Goal: Task Accomplishment & Management: Manage account settings

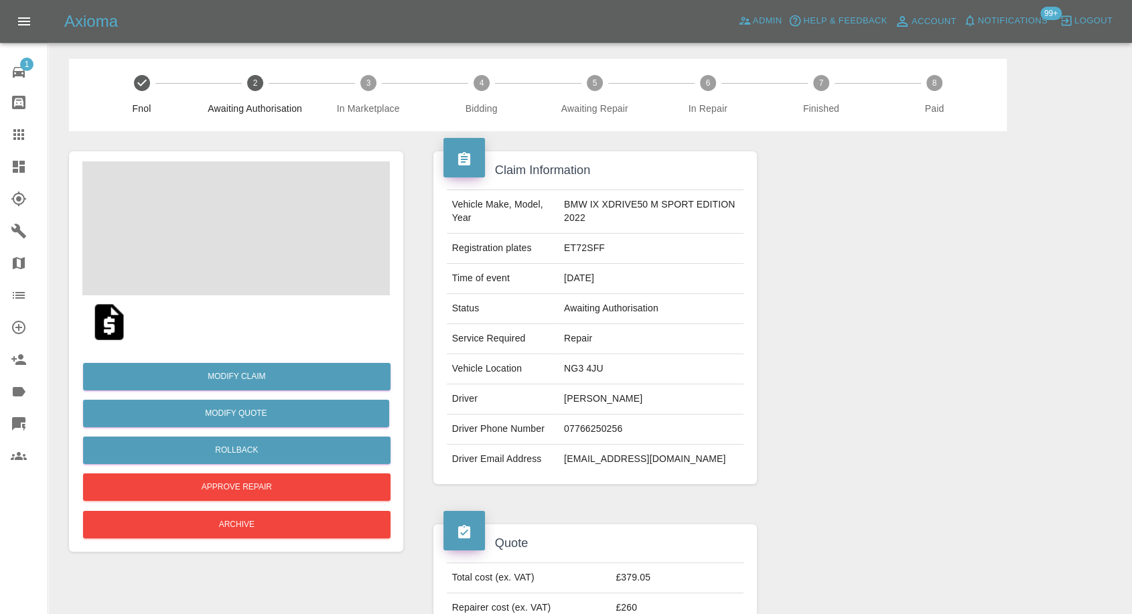
click at [604, 396] on td "Alexander Lamb" at bounding box center [651, 399] width 185 height 30
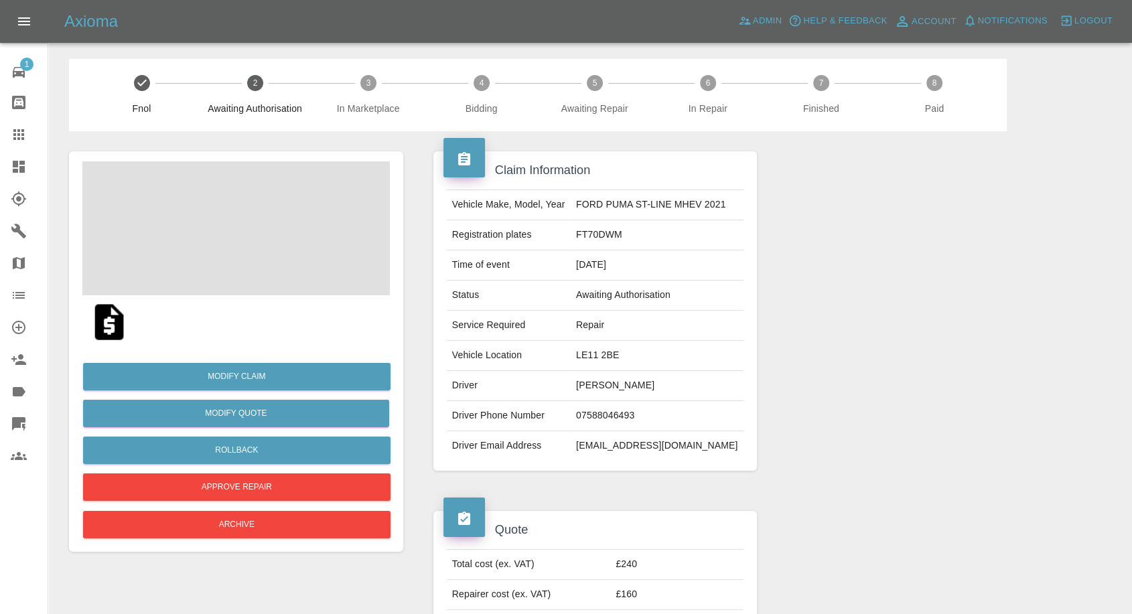
click at [598, 382] on td "[PERSON_NAME]" at bounding box center [657, 386] width 173 height 30
copy td "Tony"
click at [584, 386] on td "[PERSON_NAME]" at bounding box center [657, 386] width 173 height 30
click at [584, 386] on td "Tony Buttler" at bounding box center [657, 386] width 173 height 30
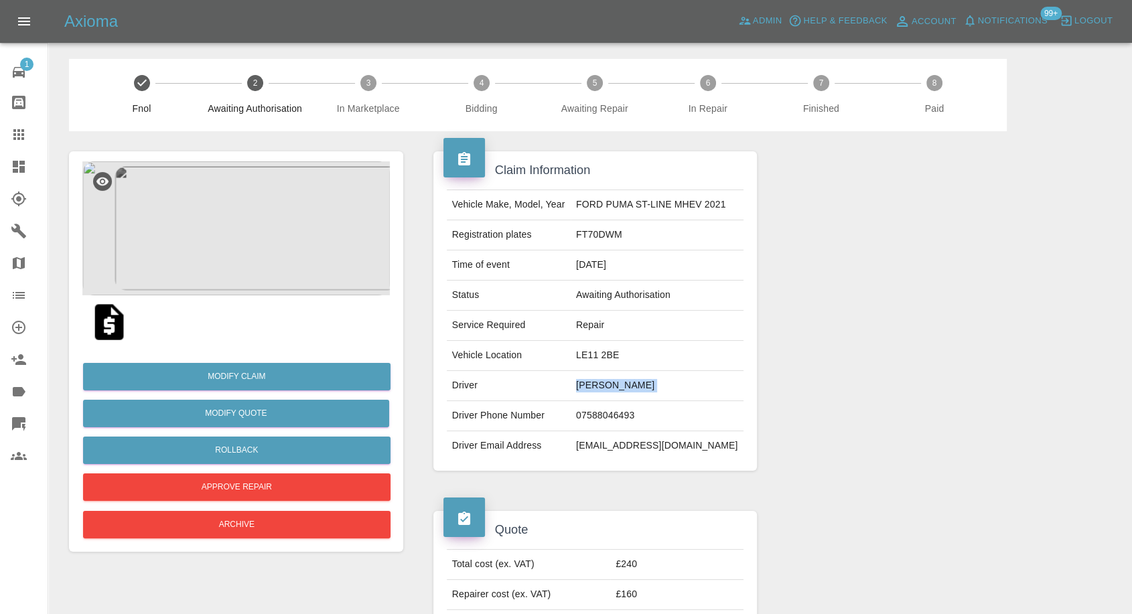
click at [584, 386] on td "Tony Buttler" at bounding box center [657, 386] width 173 height 30
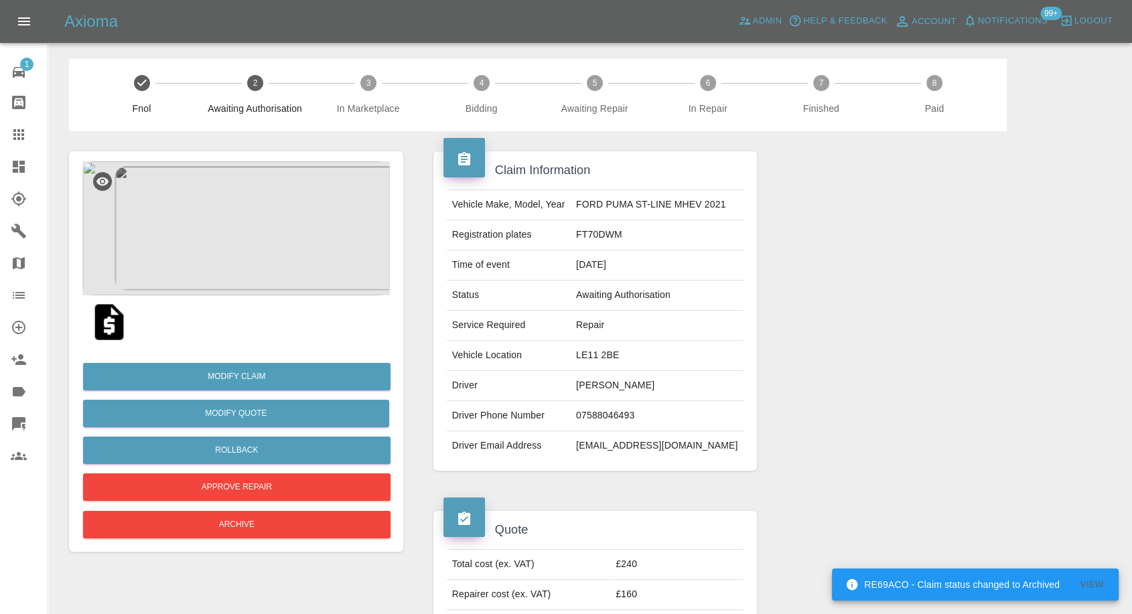
click at [116, 326] on img at bounding box center [109, 322] width 43 height 43
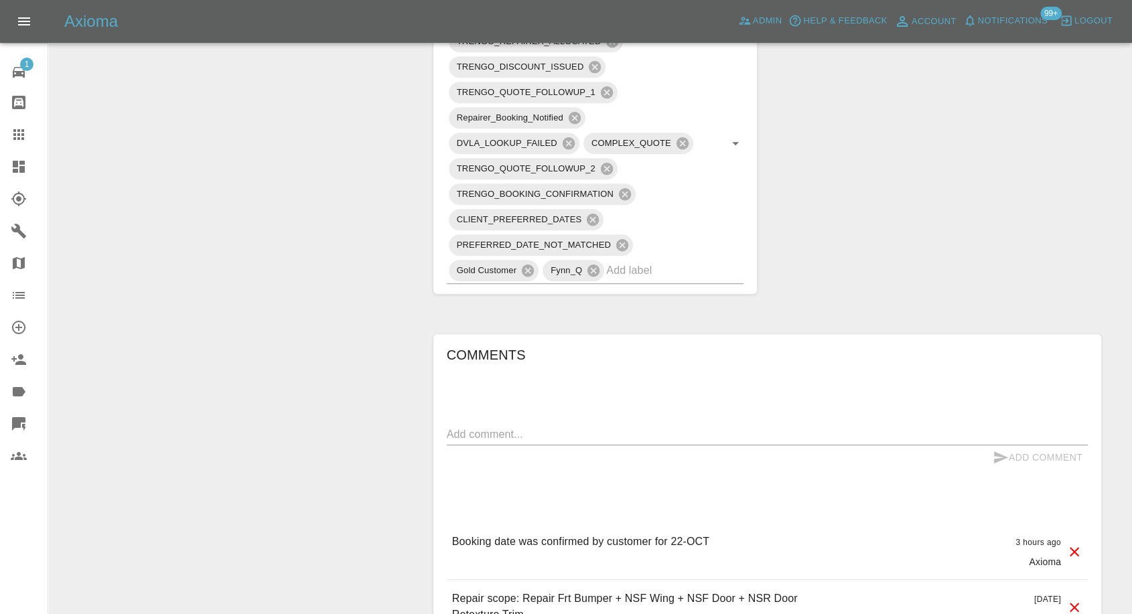
scroll to position [1020, 0]
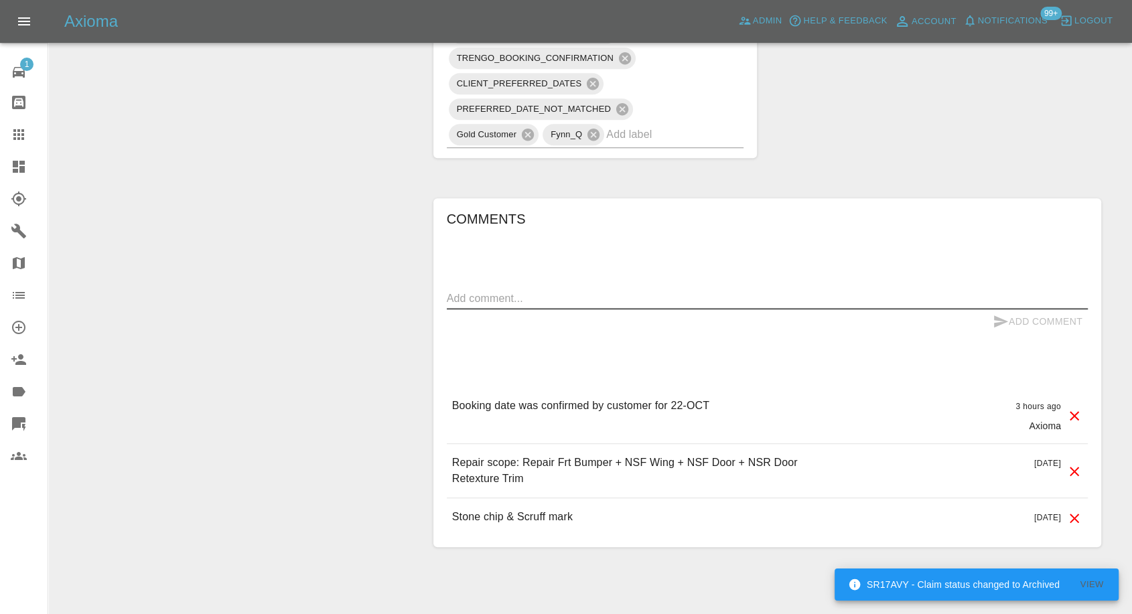
click at [502, 291] on textarea at bounding box center [767, 298] width 641 height 15
paste textarea "Customer: William and Rosalin Cook Tel: 07584 084 214"
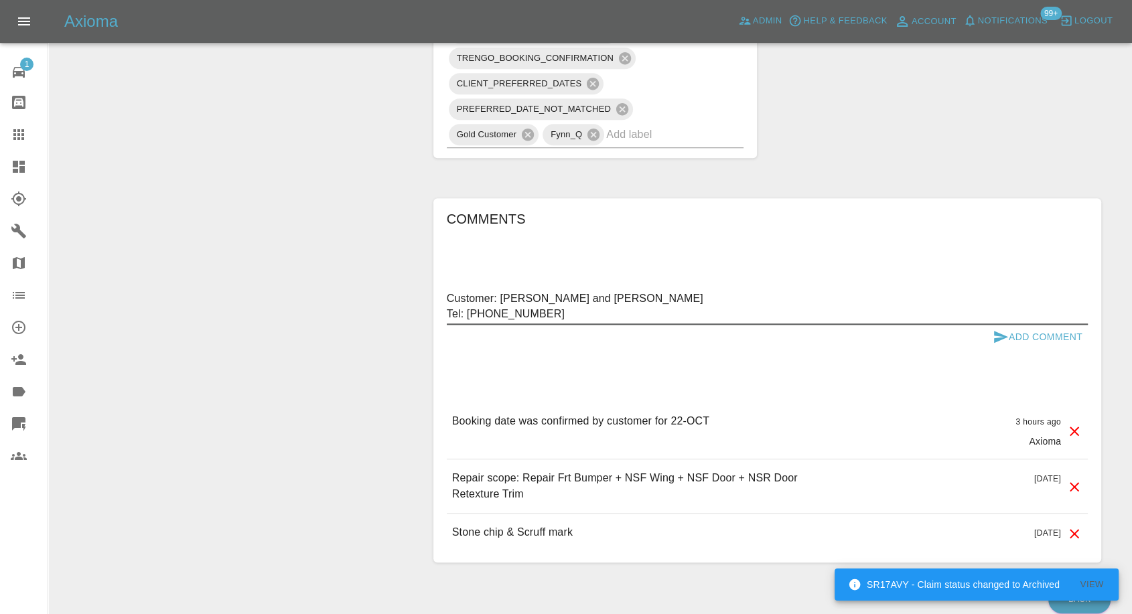
type textarea "Customer: William and Rosalin Cook Tel: 07584 084 214"
click at [1001, 329] on icon "submit" at bounding box center [1001, 337] width 16 height 16
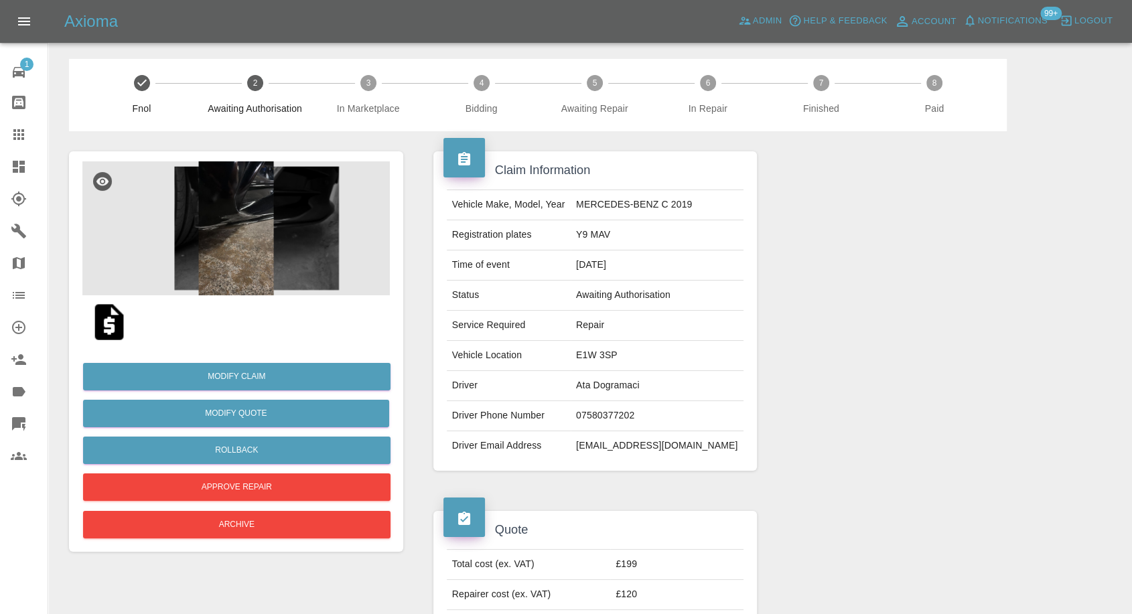
click at [248, 260] on img at bounding box center [235, 228] width 307 height 134
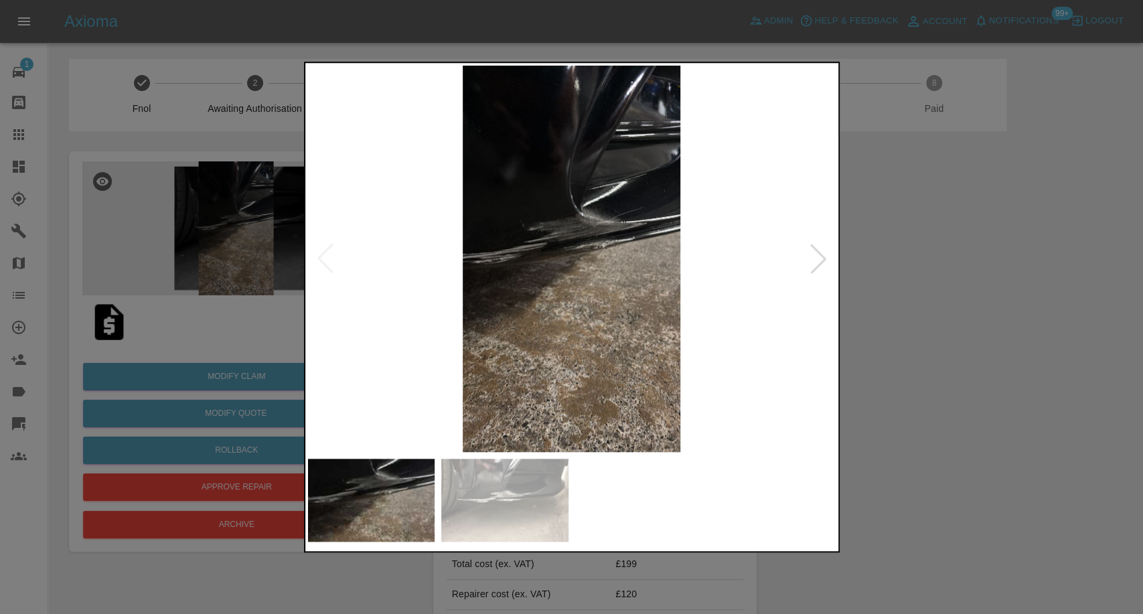
click at [526, 511] on img at bounding box center [504, 500] width 127 height 83
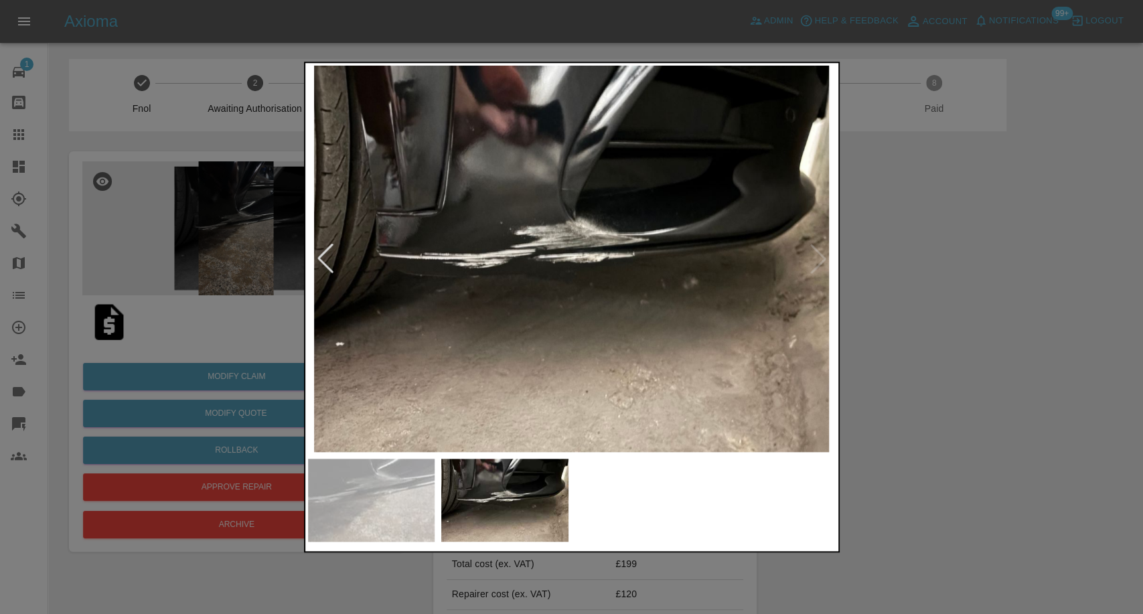
click at [394, 489] on img at bounding box center [371, 500] width 127 height 83
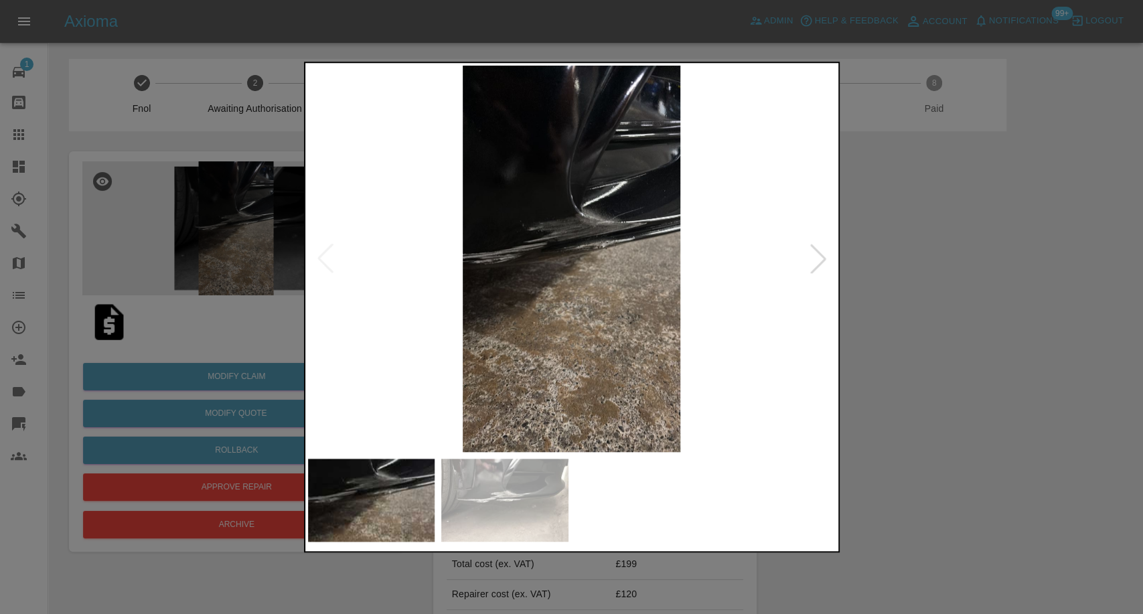
click at [1056, 357] on div at bounding box center [571, 307] width 1143 height 614
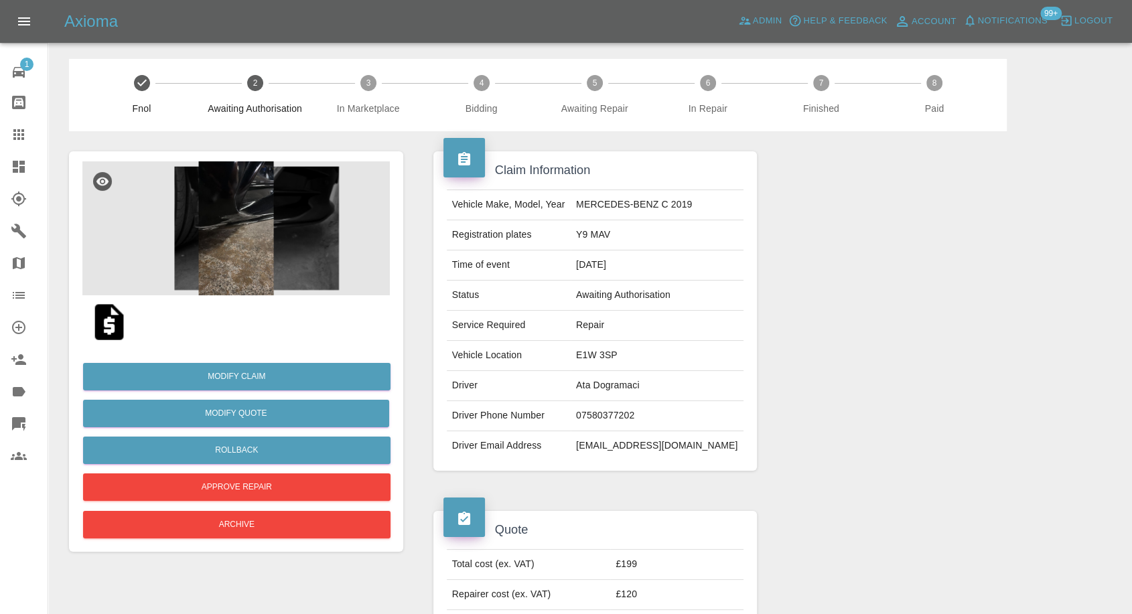
click at [216, 242] on img at bounding box center [235, 228] width 307 height 134
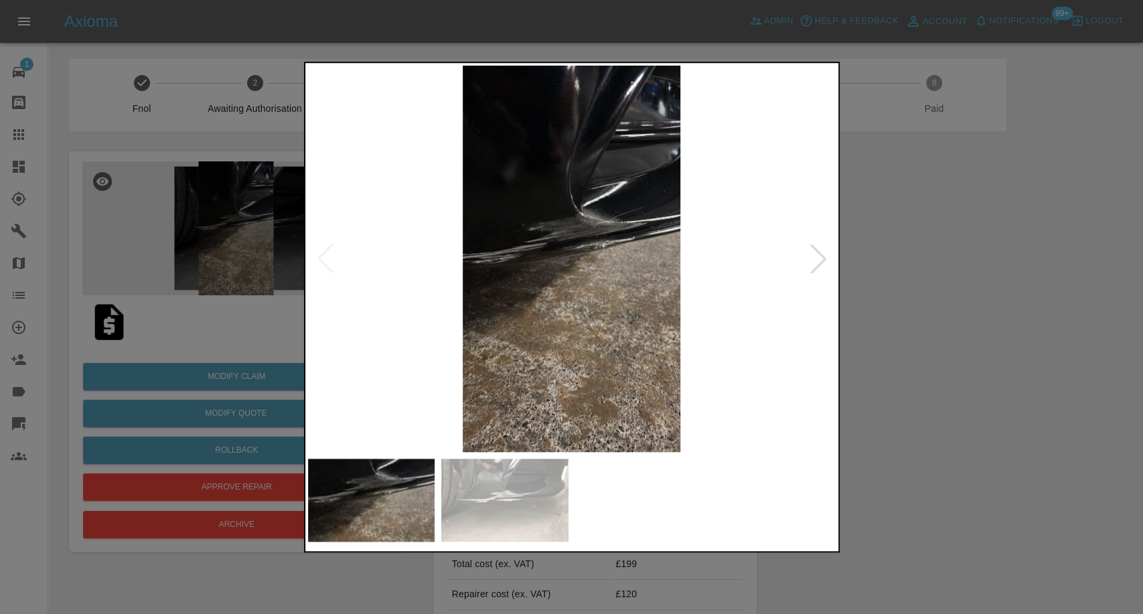
click at [493, 481] on img at bounding box center [504, 500] width 127 height 83
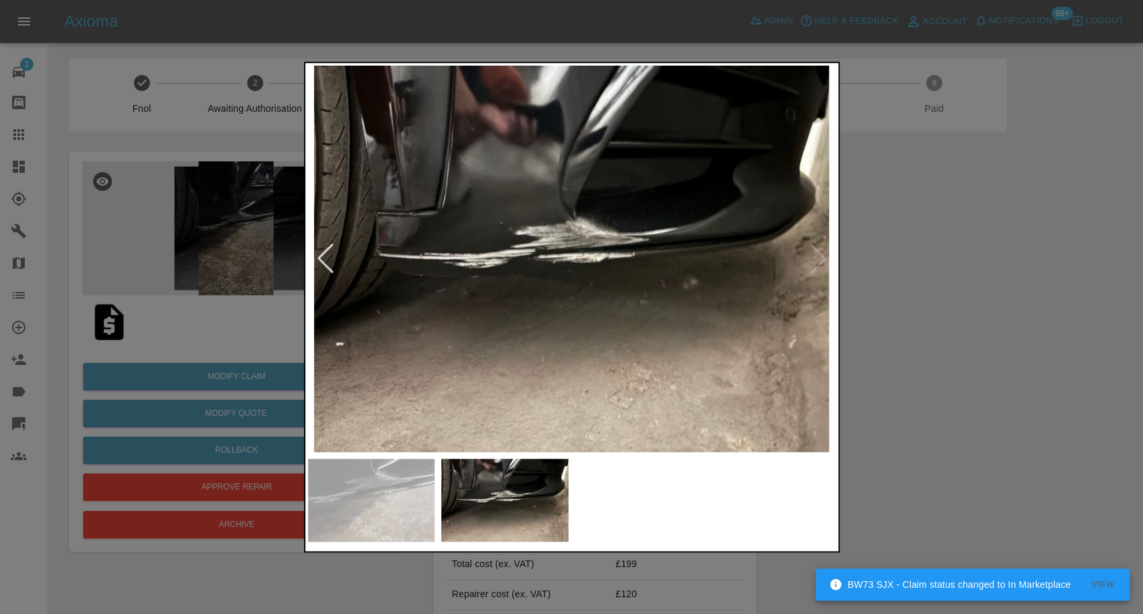
click at [902, 435] on div at bounding box center [571, 307] width 1143 height 614
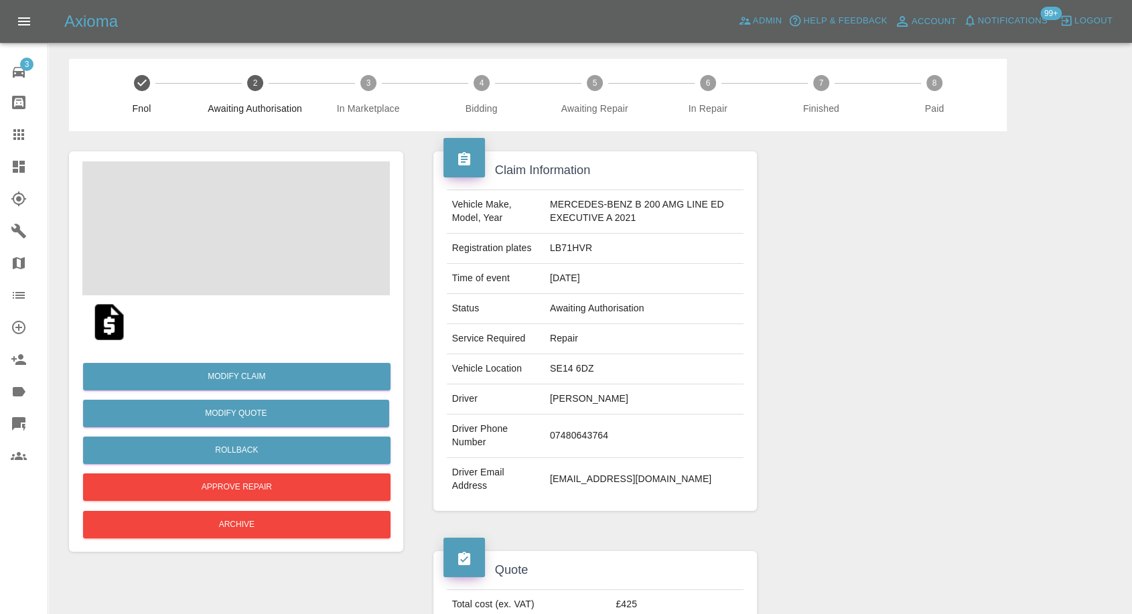
click at [571, 482] on td "[EMAIL_ADDRESS][DOMAIN_NAME]" at bounding box center [645, 479] width 200 height 43
click at [571, 482] on td "ramirez_violeta@hotmail.com" at bounding box center [645, 479] width 200 height 43
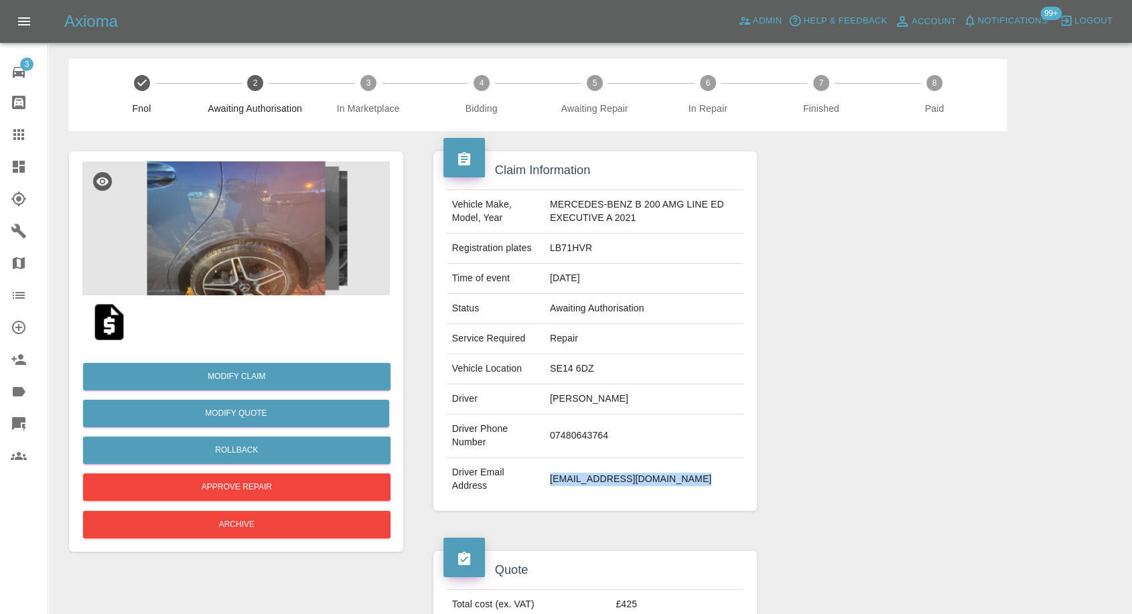
copy td "ramirez_violeta@hotmail.com"
click at [102, 323] on img at bounding box center [109, 322] width 43 height 43
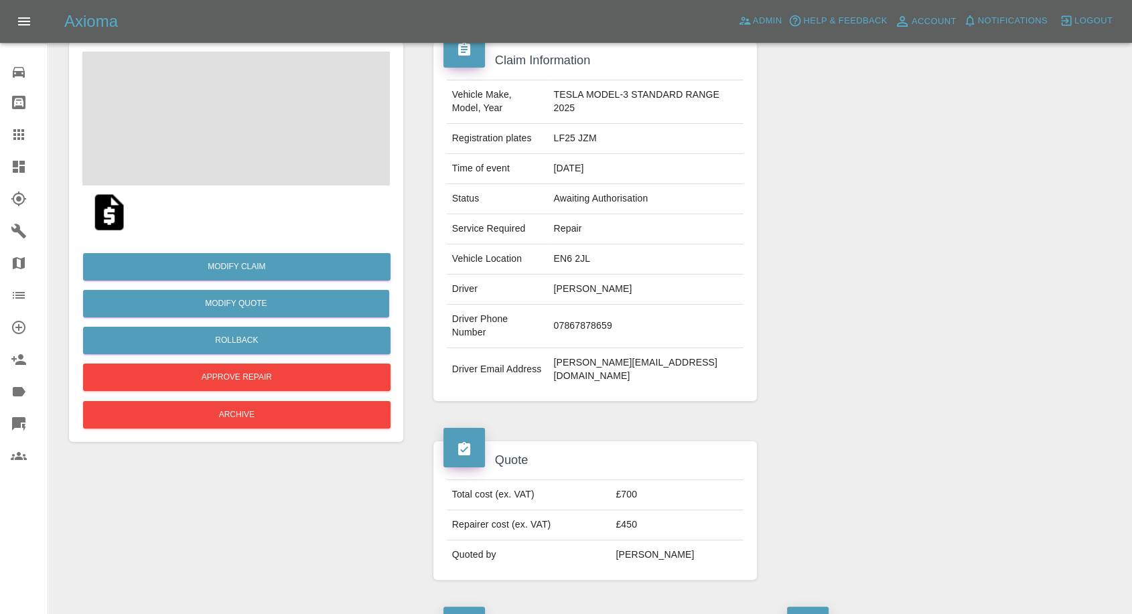
scroll to position [149, 0]
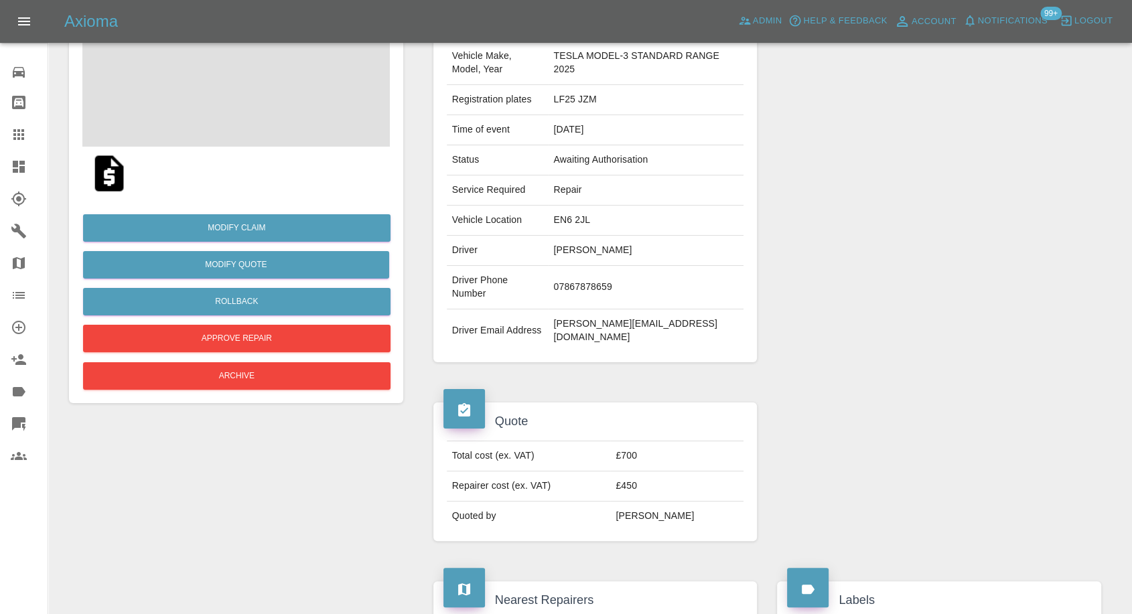
click at [565, 309] on td "dominique.vanhalle@icloud.com" at bounding box center [646, 330] width 196 height 43
copy td "dominique.vanhalle@icloud.com"
click at [579, 94] on td "LF25 JZM" at bounding box center [646, 100] width 196 height 30
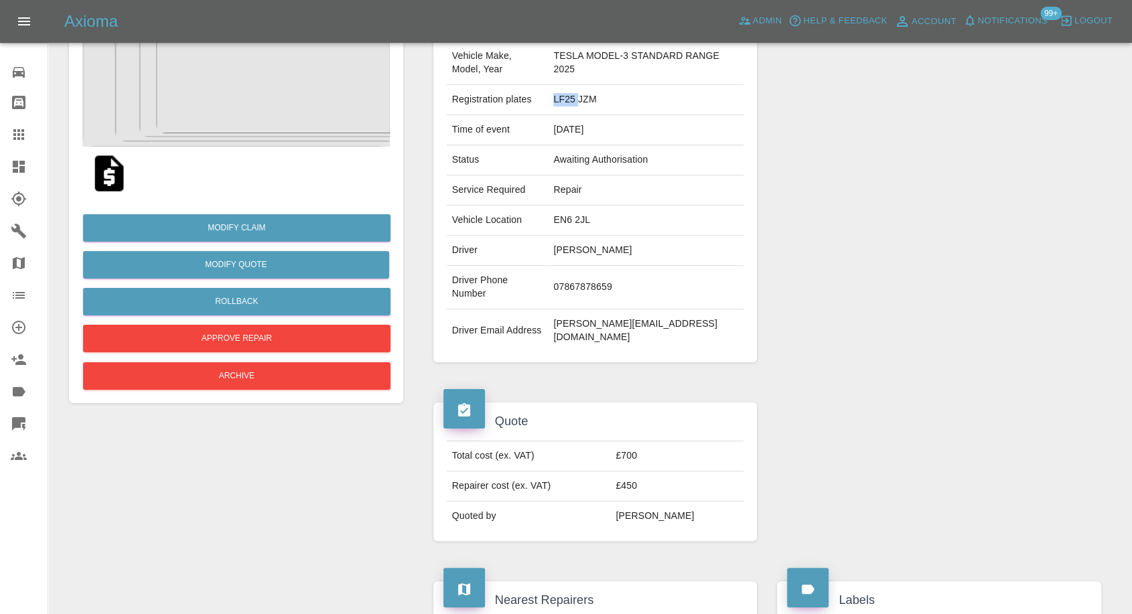
click at [579, 94] on td "LF25 JZM" at bounding box center [646, 100] width 196 height 30
copy td "LF25 JZM"
click at [561, 277] on td "07867878659" at bounding box center [646, 288] width 196 height 44
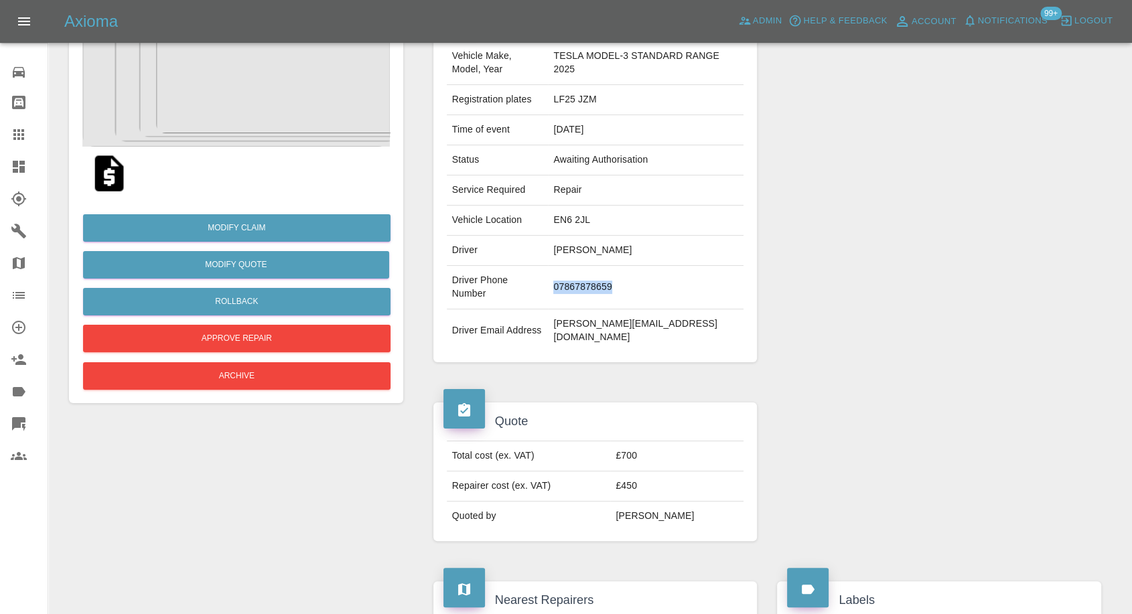
copy td "07867878659"
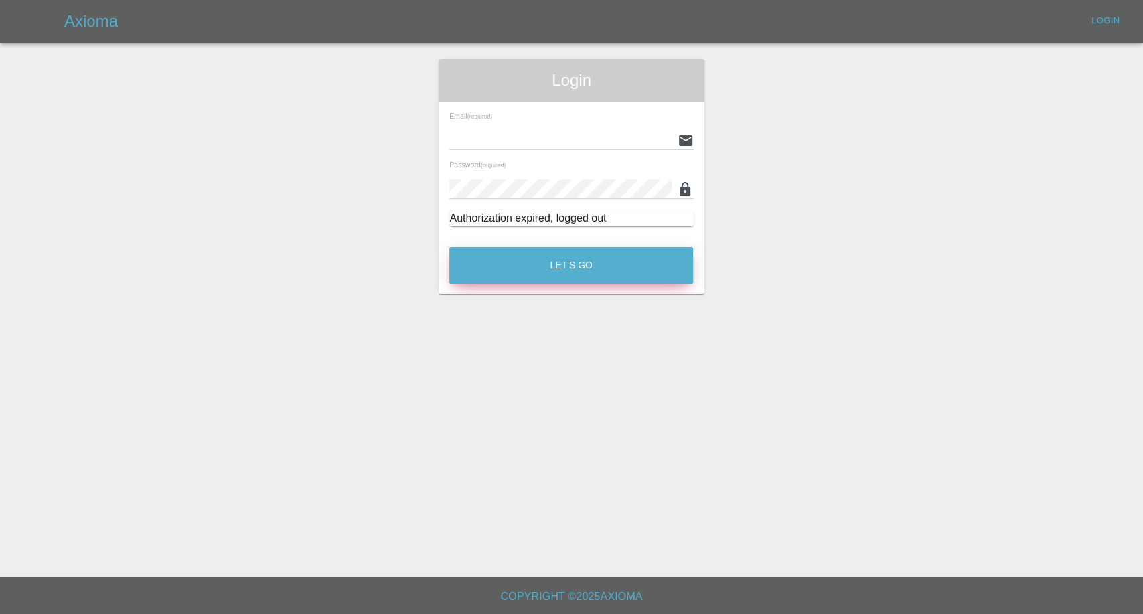
type input "[EMAIL_ADDRESS][DOMAIN_NAME]"
click at [603, 255] on button "Let's Go" at bounding box center [571, 265] width 244 height 37
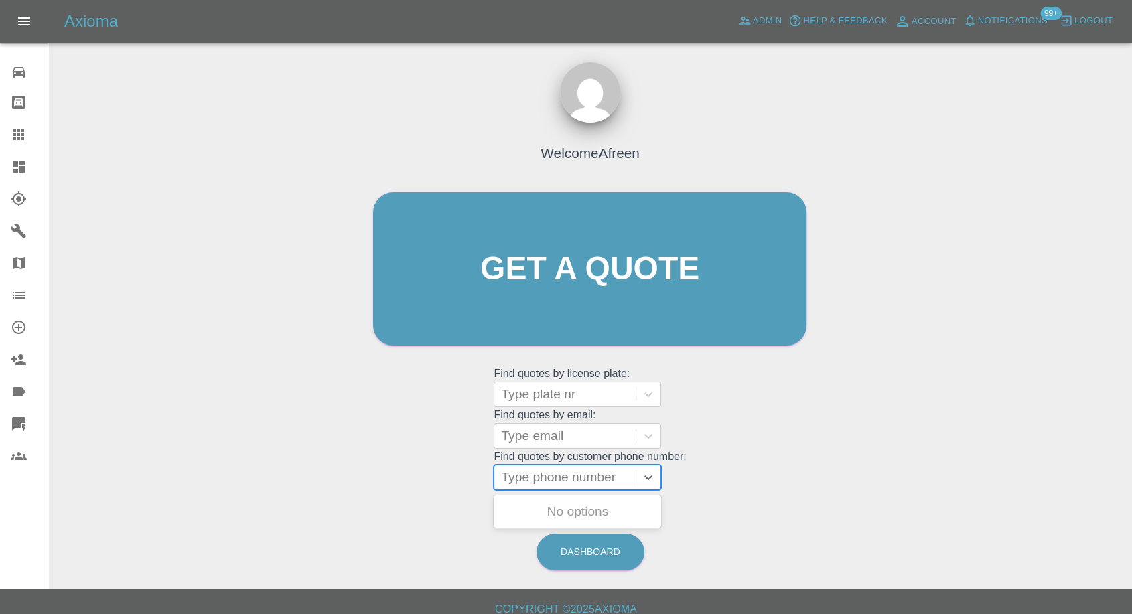
click at [525, 481] on div at bounding box center [565, 477] width 128 height 19
paste input "+447777603694"
drag, startPoint x: 526, startPoint y: 482, endPoint x: 449, endPoint y: 483, distance: 77.0
click at [455, 483] on div "Welcome Afreen Get a quote Get a quote Find quotes by license plate: Type plate…" at bounding box center [589, 294] width 461 height 405
type input "07777603694"
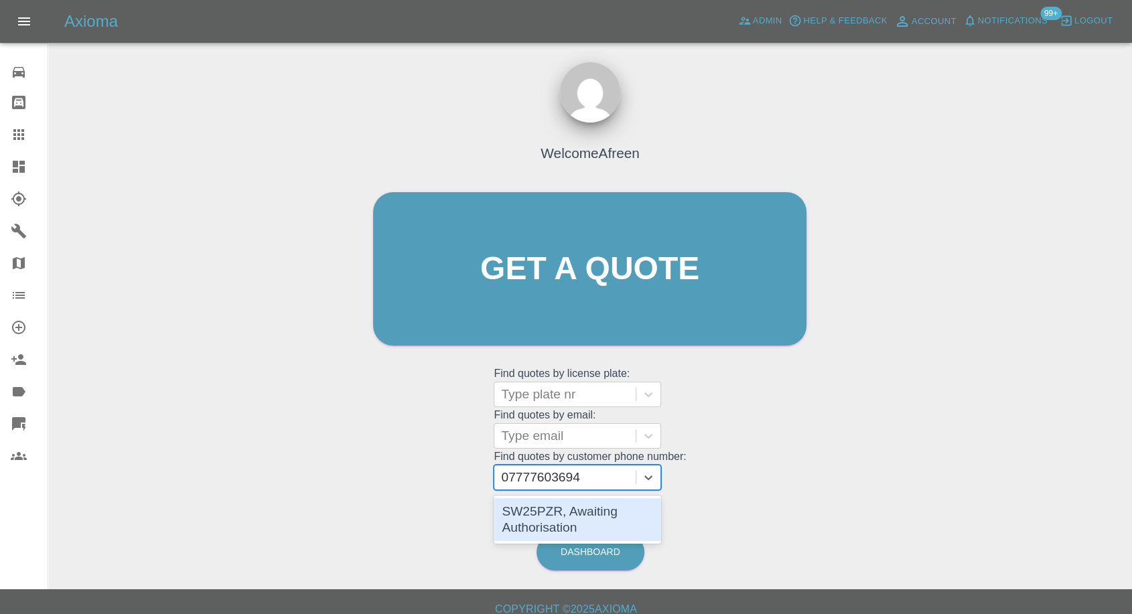
click at [589, 510] on div "SW25PZR, Awaiting Authorisation" at bounding box center [577, 519] width 167 height 43
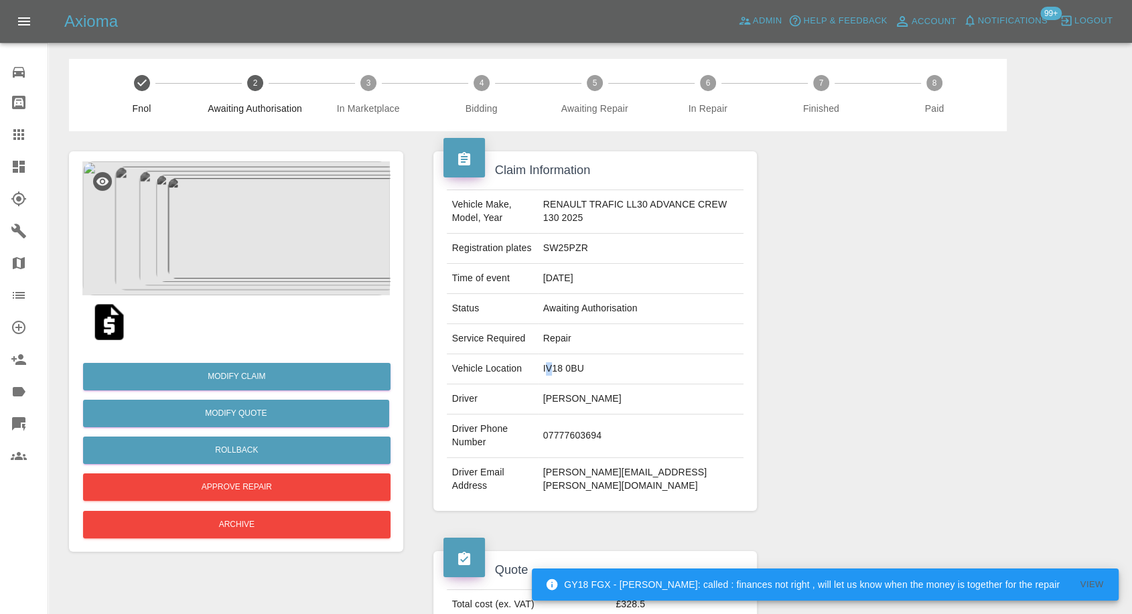
click at [557, 367] on td "IV18 0BU" at bounding box center [641, 369] width 206 height 30
click at [313, 524] on button "Archive" at bounding box center [236, 524] width 307 height 27
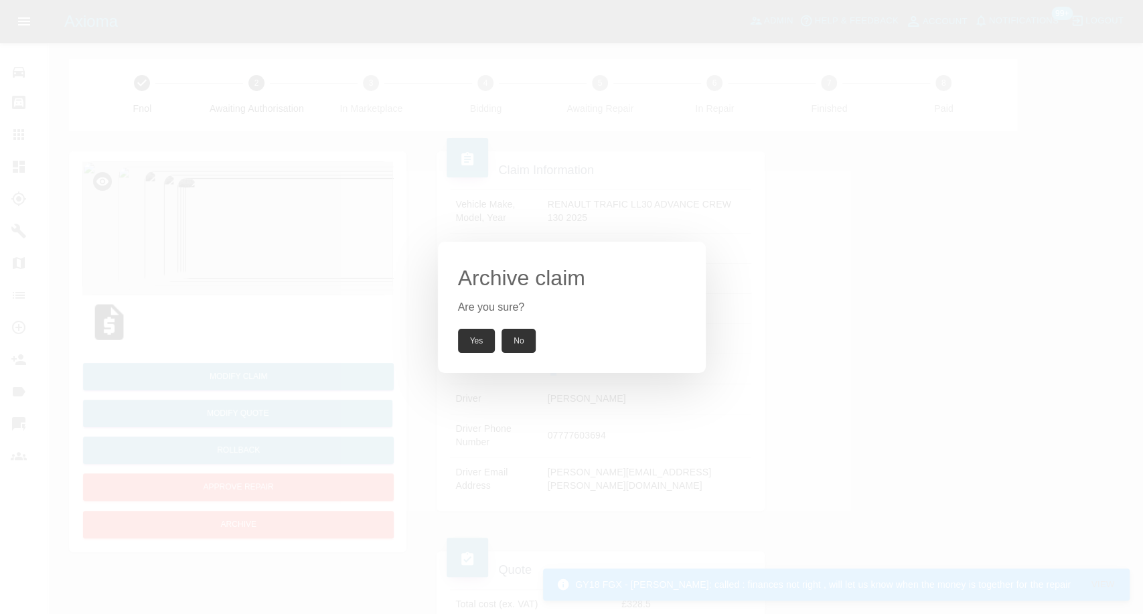
click at [484, 336] on button "Yes" at bounding box center [477, 341] width 38 height 24
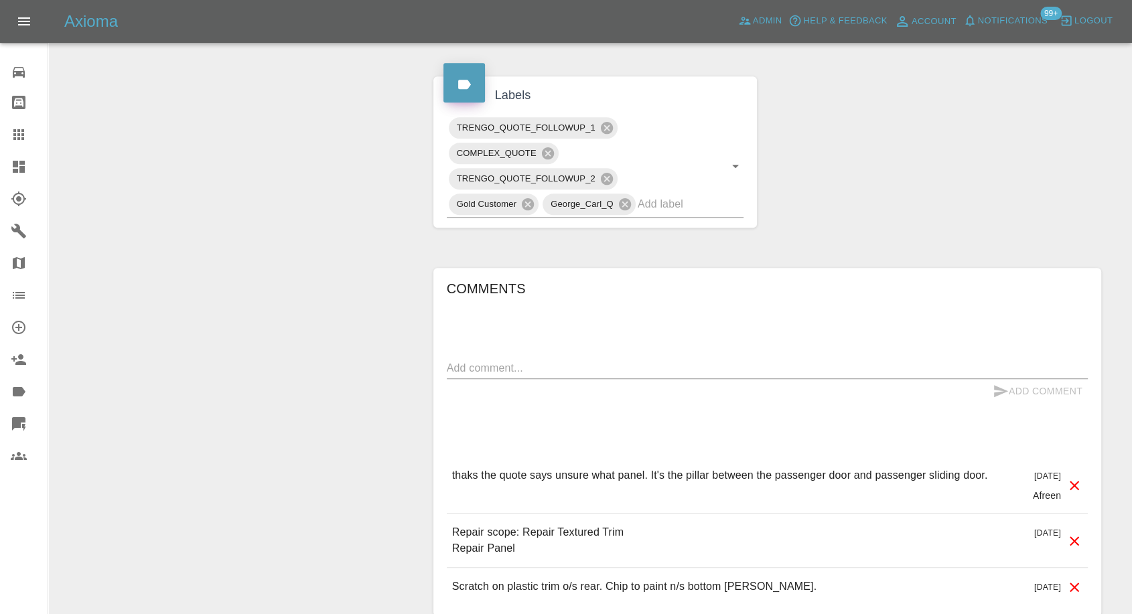
scroll to position [744, 0]
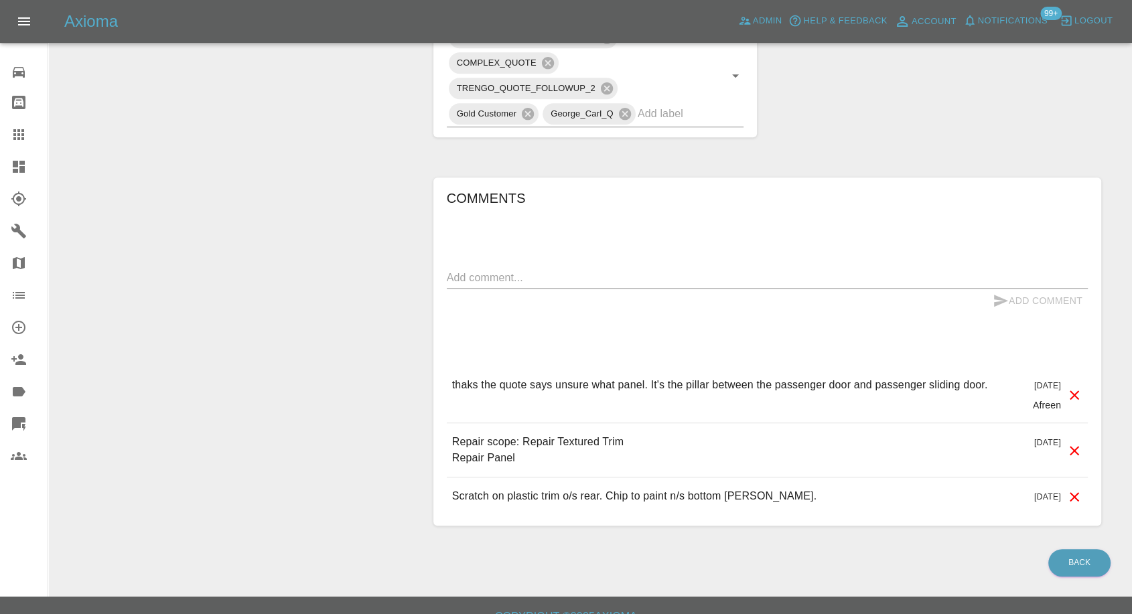
click at [557, 273] on textarea at bounding box center [767, 277] width 641 height 15
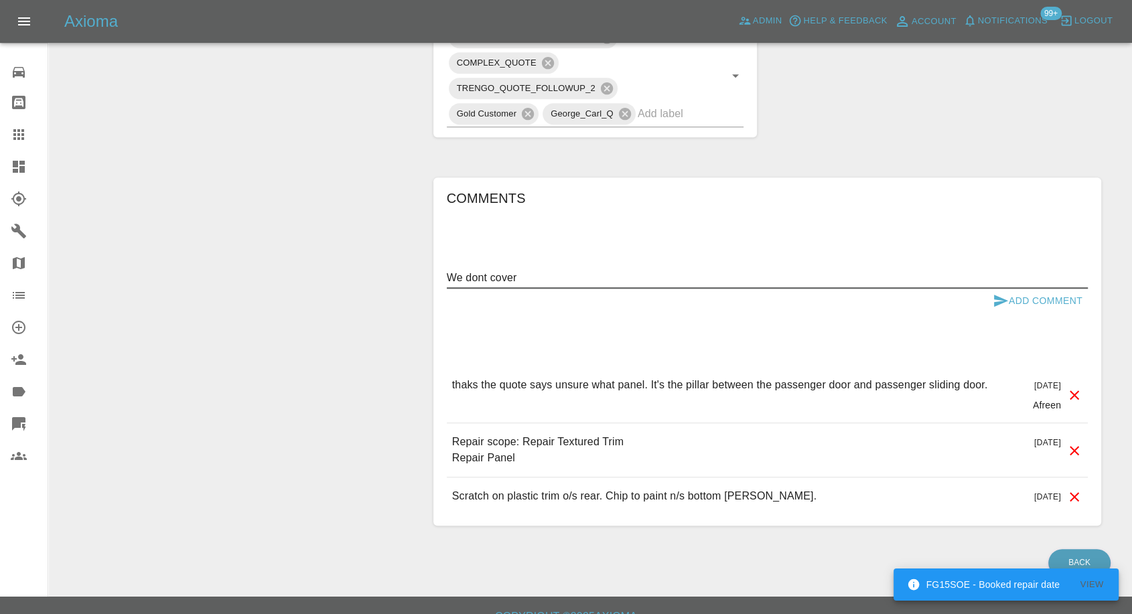
paste textarea "Inverness"
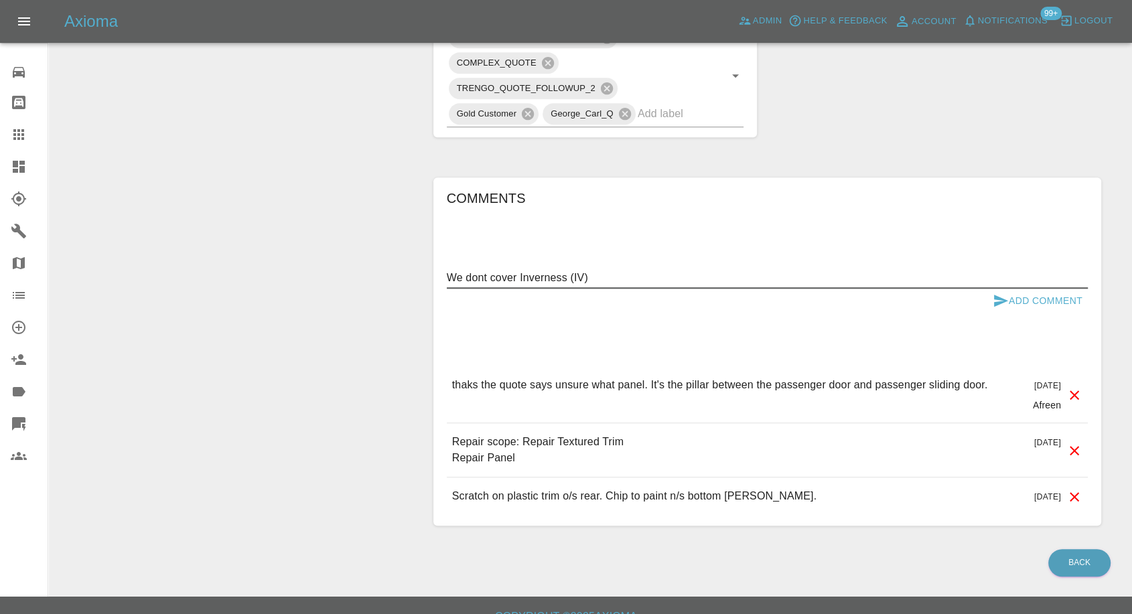
type textarea "We dont cover Inverness (IV)"
click at [1003, 301] on icon "submit" at bounding box center [1001, 301] width 14 height 12
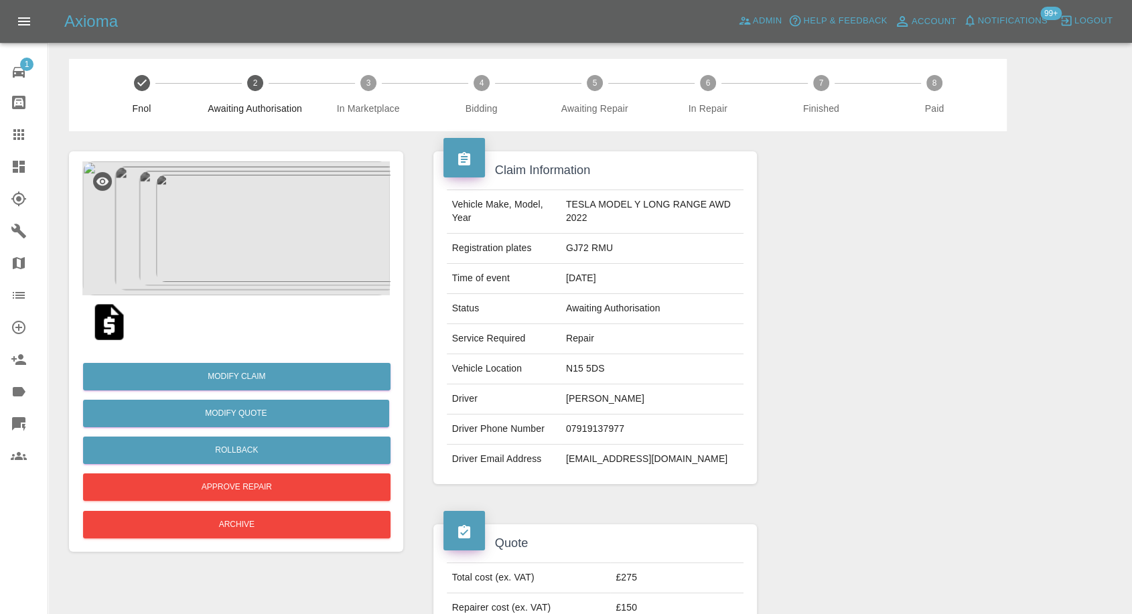
click at [112, 325] on img at bounding box center [109, 322] width 43 height 43
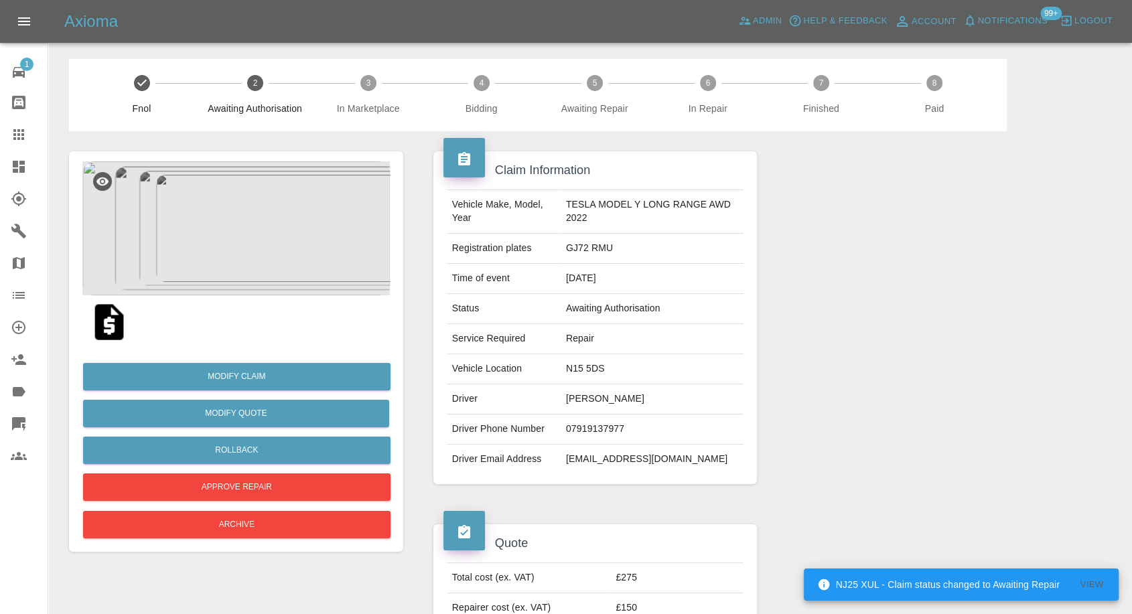
click at [250, 235] on img at bounding box center [235, 228] width 307 height 134
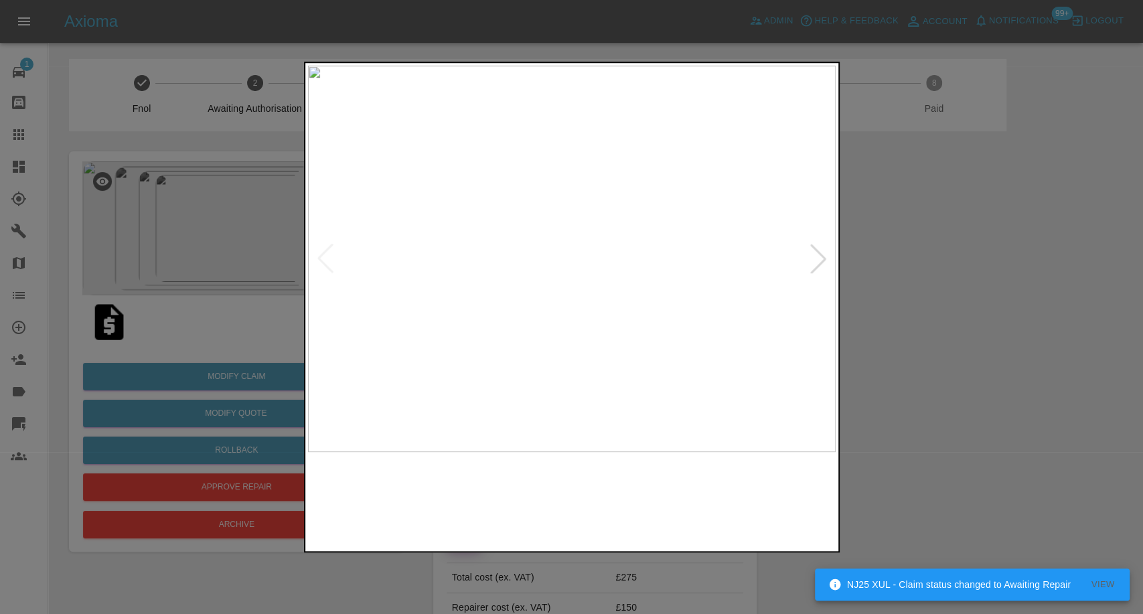
click at [522, 504] on img at bounding box center [504, 500] width 127 height 83
click at [653, 478] on img at bounding box center [638, 500] width 127 height 83
click at [765, 476] on img at bounding box center [772, 500] width 127 height 83
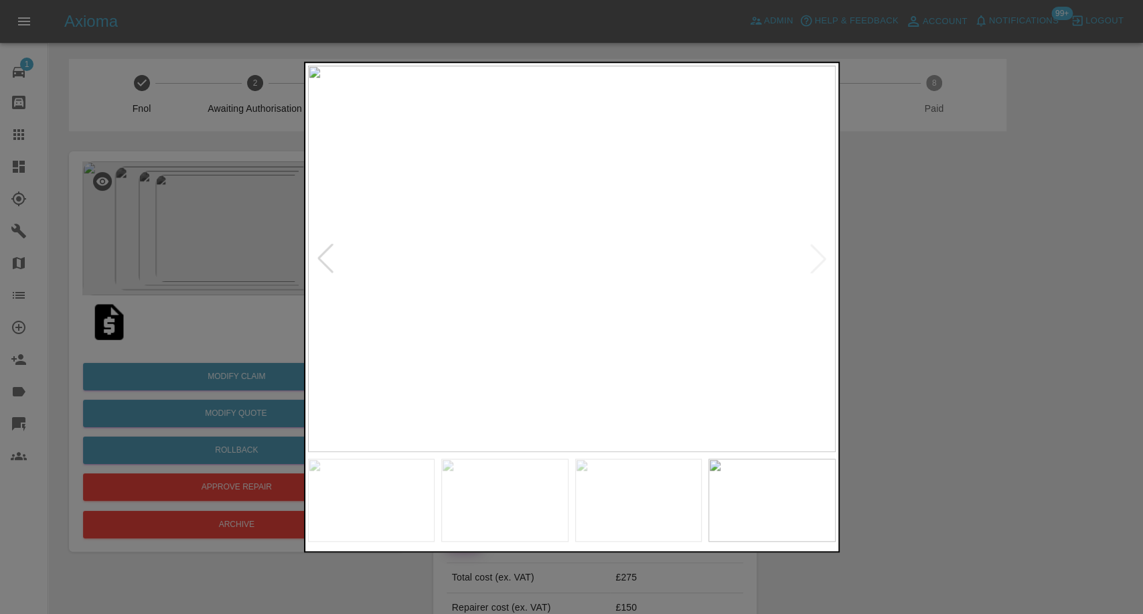
click at [997, 404] on div at bounding box center [571, 307] width 1143 height 614
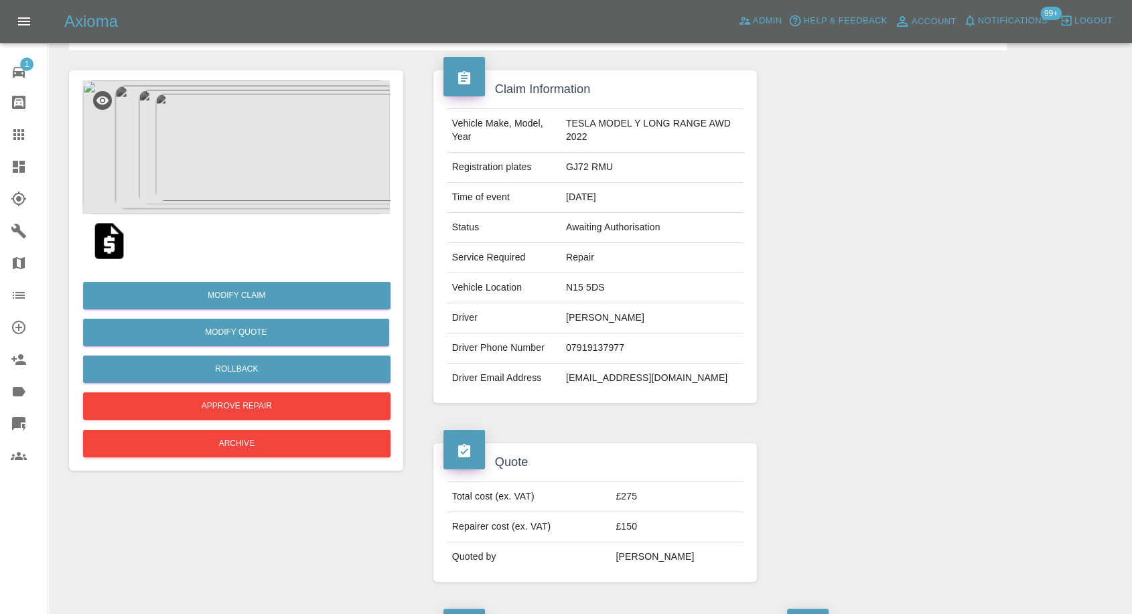
scroll to position [59, 0]
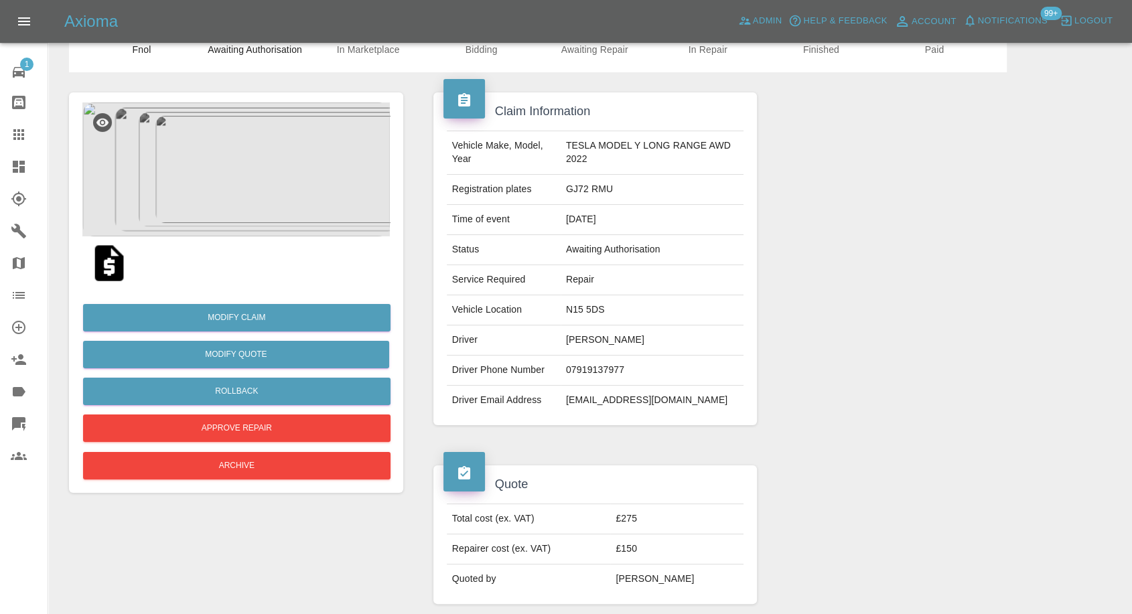
click at [227, 204] on img at bounding box center [235, 169] width 307 height 134
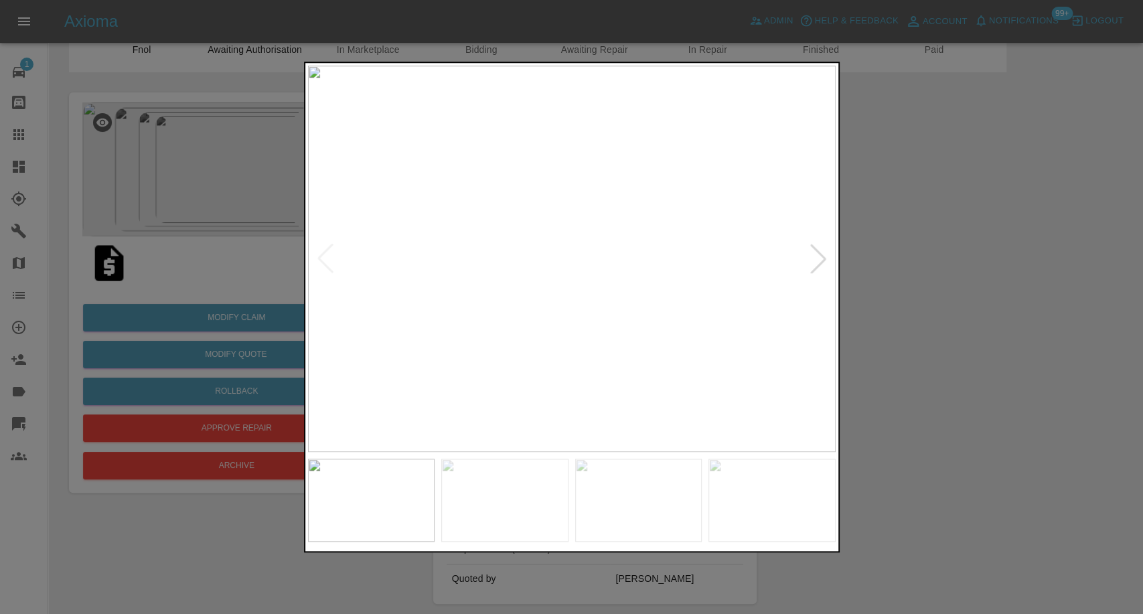
click at [536, 500] on img at bounding box center [504, 500] width 127 height 83
click at [676, 504] on img at bounding box center [638, 500] width 127 height 83
click at [751, 494] on img at bounding box center [772, 500] width 127 height 83
click at [926, 367] on div at bounding box center [571, 307] width 1143 height 614
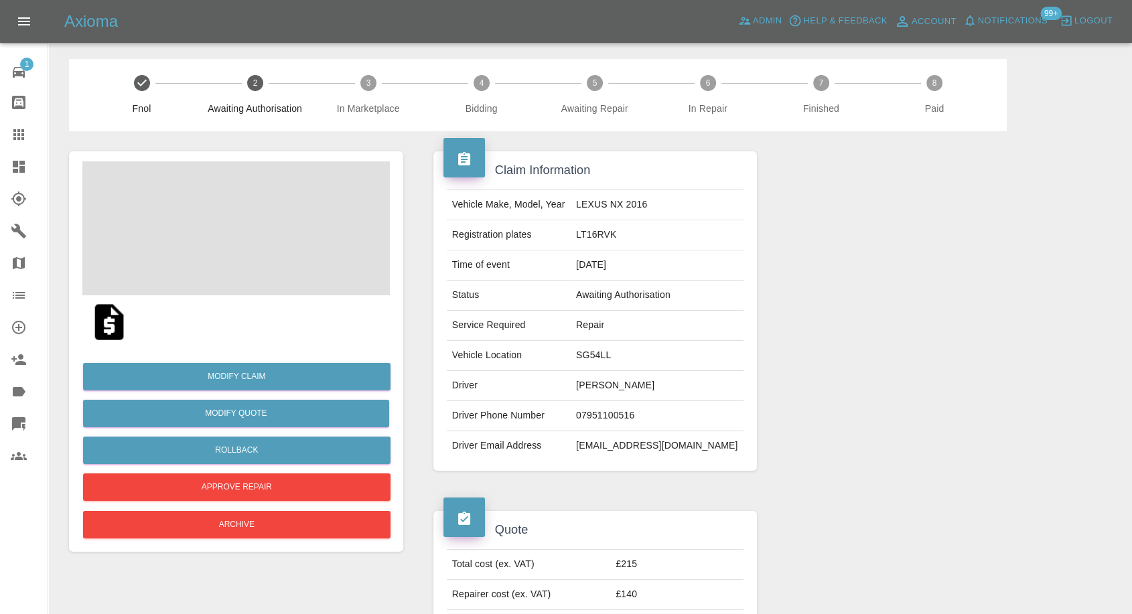
click at [90, 323] on img at bounding box center [109, 322] width 43 height 43
click at [106, 324] on img at bounding box center [109, 322] width 43 height 43
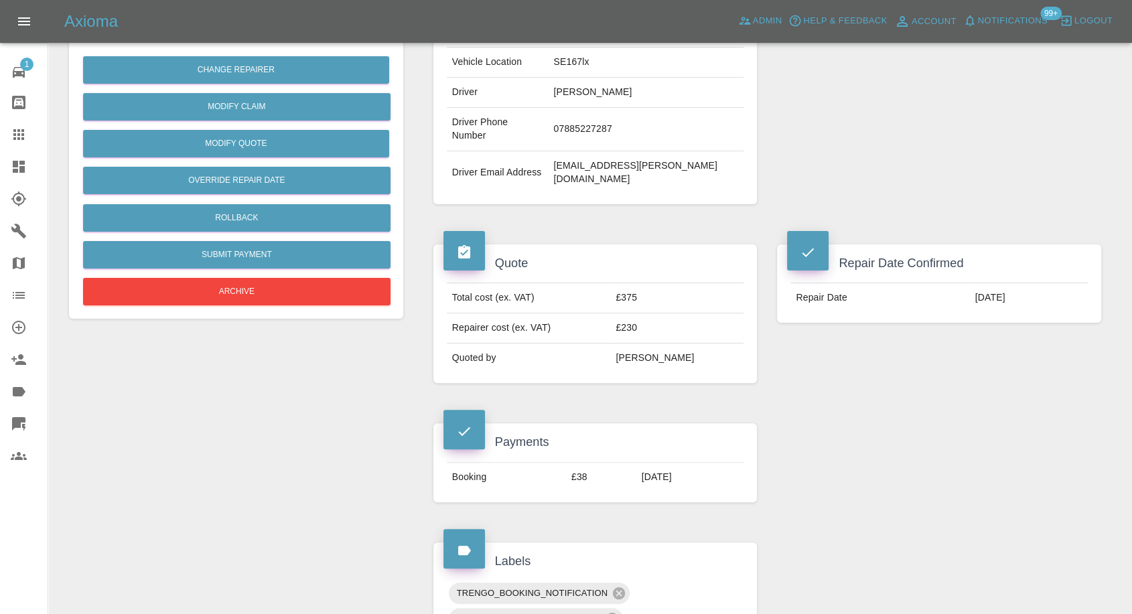
scroll to position [297, 0]
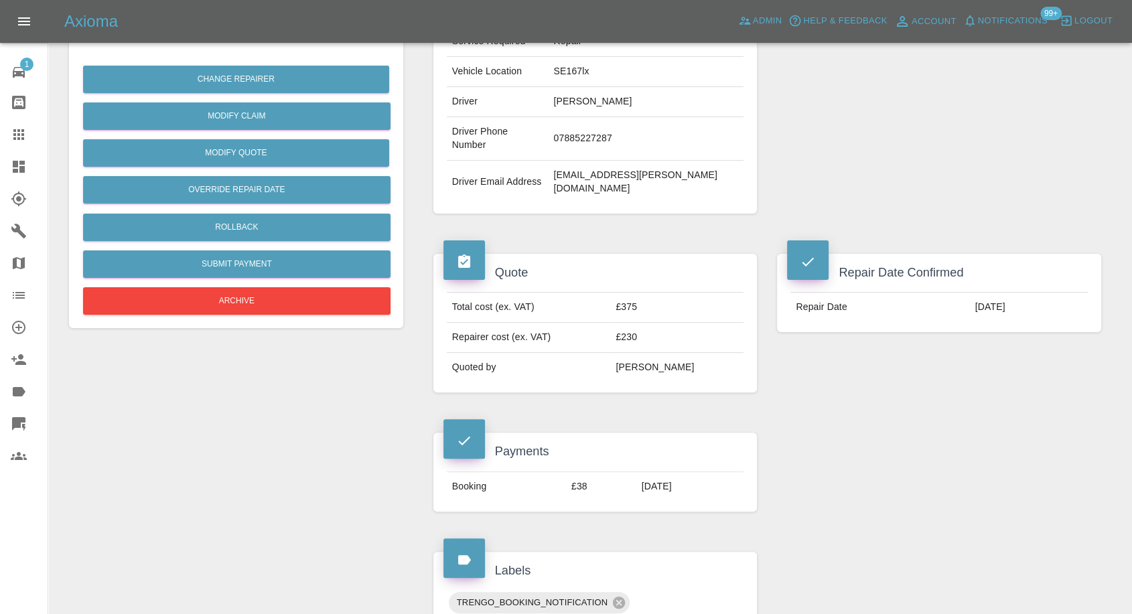
click at [639, 161] on td "[EMAIL_ADDRESS][PERSON_NAME][DOMAIN_NAME]" at bounding box center [646, 182] width 196 height 43
copy div "alla.v.bykova@googlemail.com"
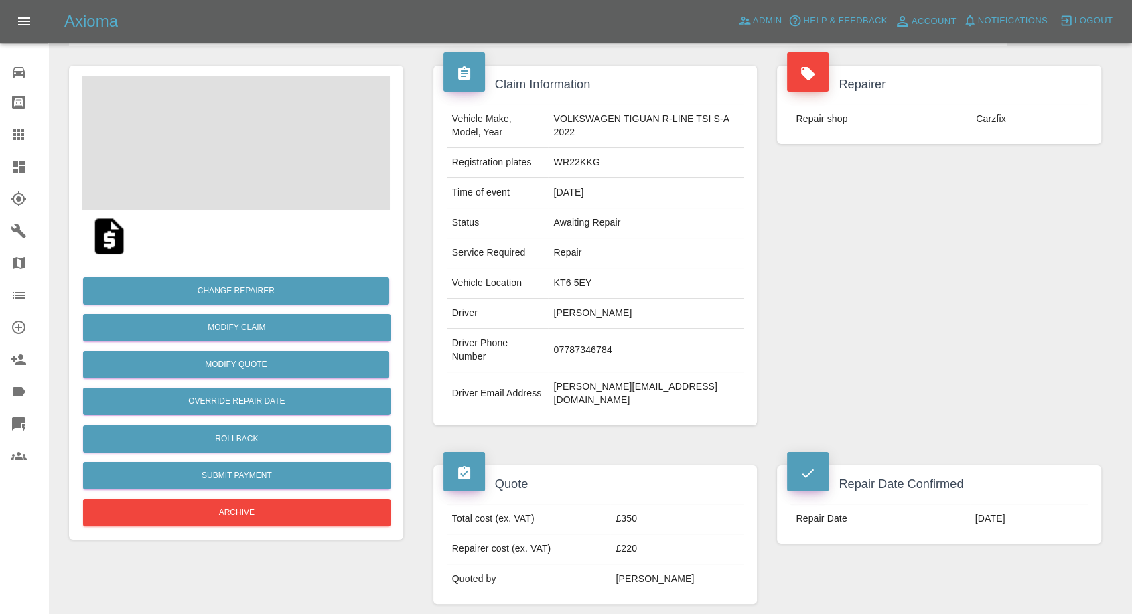
scroll to position [149, 0]
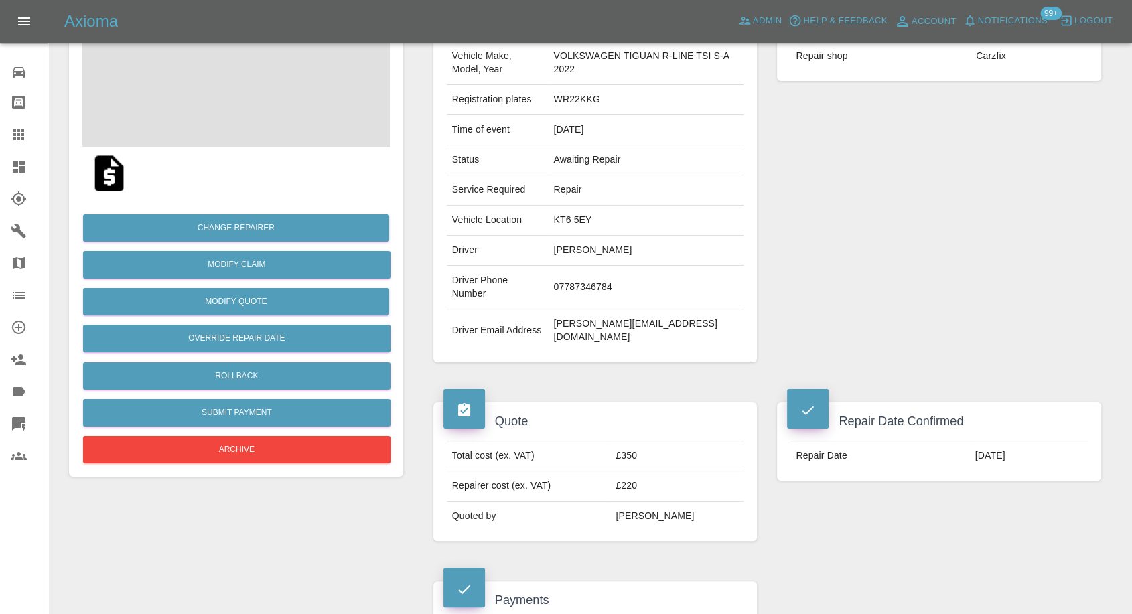
click at [118, 179] on img at bounding box center [109, 173] width 43 height 43
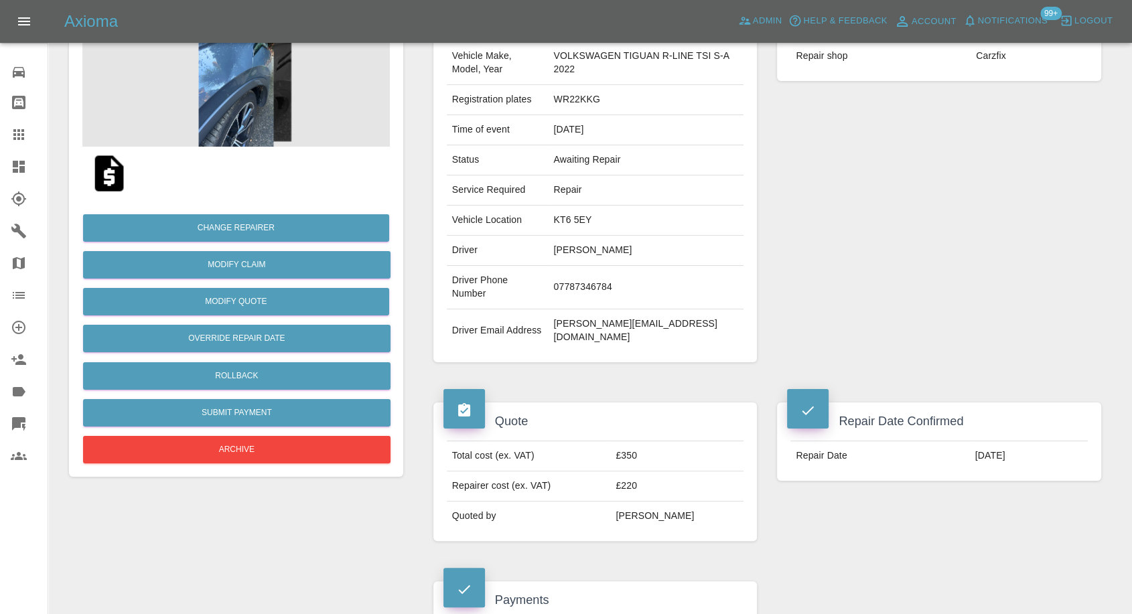
click at [571, 275] on td "07787346784" at bounding box center [646, 288] width 196 height 44
copy td "07787346784"
click at [628, 313] on td "michelle.laing74@gmail.com" at bounding box center [646, 330] width 196 height 43
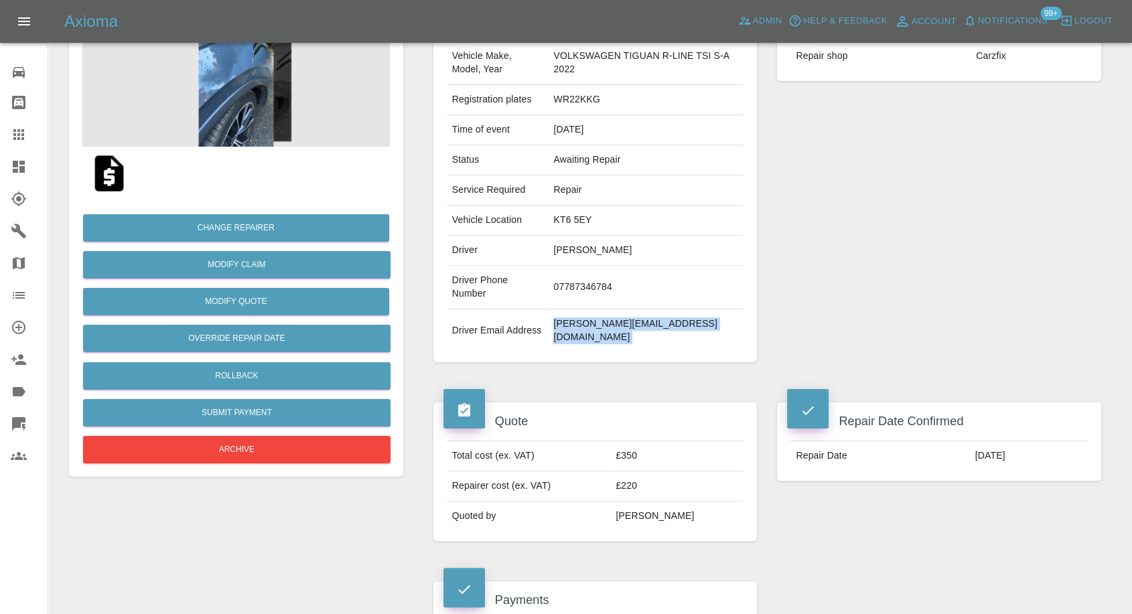
click at [628, 313] on td "michelle.laing74@gmail.com" at bounding box center [646, 330] width 196 height 43
copy div "michelle.laing74@gmail.com"
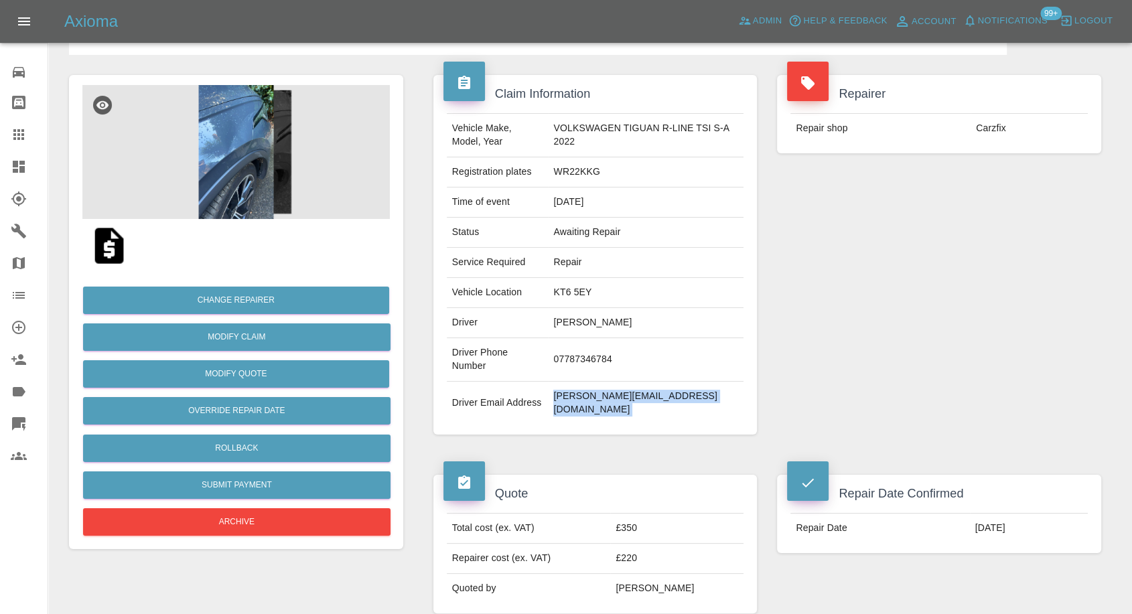
scroll to position [0, 0]
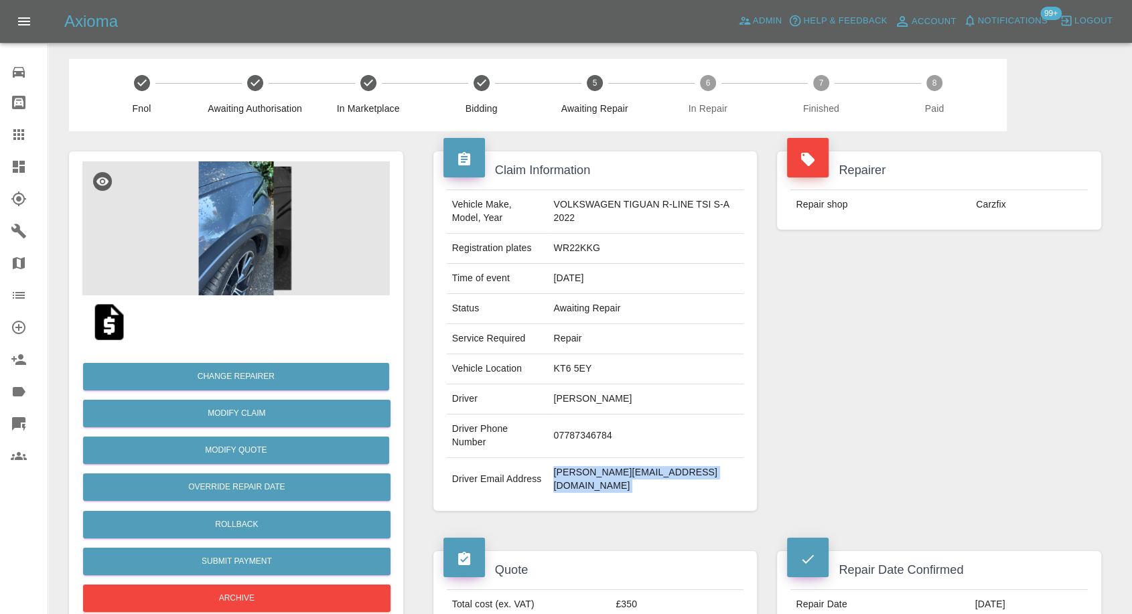
click at [247, 216] on img at bounding box center [235, 228] width 307 height 134
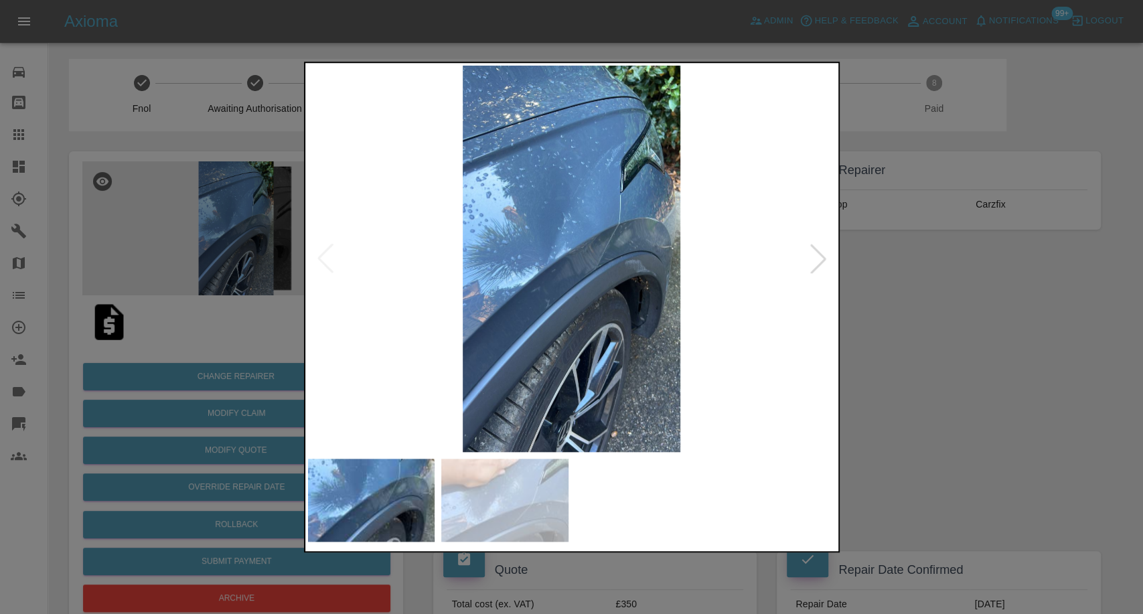
click at [519, 498] on img at bounding box center [504, 500] width 127 height 83
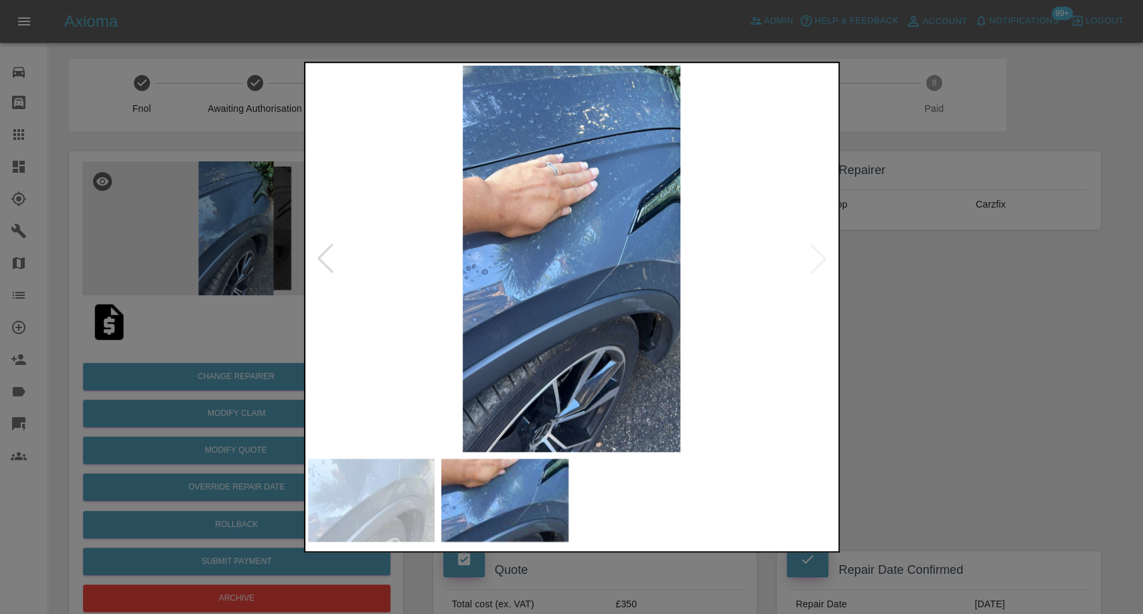
click at [353, 495] on img at bounding box center [371, 500] width 127 height 83
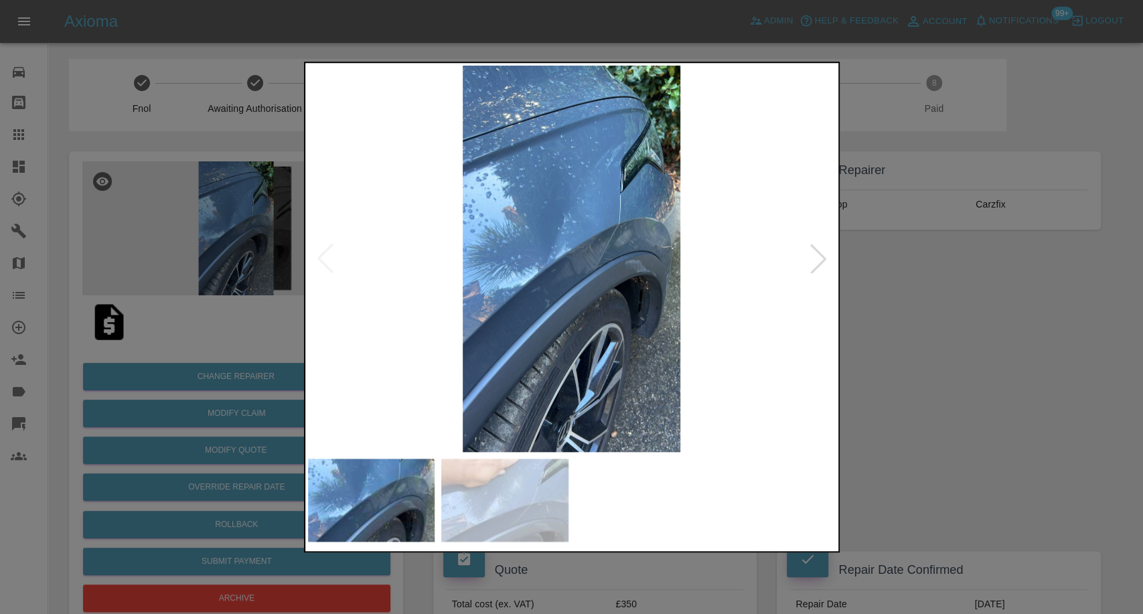
click at [407, 494] on img at bounding box center [371, 500] width 127 height 83
click at [517, 508] on img at bounding box center [504, 500] width 127 height 83
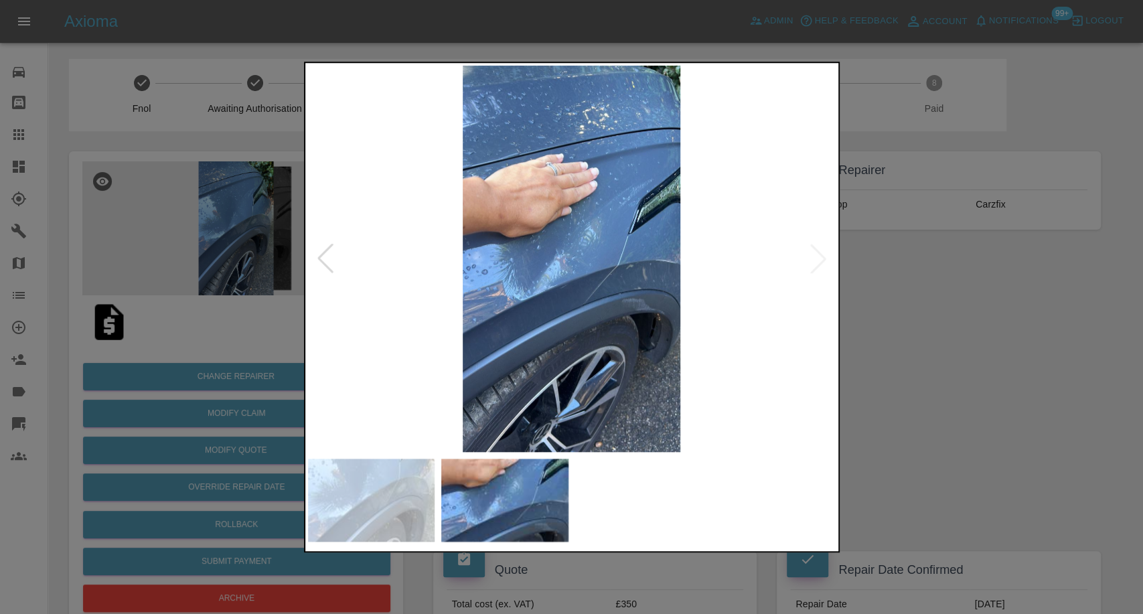
click at [1040, 382] on div at bounding box center [571, 307] width 1143 height 614
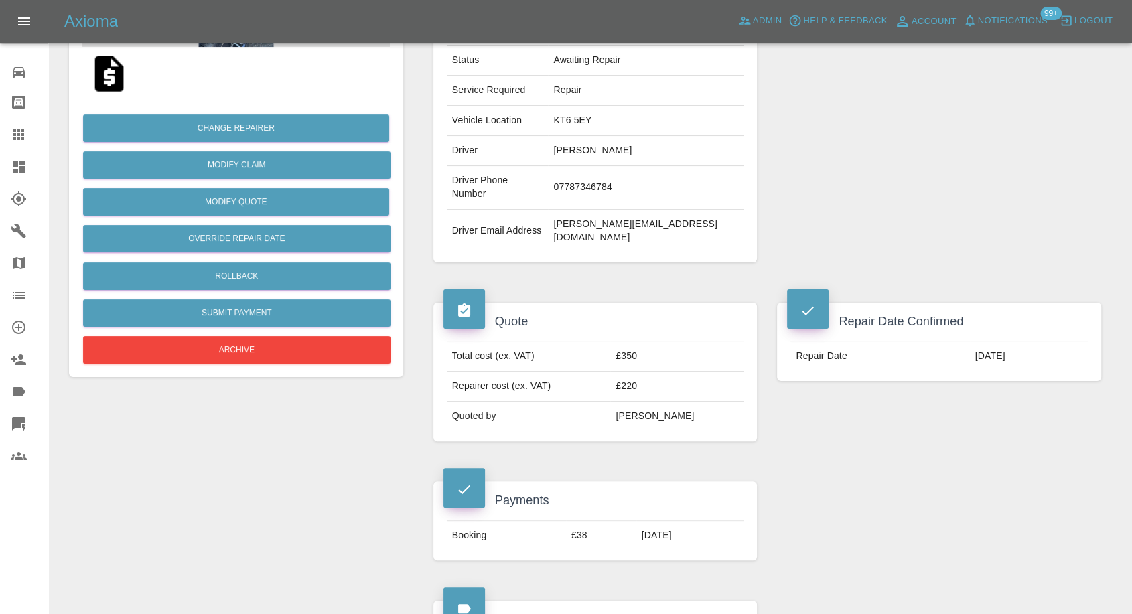
scroll to position [223, 0]
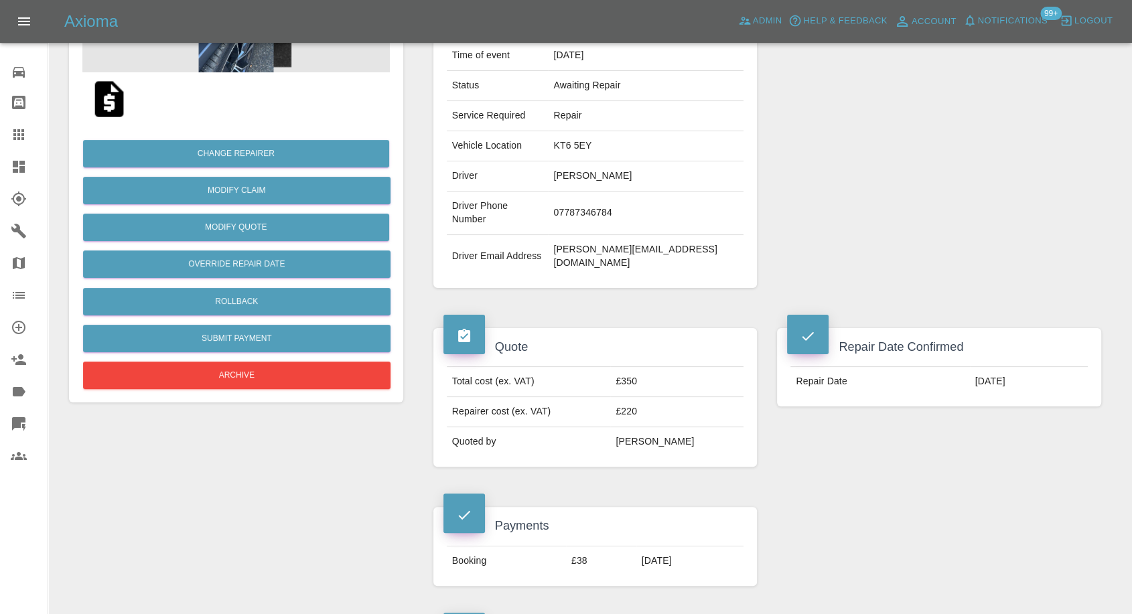
click at [589, 235] on td "michelle.laing74@gmail.com" at bounding box center [646, 256] width 196 height 43
copy div "michelle.laing74@gmail.com"
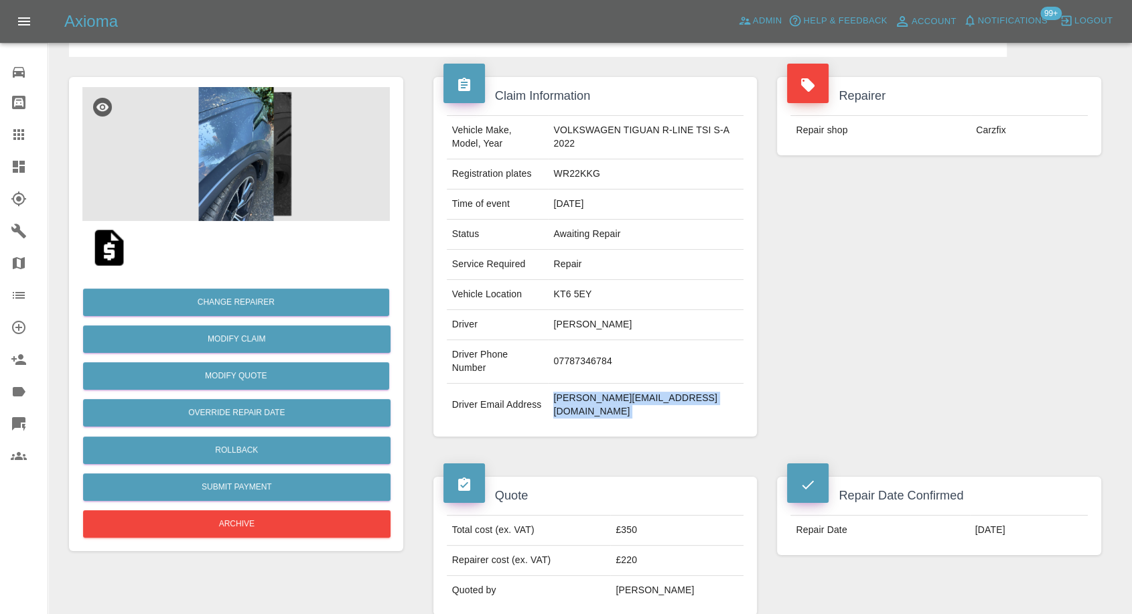
click at [289, 178] on img at bounding box center [235, 154] width 307 height 134
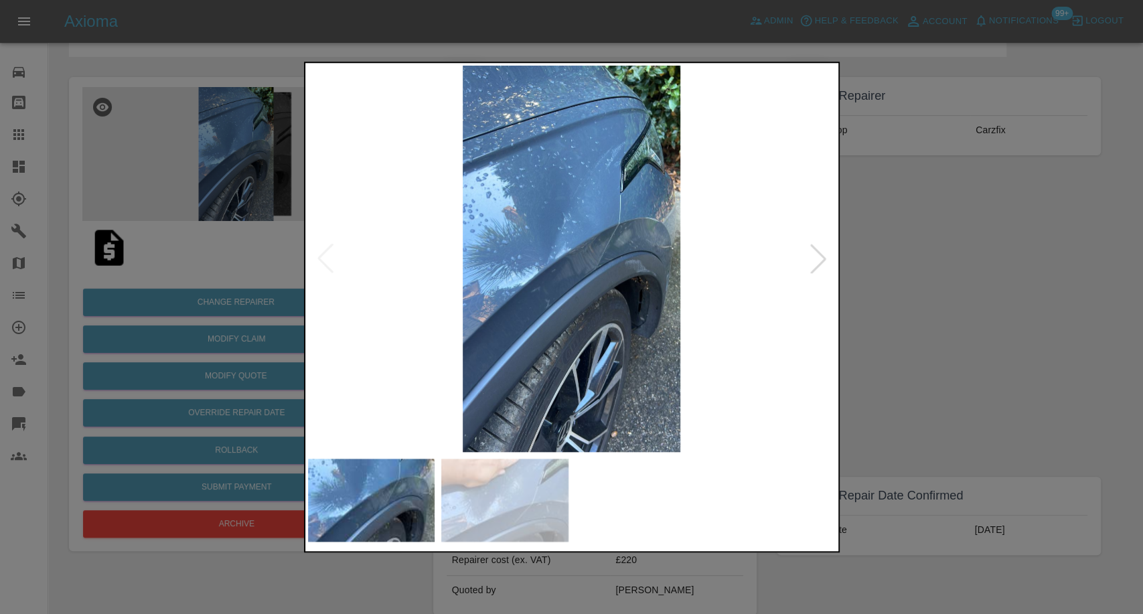
click at [263, 184] on div at bounding box center [571, 307] width 1143 height 614
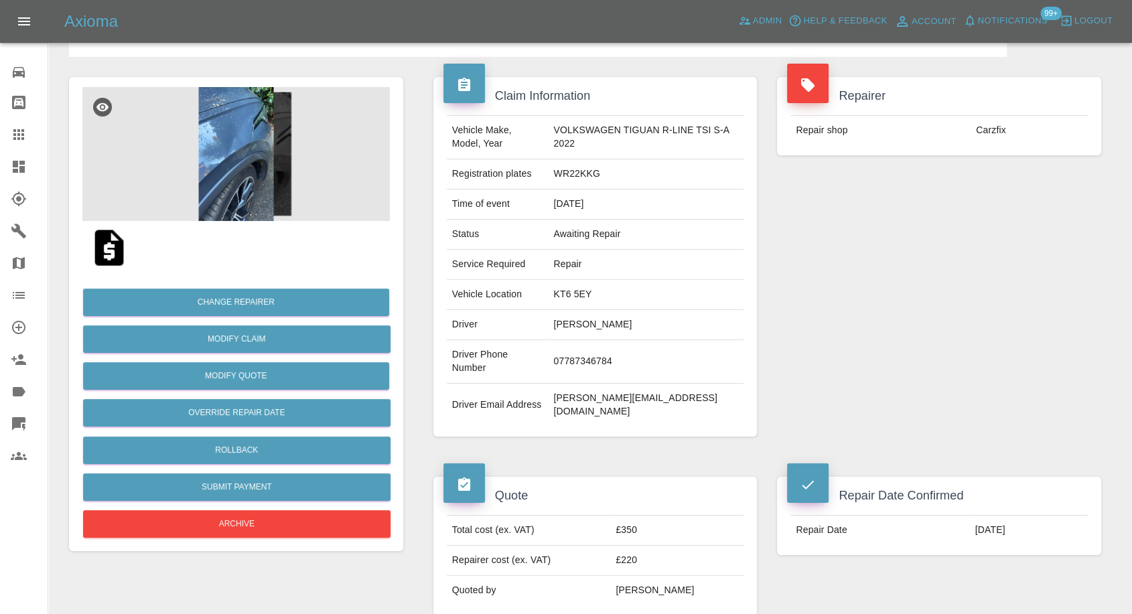
click at [273, 186] on img at bounding box center [235, 154] width 307 height 134
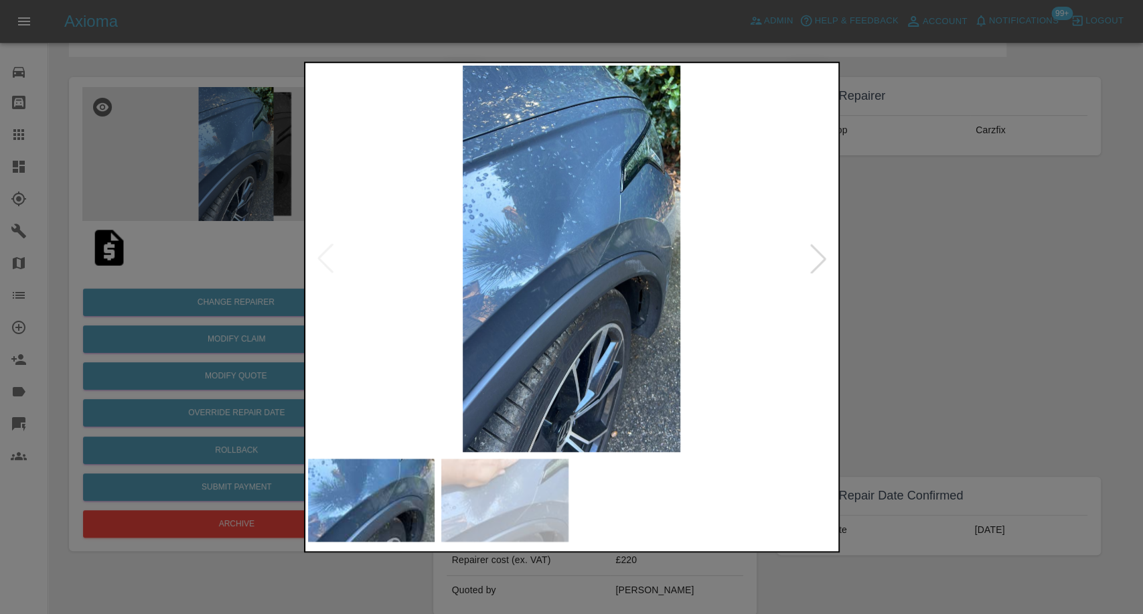
click at [487, 510] on img at bounding box center [504, 500] width 127 height 83
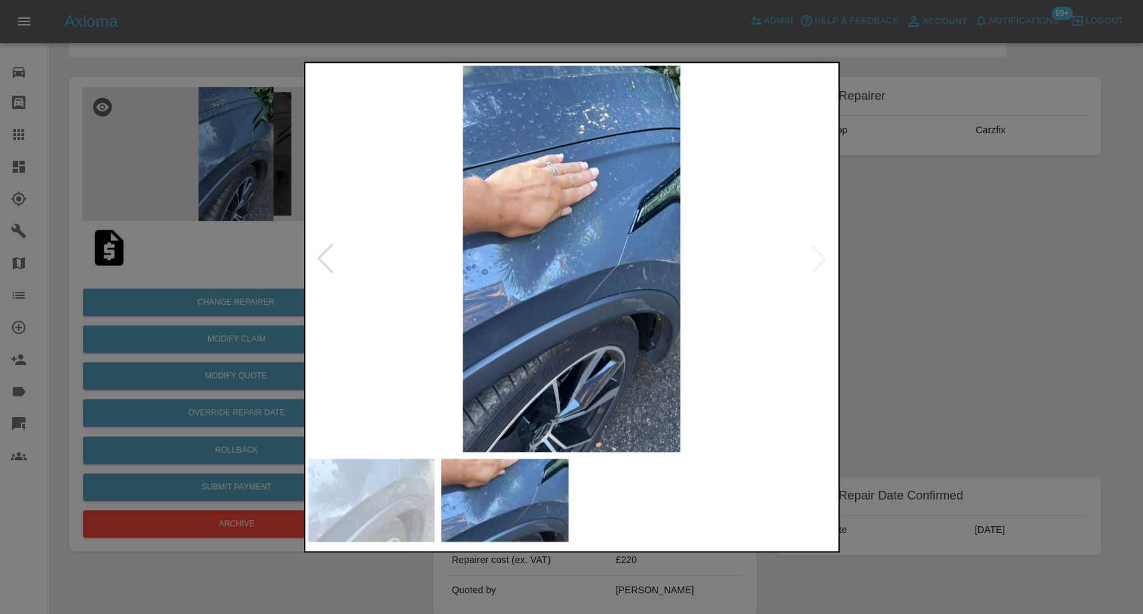
click at [352, 487] on img at bounding box center [371, 500] width 127 height 83
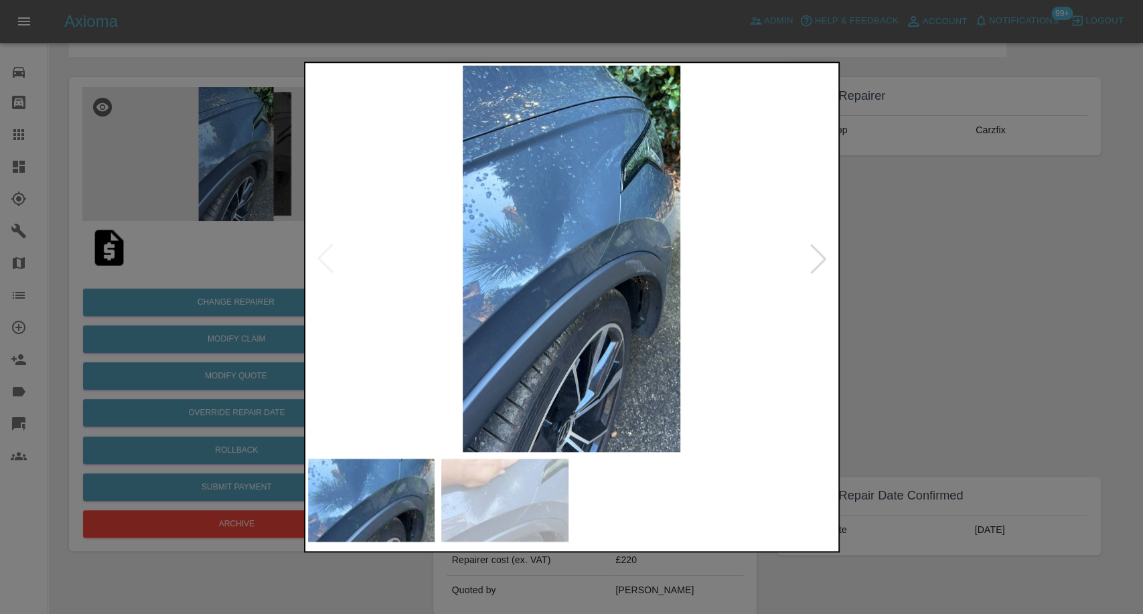
click at [891, 336] on div at bounding box center [571, 307] width 1143 height 614
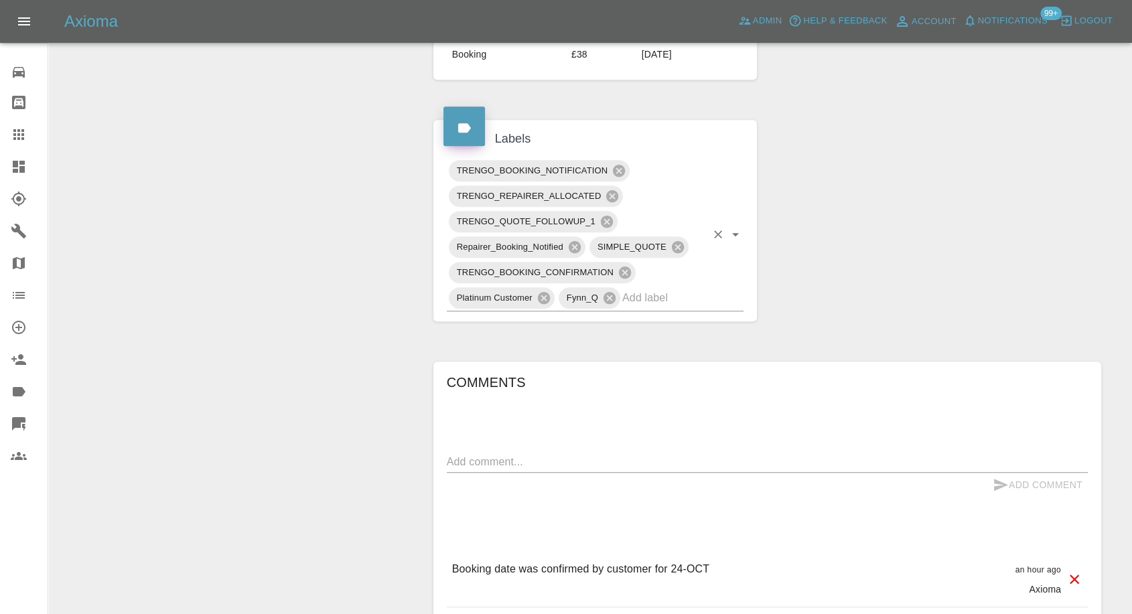
scroll to position [818, 0]
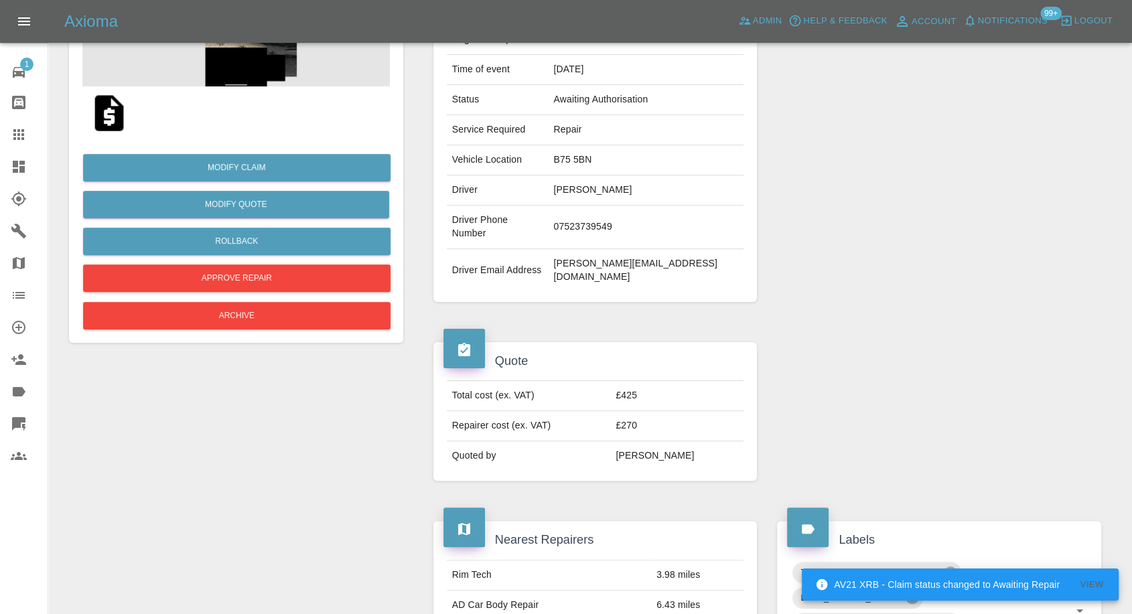
drag, startPoint x: 32, startPoint y: 138, endPoint x: 53, endPoint y: 153, distance: 25.9
click at [32, 138] on div at bounding box center [30, 135] width 38 height 16
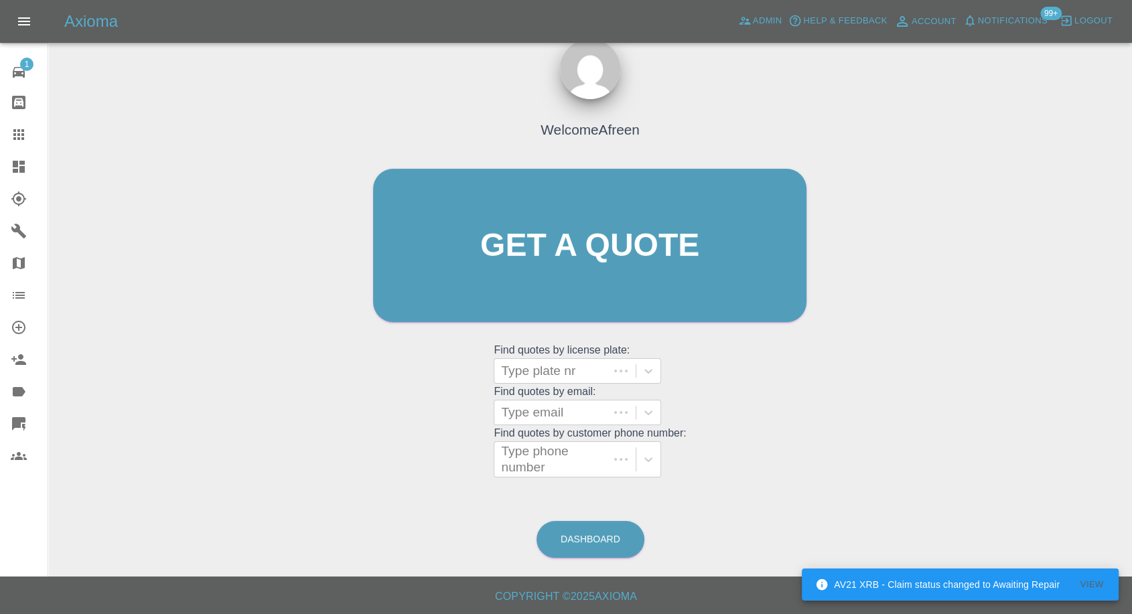
scroll to position [12, 0]
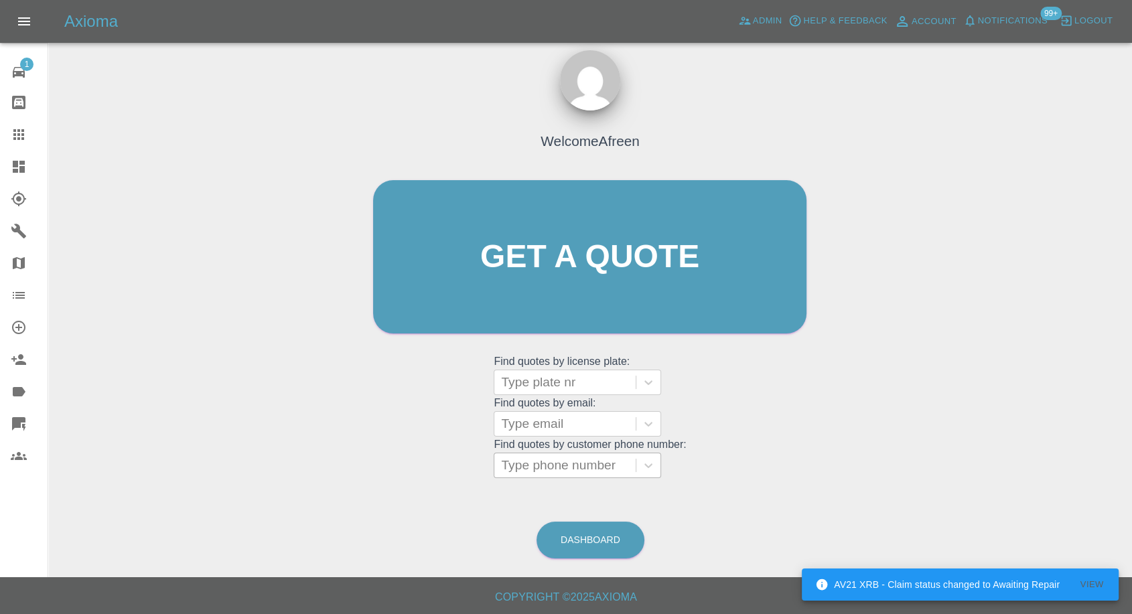
click at [568, 471] on div at bounding box center [565, 465] width 128 height 19
paste input "07787346784"
type input "07787346784"
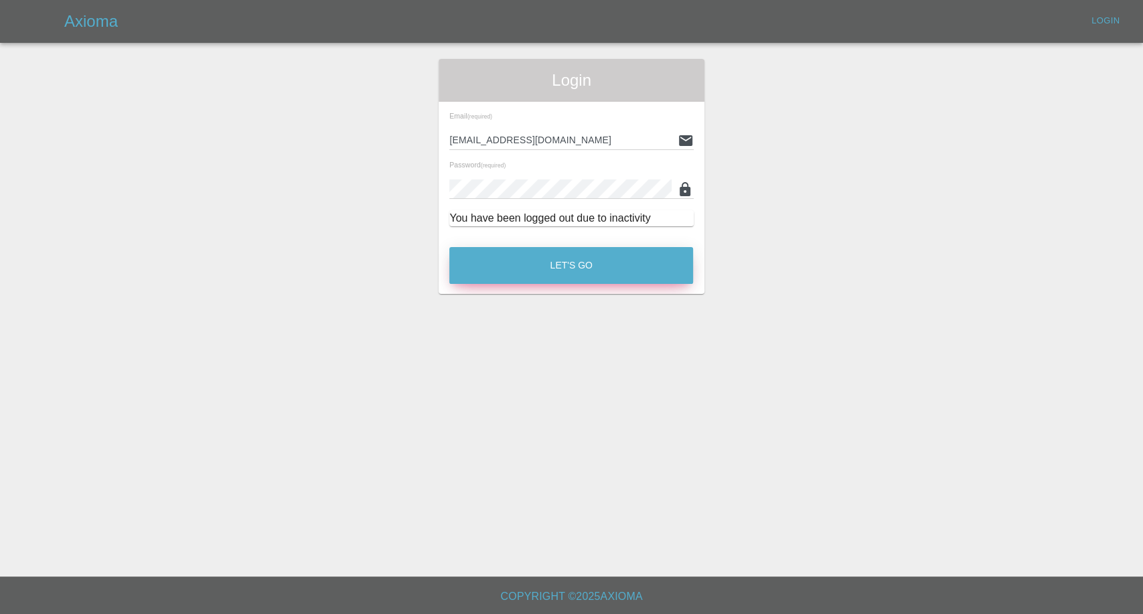
click at [583, 267] on button "Let's Go" at bounding box center [571, 265] width 244 height 37
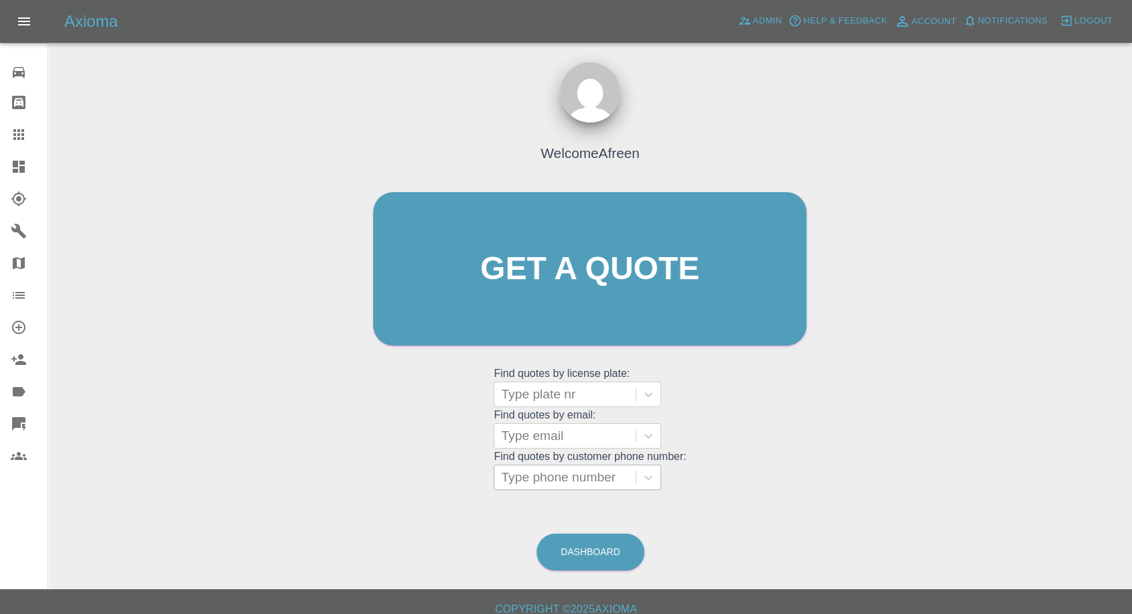
click at [580, 474] on div at bounding box center [565, 477] width 128 height 19
paste input "07787346784"
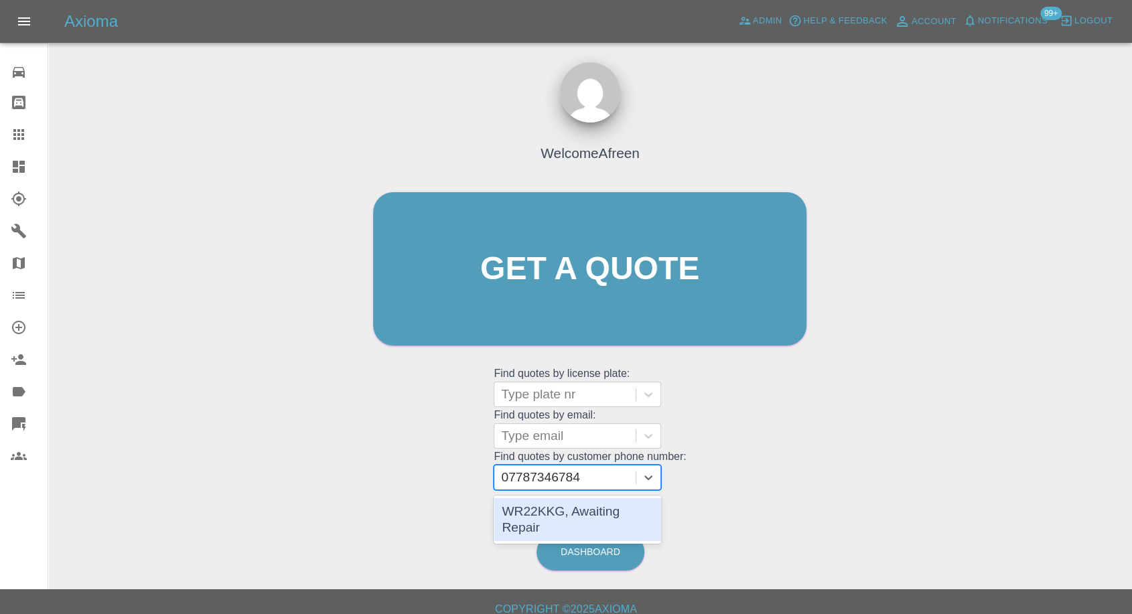
type input "07787346784"
click at [530, 441] on div at bounding box center [565, 436] width 128 height 19
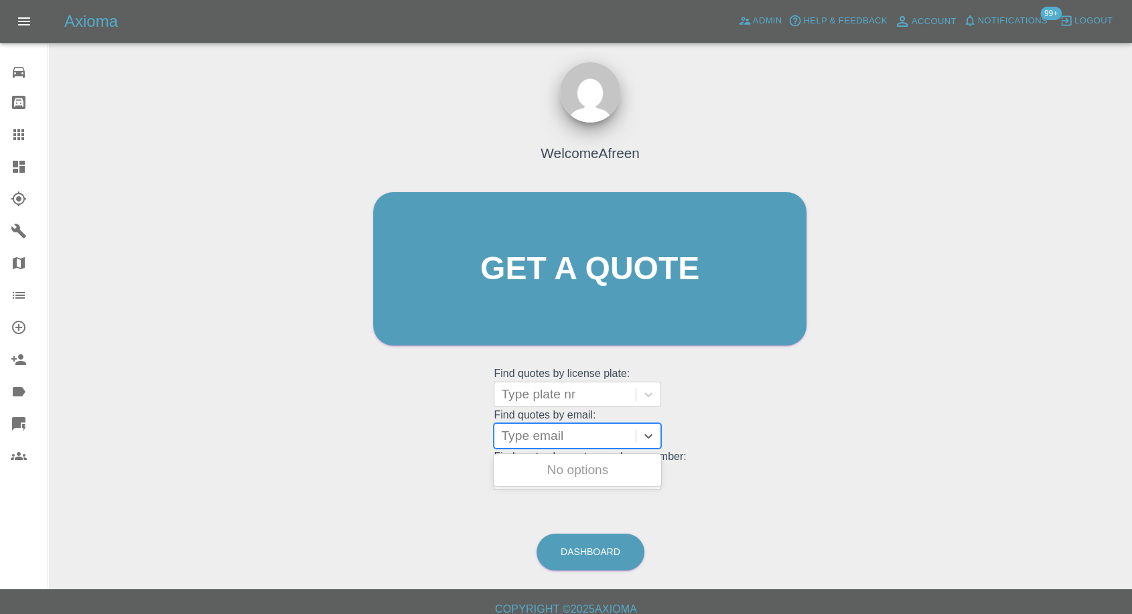
paste input "michelle.laing74@gmail.com"
type input "michelle.laing74@gmail.com"
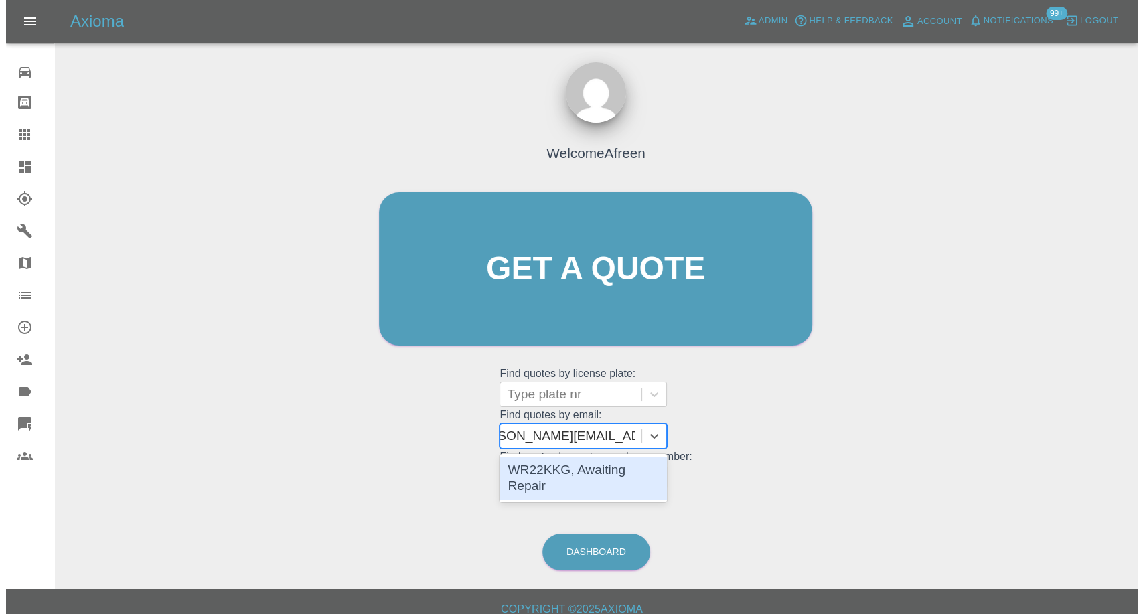
scroll to position [0, 29]
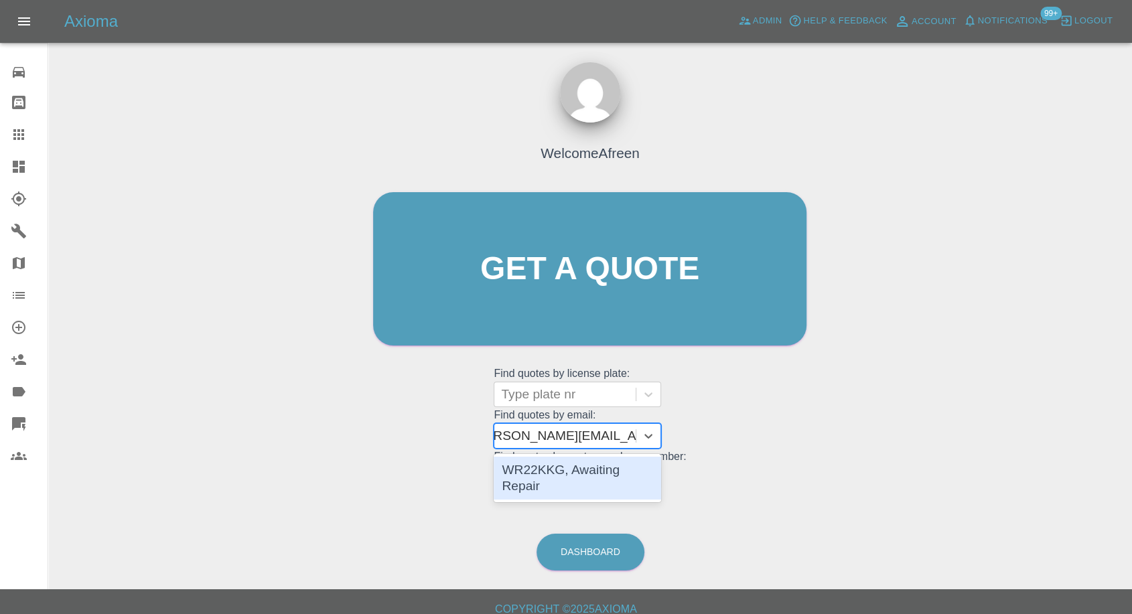
click at [589, 468] on div "WR22KKG, Awaiting Repair" at bounding box center [577, 478] width 167 height 43
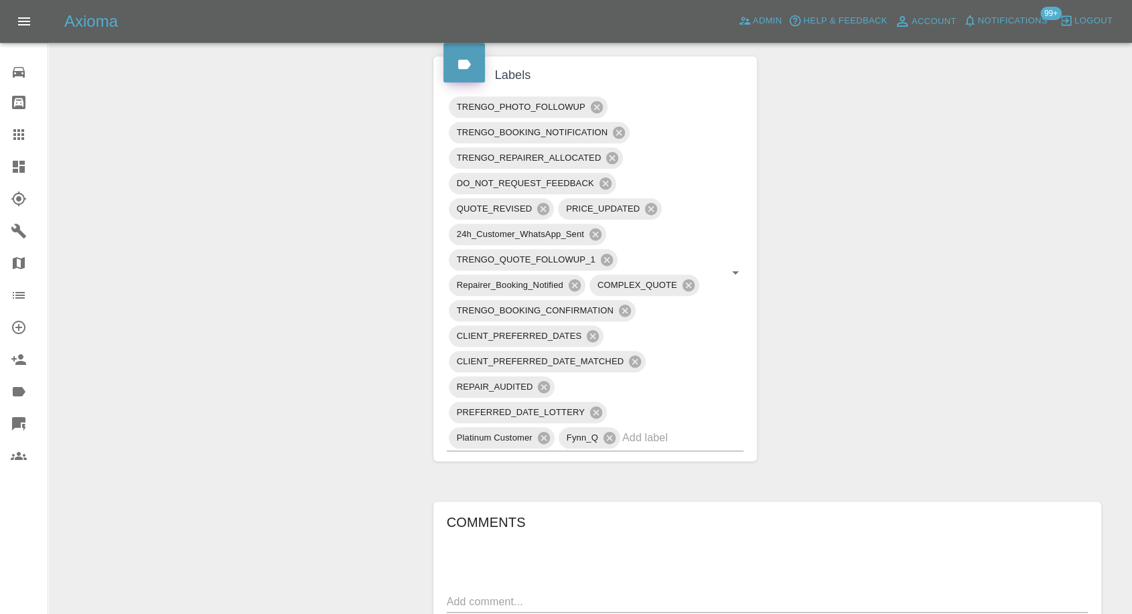
scroll to position [893, 0]
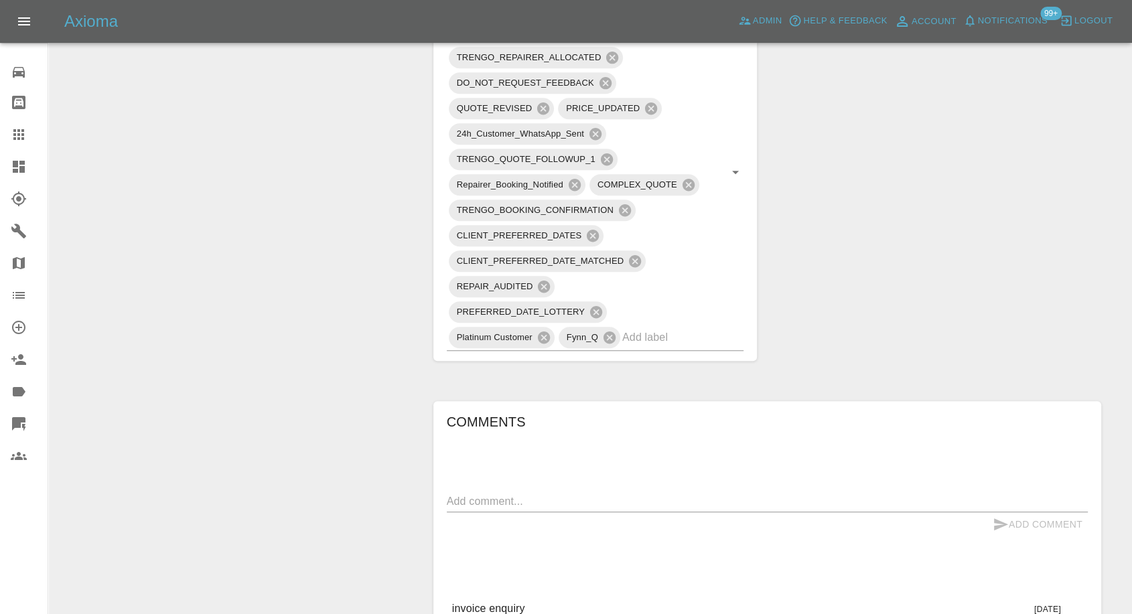
scroll to position [1042, 0]
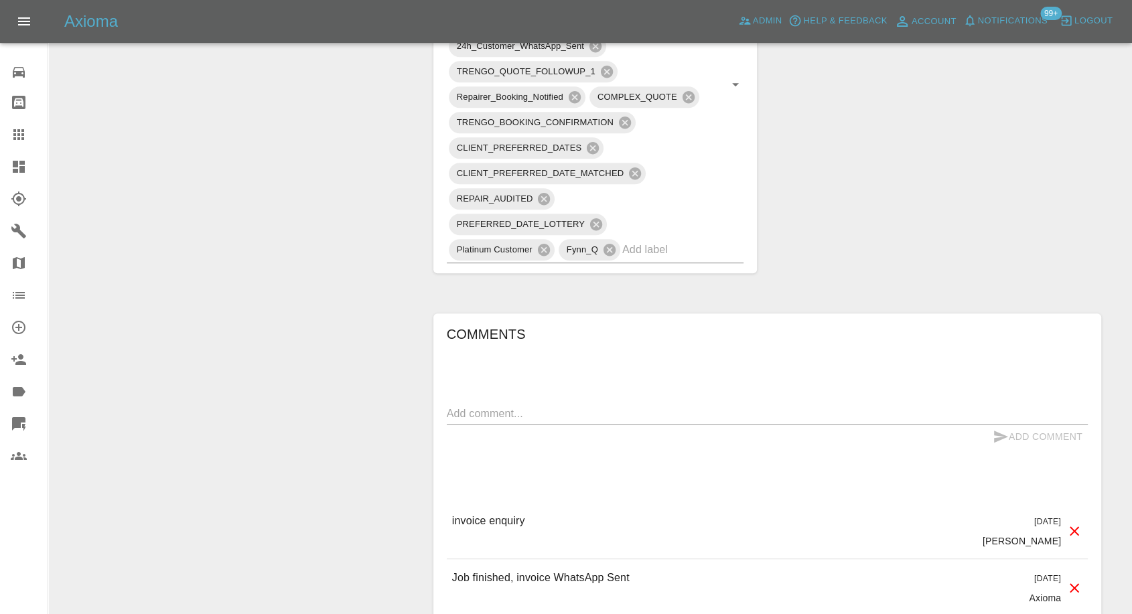
click at [539, 421] on div "x" at bounding box center [767, 413] width 641 height 21
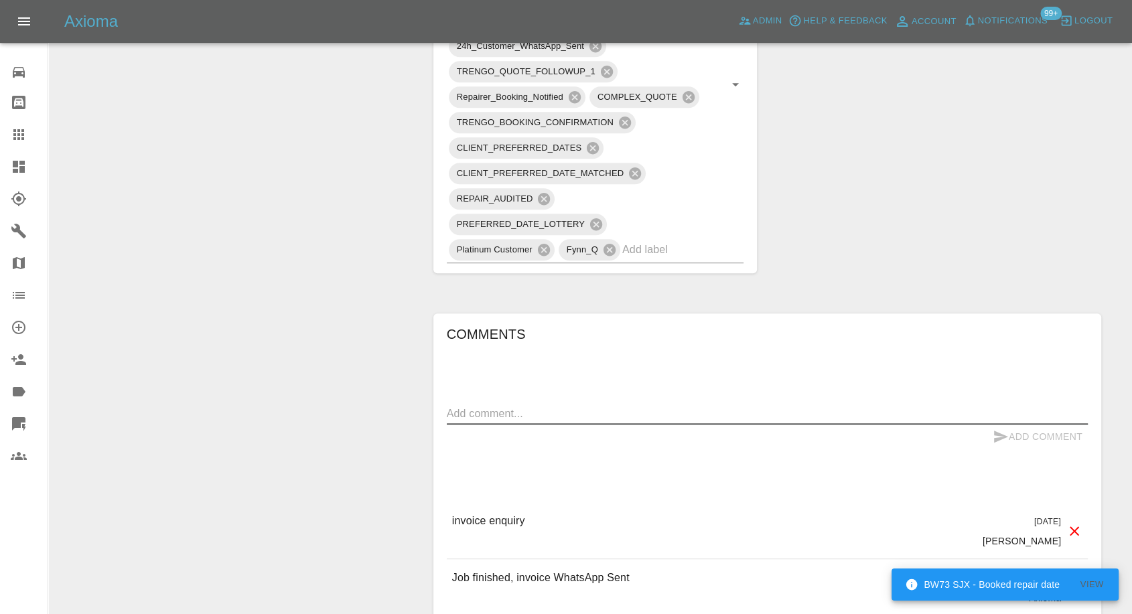
paste textarea "And has done more damage and devalued the car. Can you please get in touch to r…"
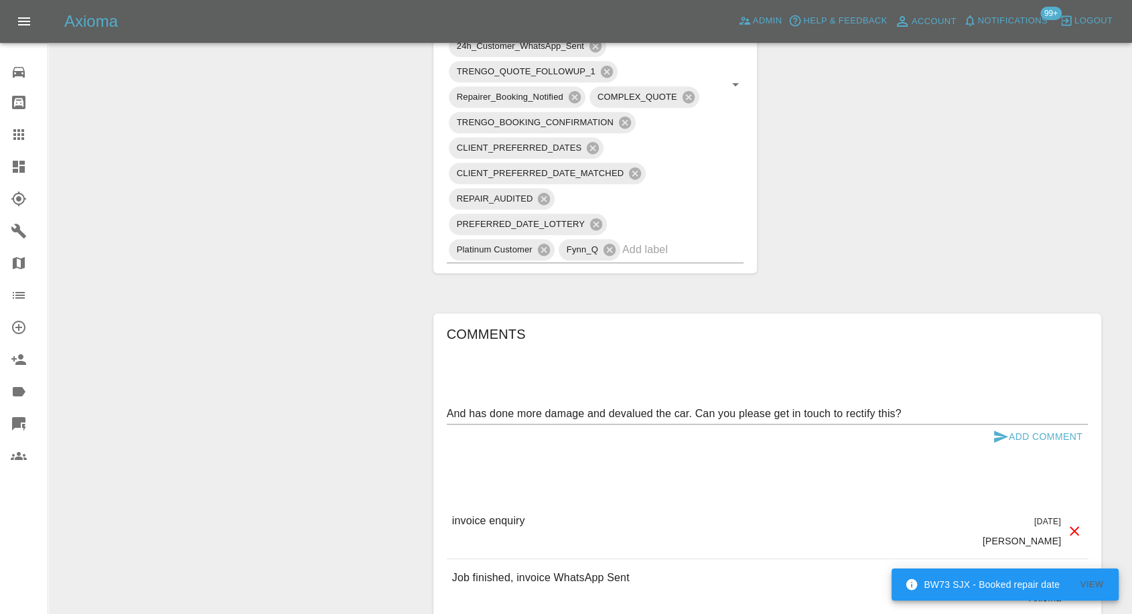
click at [447, 408] on textarea "And has done more damage and devalued the car. Can you please get in touch to r…" at bounding box center [767, 413] width 641 height 15
paste textarea "Today I had my car washed valued and noticed that the job carried out was not d…"
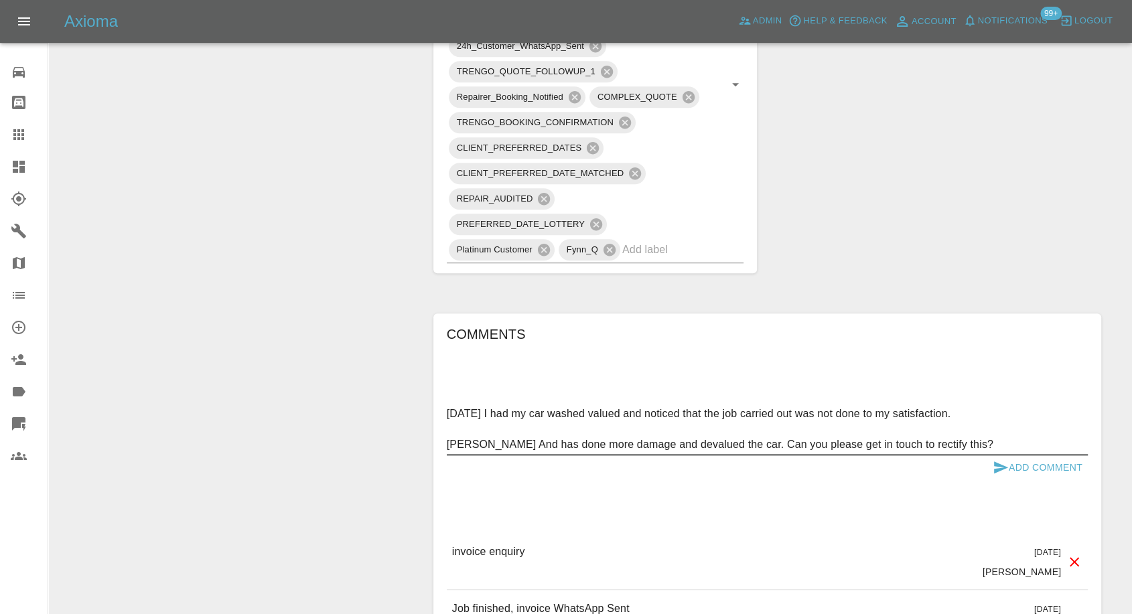
click at [466, 441] on textarea "Today I had my car washed valued and noticed that the job carried out was not d…" at bounding box center [767, 429] width 641 height 46
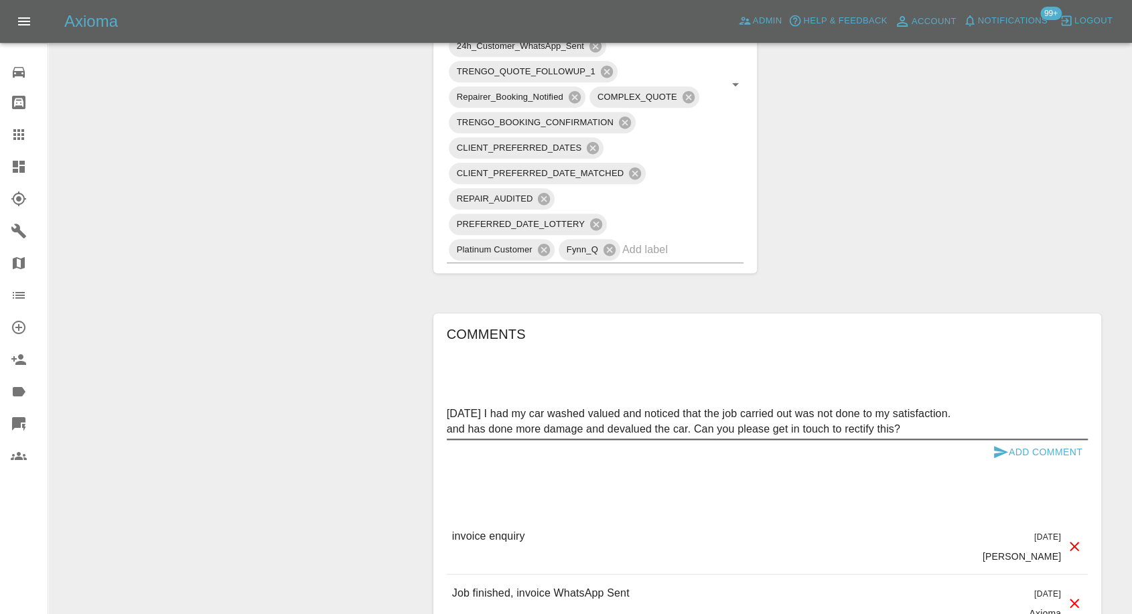
type textarea "Today I had my car washed valued and noticed that the job carried out was not d…"
click at [997, 450] on icon "submit" at bounding box center [1001, 452] width 16 height 16
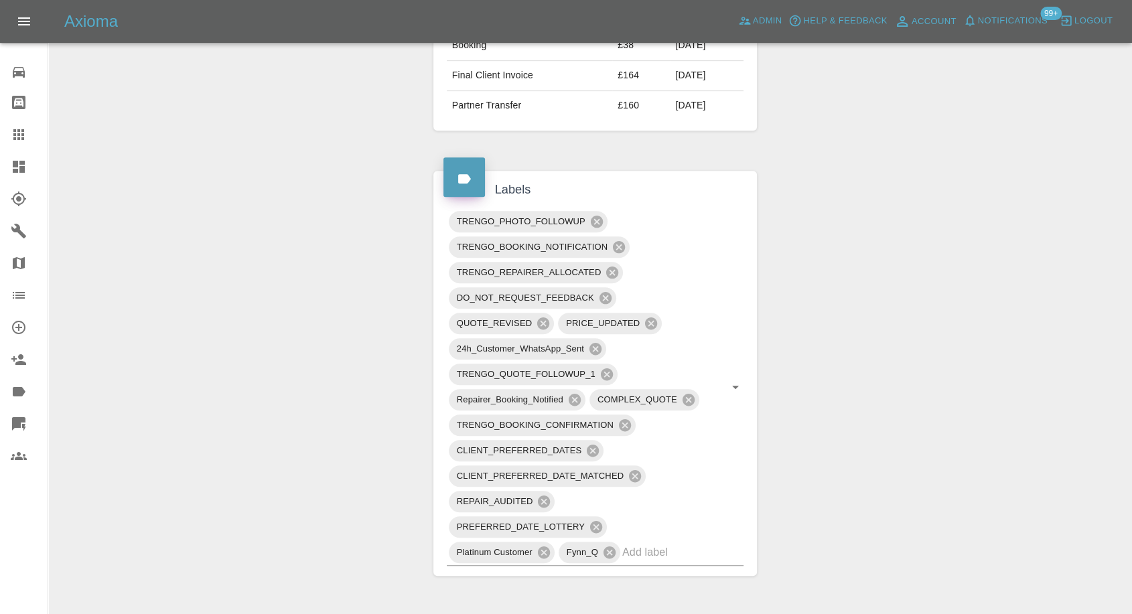
scroll to position [744, 0]
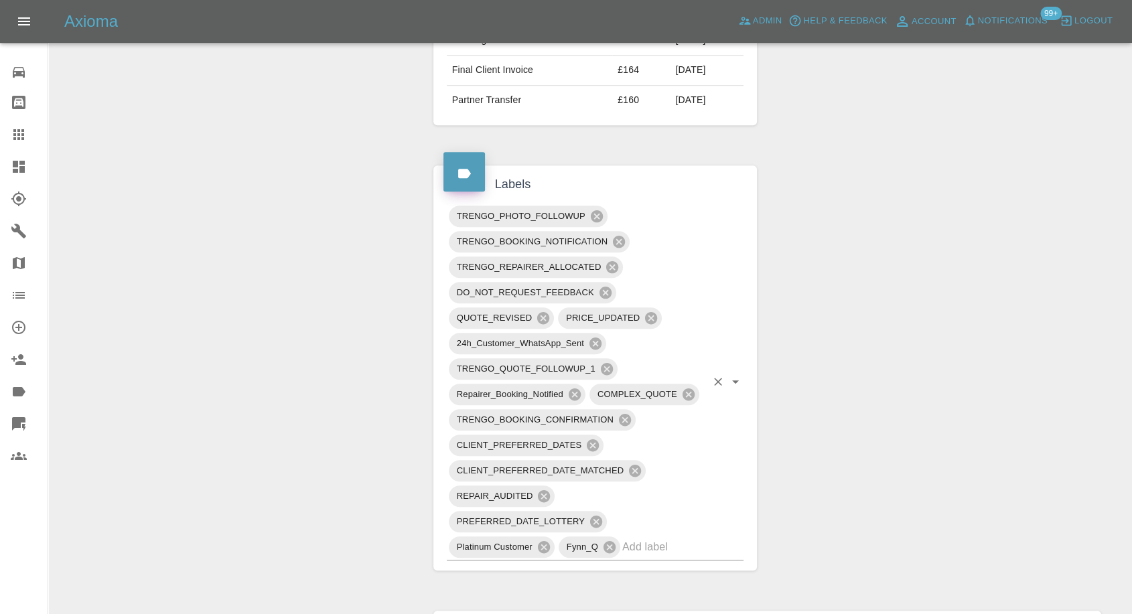
click at [657, 541] on input "text" at bounding box center [664, 546] width 84 height 21
type input "rec"
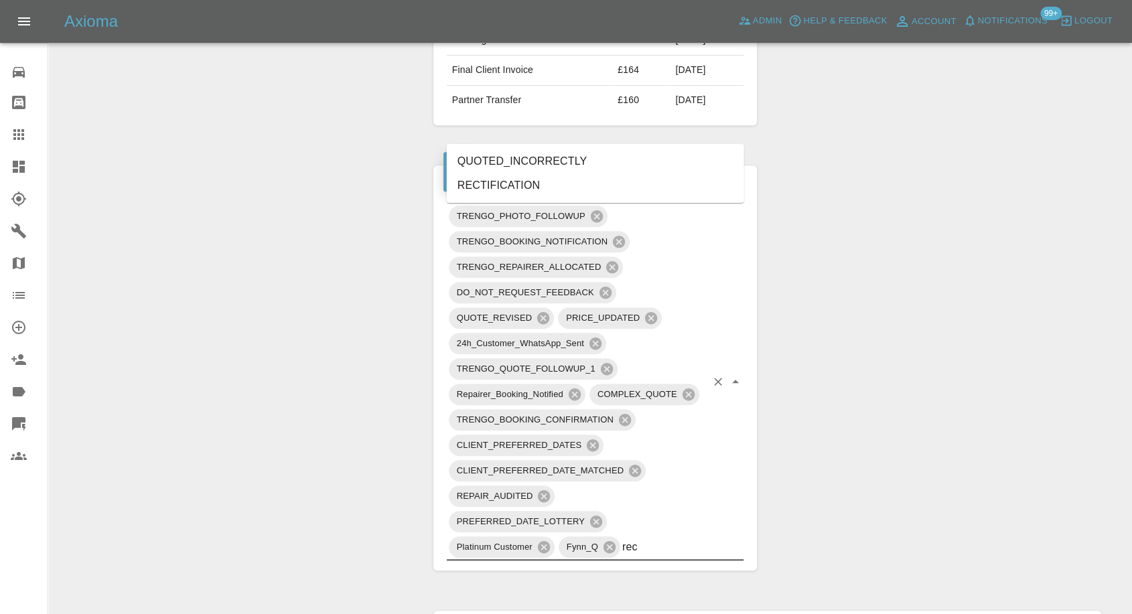
click at [531, 190] on li "RECTIFICATION" at bounding box center [595, 185] width 297 height 24
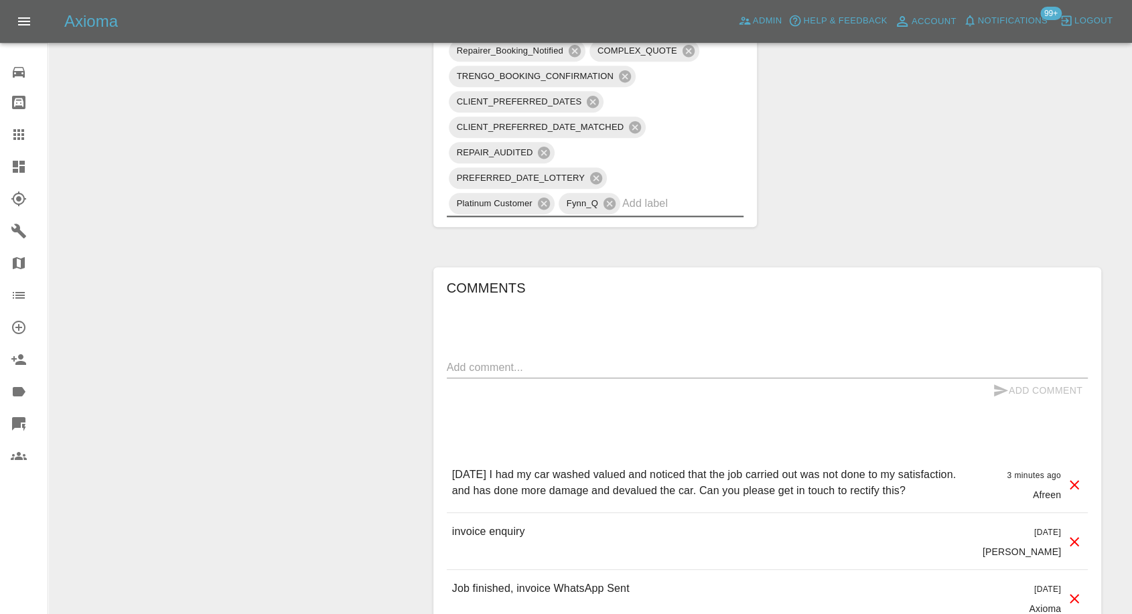
scroll to position [1116, 0]
click at [581, 363] on textarea at bounding box center [767, 364] width 641 height 15
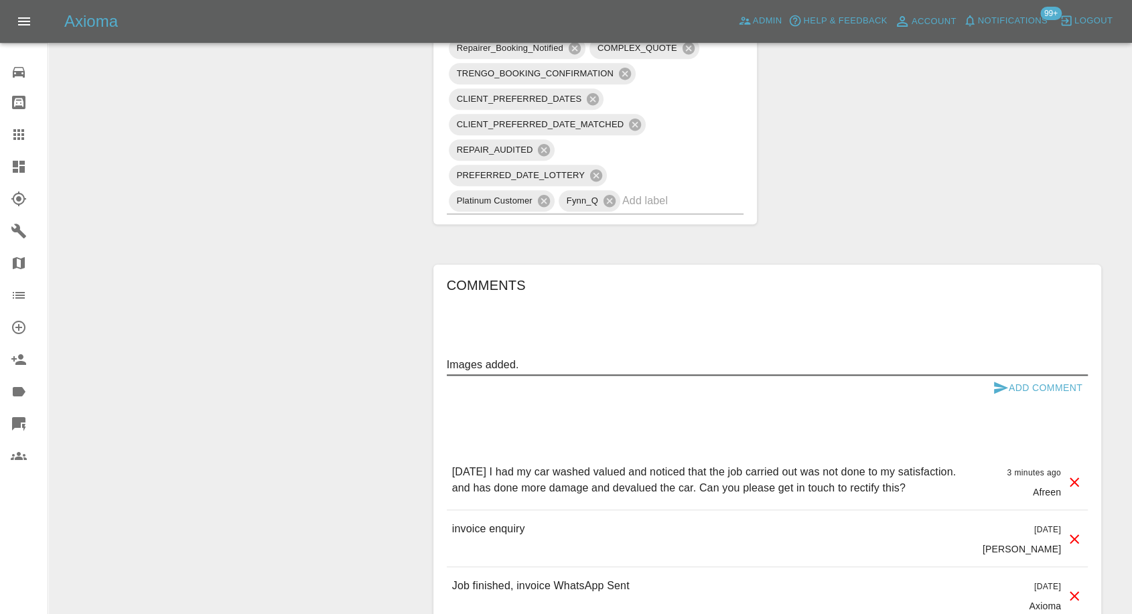
type textarea "Images added."
click at [999, 389] on icon "submit" at bounding box center [1001, 388] width 14 height 12
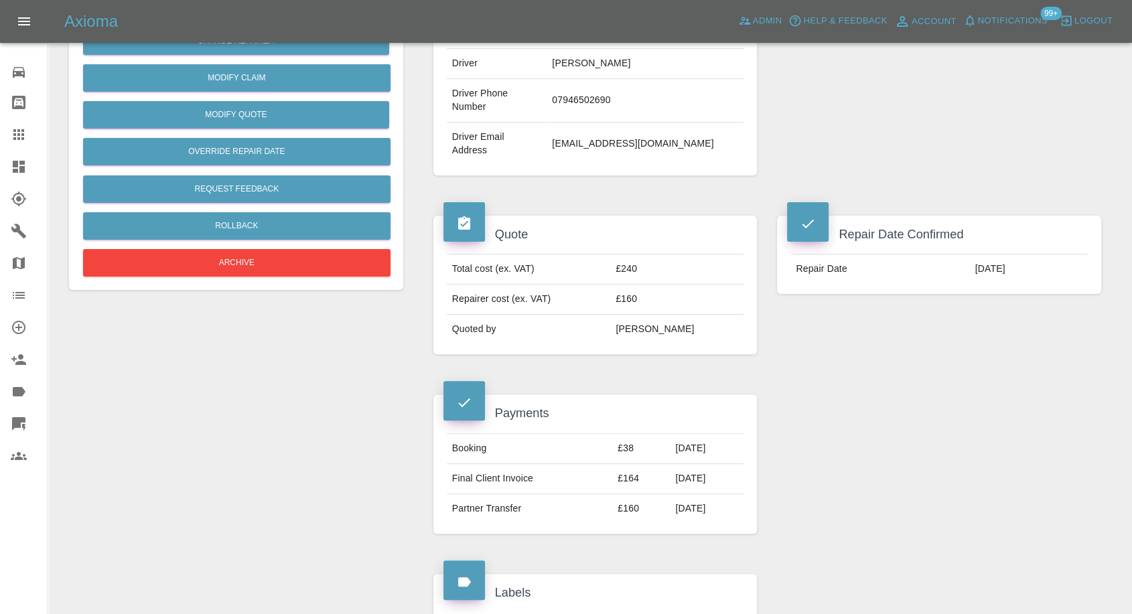
scroll to position [74, 0]
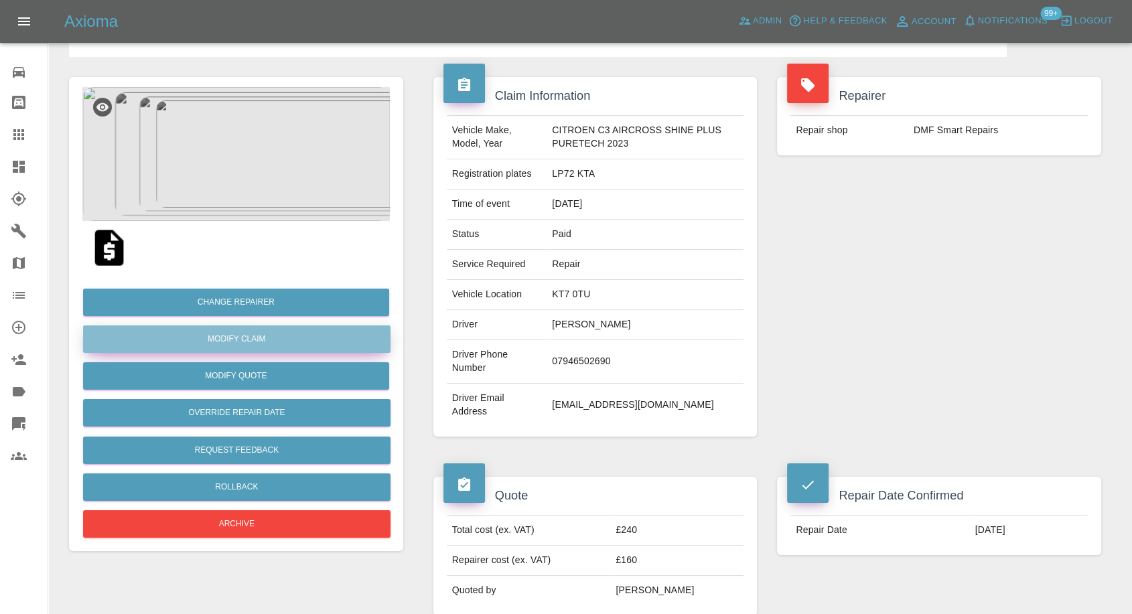
click at [259, 342] on link "Modify Claim" at bounding box center [236, 339] width 307 height 27
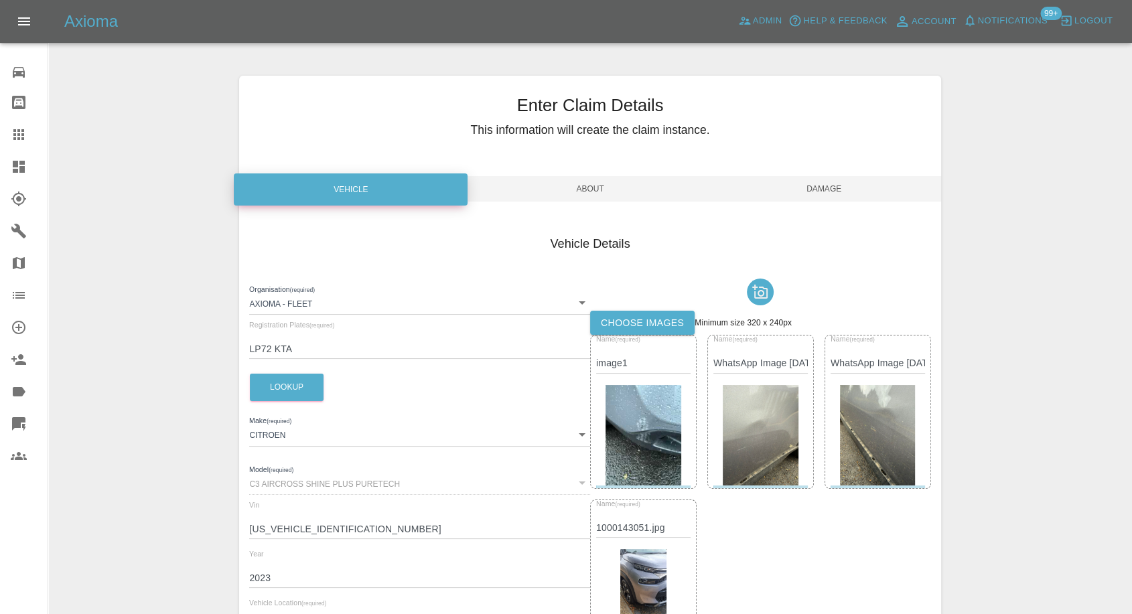
click at [675, 334] on label "Choose images" at bounding box center [642, 323] width 104 height 25
click at [0, 0] on input "Choose images" at bounding box center [0, 0] width 0 height 0
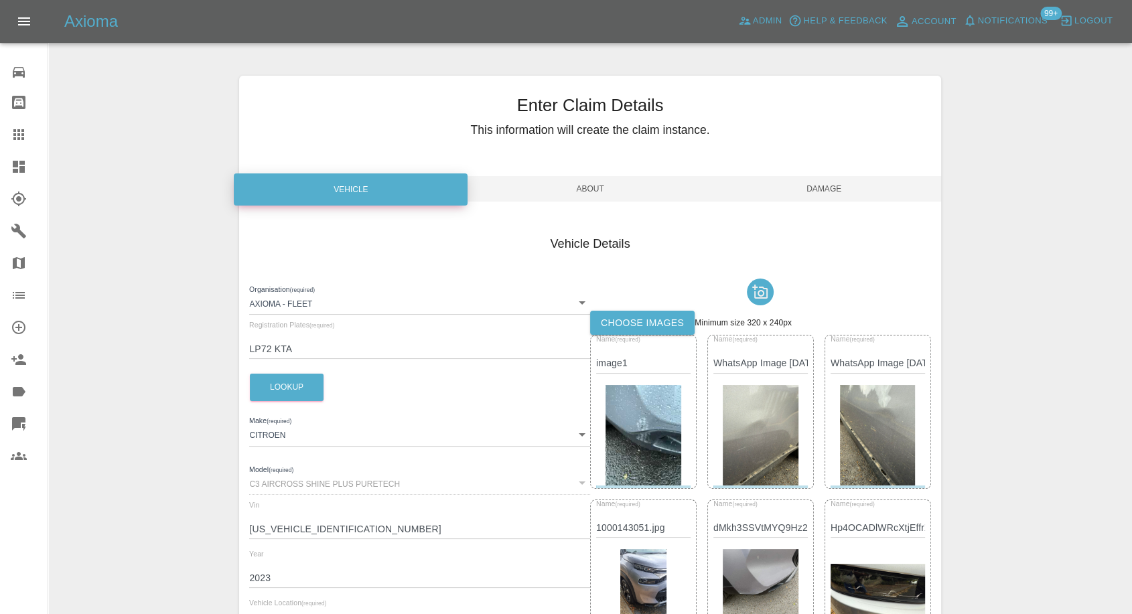
click at [833, 187] on span "Damage" at bounding box center [824, 188] width 234 height 25
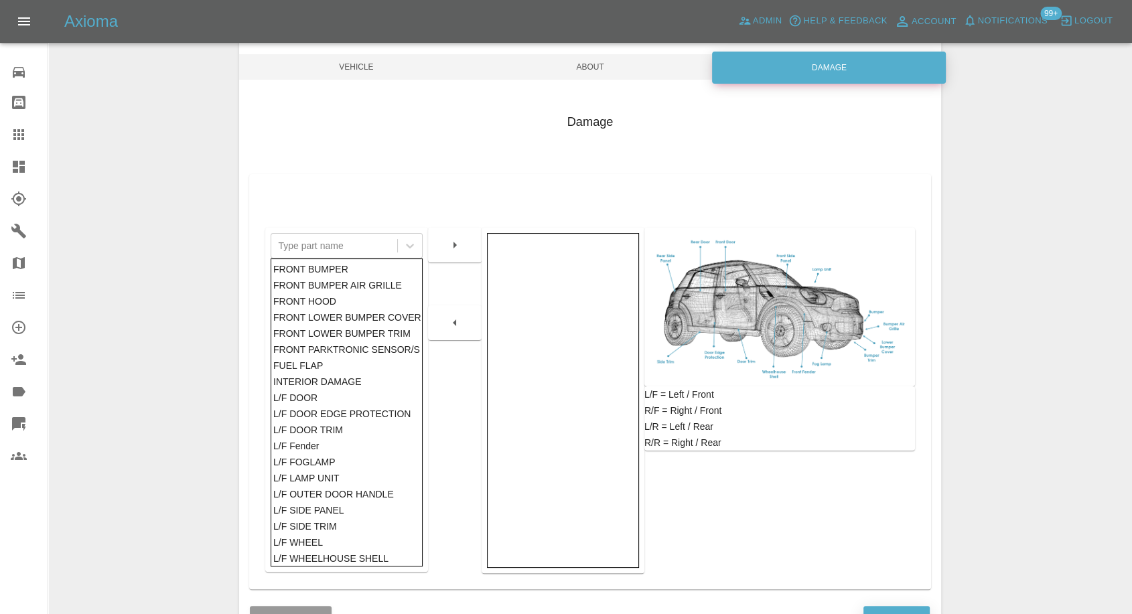
scroll to position [214, 0]
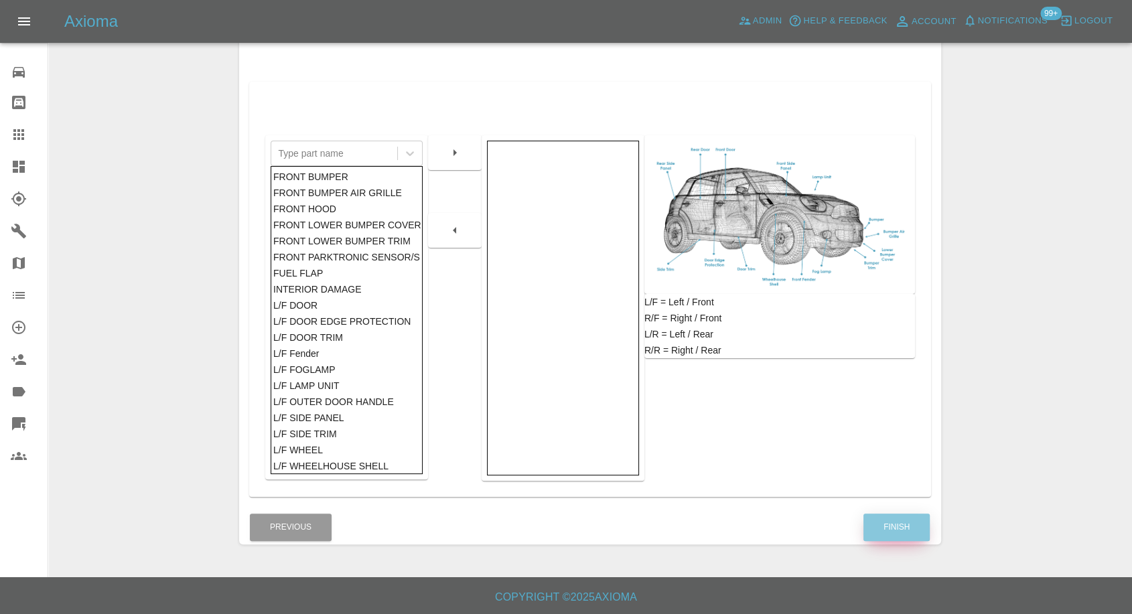
click at [893, 528] on button "Finish" at bounding box center [896, 527] width 66 height 27
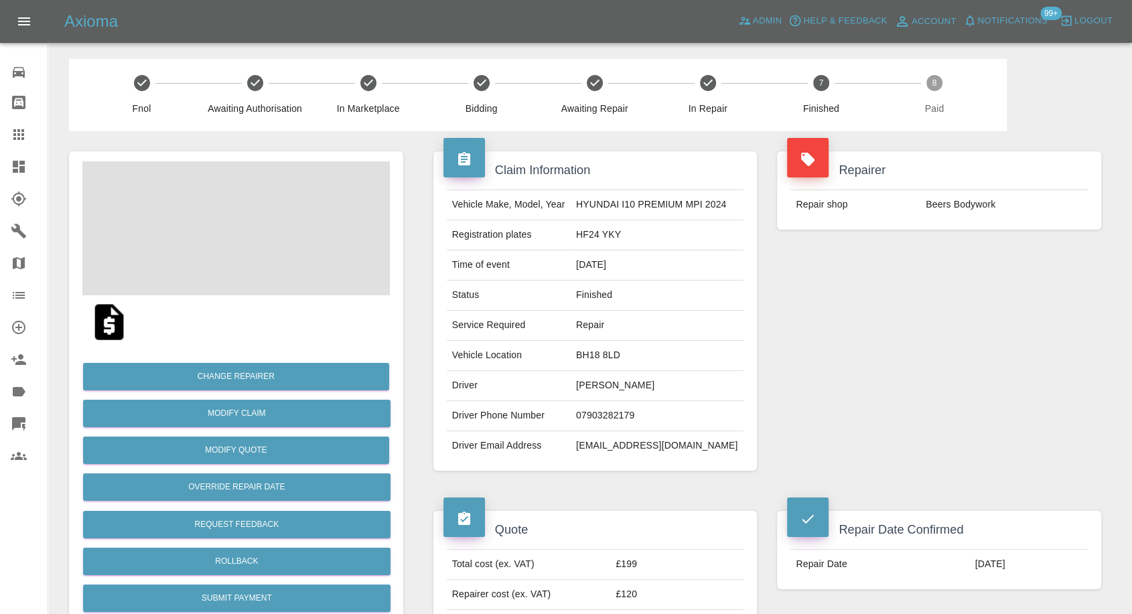
click at [589, 446] on td "[EMAIL_ADDRESS][DOMAIN_NAME]" at bounding box center [657, 445] width 173 height 29
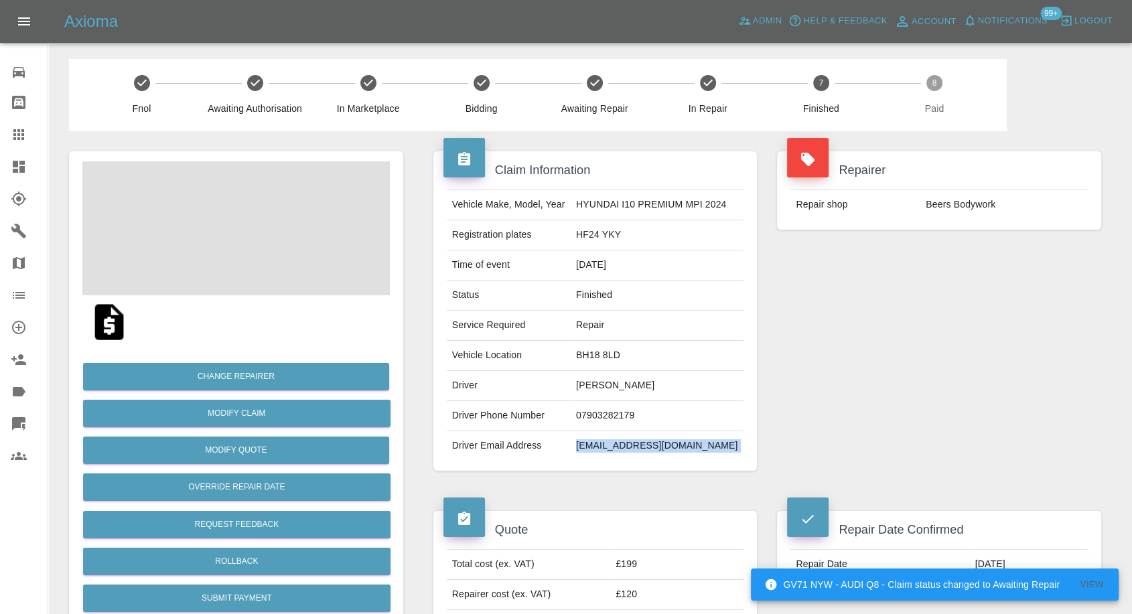
copy div "[EMAIL_ADDRESS][DOMAIN_NAME]"
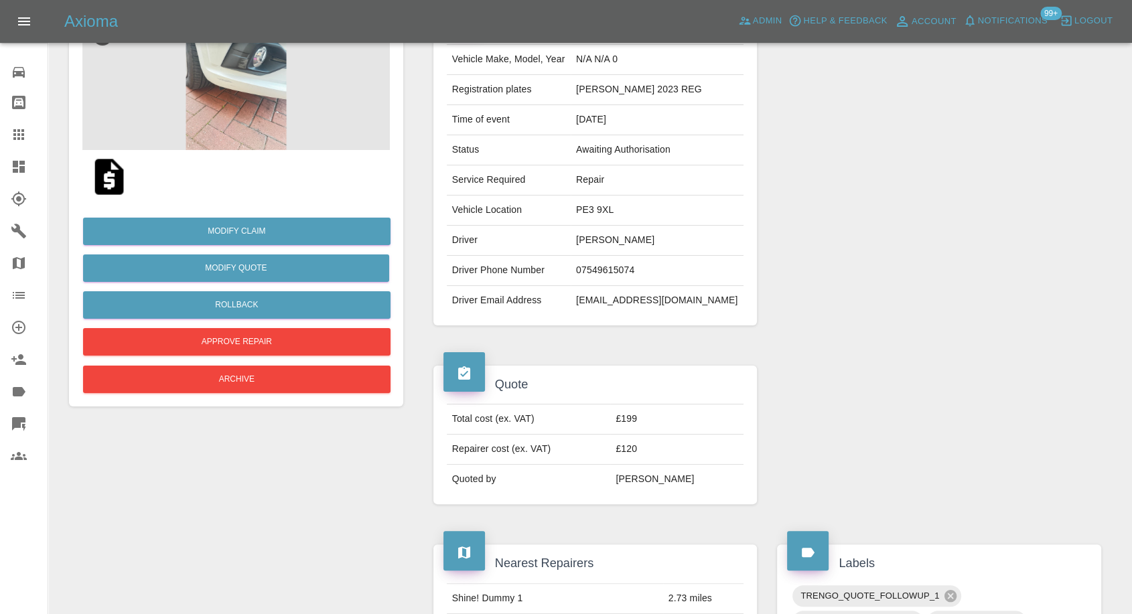
scroll to position [149, 0]
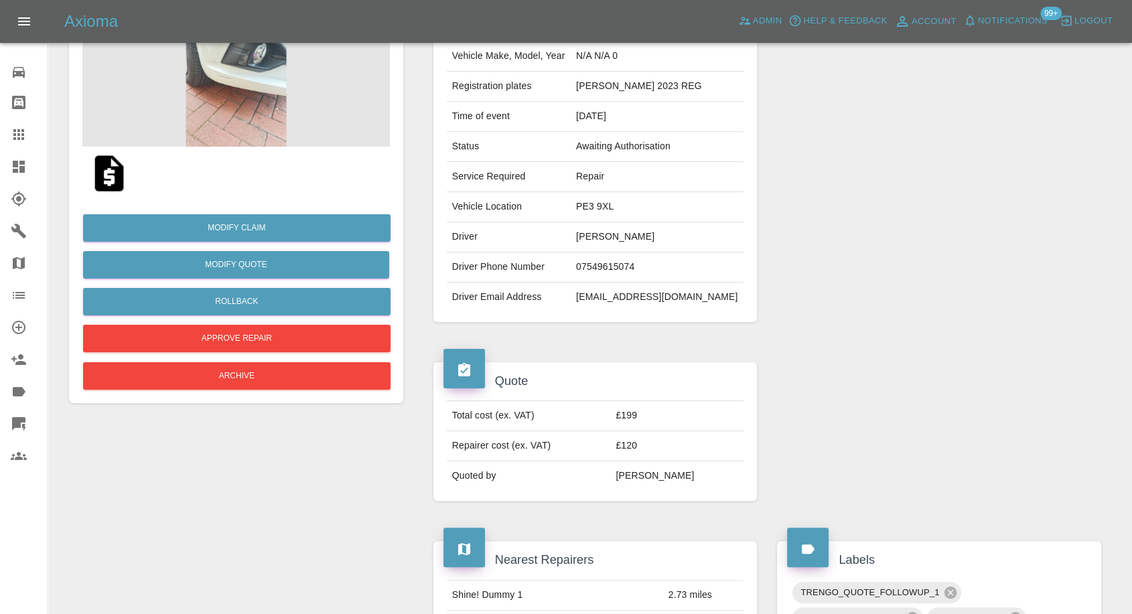
click at [102, 177] on img at bounding box center [109, 173] width 43 height 43
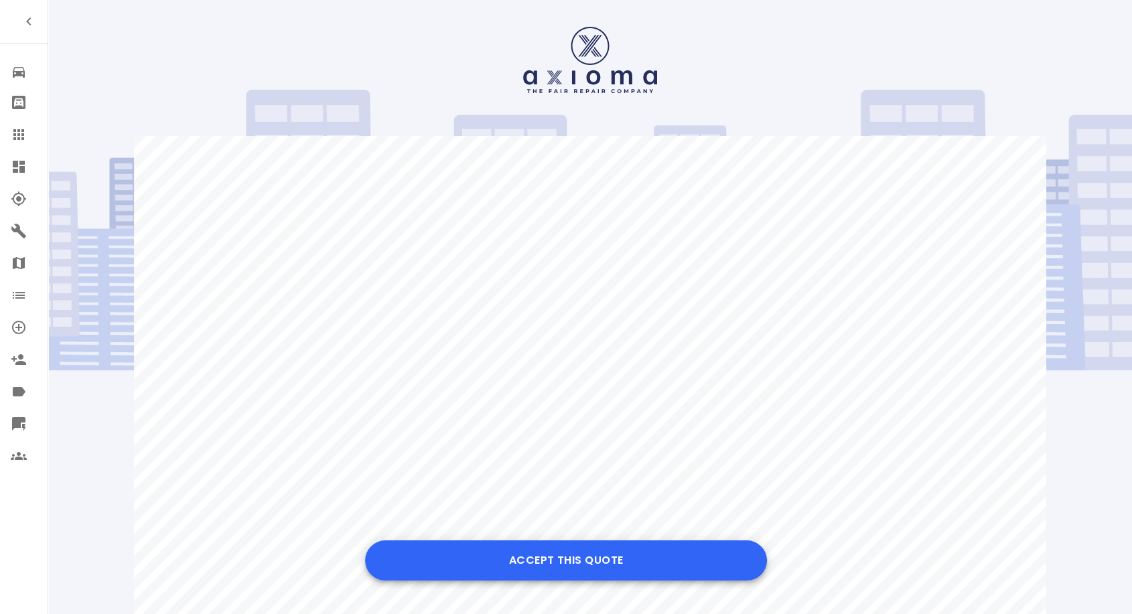
click at [559, 558] on button "Accept this Quote" at bounding box center [566, 561] width 402 height 40
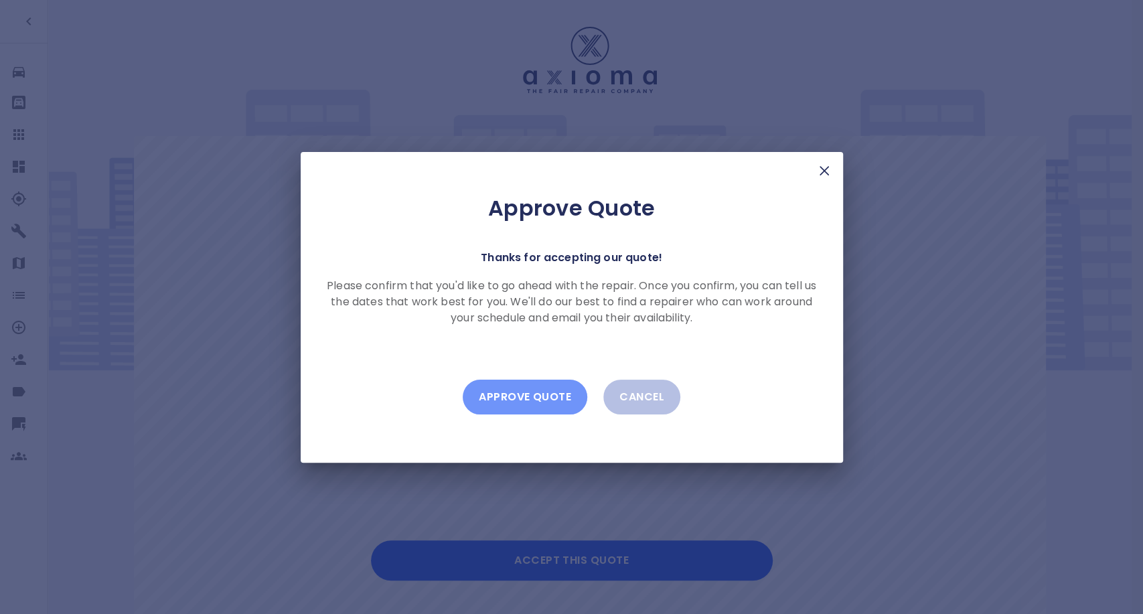
click at [555, 396] on button "Approve Quote" at bounding box center [525, 397] width 125 height 35
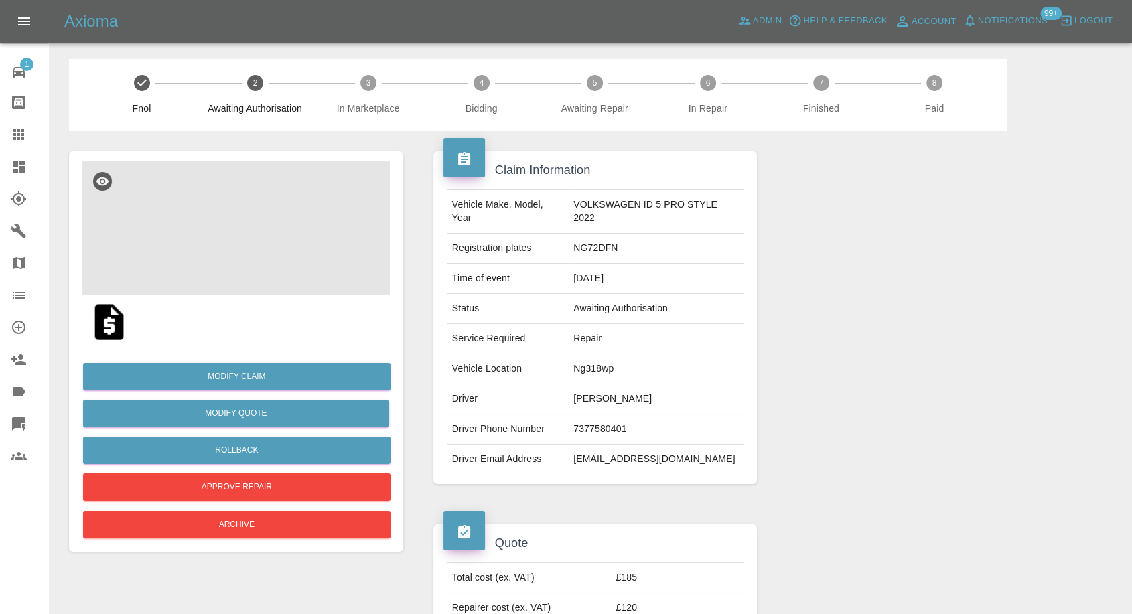
scroll to position [74, 0]
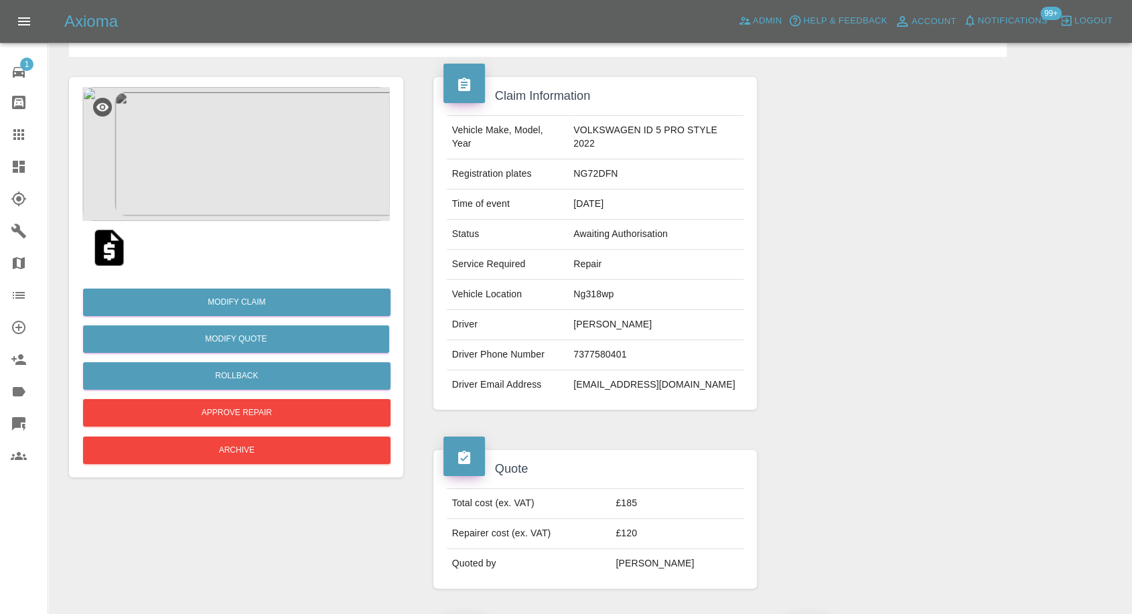
click at [104, 250] on img at bounding box center [109, 247] width 43 height 43
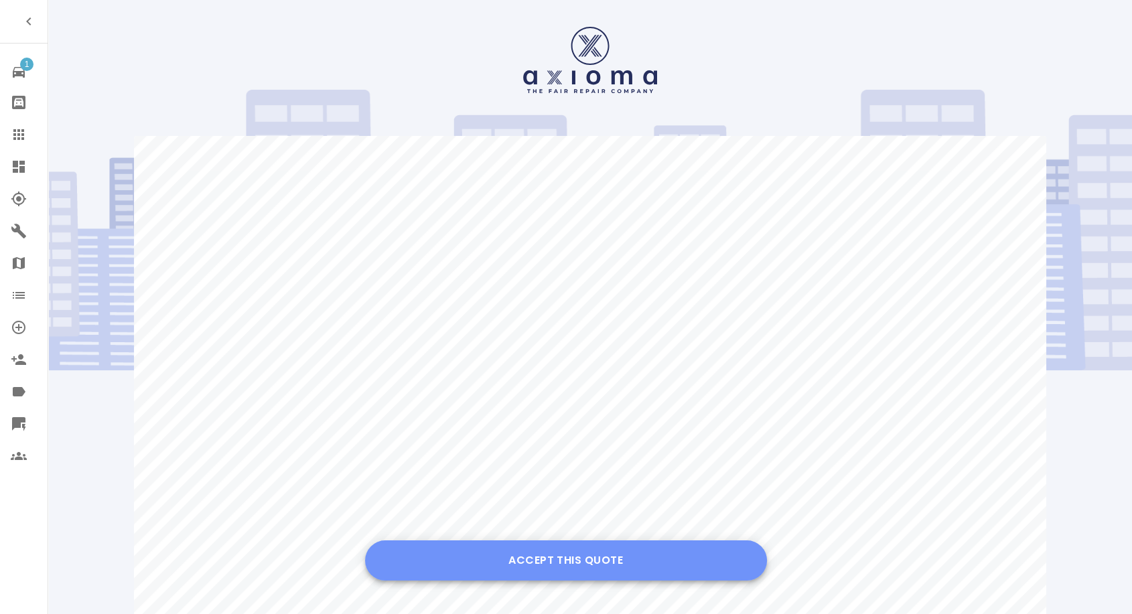
click at [553, 549] on button "Accept this Quote" at bounding box center [566, 561] width 402 height 40
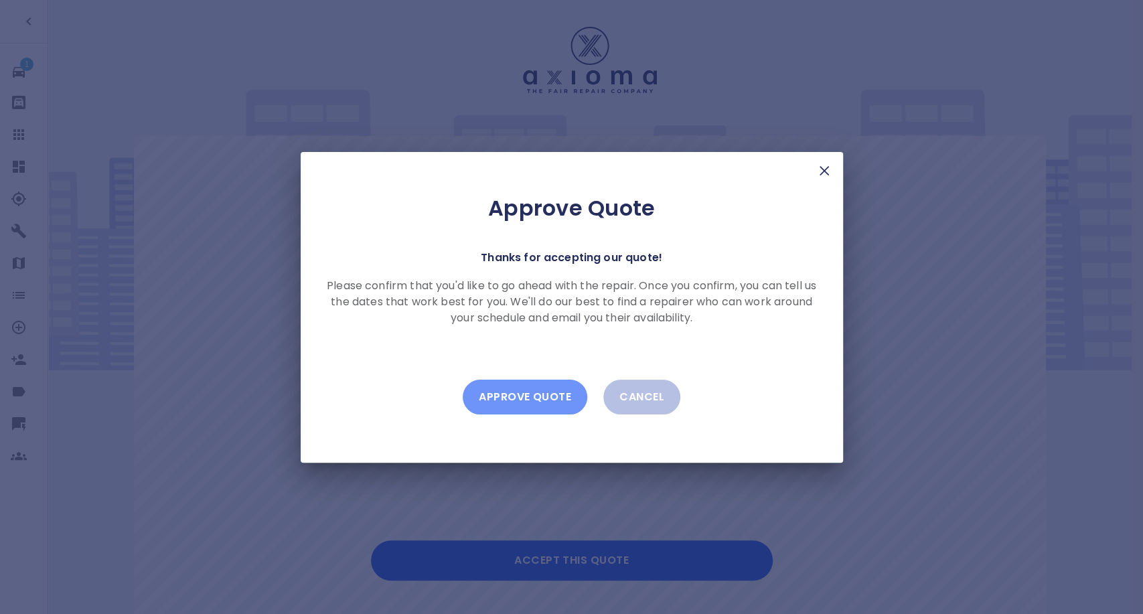
click at [503, 391] on button "Approve Quote" at bounding box center [525, 397] width 125 height 35
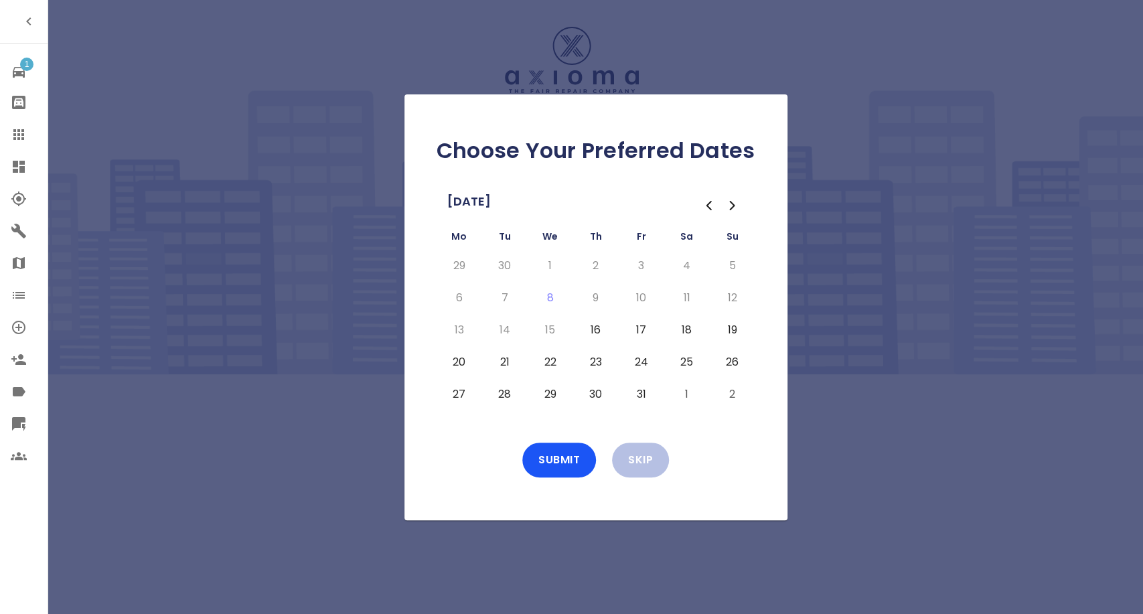
drag, startPoint x: 600, startPoint y: 325, endPoint x: 628, endPoint y: 334, distance: 28.8
click at [601, 328] on button "16" at bounding box center [596, 329] width 24 height 21
click at [633, 328] on button "17" at bounding box center [642, 329] width 24 height 21
click at [457, 357] on button "20" at bounding box center [459, 362] width 24 height 21
drag, startPoint x: 500, startPoint y: 360, endPoint x: 561, endPoint y: 453, distance: 110.7
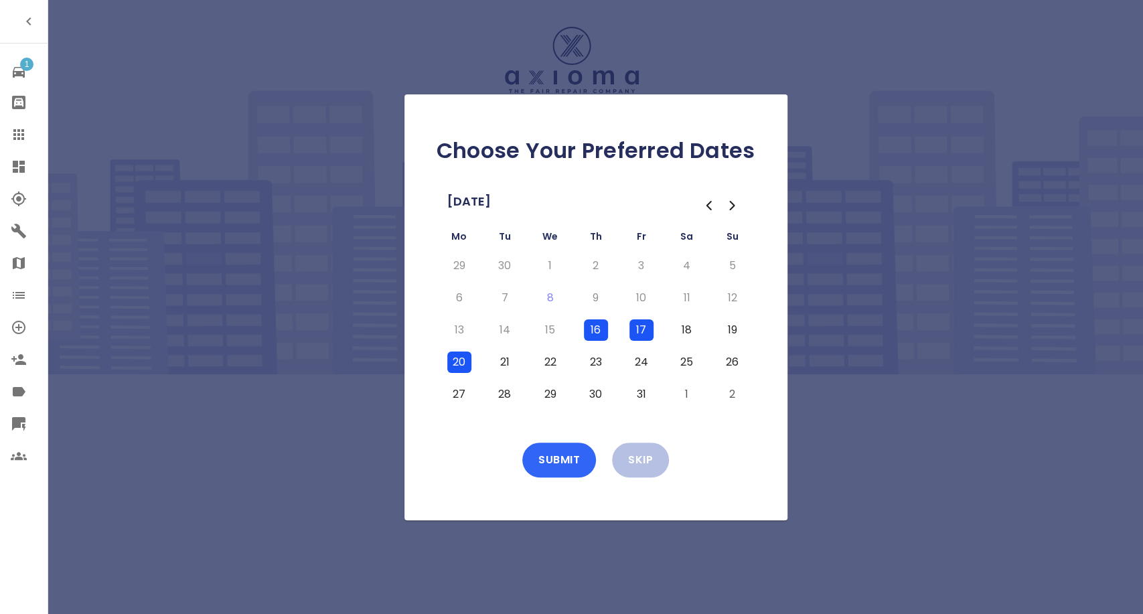
click at [502, 362] on button "21" at bounding box center [505, 362] width 24 height 21
click at [563, 454] on button "Submit" at bounding box center [559, 460] width 74 height 35
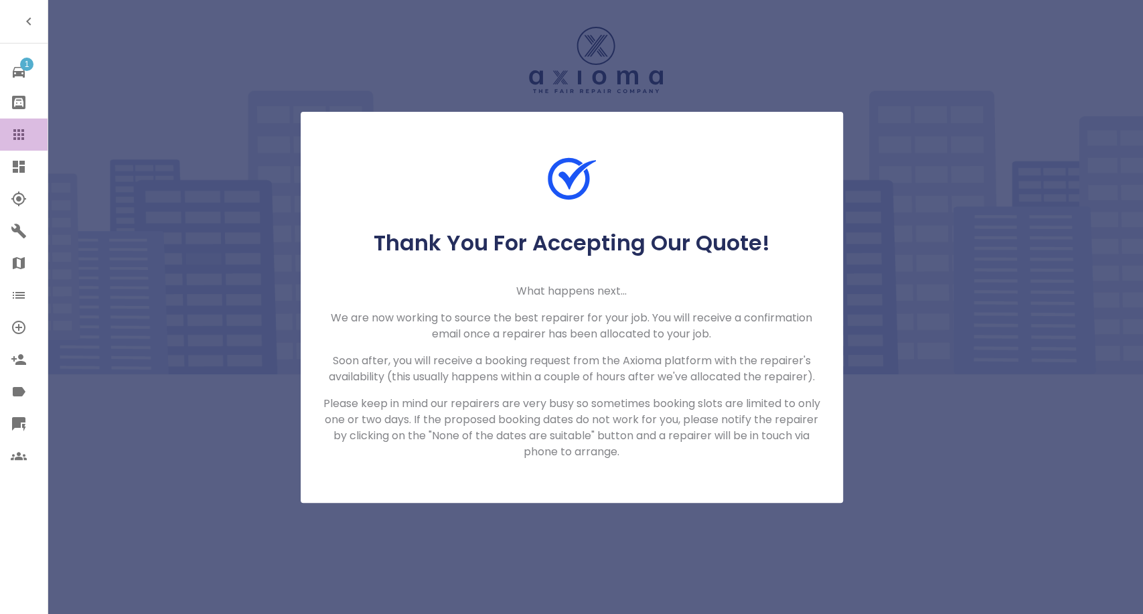
click at [23, 135] on icon at bounding box center [18, 134] width 11 height 11
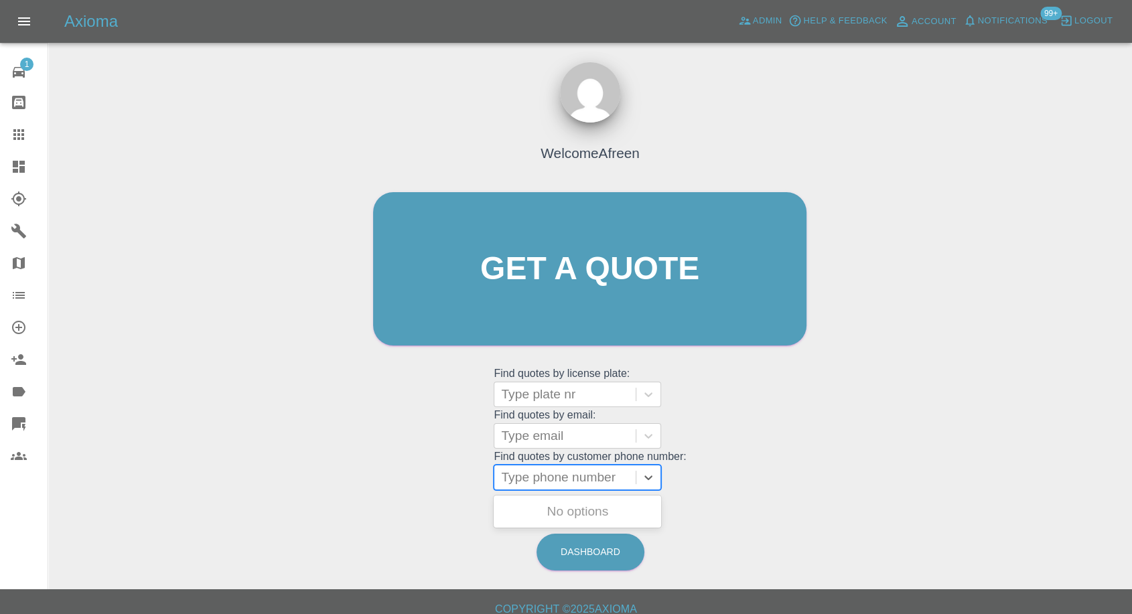
click at [594, 475] on div at bounding box center [565, 477] width 128 height 19
paste input "+447931566258"
drag, startPoint x: 528, startPoint y: 480, endPoint x: 370, endPoint y: 480, distance: 158.1
click at [370, 480] on div "Welcome Afreen Get a quote Get a quote Find quotes by license plate: Type plate…" at bounding box center [589, 294] width 461 height 405
type input "07931566258"
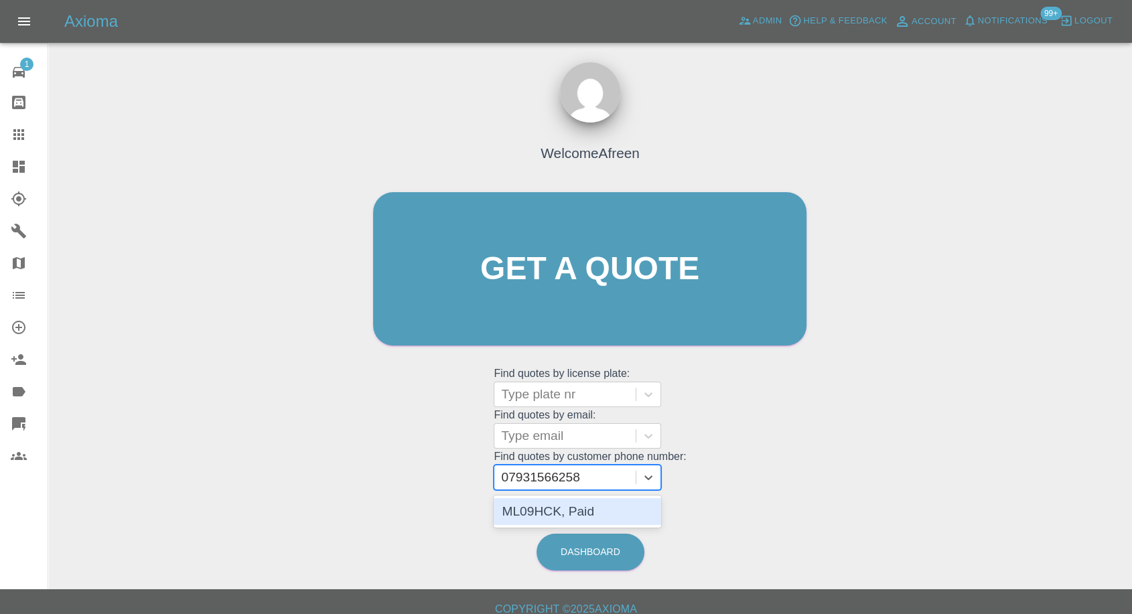
click at [566, 524] on div "ML09HCK, Paid" at bounding box center [577, 511] width 167 height 27
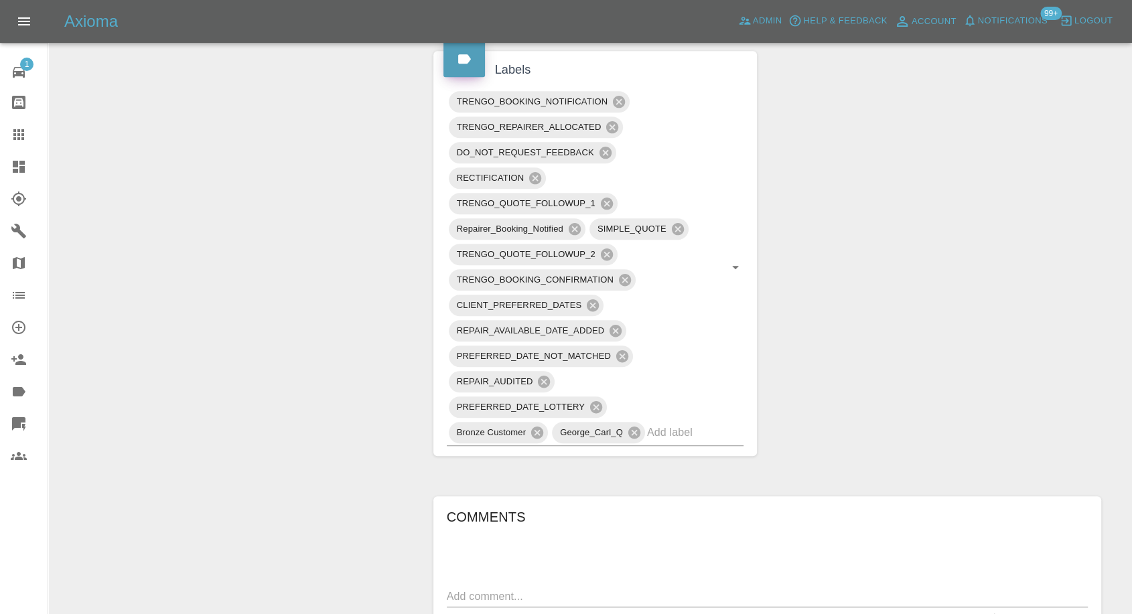
scroll to position [1190, 0]
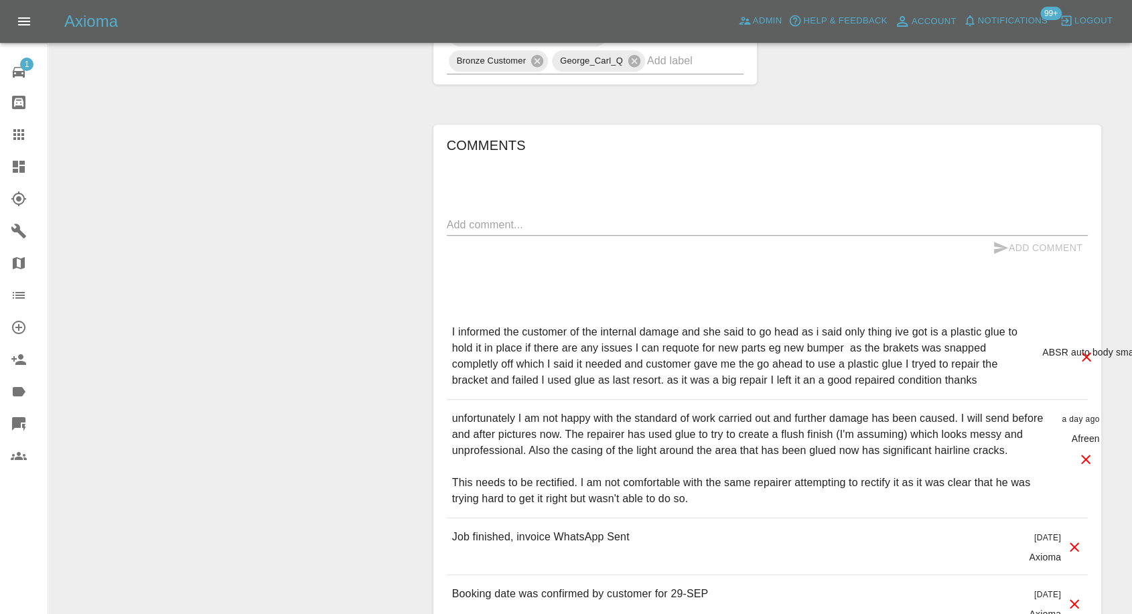
click at [559, 214] on div "x" at bounding box center [767, 224] width 641 height 21
paste textarea "The vehicle was left in an unacceptable state. The part of the car concerned lo…"
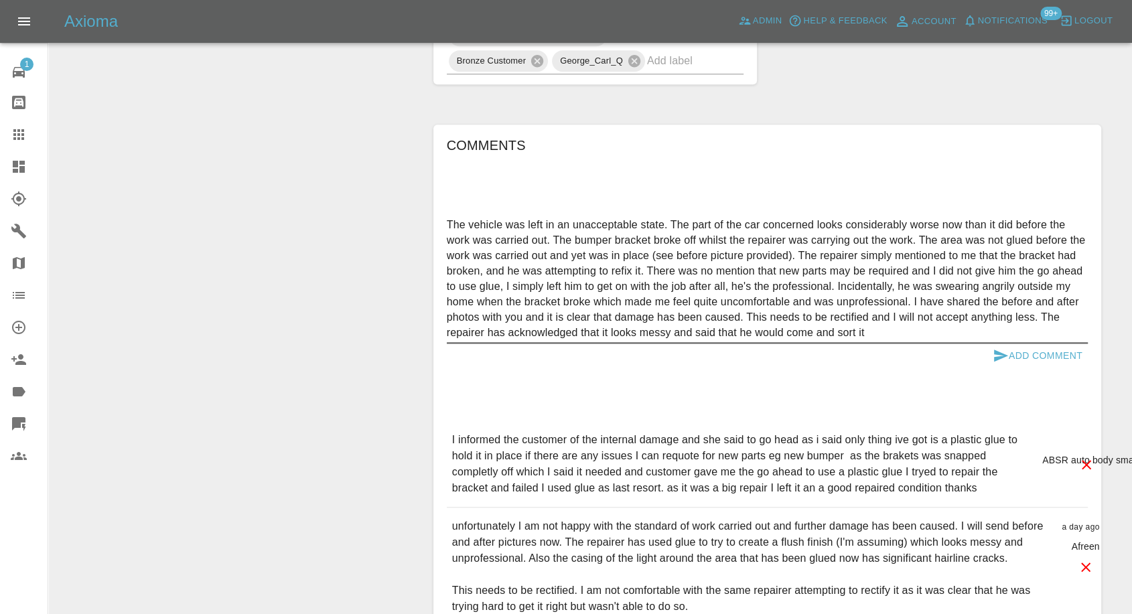
type textarea "The vehicle was left in an unacceptable state. The part of the car concerned lo…"
click at [997, 352] on icon "submit" at bounding box center [1001, 356] width 14 height 12
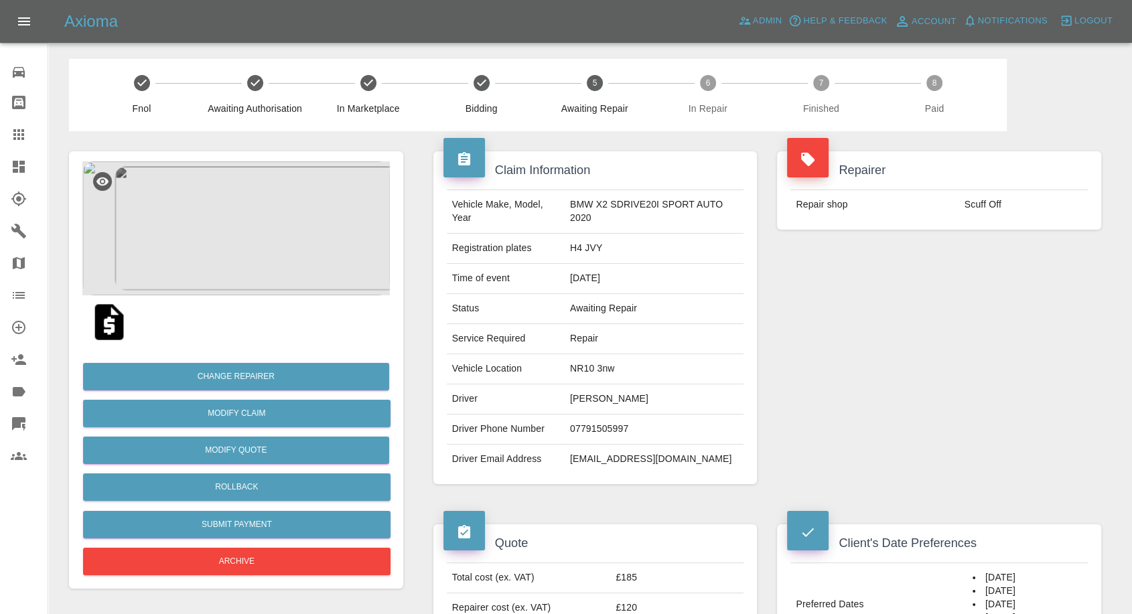
click at [578, 413] on td "[PERSON_NAME]" at bounding box center [654, 399] width 179 height 30
click at [578, 437] on td "07791505997" at bounding box center [654, 430] width 179 height 30
click at [579, 437] on td "07791505997" at bounding box center [654, 430] width 179 height 30
copy td "07791505997"
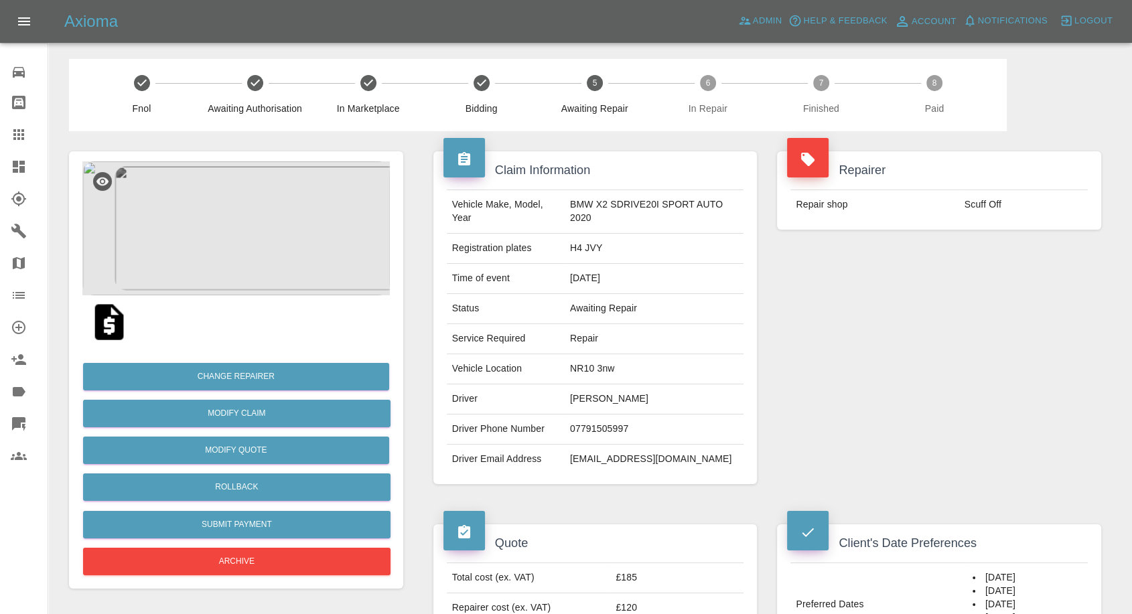
drag, startPoint x: 880, startPoint y: 421, endPoint x: 631, endPoint y: 388, distance: 251.3
click at [879, 421] on div "Repairer Repair shop Scuff Off" at bounding box center [939, 317] width 344 height 373
click at [591, 396] on td "Hannah Jarvis" at bounding box center [654, 399] width 179 height 30
copy td "Hannah"
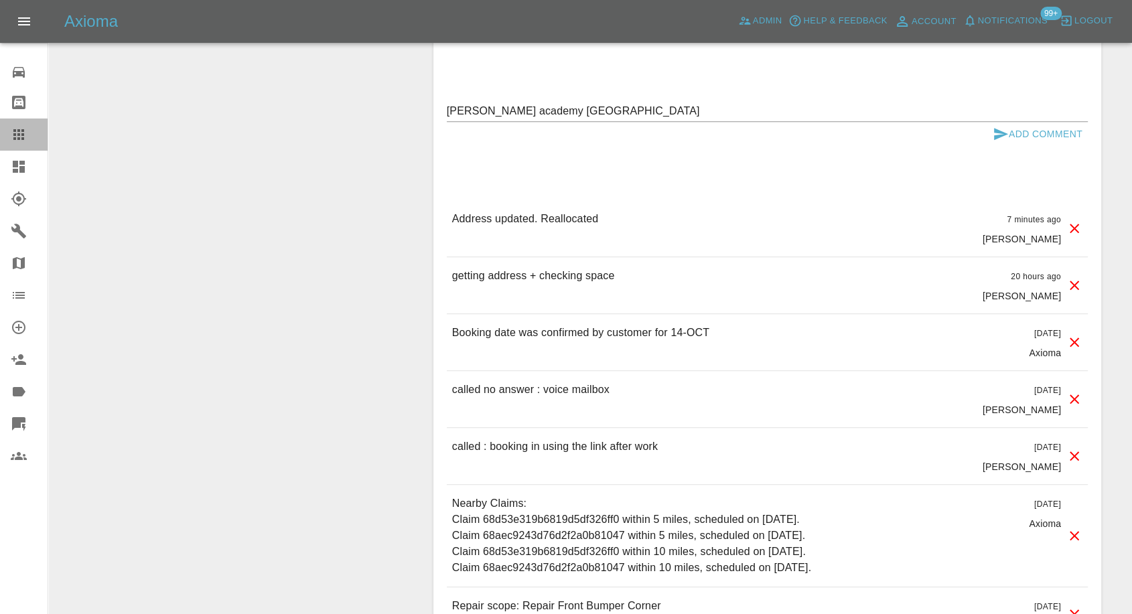
click at [25, 131] on icon at bounding box center [19, 135] width 16 height 16
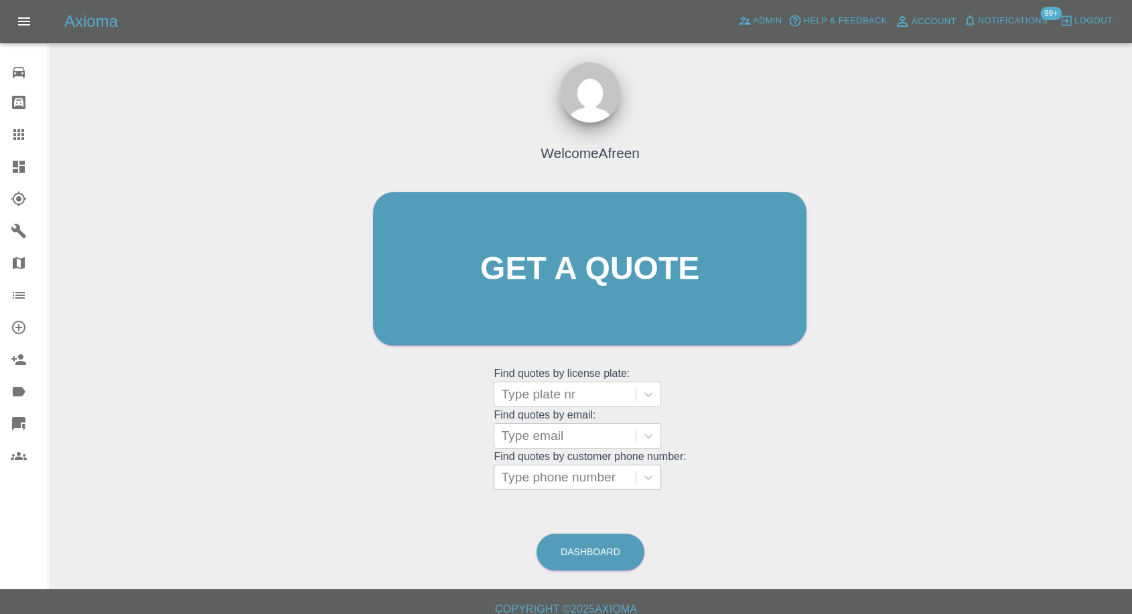
click at [563, 473] on div at bounding box center [565, 477] width 128 height 19
paste input "7470400565"
type input "07470400565"
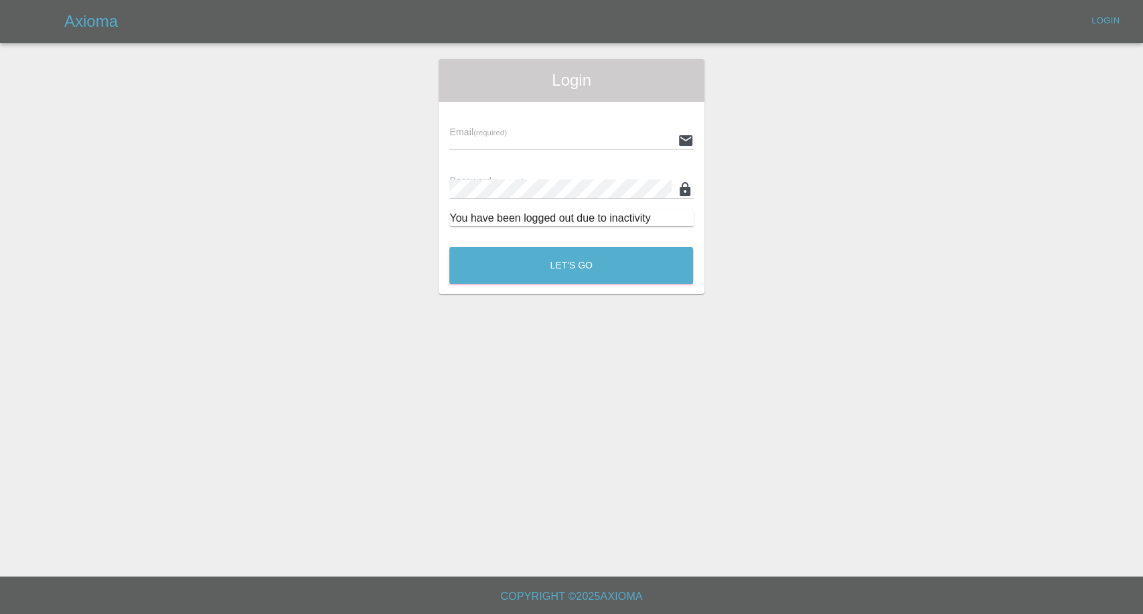
type input "afreen@axioma.co.uk"
click at [575, 280] on button "Let's Go" at bounding box center [571, 265] width 244 height 37
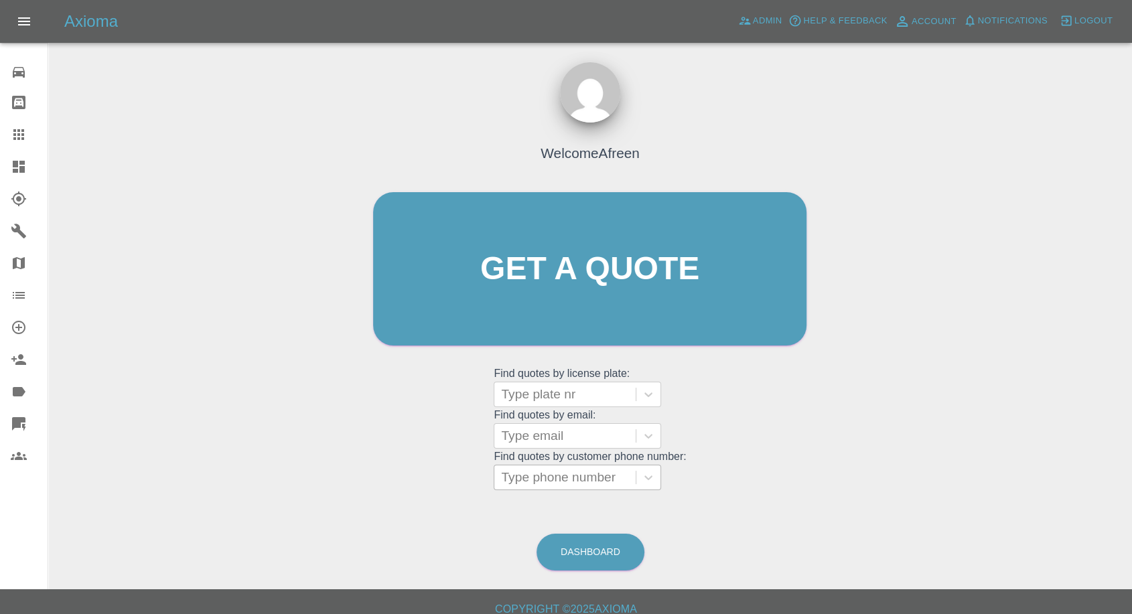
click at [573, 478] on div at bounding box center [565, 477] width 128 height 19
paste input "7470400565"
type input "07470400565"
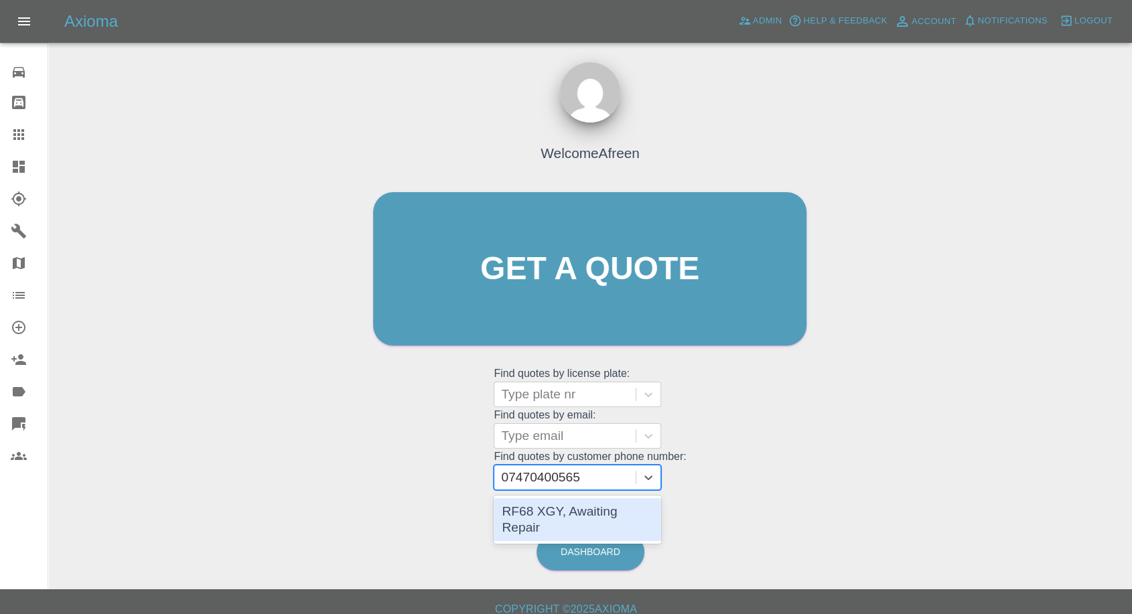
click at [551, 508] on div "RF68 XGY, Awaiting Repair" at bounding box center [577, 519] width 167 height 43
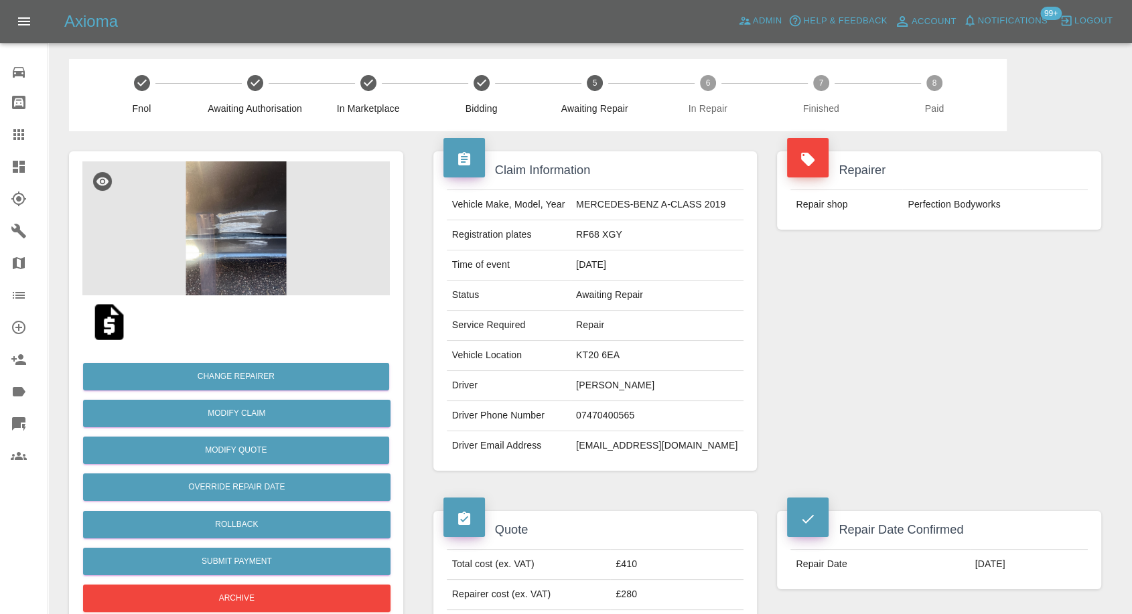
click at [235, 237] on img at bounding box center [235, 228] width 307 height 134
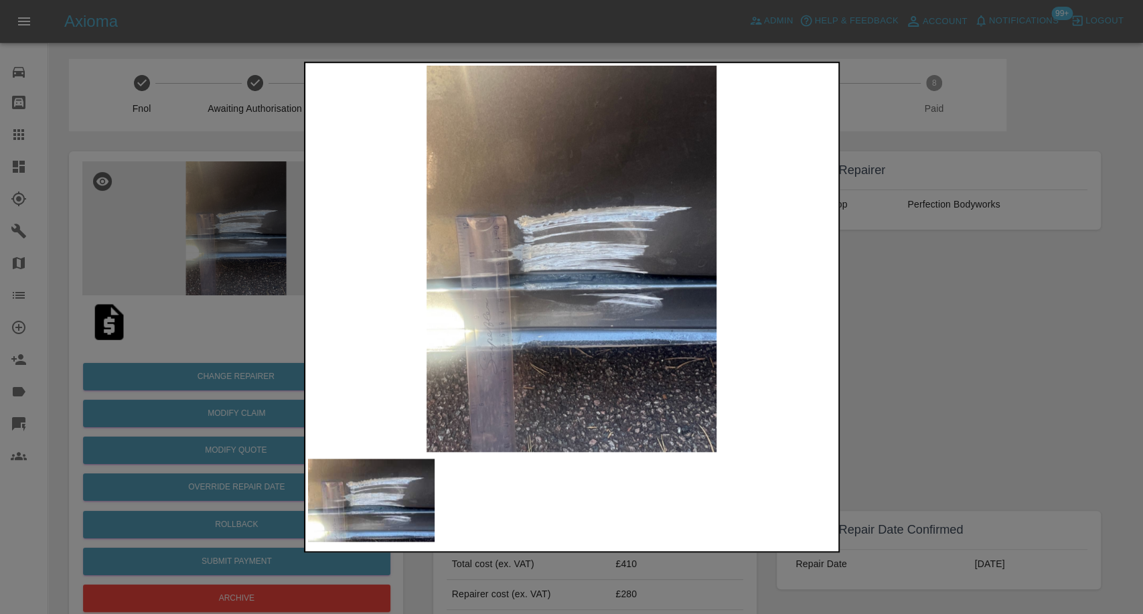
click at [923, 423] on div at bounding box center [571, 307] width 1143 height 614
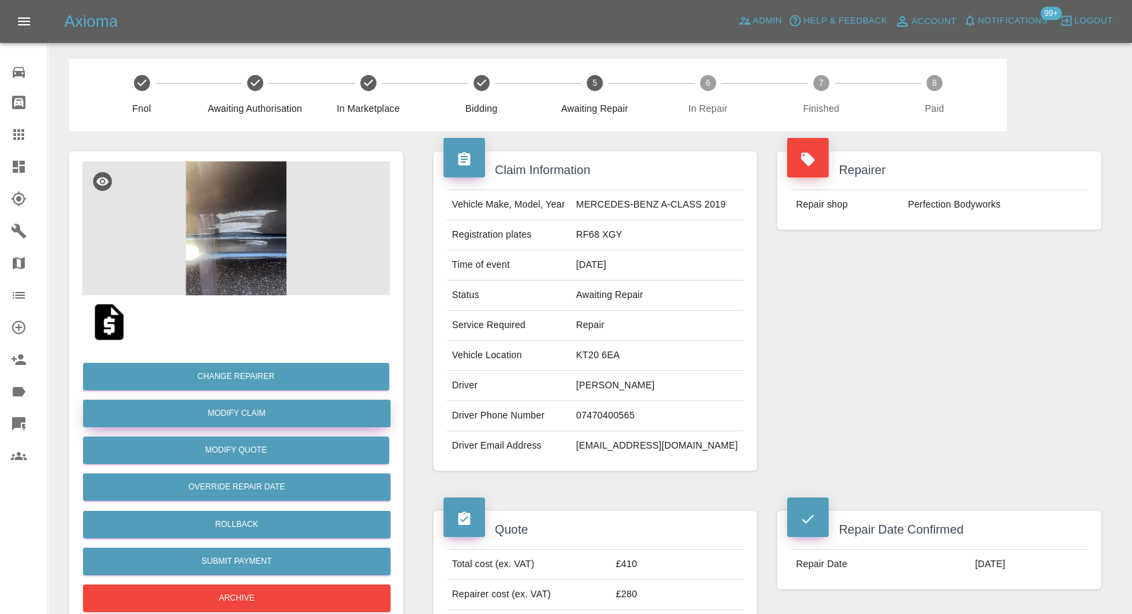
click at [246, 402] on link "Modify Claim" at bounding box center [236, 413] width 307 height 27
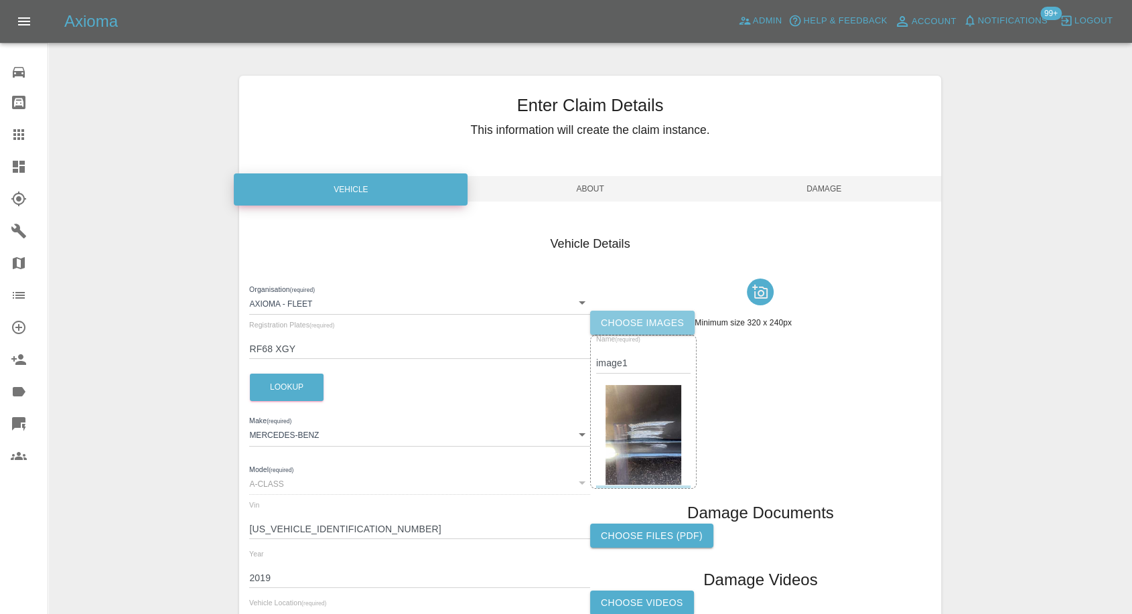
click at [634, 323] on label "Choose images" at bounding box center [642, 323] width 104 height 25
click at [0, 0] on input "Choose images" at bounding box center [0, 0] width 0 height 0
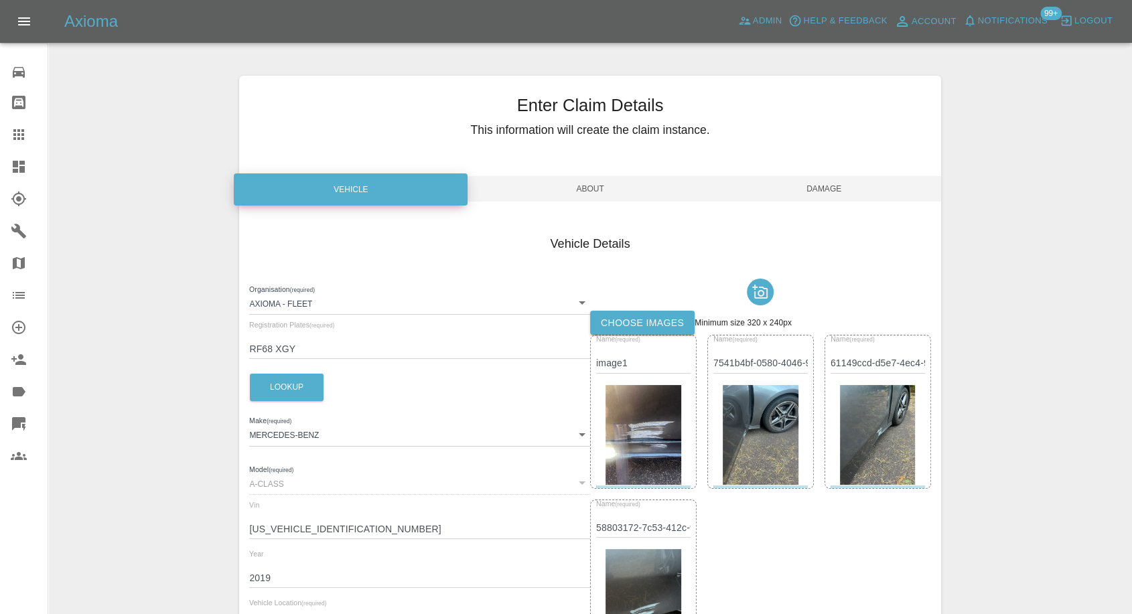
click at [816, 186] on span "Damage" at bounding box center [824, 188] width 234 height 25
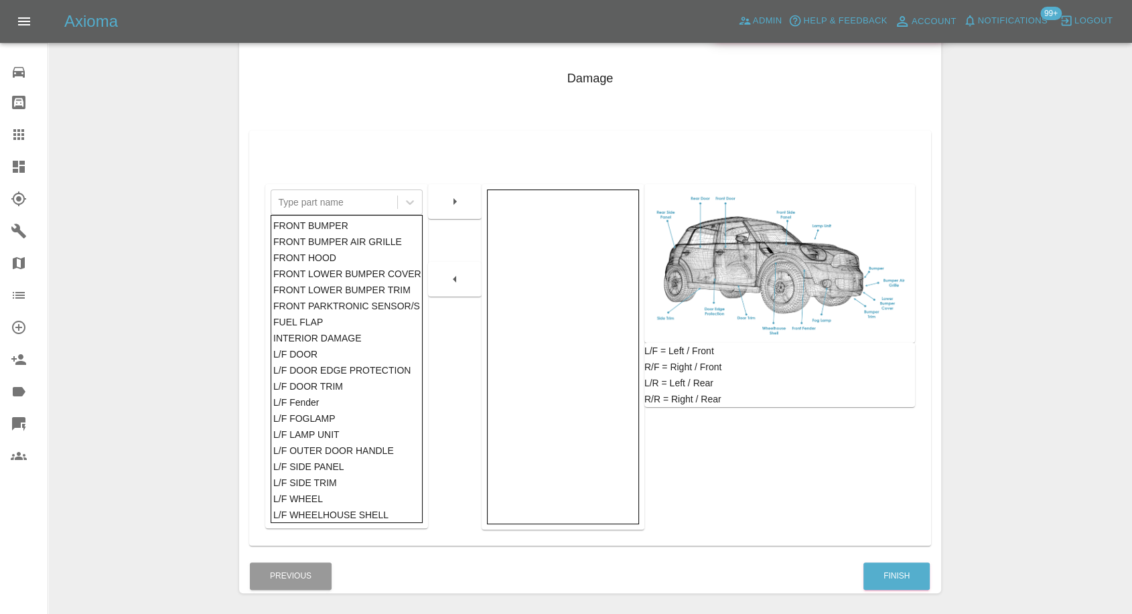
scroll to position [214, 0]
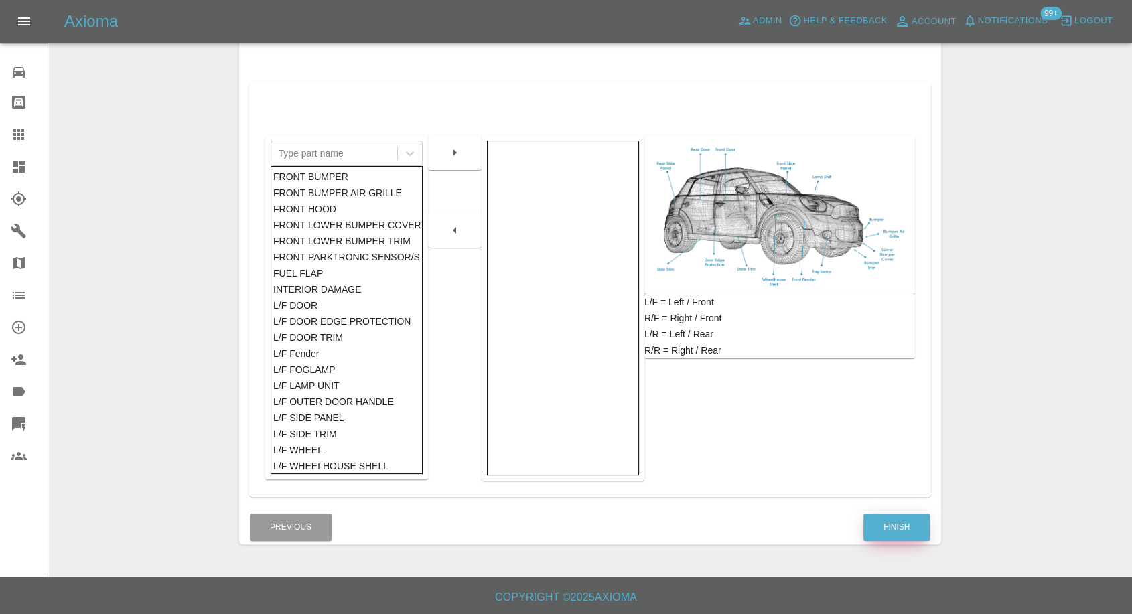
click at [886, 521] on button "Finish" at bounding box center [896, 527] width 66 height 27
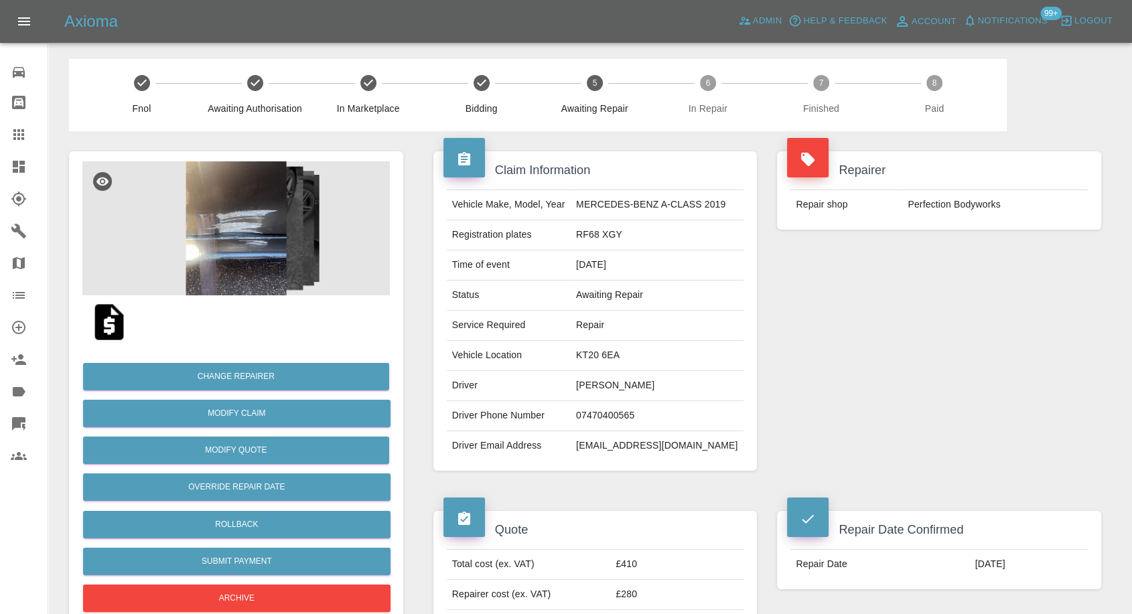
click at [267, 238] on img at bounding box center [235, 228] width 307 height 134
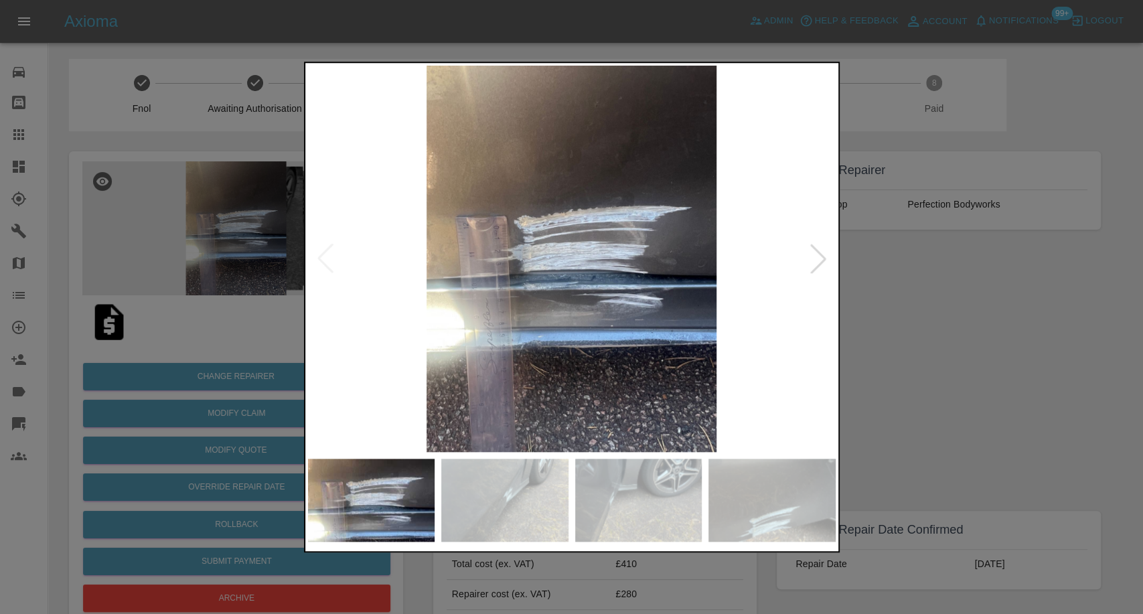
click at [959, 417] on div at bounding box center [571, 307] width 1143 height 614
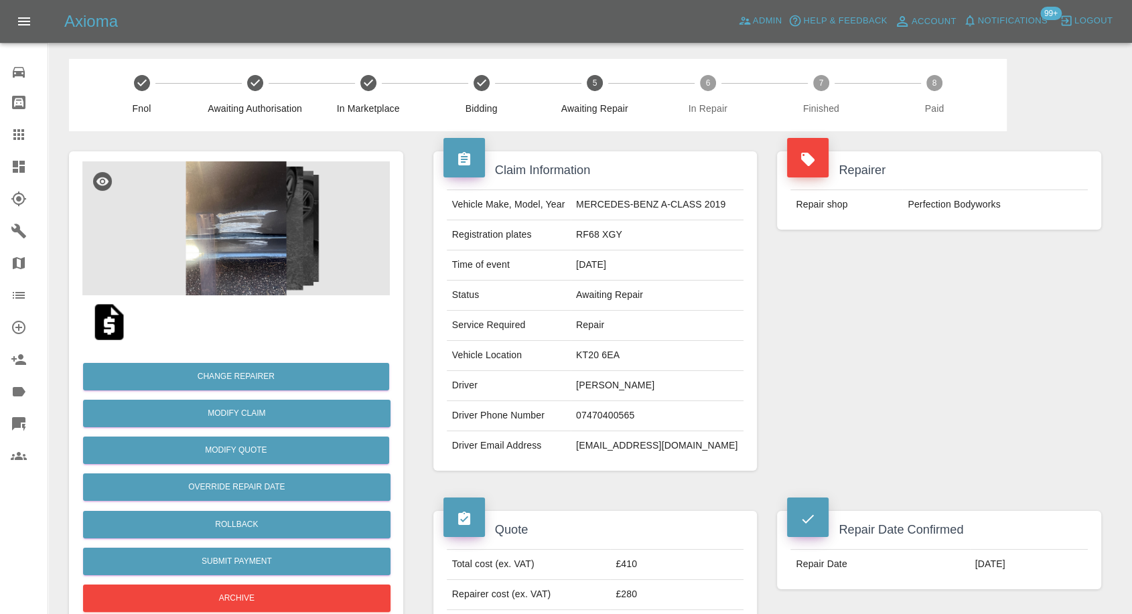
click at [10, 141] on link "Claims" at bounding box center [24, 135] width 48 height 32
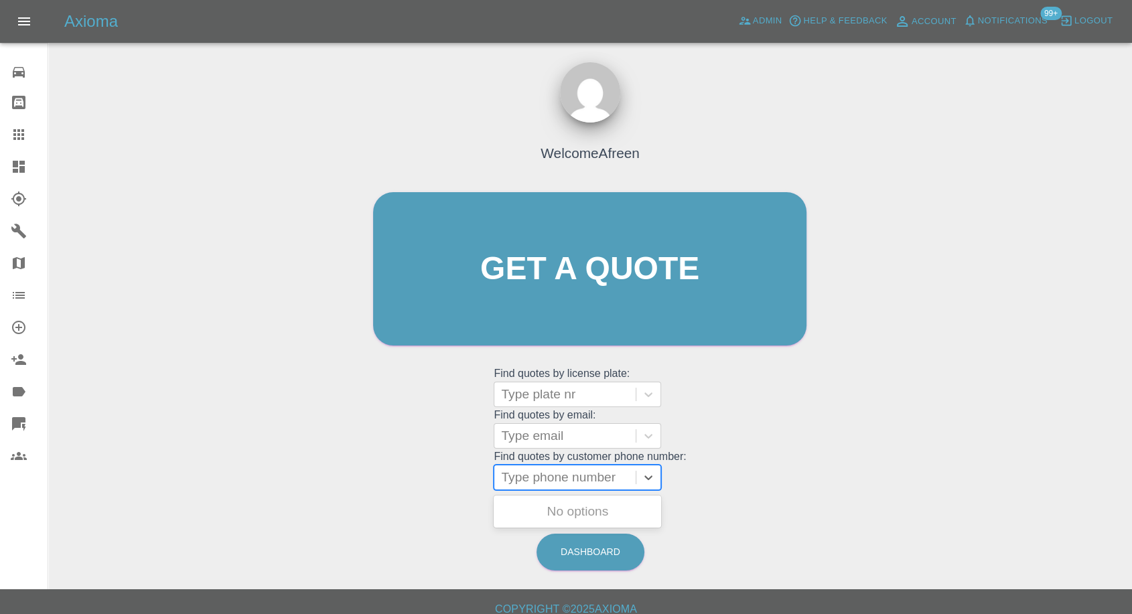
drag, startPoint x: 553, startPoint y: 486, endPoint x: 562, endPoint y: 485, distance: 8.8
click at [555, 486] on div at bounding box center [565, 477] width 128 height 19
paste input "7772273699"
type input "07772273699"
click at [568, 508] on div "MW18TGJ, Awaiting Repair" at bounding box center [577, 519] width 167 height 43
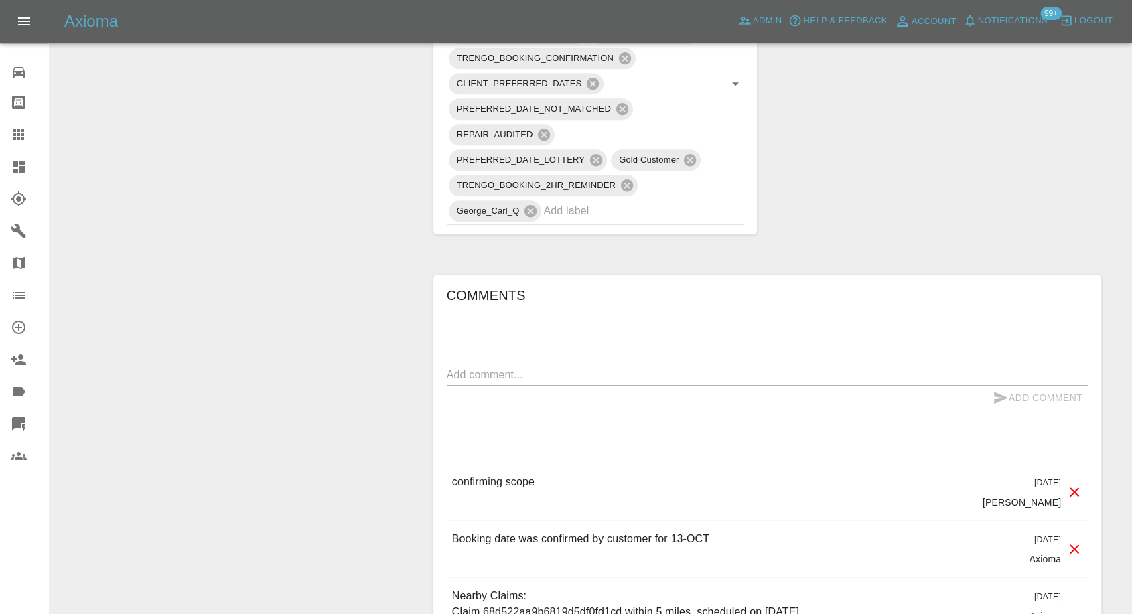
scroll to position [1042, 0]
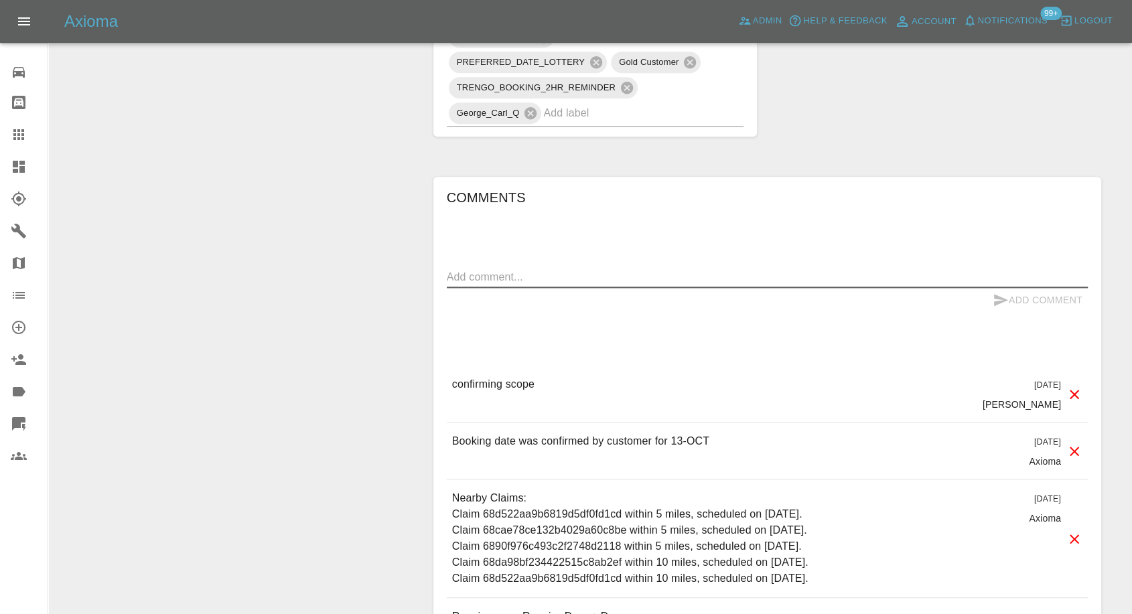
click at [600, 269] on textarea at bounding box center [767, 276] width 641 height 15
type textarea "m"
drag, startPoint x: 547, startPoint y: 222, endPoint x: 542, endPoint y: 234, distance: 13.2
click at [542, 269] on textarea "reminders sent, no respnse yet." at bounding box center [767, 276] width 641 height 15
click at [634, 269] on textarea "reminders sent, no response yet." at bounding box center [767, 276] width 641 height 15
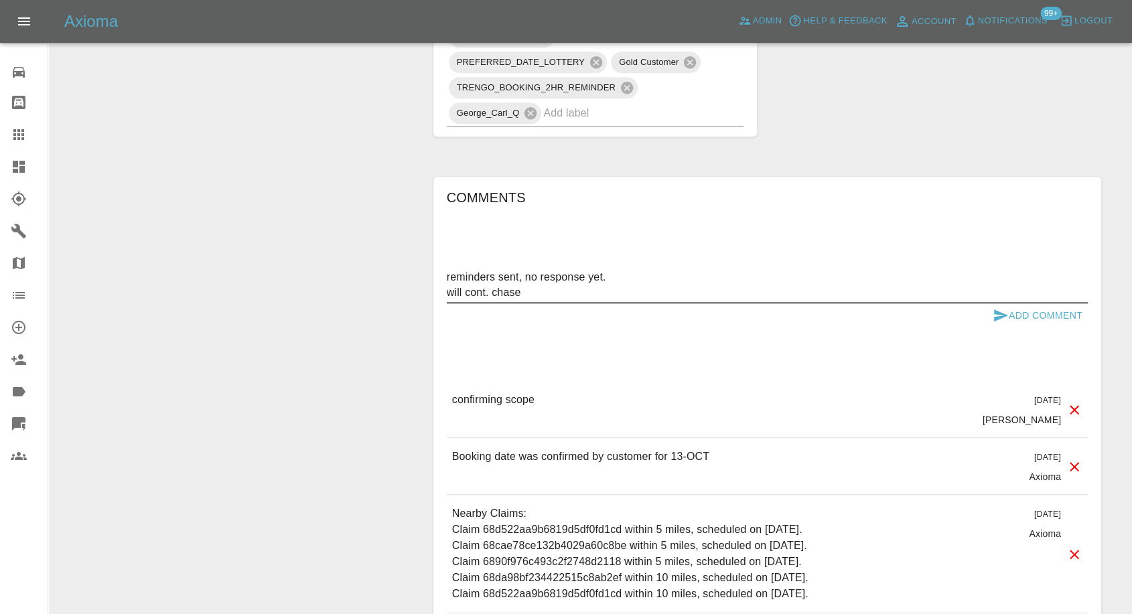
type textarea "reminders sent, no response yet. will cont. chase"
click at [997, 309] on icon "submit" at bounding box center [1001, 315] width 14 height 12
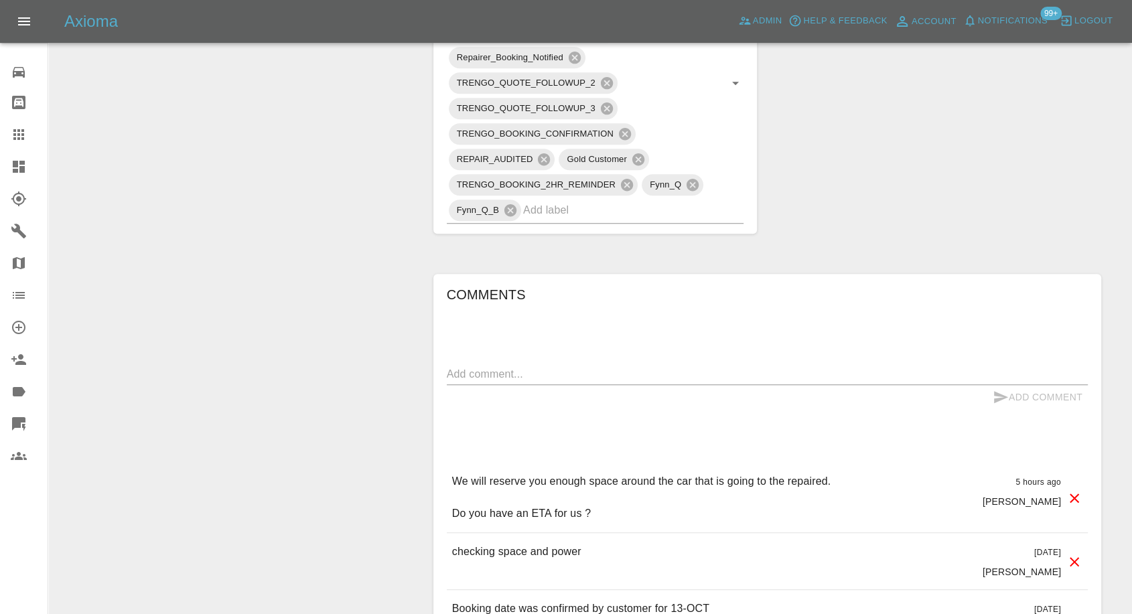
scroll to position [1116, 0]
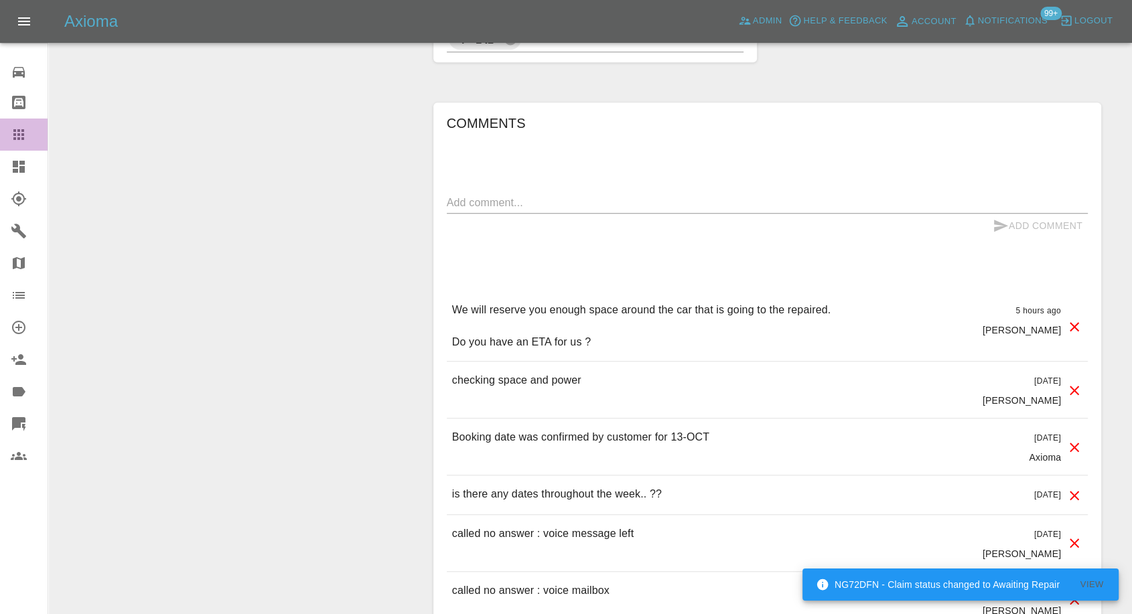
click at [16, 134] on icon at bounding box center [18, 134] width 11 height 11
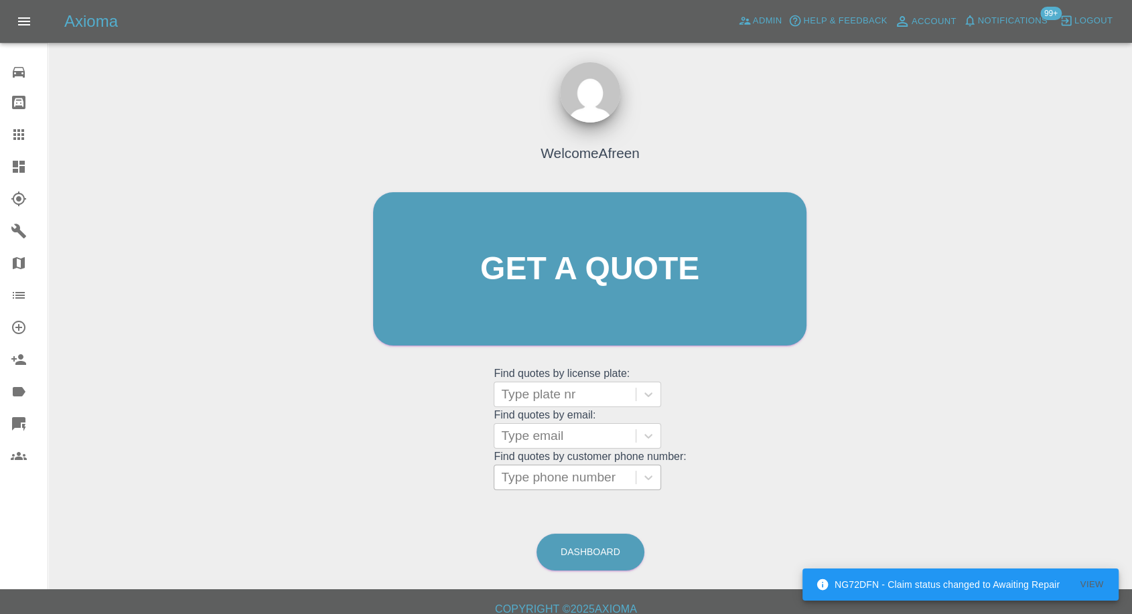
click at [565, 477] on div at bounding box center [565, 477] width 128 height 19
paste input "7851697596"
type input "07851697596"
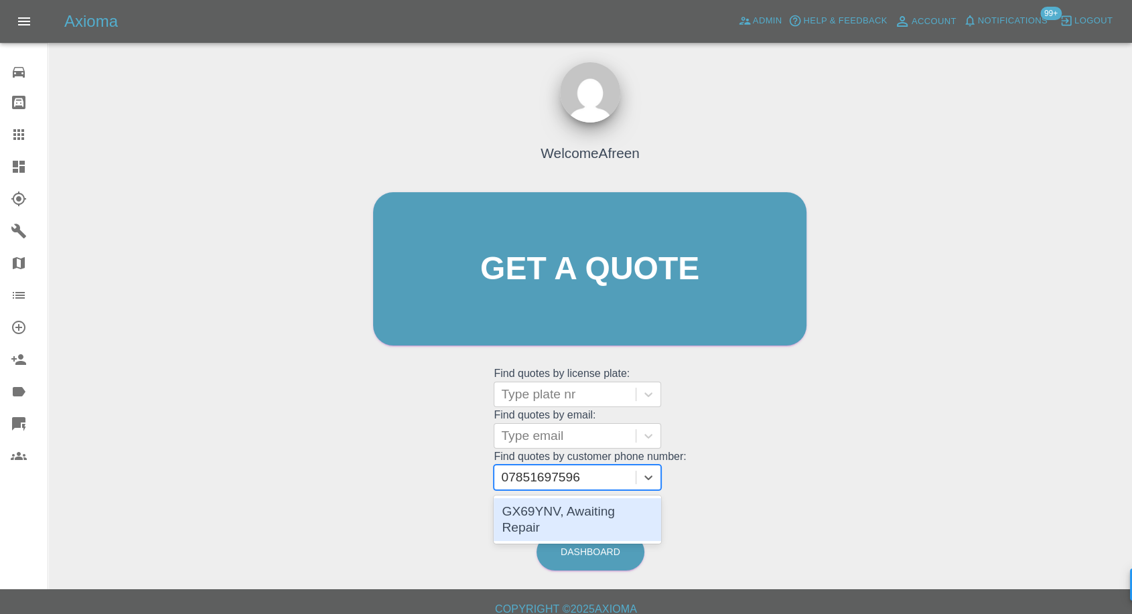
click at [560, 505] on div "GX69YNV, Awaiting Repair" at bounding box center [577, 519] width 167 height 43
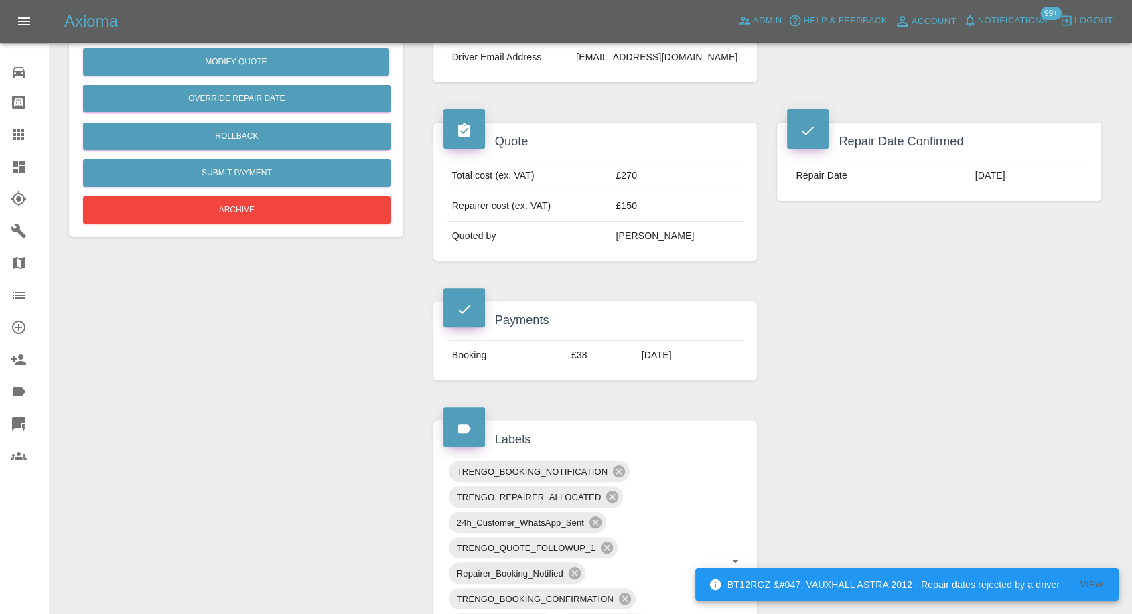
scroll to position [223, 0]
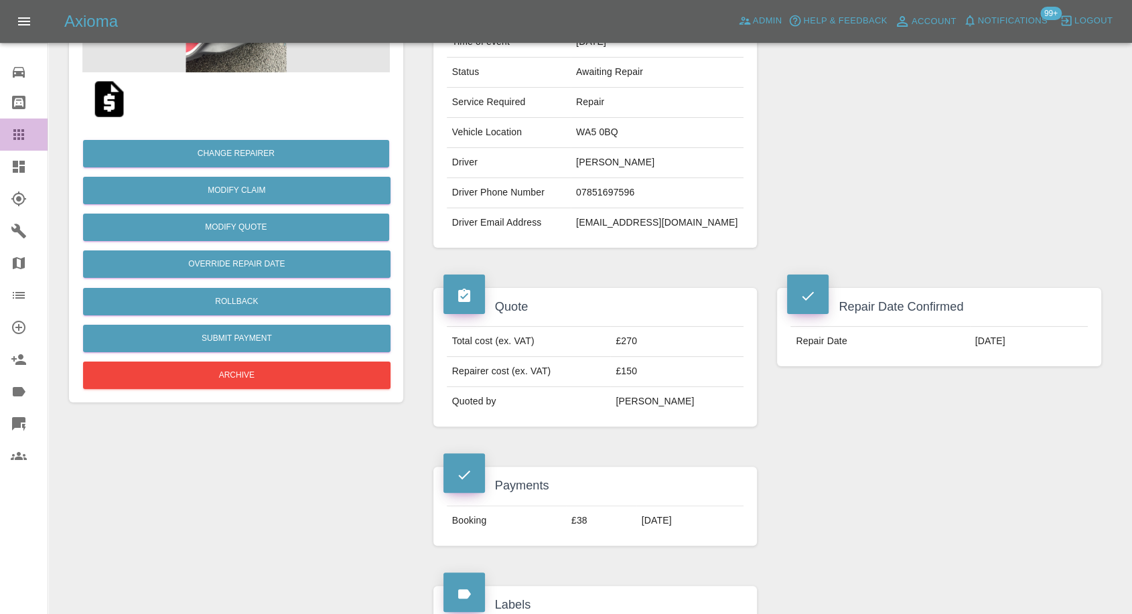
drag, startPoint x: 25, startPoint y: 136, endPoint x: 384, endPoint y: 399, distance: 445.3
click at [25, 135] on icon at bounding box center [19, 135] width 16 height 16
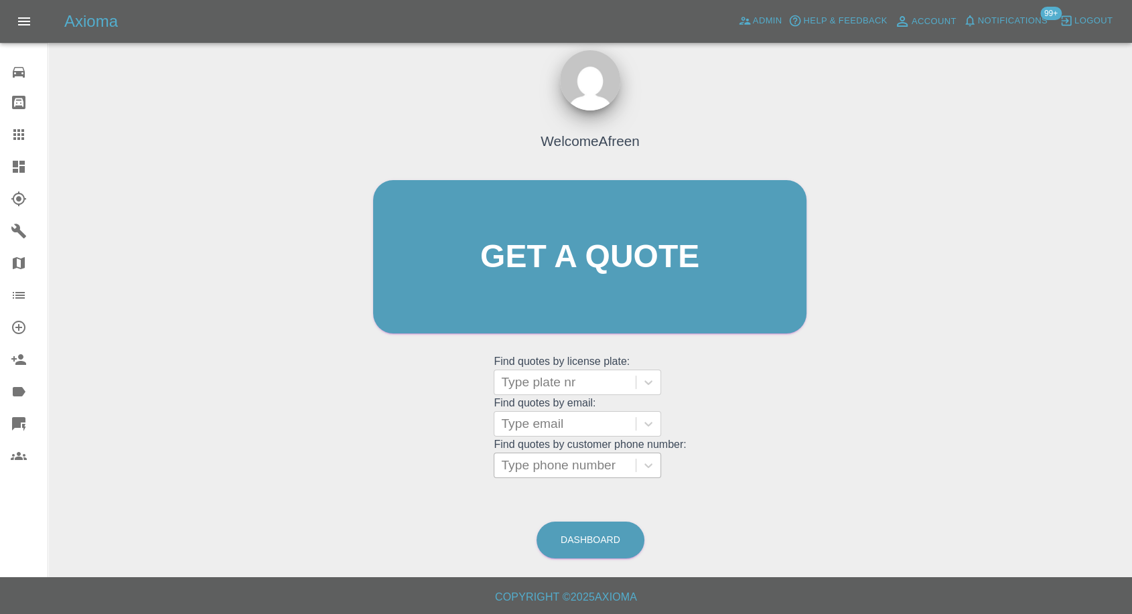
click at [530, 470] on div at bounding box center [565, 465] width 128 height 19
paste input "7552235821"
type input "07552235821"
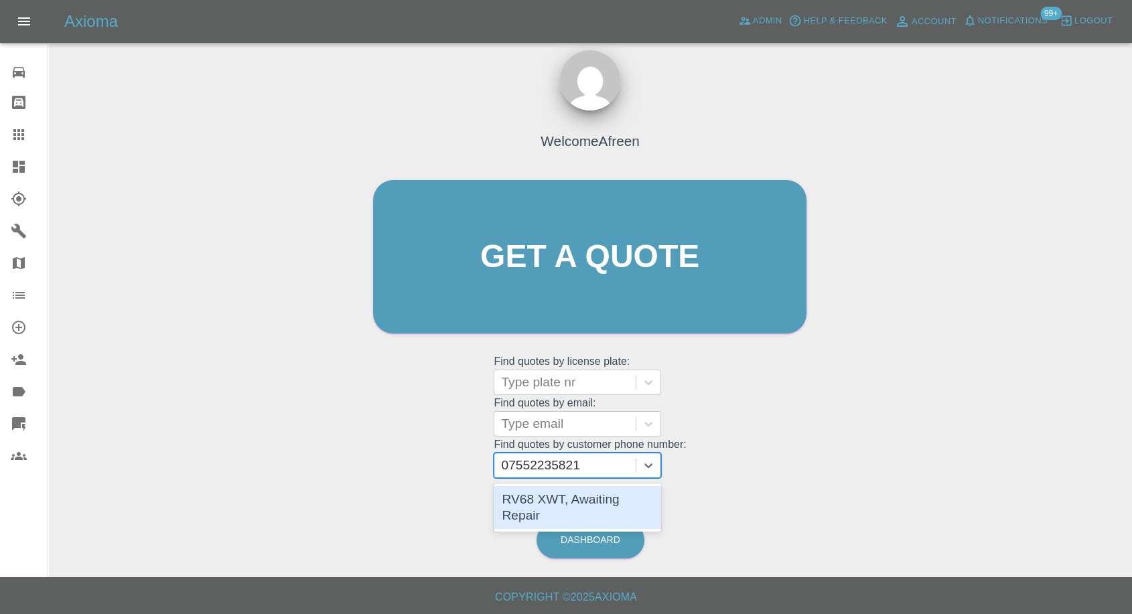
click at [563, 495] on div "RV68 XWT, Awaiting Repair" at bounding box center [577, 507] width 167 height 43
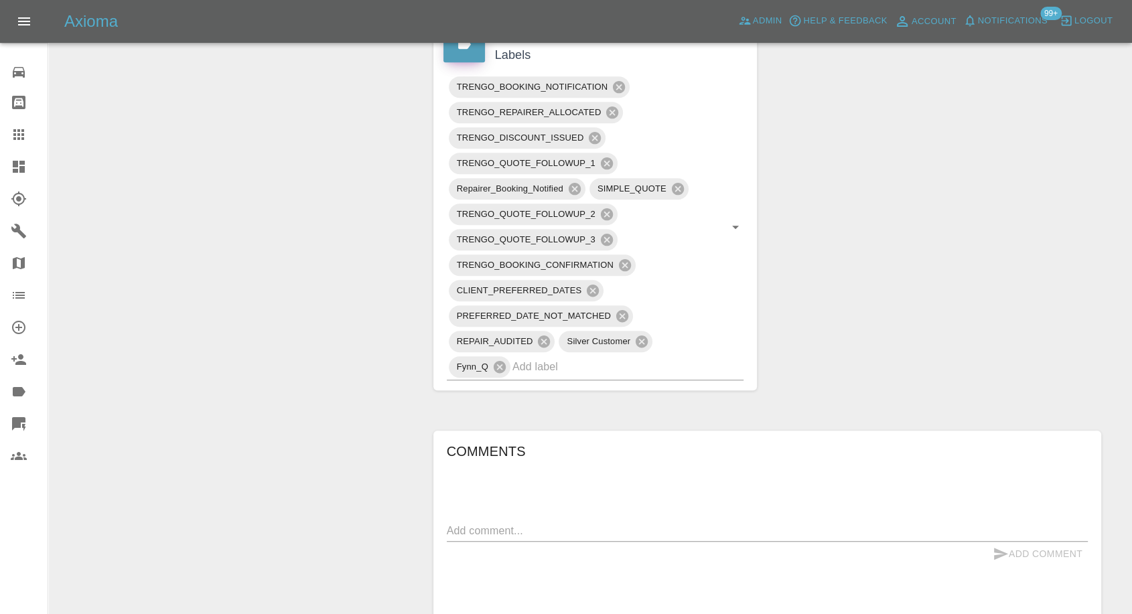
scroll to position [893, 0]
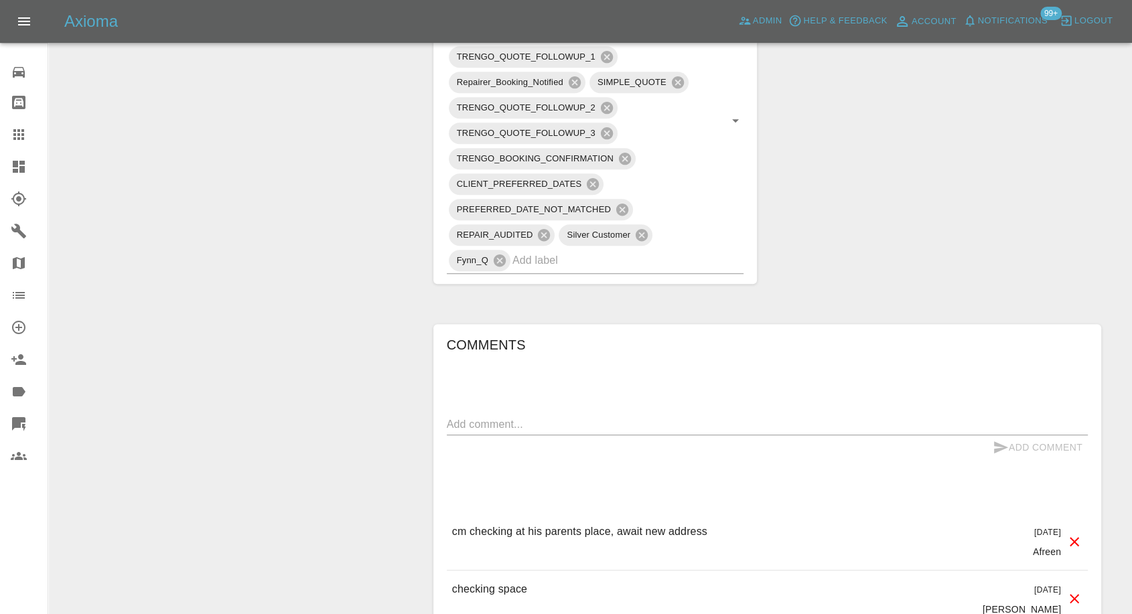
click at [600, 438] on div "Add Comment" at bounding box center [767, 447] width 641 height 25
click at [605, 432] on div "x" at bounding box center [767, 424] width 641 height 21
paste textarea "The address is 10 Millbank Avenue, Belper, DE56 1WN. Thanks"
drag, startPoint x: 718, startPoint y: 425, endPoint x: 816, endPoint y: 425, distance: 97.8
click at [816, 425] on textarea "The address is 10 Millbank Avenue, Belper, DE56 1WN. Thanks" at bounding box center [767, 424] width 641 height 15
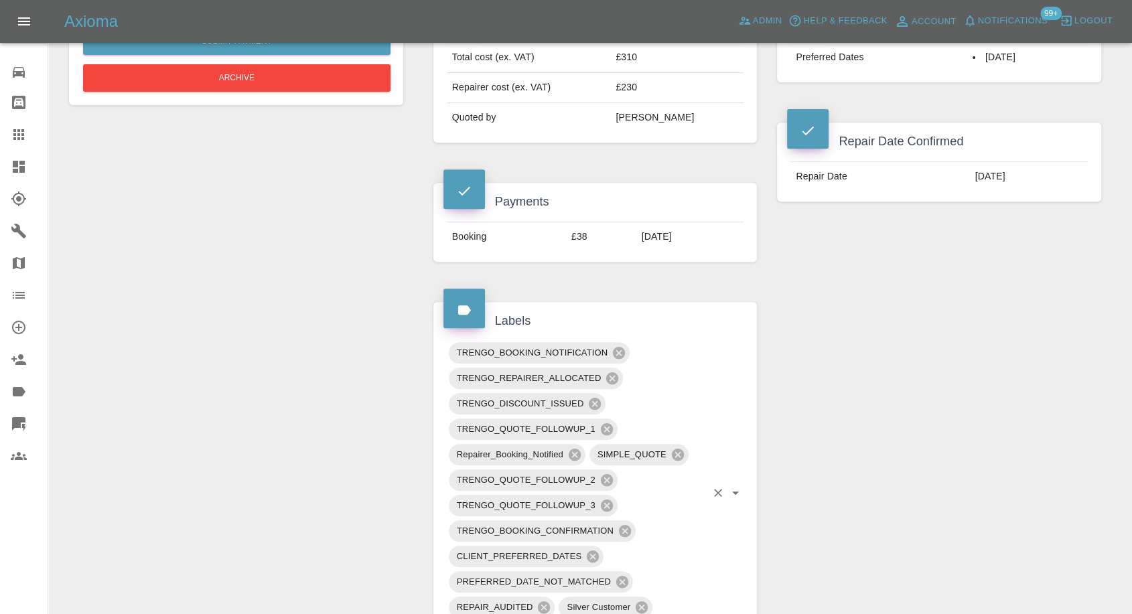
scroll to position [297, 0]
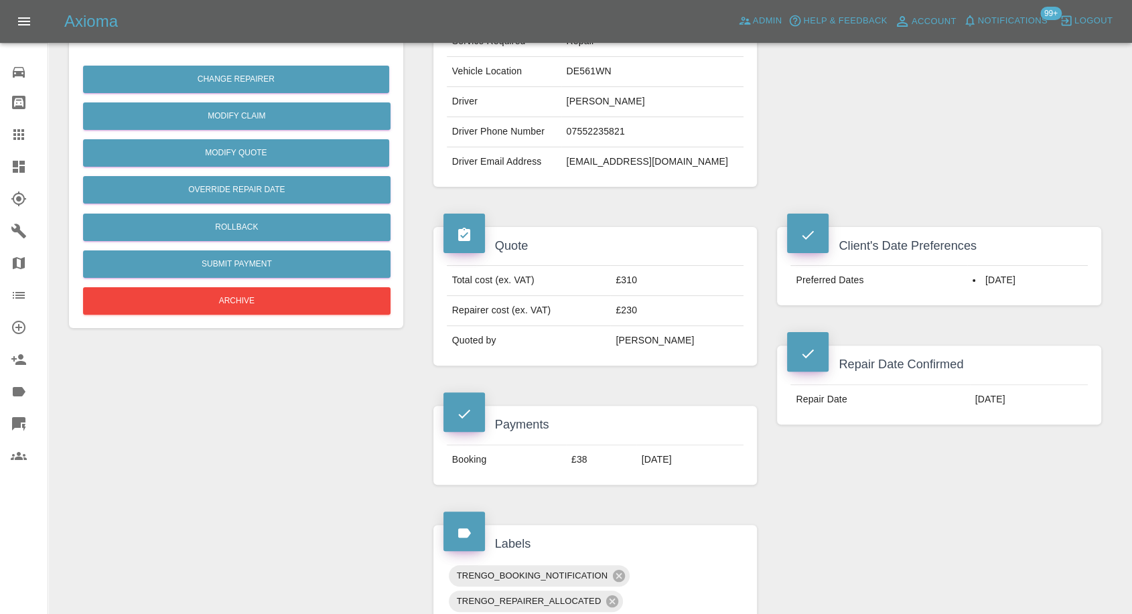
click at [582, 74] on td "DE561WN" at bounding box center [652, 72] width 183 height 30
copy td "DE561WN"
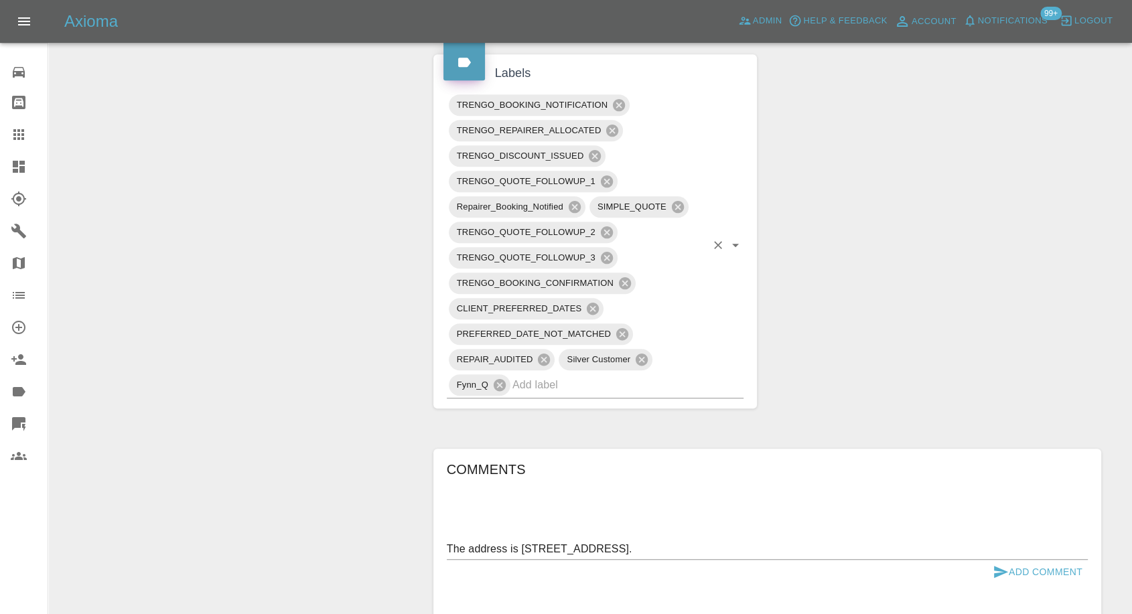
scroll to position [967, 0]
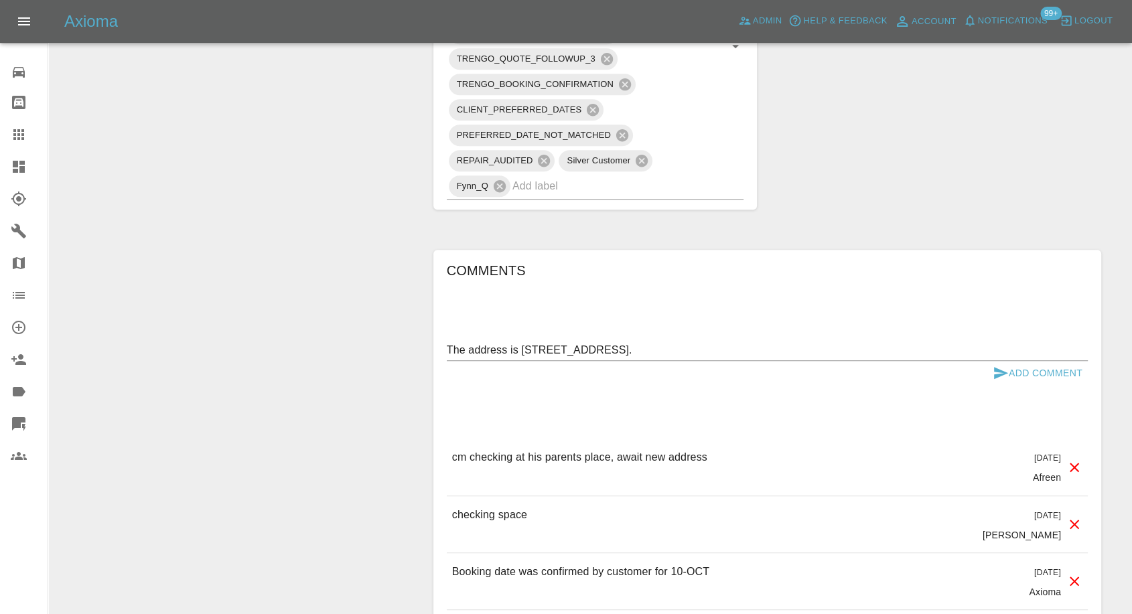
click at [449, 350] on textarea "The address is 10 Millbank Avenue, Belper, DE56 1WN." at bounding box center [767, 349] width 641 height 15
drag, startPoint x: 506, startPoint y: 352, endPoint x: 397, endPoint y: 351, distance: 109.2
click at [397, 351] on div "Change Repairer Modify Claim Modify Quote Override Repair Date Rollback Submit …" at bounding box center [590, 0] width 1062 height 1672
paste textarea "DE561WN"
click at [643, 346] on textarea "address changed from DE561WN to is 10 Millbank Avenue, Belper, DE56 1WN." at bounding box center [767, 349] width 641 height 15
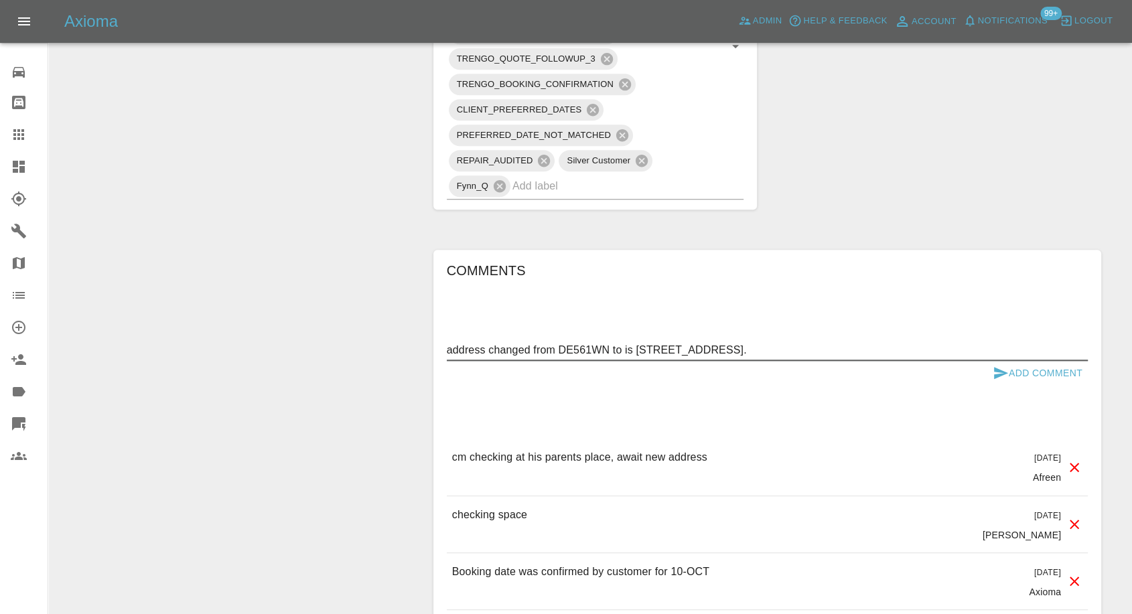
click at [643, 346] on textarea "address changed from DE561WN to is 10 Millbank Avenue, Belper, DE56 1WN." at bounding box center [767, 349] width 641 height 15
click at [626, 344] on textarea "address changed from DE561WN to is 10 Millbank Avenue, Belper, DE56 1WN." at bounding box center [767, 349] width 641 height 15
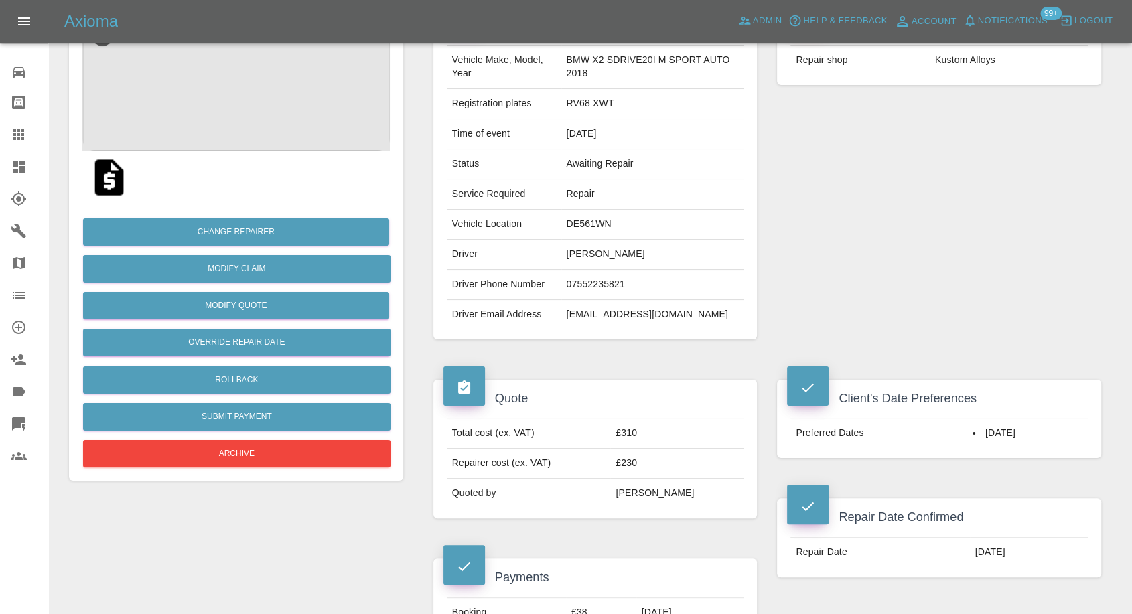
scroll to position [74, 0]
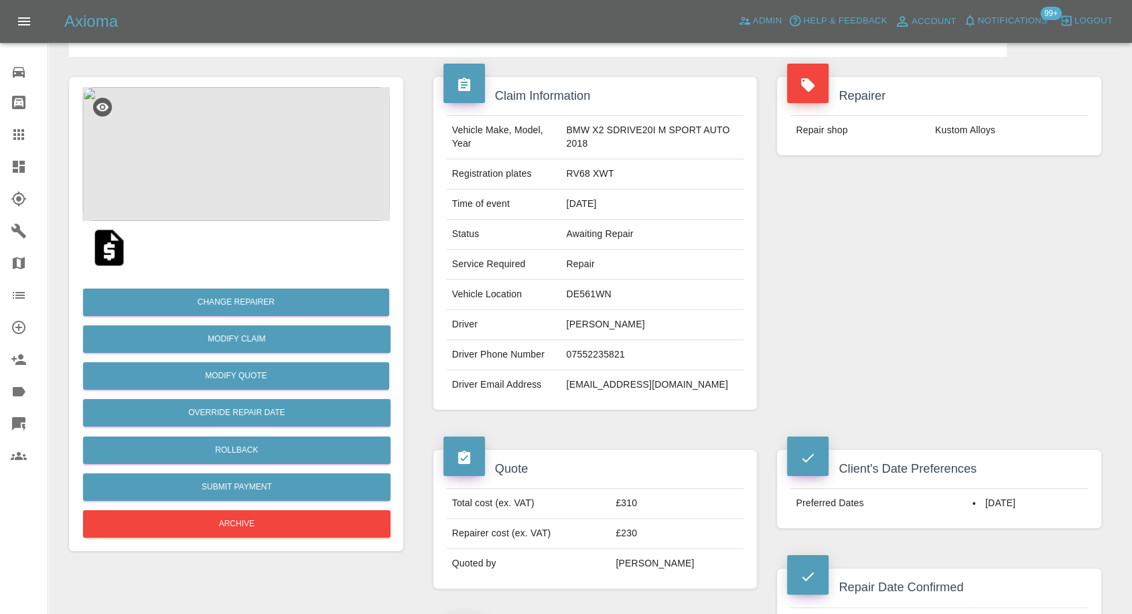
click at [593, 295] on td "DE561WN" at bounding box center [652, 295] width 183 height 30
copy td "DE561WN"
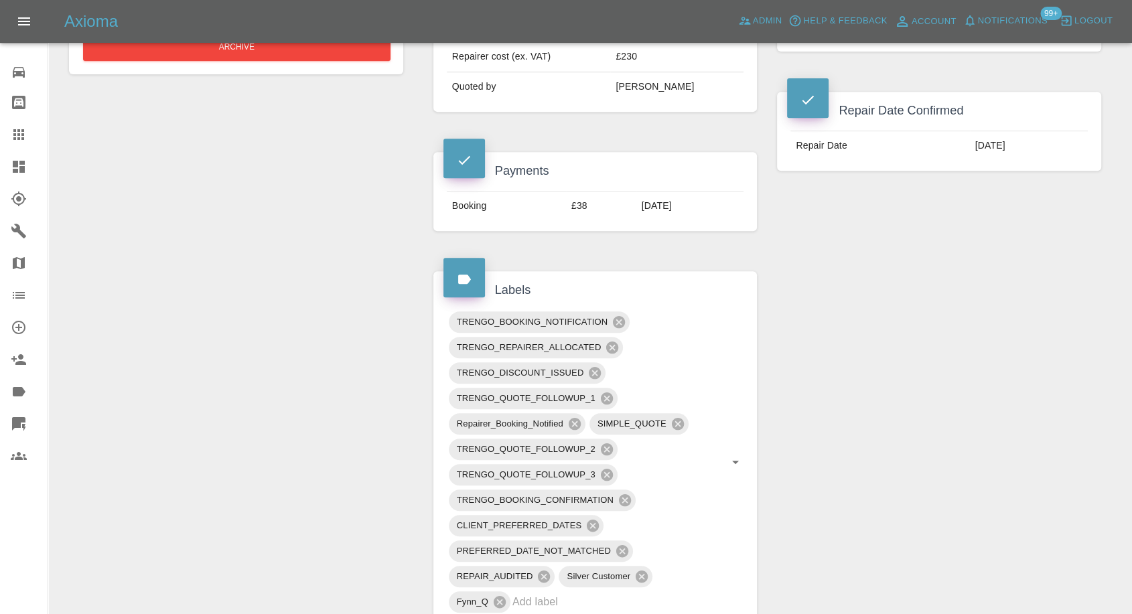
scroll to position [818, 0]
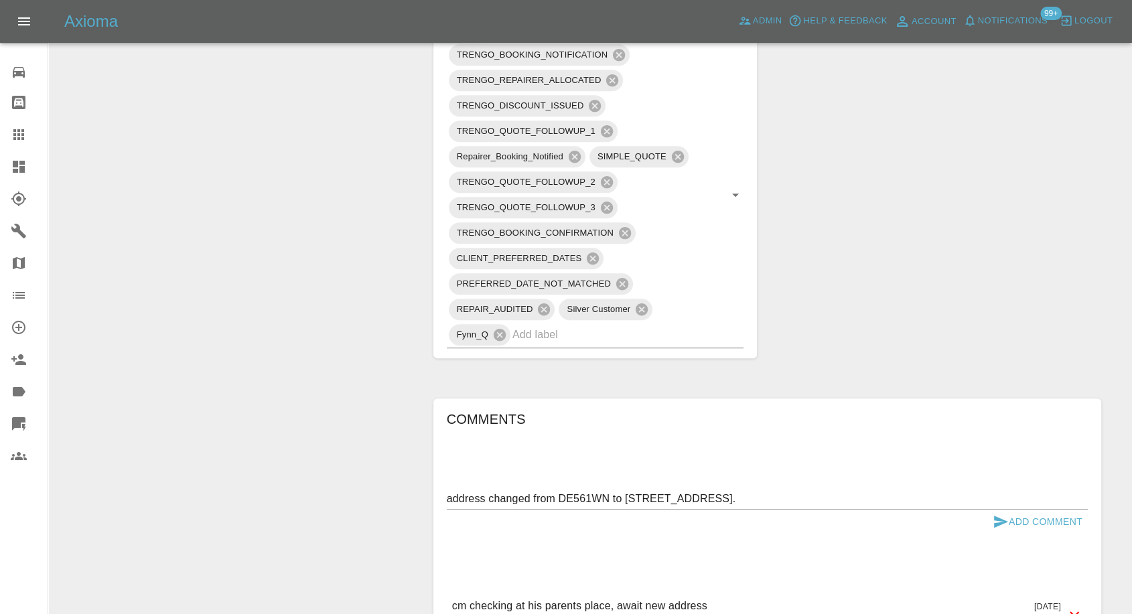
click at [447, 495] on textarea "address changed from DE561WN to 10 Millbank Avenue, Belper, DE56 1WN." at bounding box center [767, 498] width 641 height 15
drag, startPoint x: 452, startPoint y: 494, endPoint x: 621, endPoint y: 484, distance: 169.1
click at [655, 496] on textarea "10 Millbank Avenue, Belper, DE56 1WN." at bounding box center [767, 498] width 641 height 15
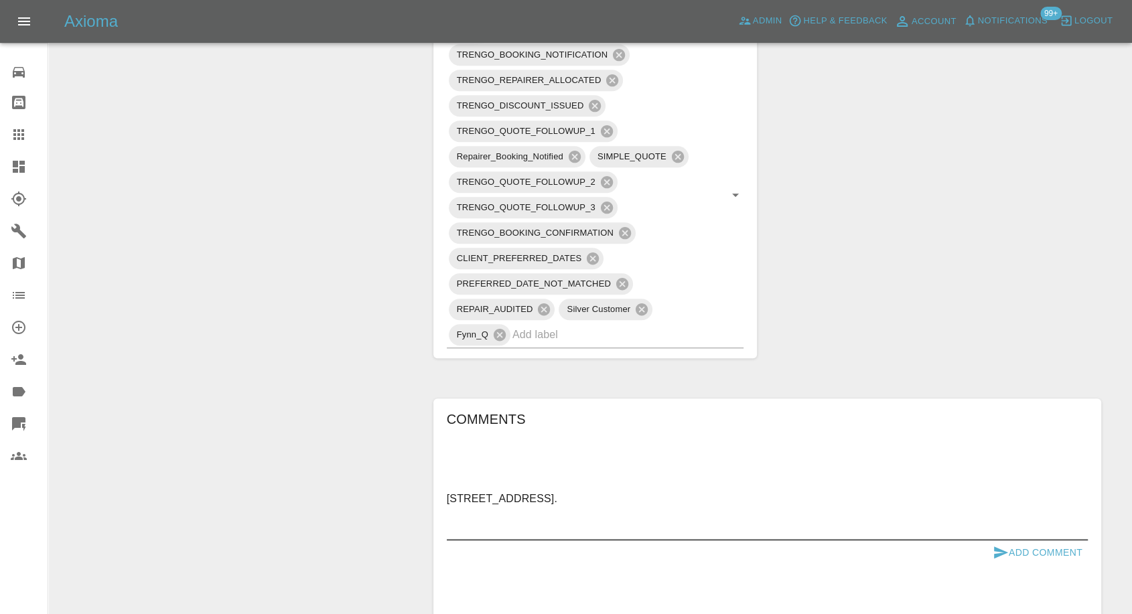
paste textarea "yes there is power and enough space"
type textarea "10 Millbank Avenue, Belper, DE56 1WN. yes there is power and enough space"
click at [997, 552] on icon "submit" at bounding box center [1001, 553] width 16 height 16
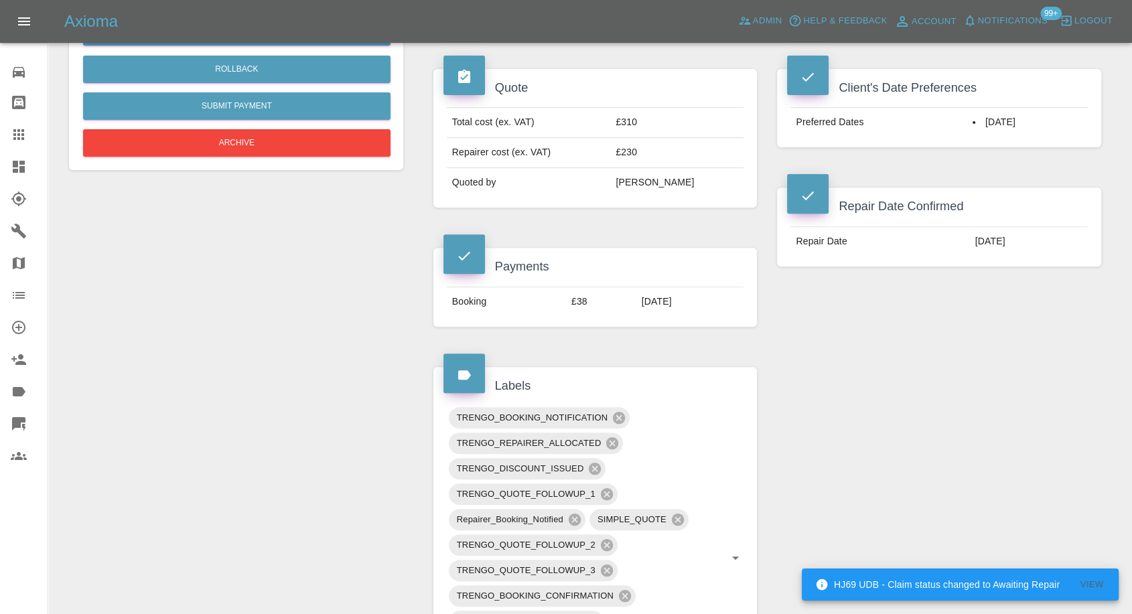
scroll to position [446, 0]
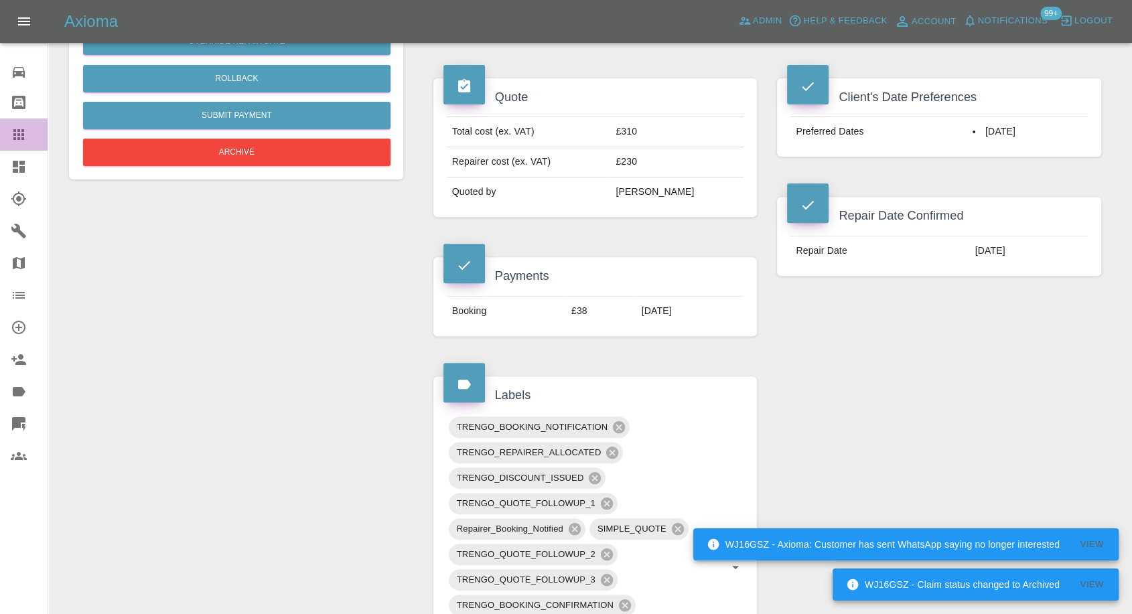
click at [13, 130] on icon at bounding box center [18, 134] width 11 height 11
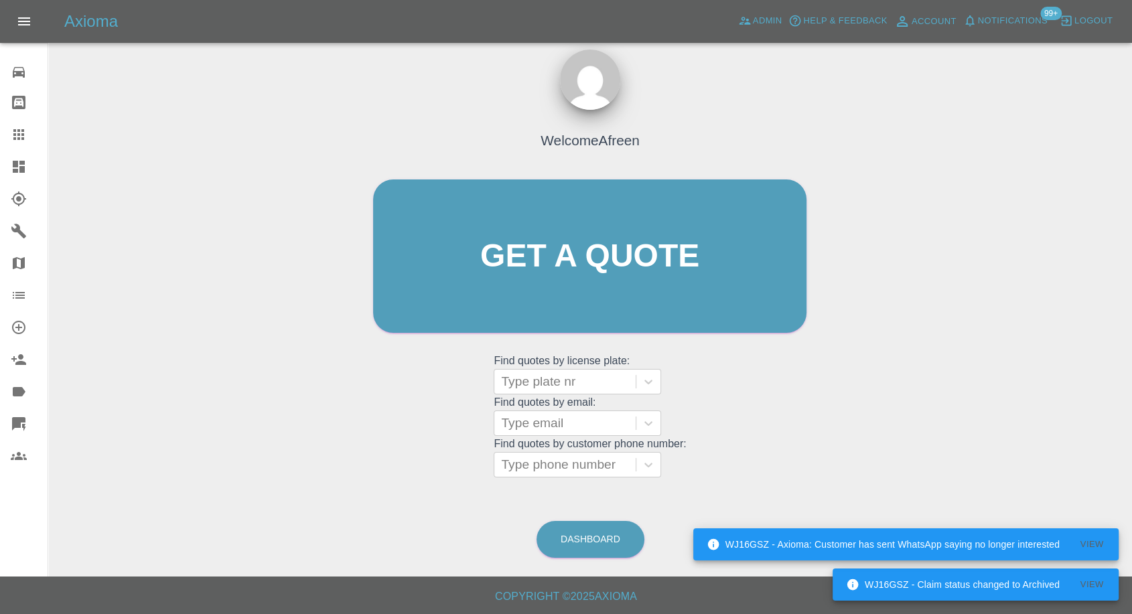
scroll to position [12, 0]
click at [561, 464] on div at bounding box center [565, 465] width 128 height 19
paste input "7801850156"
type input "07801850156"
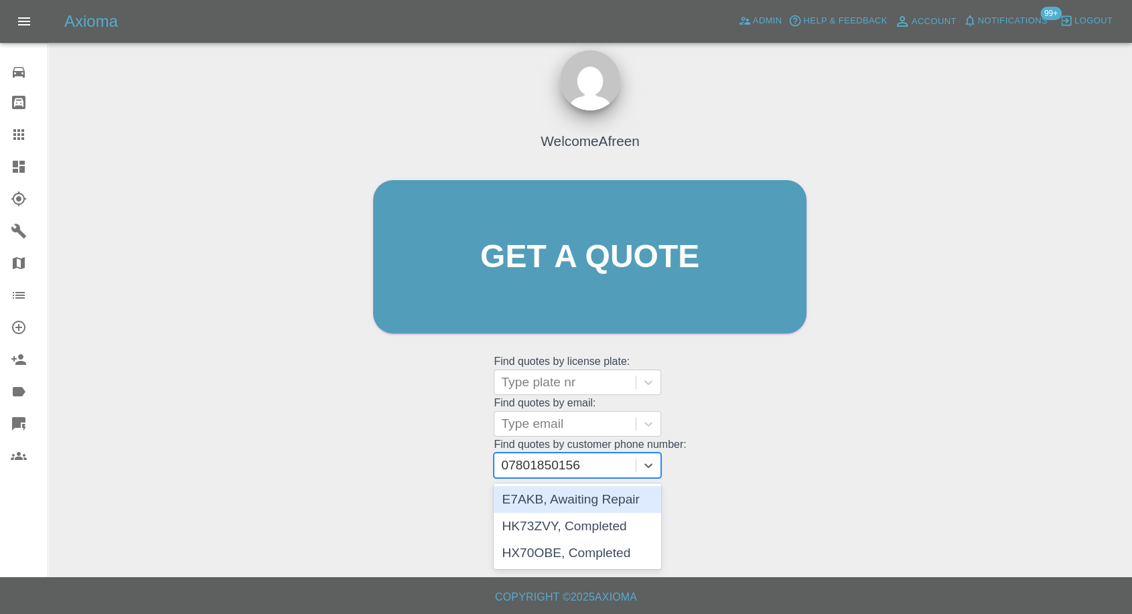
click at [565, 501] on div "E7AKB, Awaiting Repair" at bounding box center [577, 499] width 167 height 27
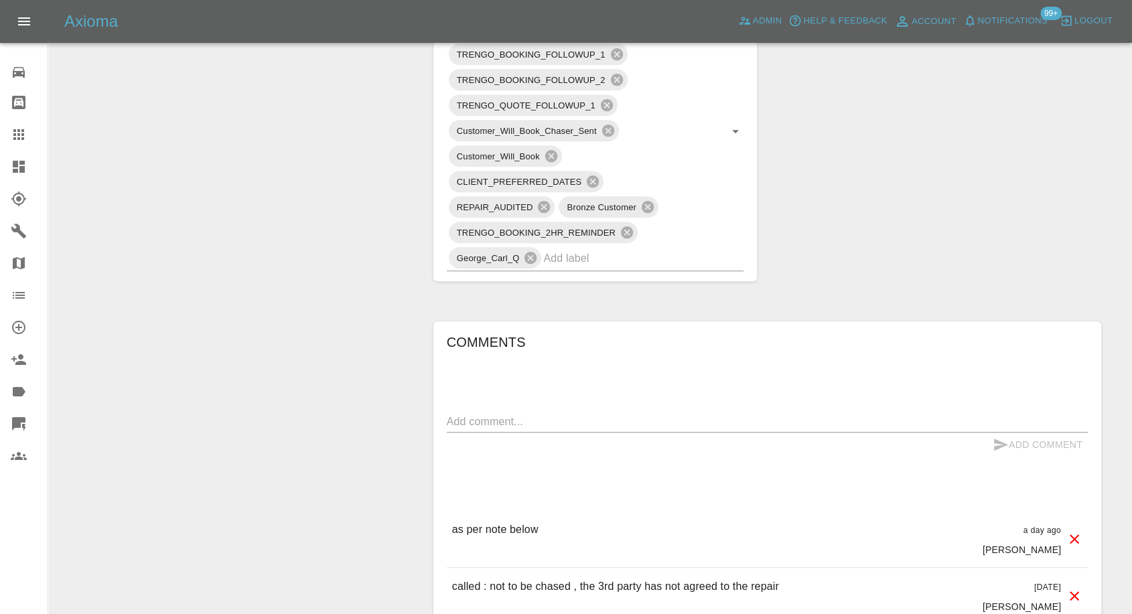
scroll to position [818, 0]
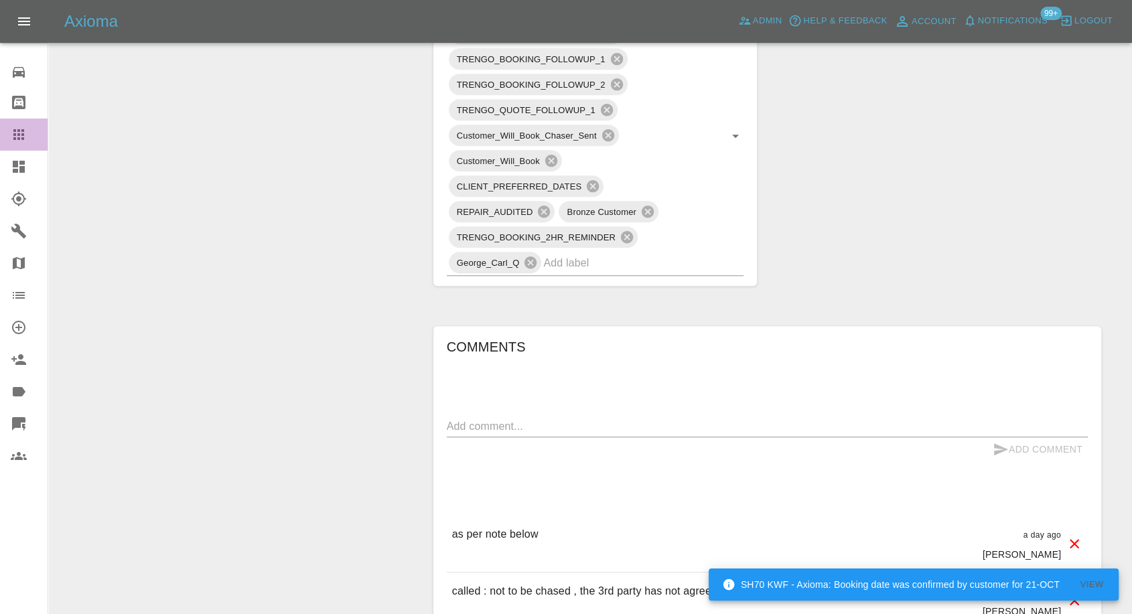
click at [15, 133] on icon at bounding box center [19, 135] width 16 height 16
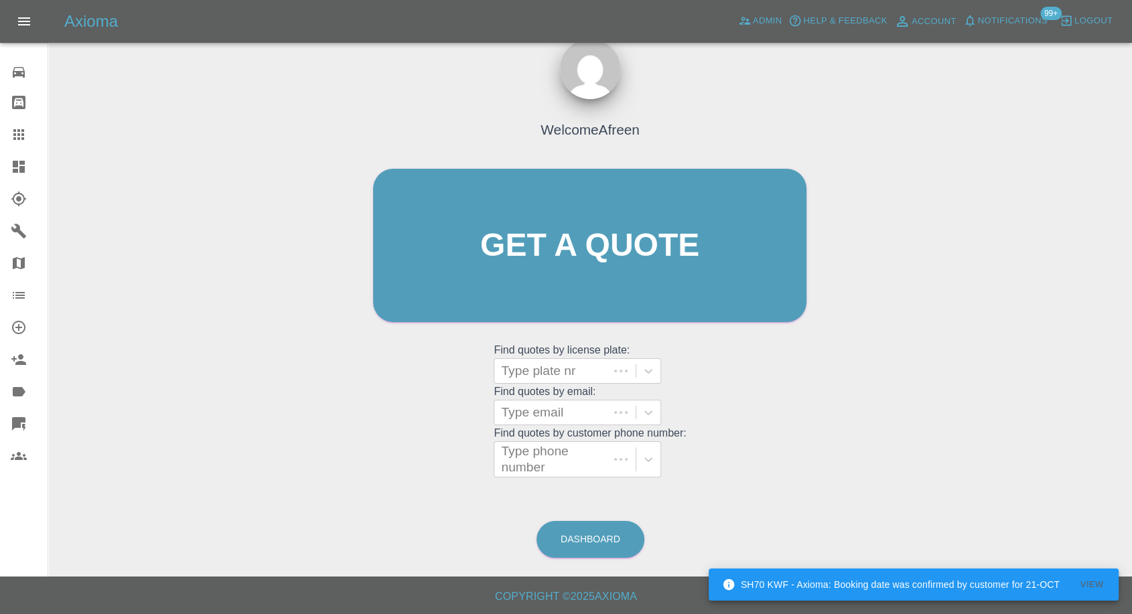
scroll to position [12, 0]
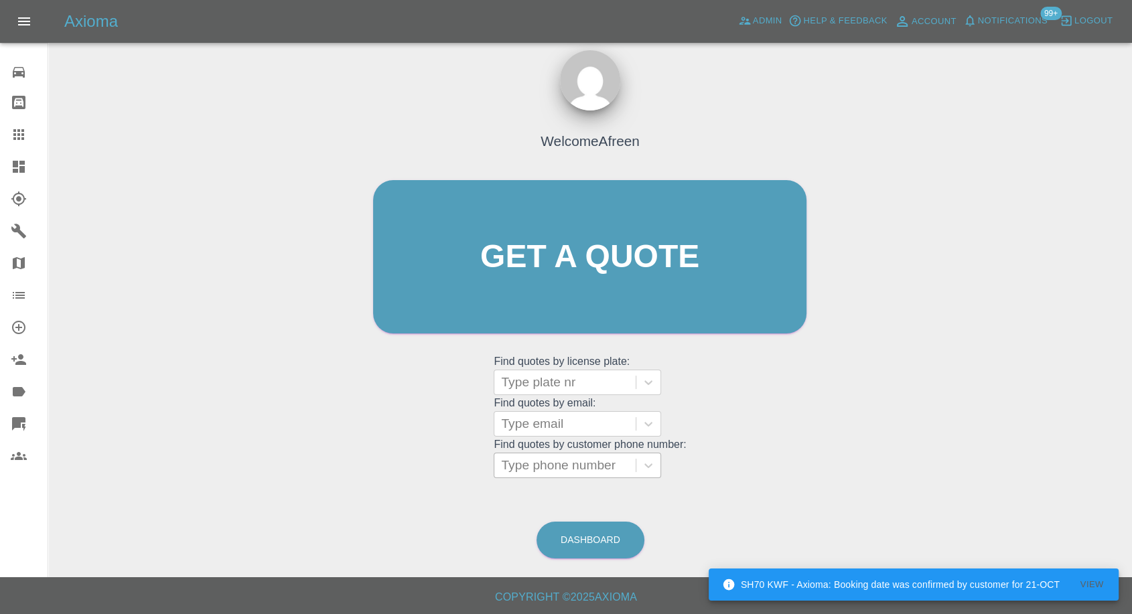
click at [560, 457] on div at bounding box center [565, 465] width 128 height 19
paste input "7733050119"
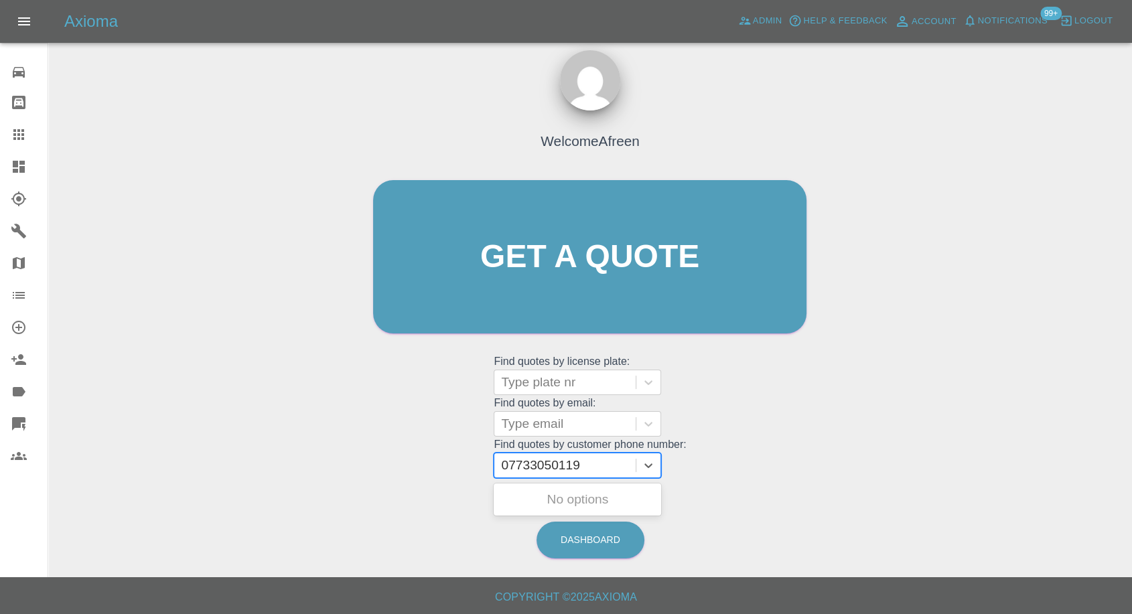
type input "07733050119"
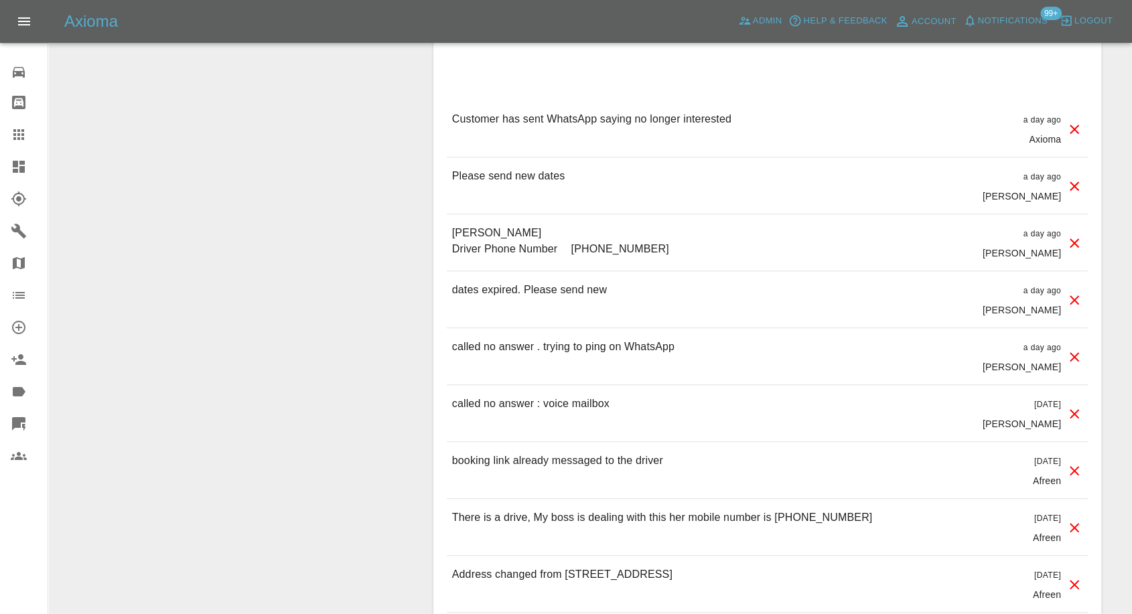
scroll to position [1265, 0]
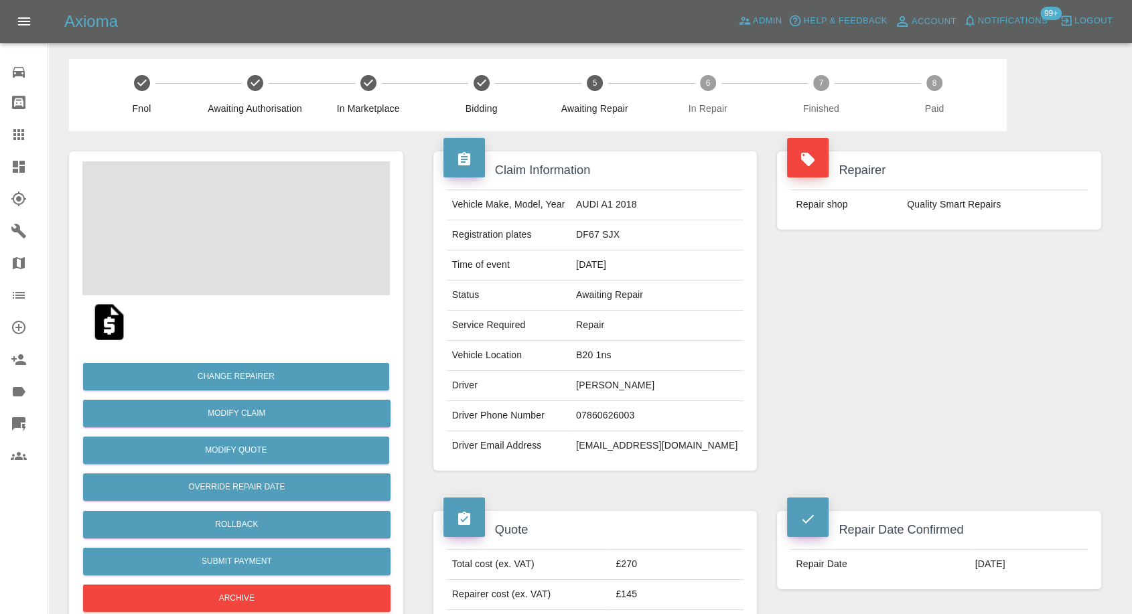
click at [905, 196] on td "Quality Smart Repairs" at bounding box center [995, 204] width 186 height 29
copy div "Quality Smart Repairs"
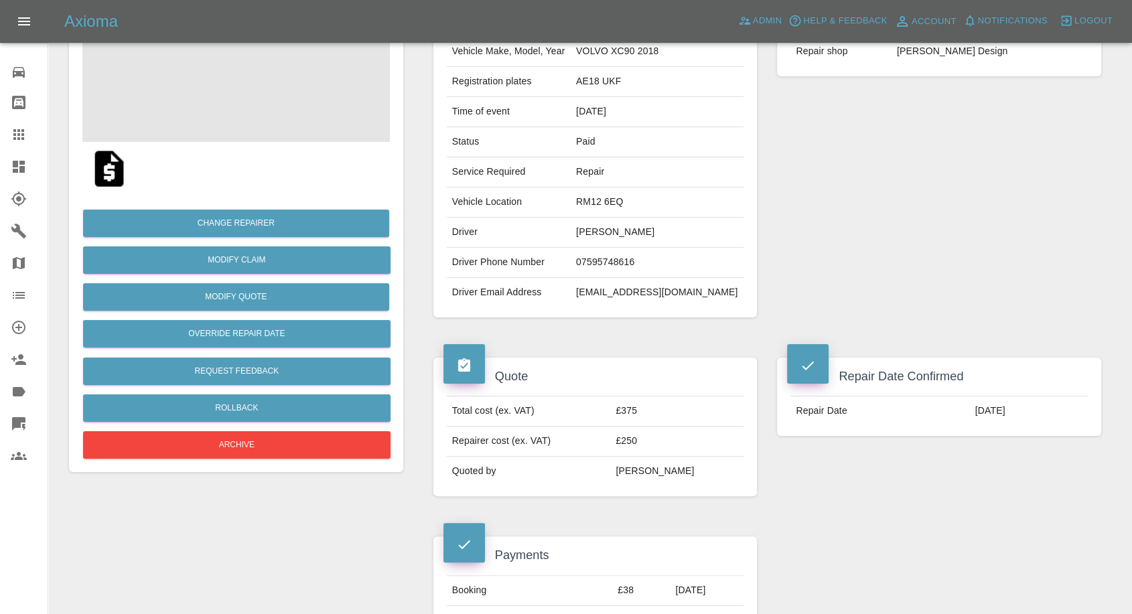
scroll to position [149, 0]
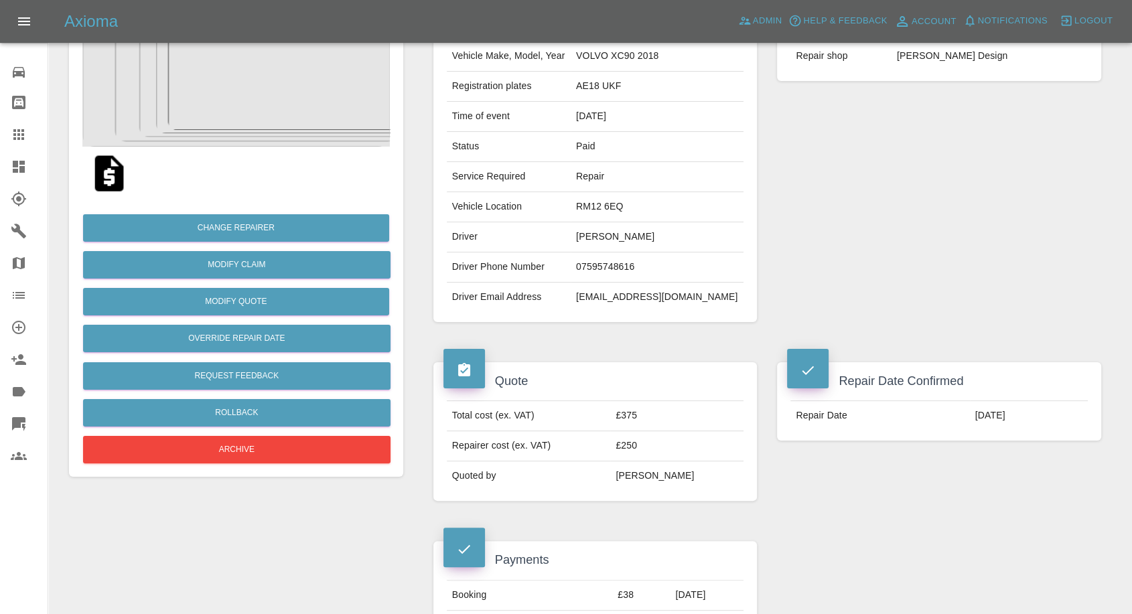
click at [636, 259] on td "07595748616" at bounding box center [657, 268] width 173 height 30
click at [538, 273] on td "Driver Phone Number" at bounding box center [509, 268] width 124 height 30
click at [618, 230] on td "[PERSON_NAME]" at bounding box center [657, 237] width 173 height 30
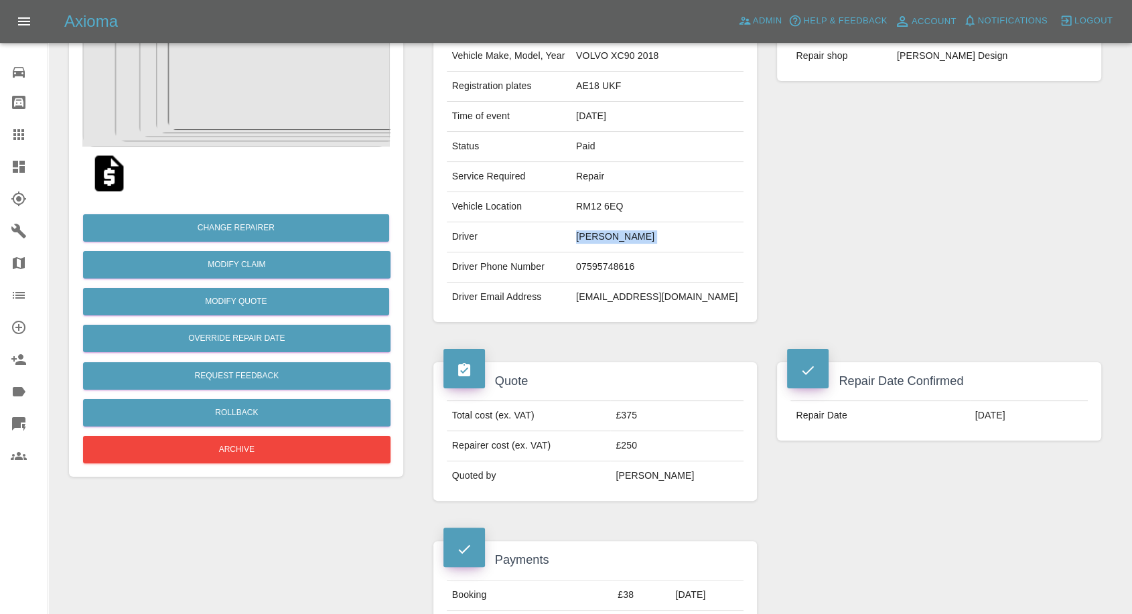
click at [618, 230] on td "Saf Khan" at bounding box center [657, 237] width 173 height 30
copy td "Saf Khan"
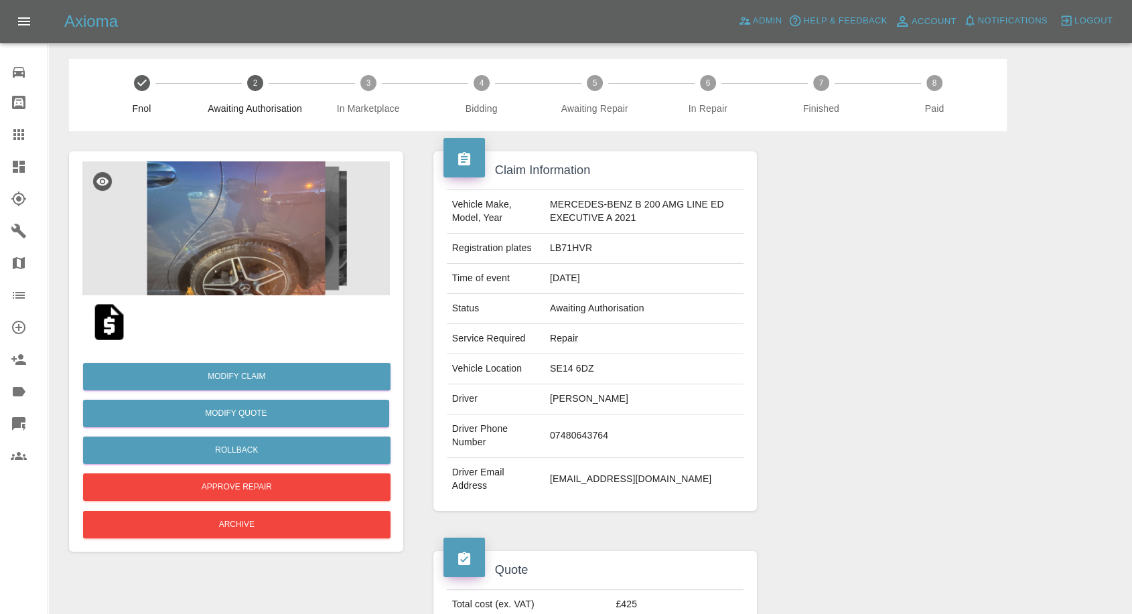
click at [583, 398] on td "Violeta Ramieez" at bounding box center [645, 399] width 200 height 30
copy td "Violeta Ramieez"
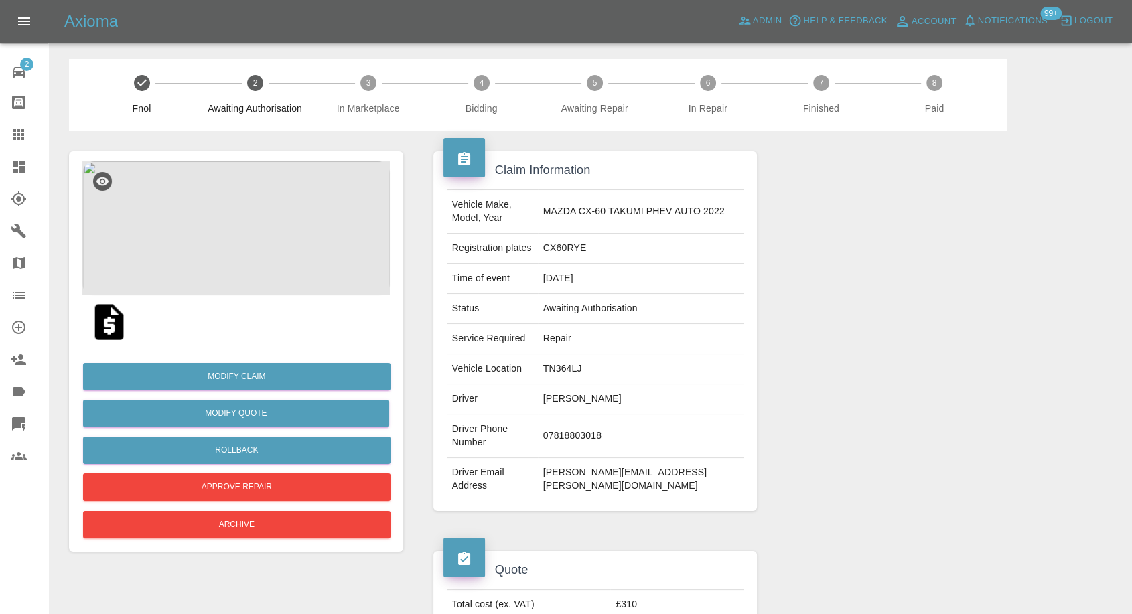
click at [100, 326] on img at bounding box center [109, 322] width 43 height 43
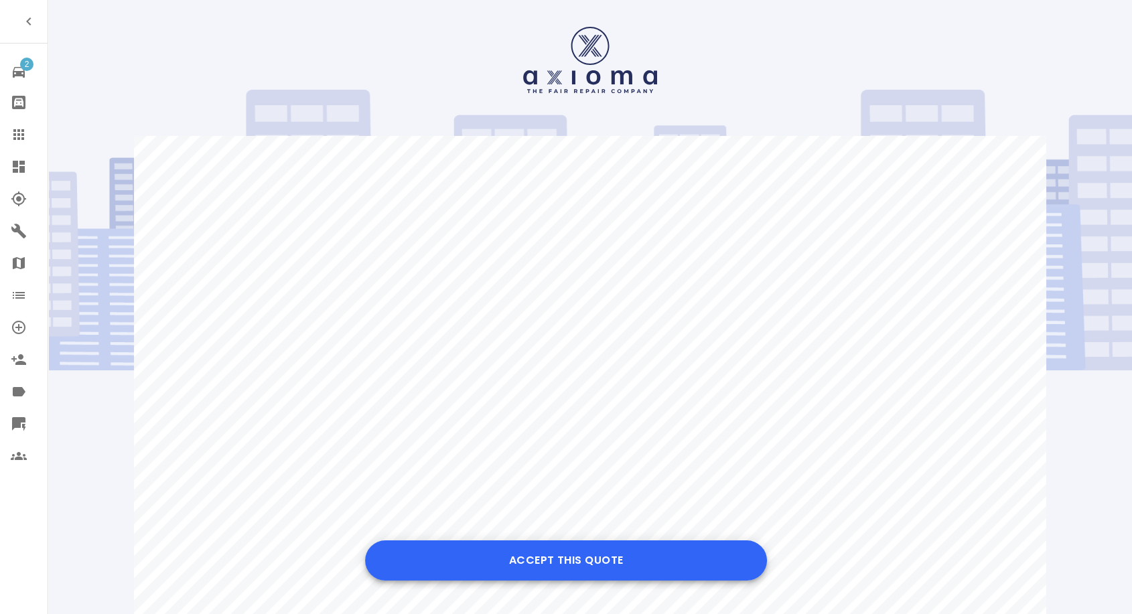
click at [577, 560] on button "Accept this Quote" at bounding box center [566, 561] width 402 height 40
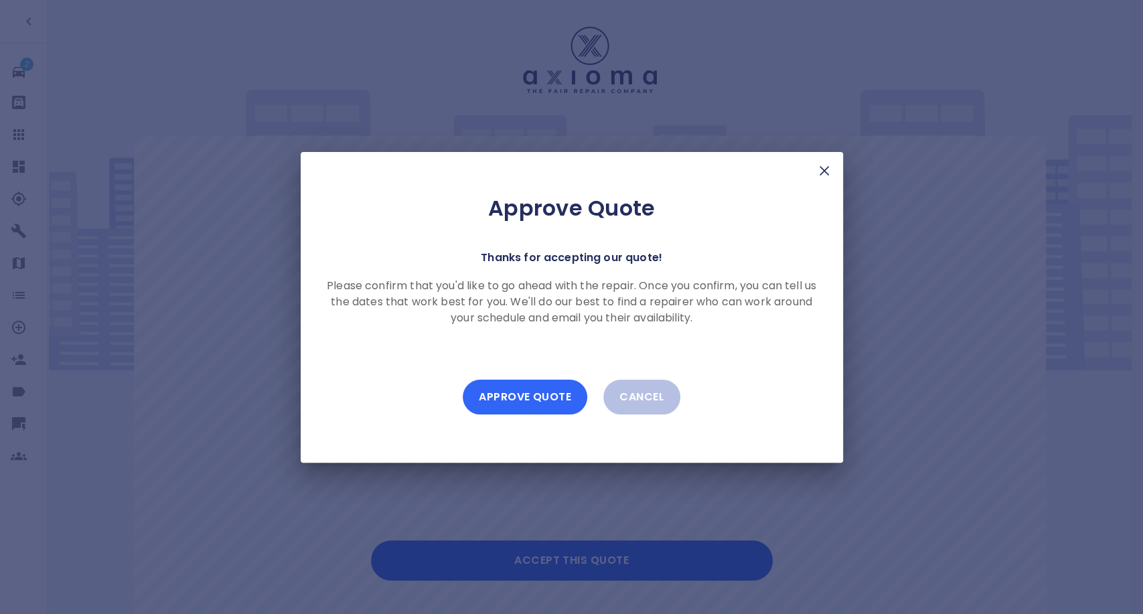
click at [526, 384] on button "Approve Quote" at bounding box center [525, 397] width 125 height 35
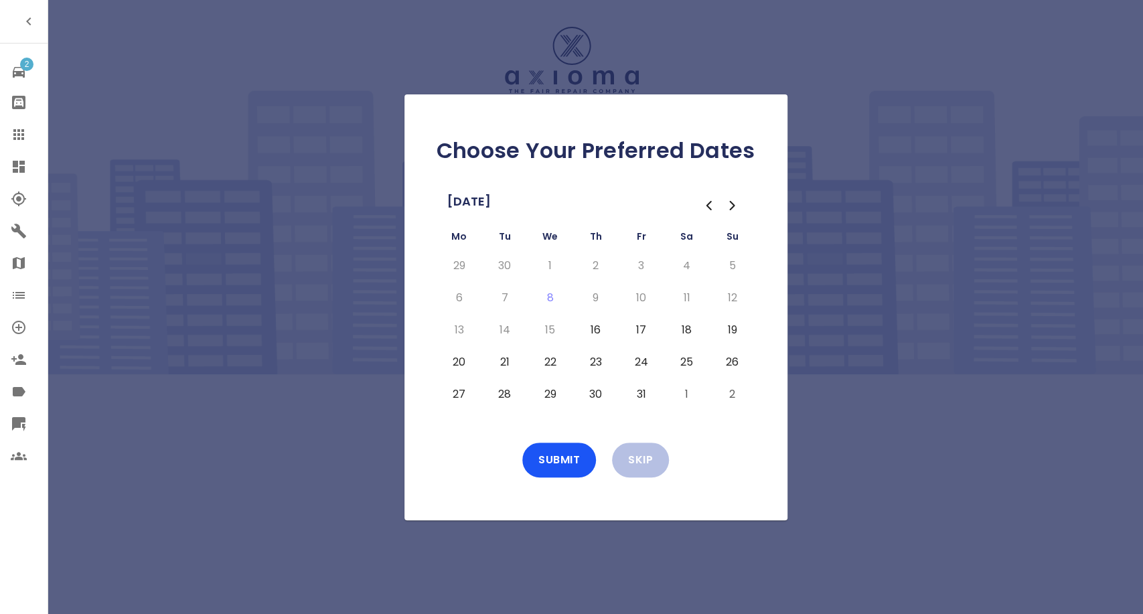
click at [599, 336] on button "16" at bounding box center [596, 329] width 24 height 21
click at [644, 330] on button "17" at bounding box center [642, 329] width 24 height 21
click at [582, 469] on button "Submit" at bounding box center [559, 460] width 74 height 35
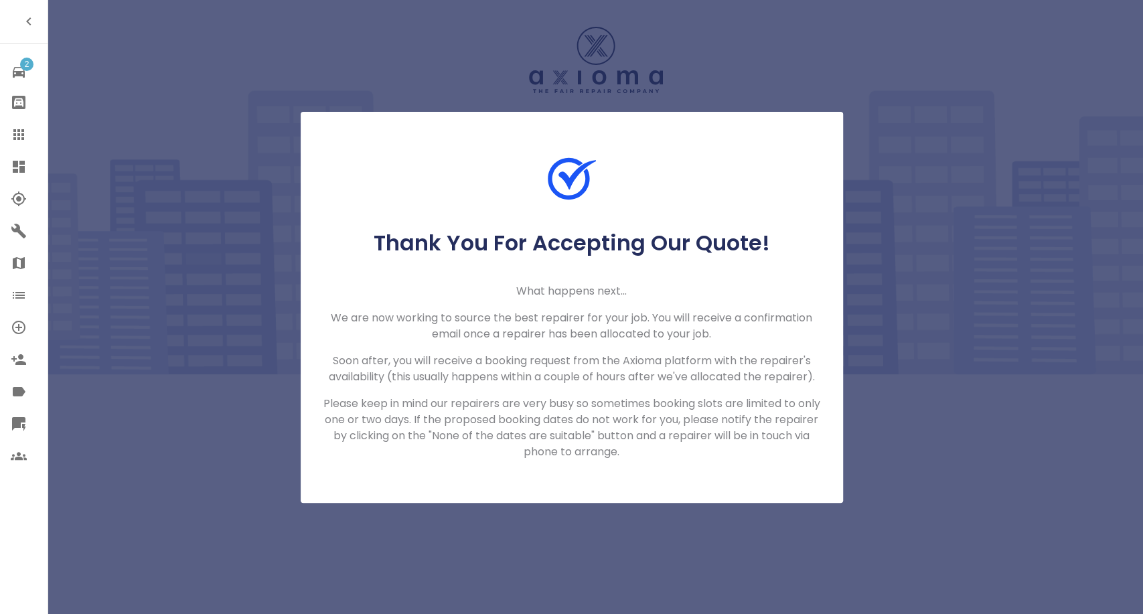
drag, startPoint x: 16, startPoint y: 131, endPoint x: 48, endPoint y: 106, distance: 40.6
click at [16, 130] on icon at bounding box center [18, 134] width 11 height 11
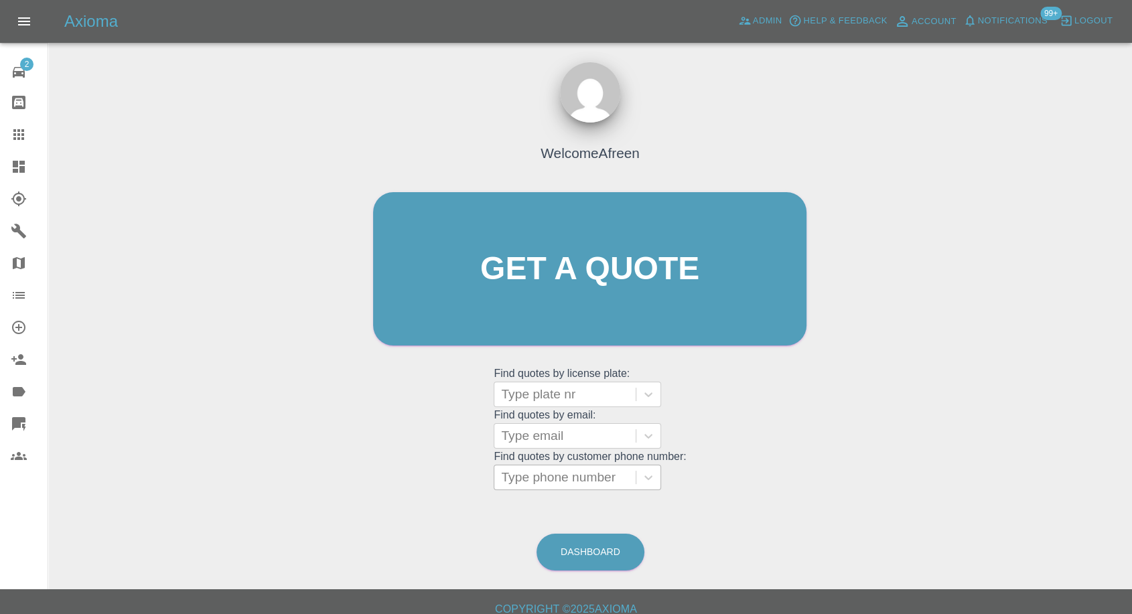
click at [586, 474] on div at bounding box center [565, 477] width 128 height 19
paste input "+447967639903"
drag, startPoint x: 525, startPoint y: 482, endPoint x: 303, endPoint y: 474, distance: 222.5
click at [303, 474] on div "Welcome Afreen Get a quote Get a quote Find quotes by license plate: Type plate…" at bounding box center [590, 332] width 1062 height 481
type input "07967639903"
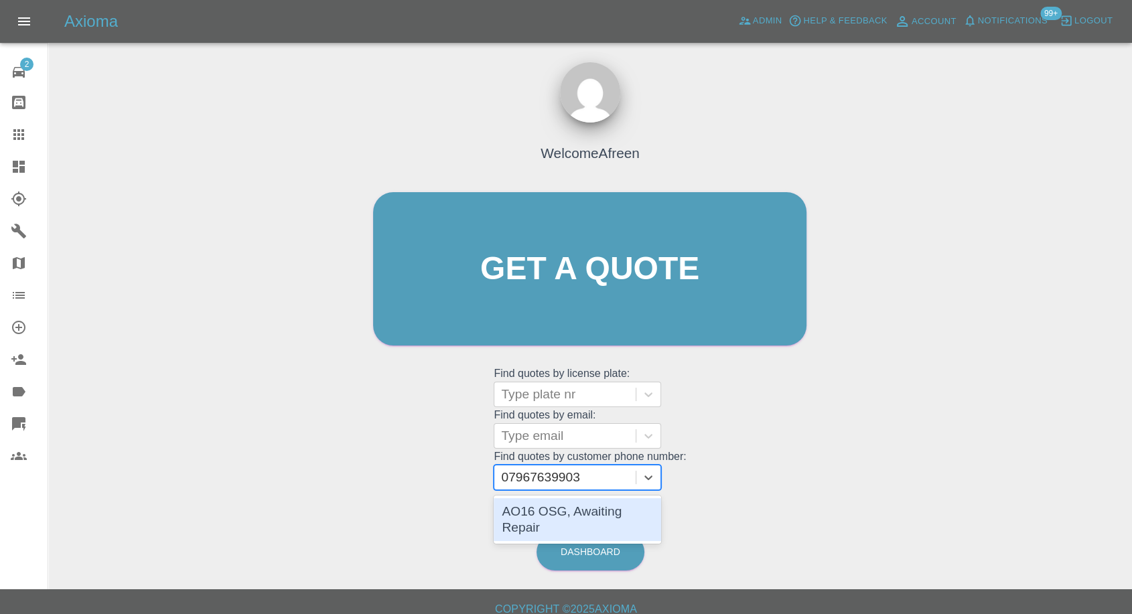
click at [553, 508] on div "AO16 OSG, Awaiting Repair" at bounding box center [577, 519] width 167 height 43
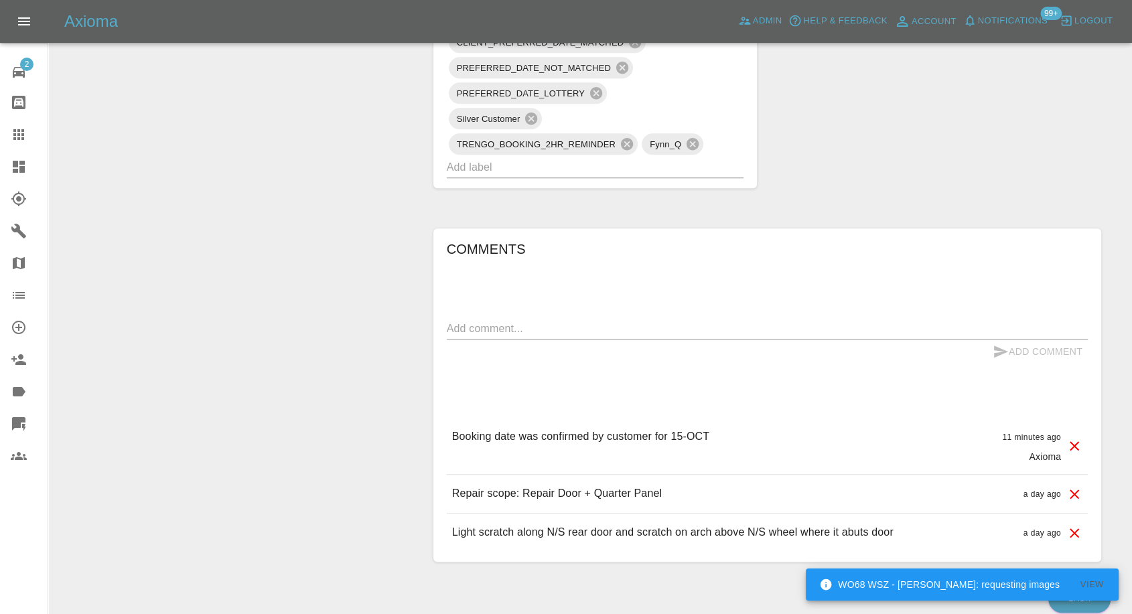
scroll to position [1026, 0]
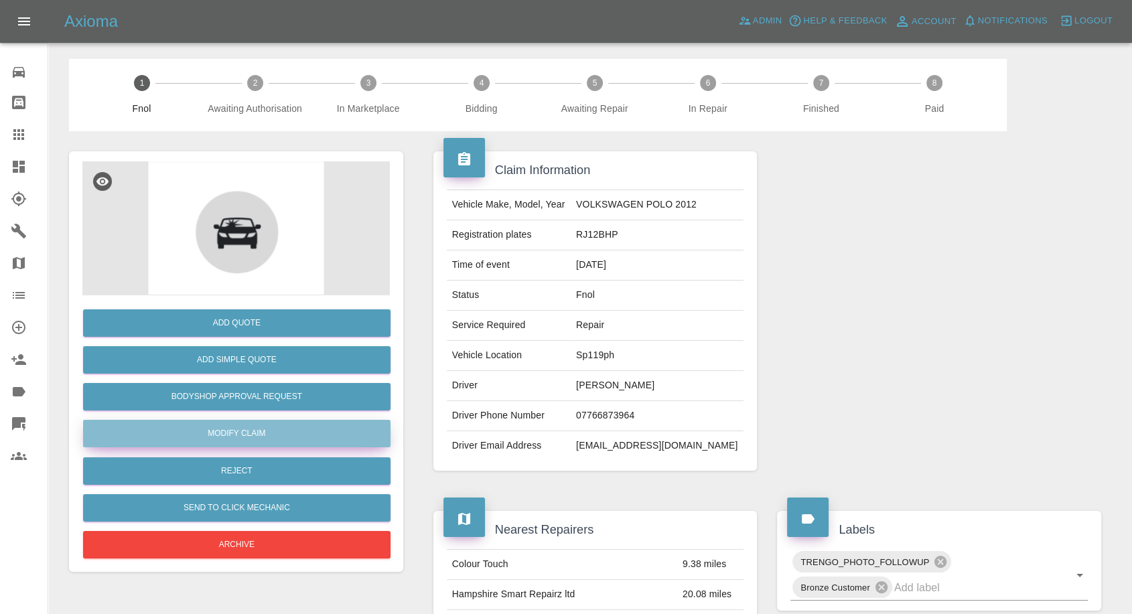
click at [268, 431] on link "Modify Claim" at bounding box center [236, 433] width 307 height 27
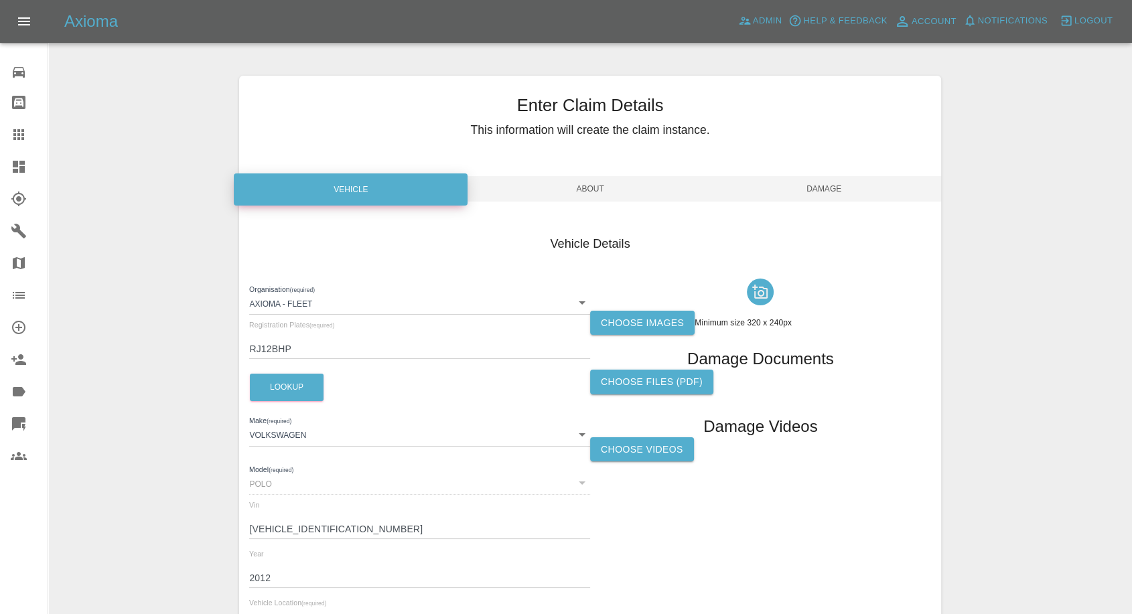
click at [662, 318] on label "Choose images" at bounding box center [642, 323] width 104 height 25
click at [0, 0] on input "Choose images" at bounding box center [0, 0] width 0 height 0
click at [624, 317] on label "Choose images" at bounding box center [642, 323] width 104 height 25
click at [0, 0] on input "Choose images" at bounding box center [0, 0] width 0 height 0
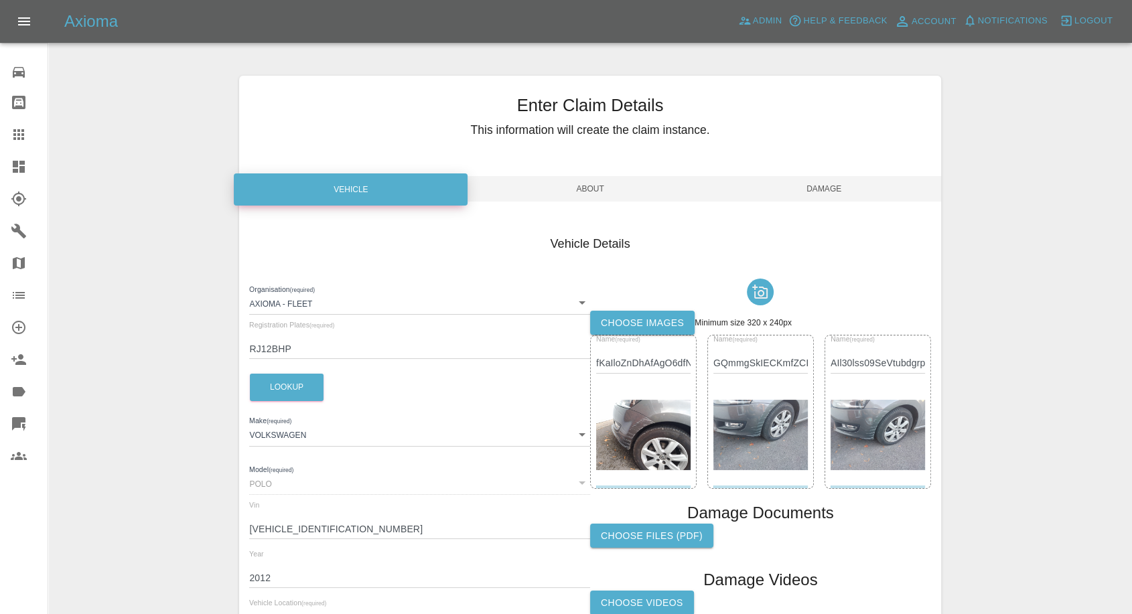
click at [825, 189] on span "Damage" at bounding box center [824, 188] width 234 height 25
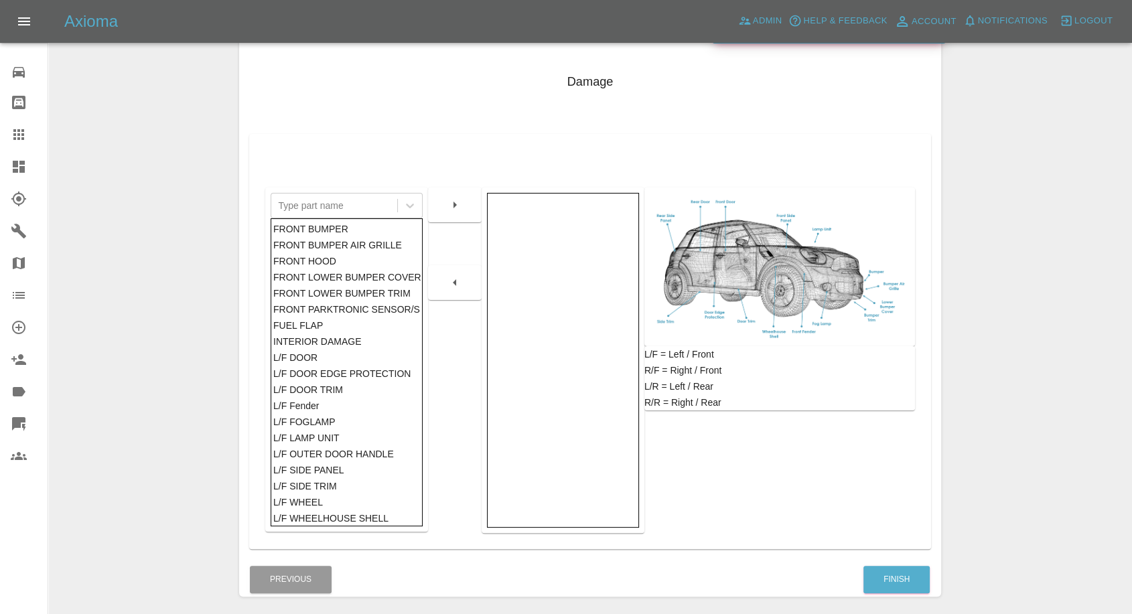
scroll to position [214, 0]
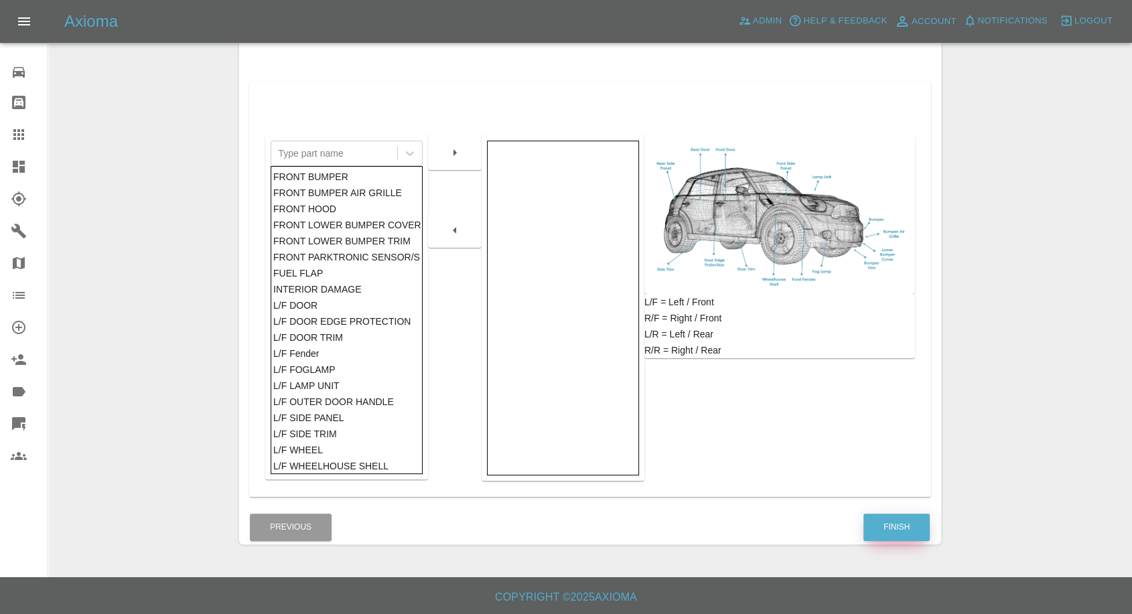
click at [886, 528] on button "Finish" at bounding box center [896, 527] width 66 height 27
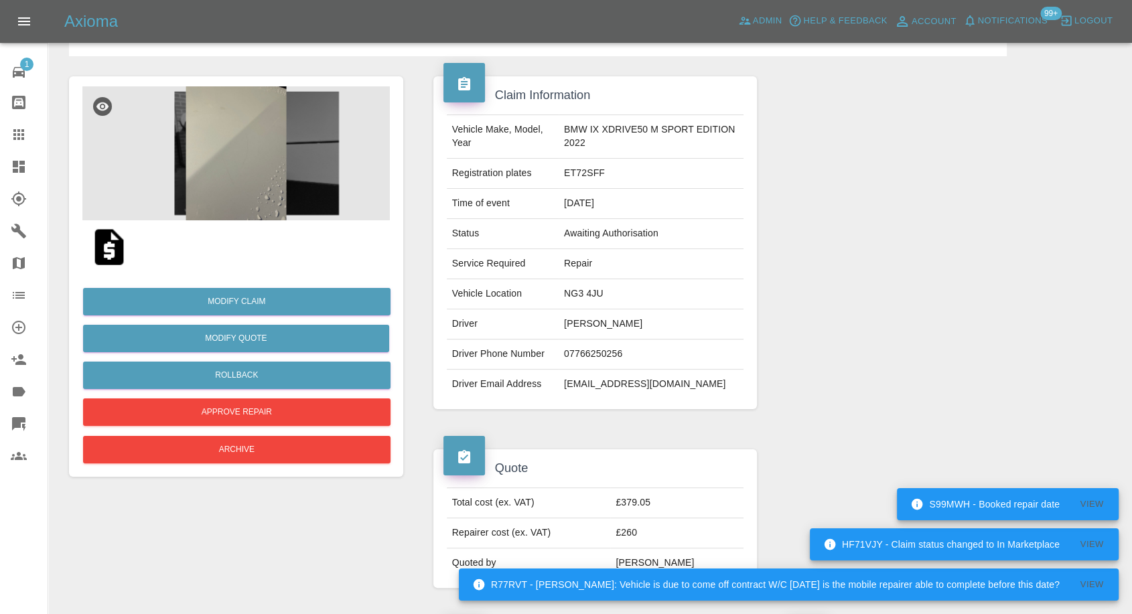
scroll to position [223, 0]
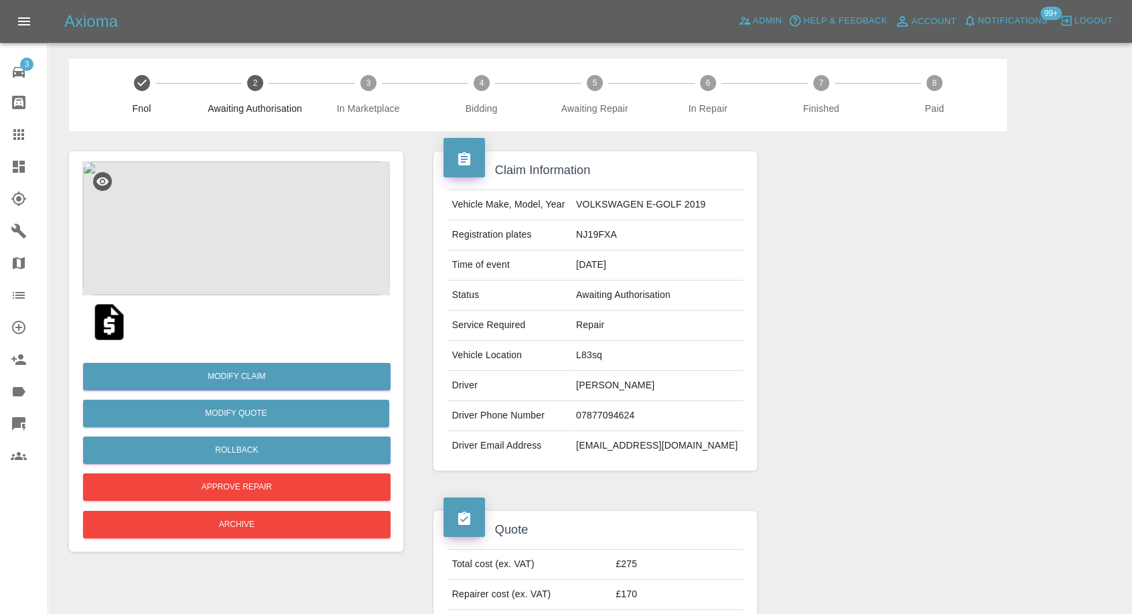
click at [244, 242] on img at bounding box center [235, 228] width 307 height 134
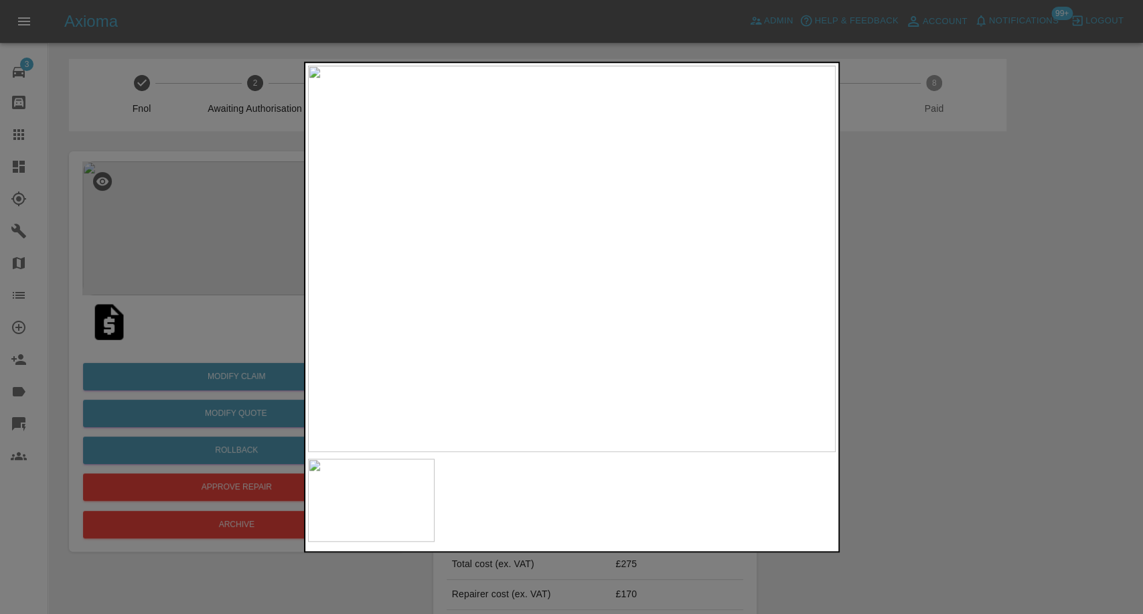
click at [895, 394] on div at bounding box center [571, 307] width 1143 height 614
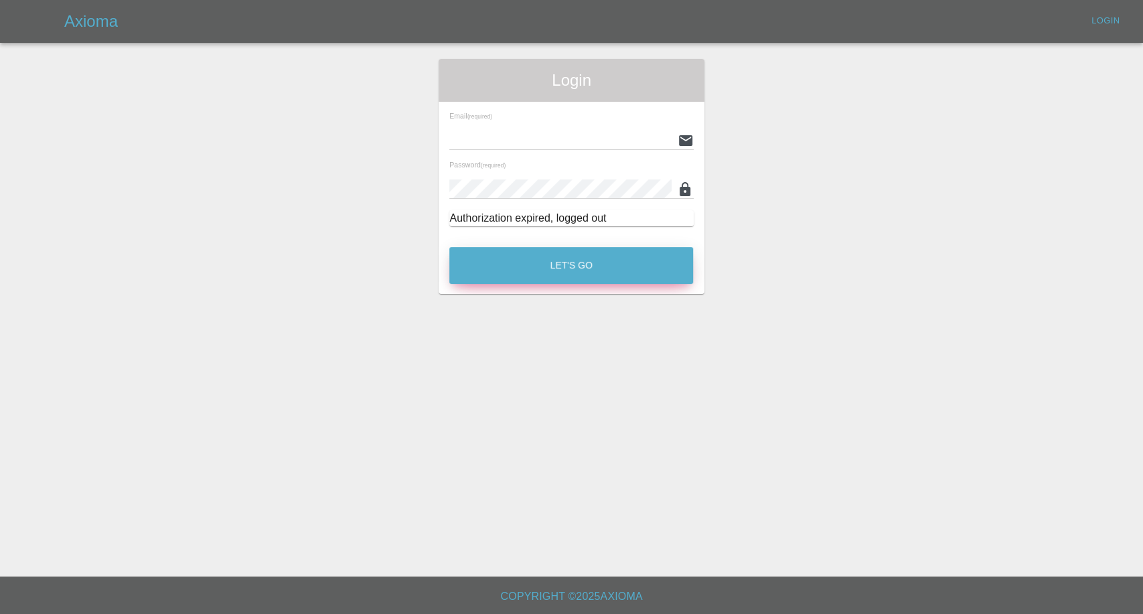
type input "[EMAIL_ADDRESS][DOMAIN_NAME]"
click at [557, 268] on button "Let's Go" at bounding box center [571, 265] width 244 height 37
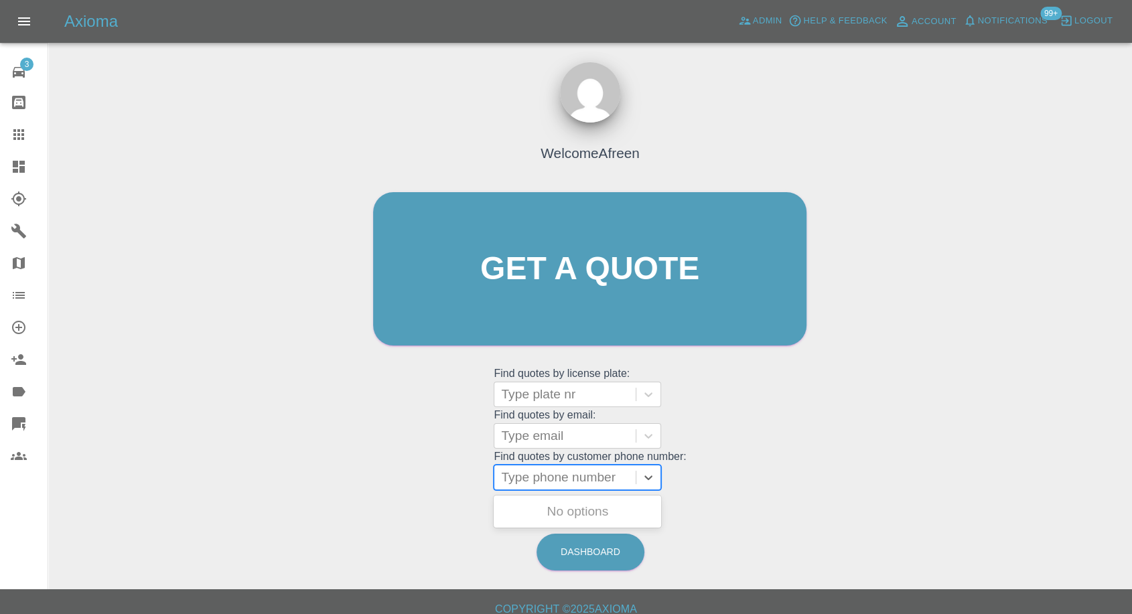
click at [534, 471] on div at bounding box center [565, 477] width 128 height 19
paste input "+447516599352"
drag, startPoint x: 526, startPoint y: 480, endPoint x: 392, endPoint y: 480, distance: 133.3
click at [425, 480] on div "Welcome Afreen Get a quote Get a quote Find quotes by license plate: Type plate…" at bounding box center [589, 294] width 461 height 405
type input "07516599352"
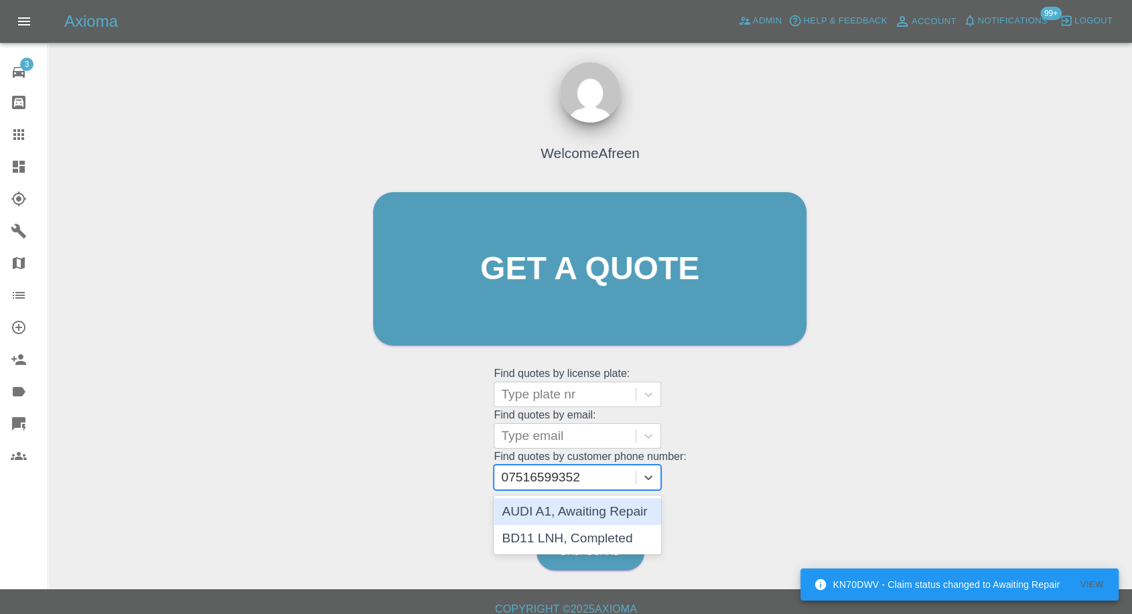
click at [596, 515] on div "AUDI A1, Awaiting Repair" at bounding box center [577, 511] width 167 height 27
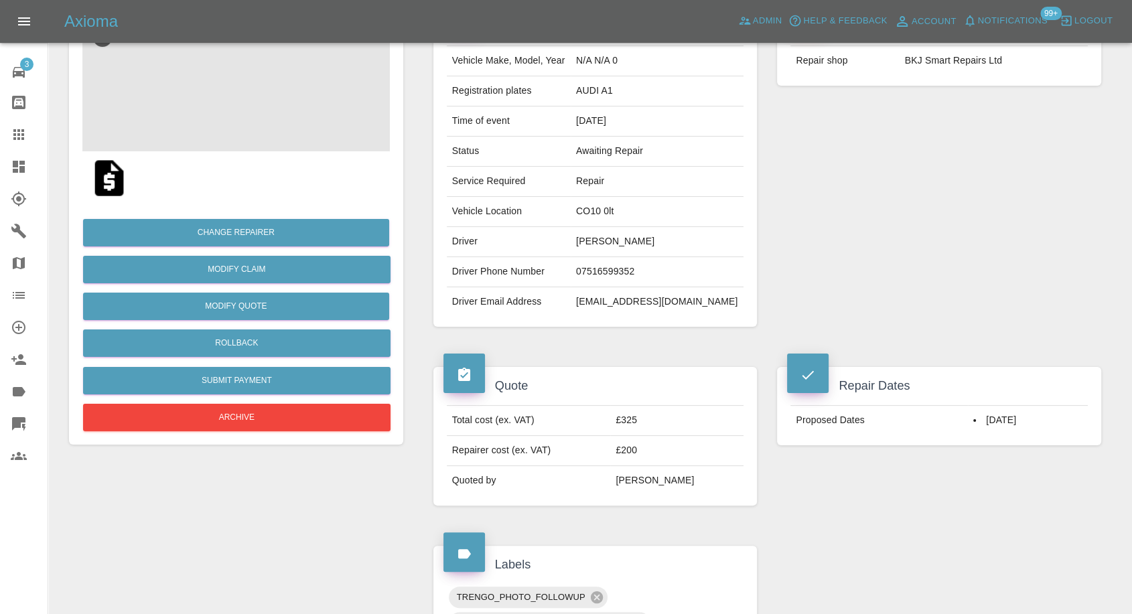
scroll to position [74, 0]
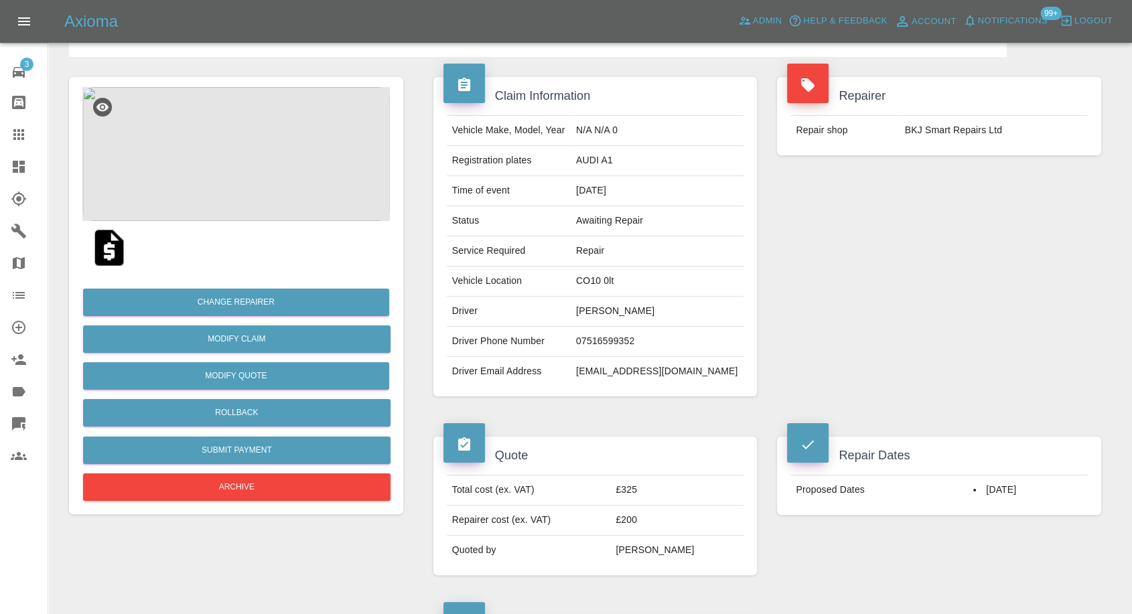
click at [658, 368] on td "diddyboy48@gmail.com" at bounding box center [657, 371] width 173 height 29
copy div "diddyboy48@gmail.com"
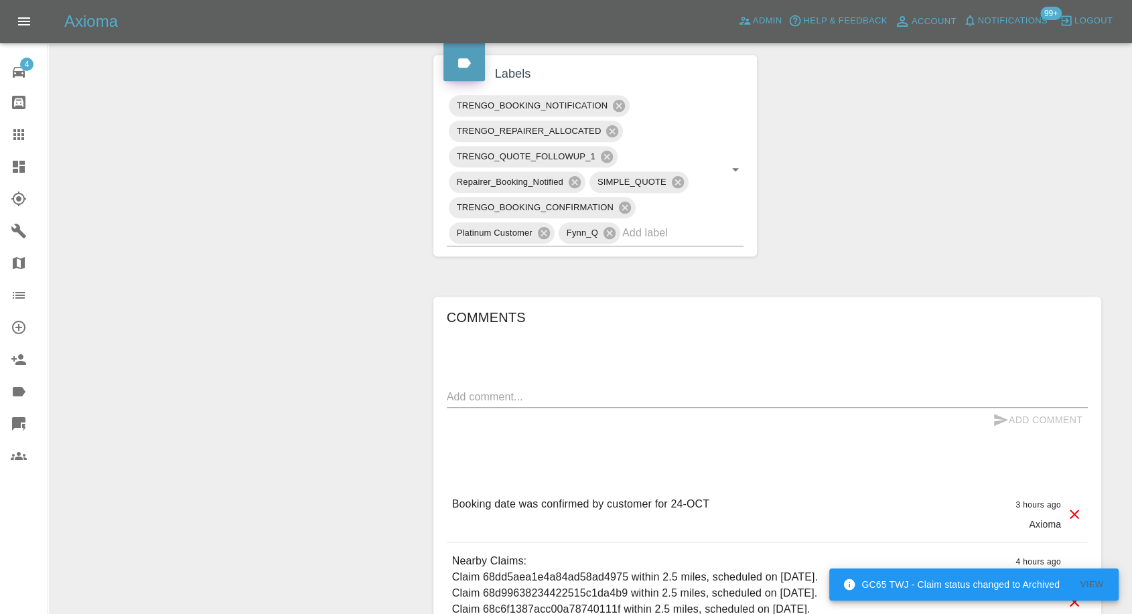
scroll to position [818, 0]
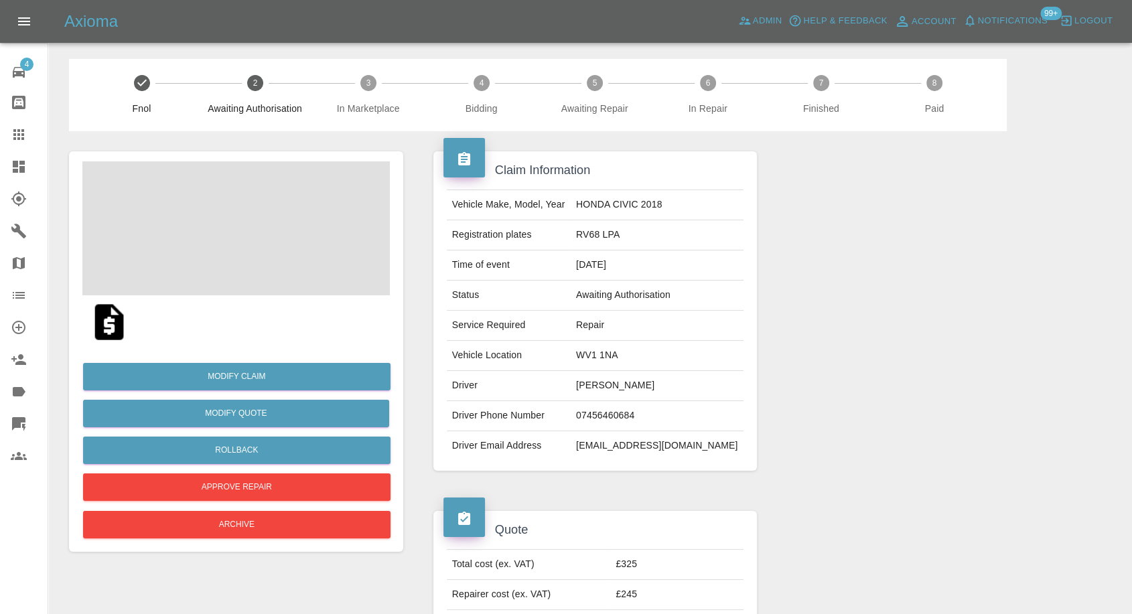
click at [110, 329] on img at bounding box center [109, 322] width 43 height 43
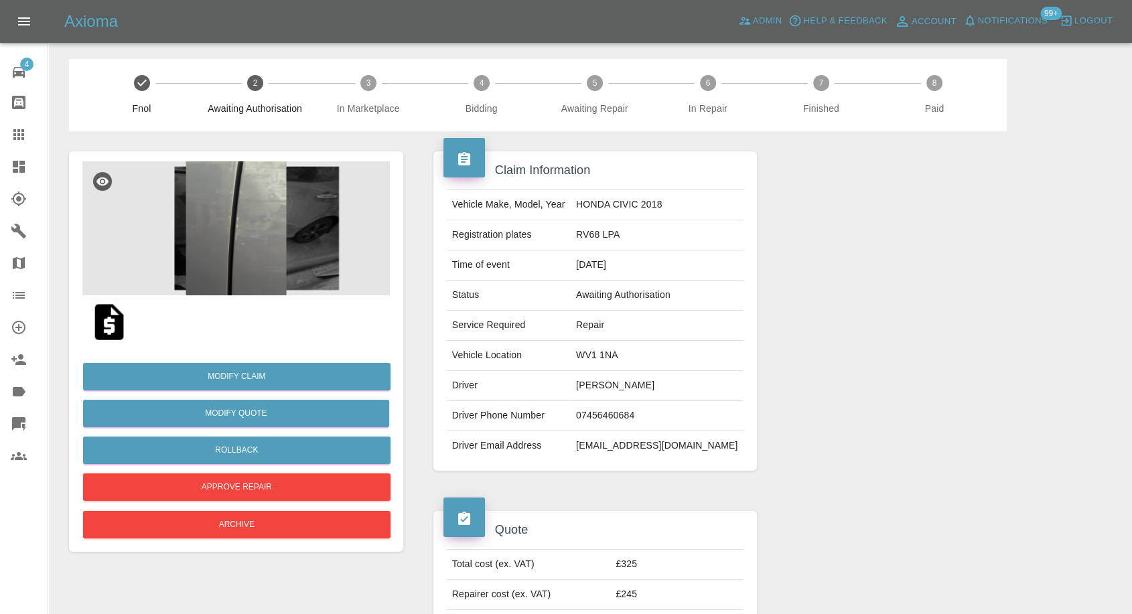
click at [259, 184] on img at bounding box center [235, 228] width 307 height 134
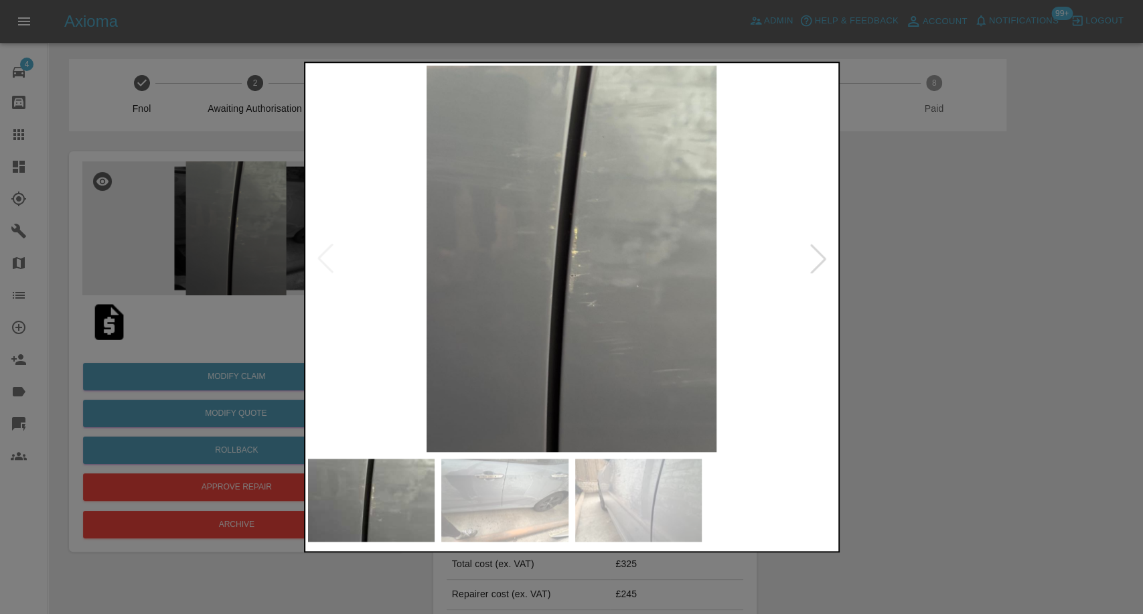
click at [510, 498] on img at bounding box center [504, 500] width 127 height 83
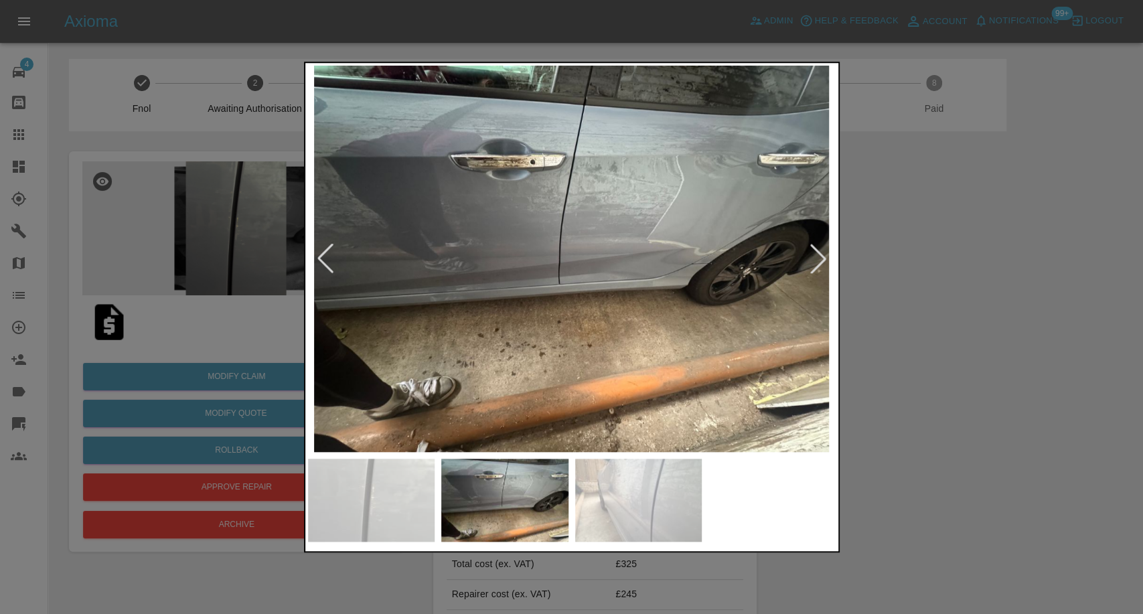
click at [612, 496] on img at bounding box center [638, 500] width 127 height 83
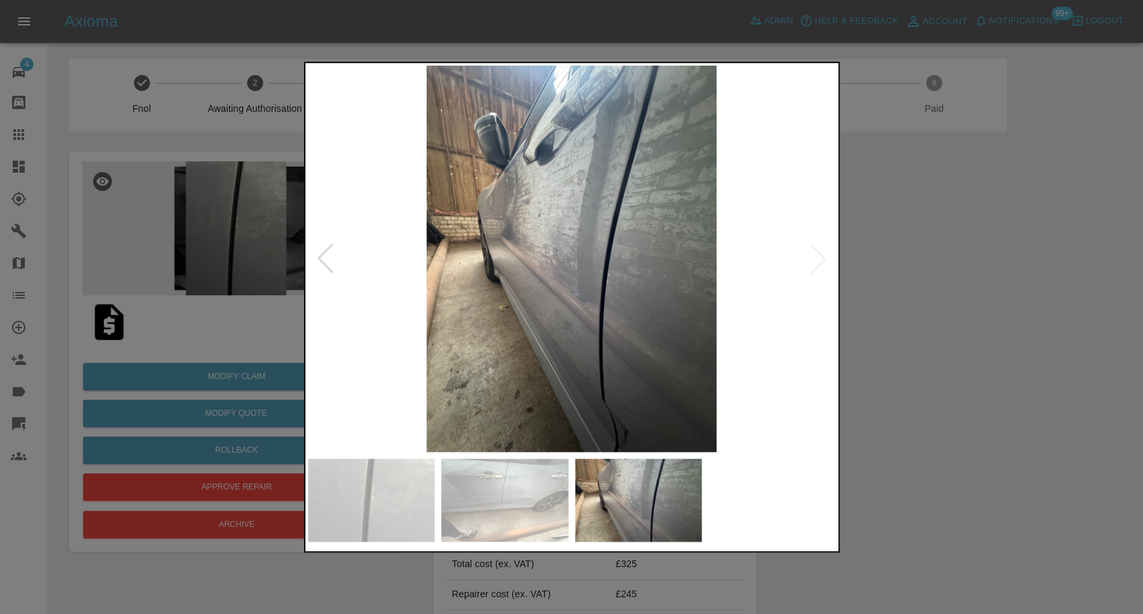
click at [825, 258] on img at bounding box center [572, 259] width 528 height 386
click at [820, 261] on img at bounding box center [572, 259] width 528 height 386
click at [1035, 307] on div at bounding box center [571, 307] width 1143 height 614
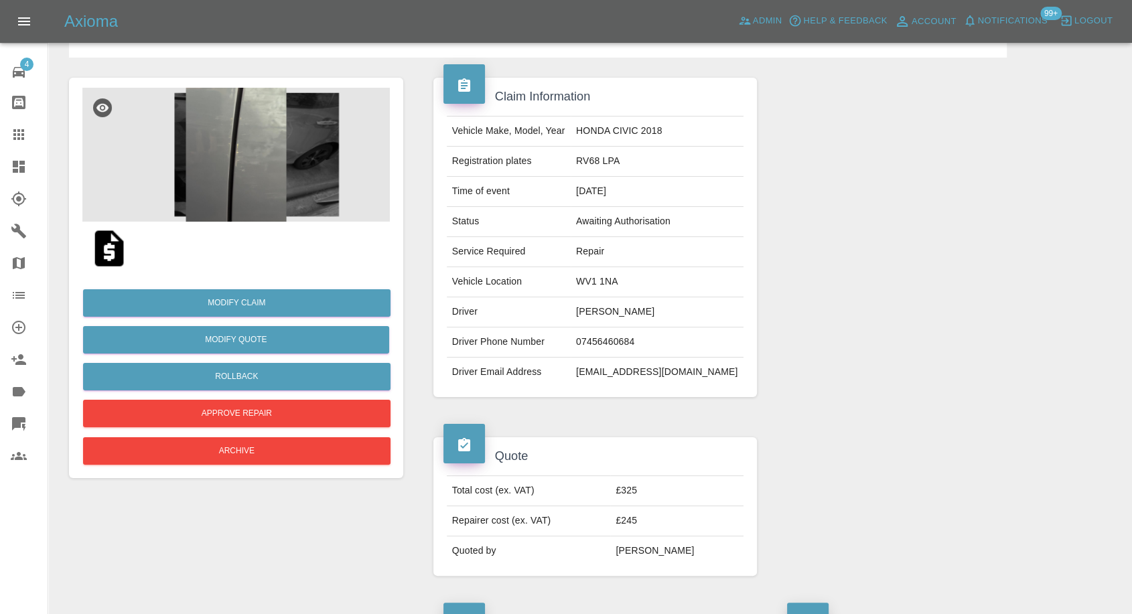
scroll to position [74, 0]
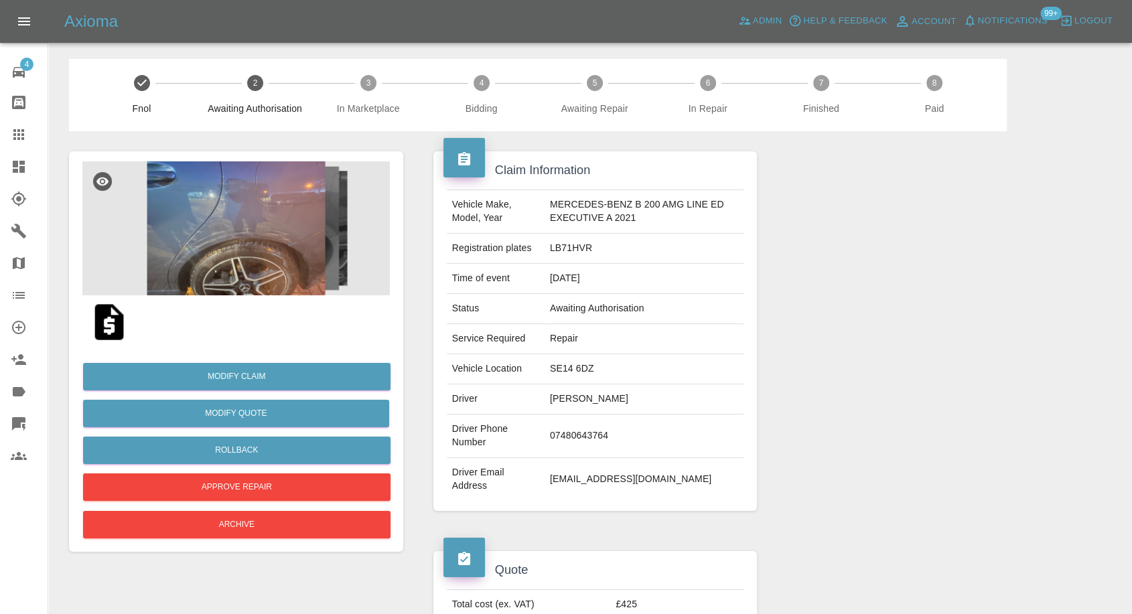
scroll to position [297, 0]
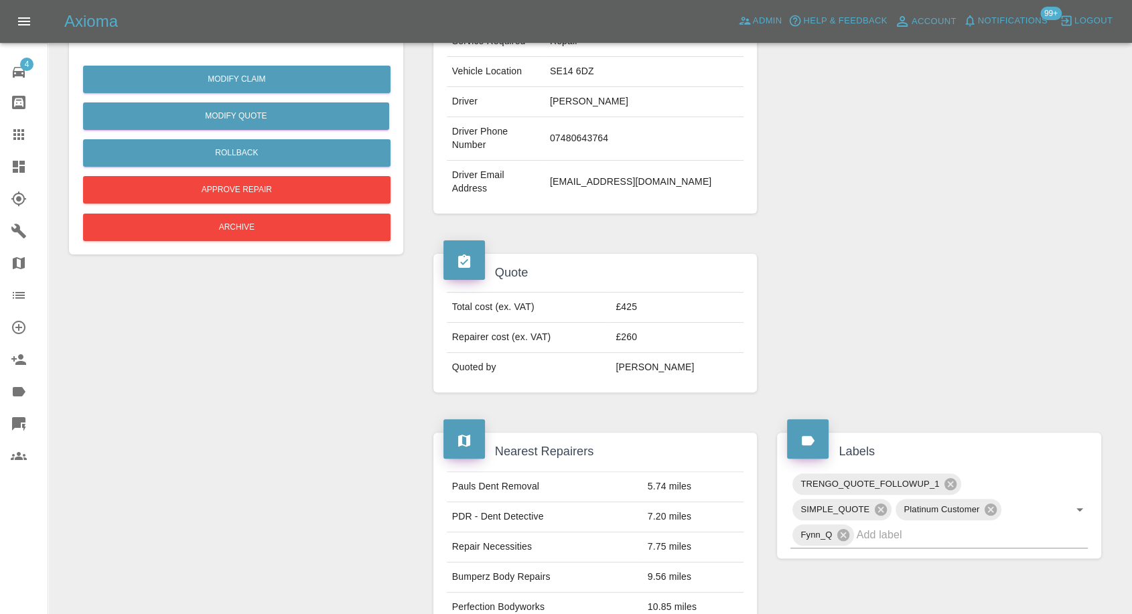
click at [568, 102] on td "Violeta Ramieez" at bounding box center [645, 102] width 200 height 30
copy td "Violeta Ramieez"
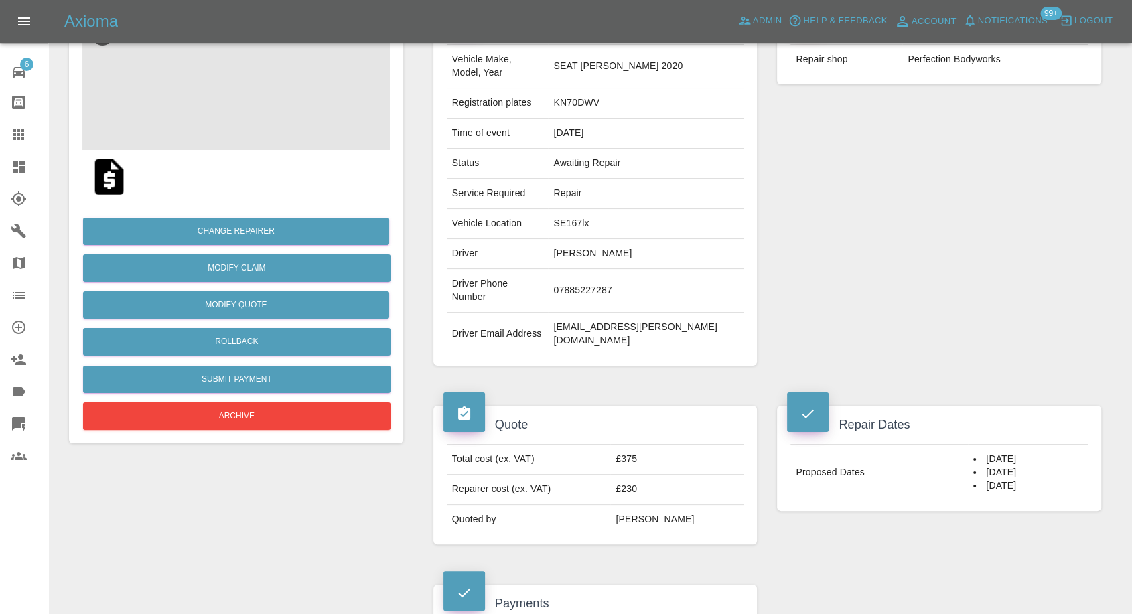
scroll to position [74, 0]
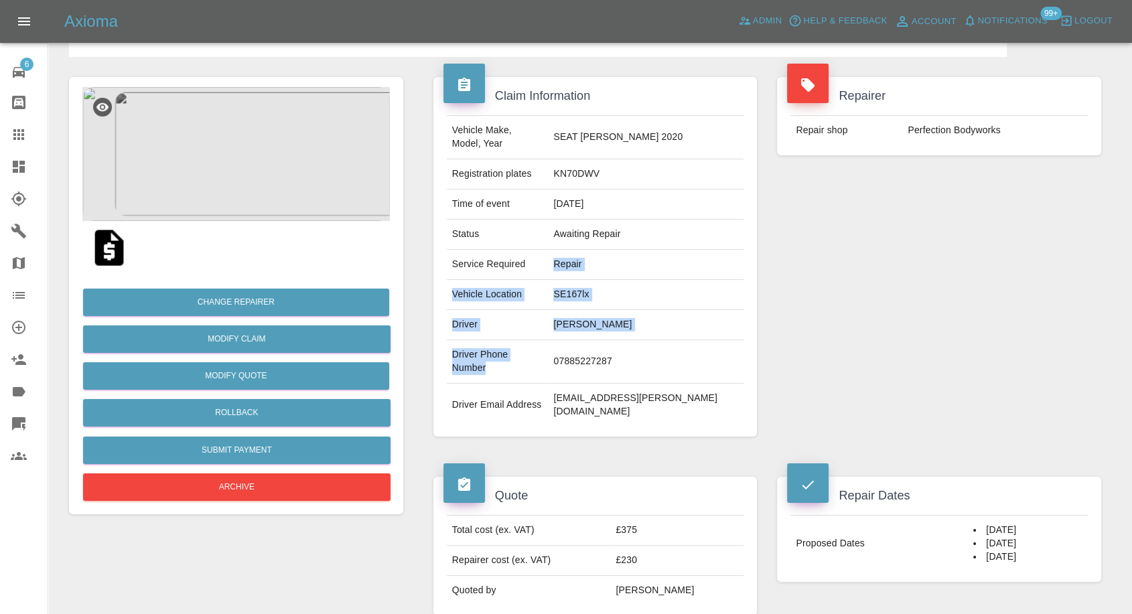
drag, startPoint x: 568, startPoint y: 265, endPoint x: 557, endPoint y: 344, distance: 79.9
click at [557, 344] on tbody "Vehicle Make, Model, Year SEAT [PERSON_NAME] 2020 Registration plates KN70DWV T…" at bounding box center [595, 271] width 297 height 311
click at [555, 397] on div "Claim Information Vehicle Make, Model, Year SEAT LEON 2020 Registration plates …" at bounding box center [595, 257] width 344 height 400
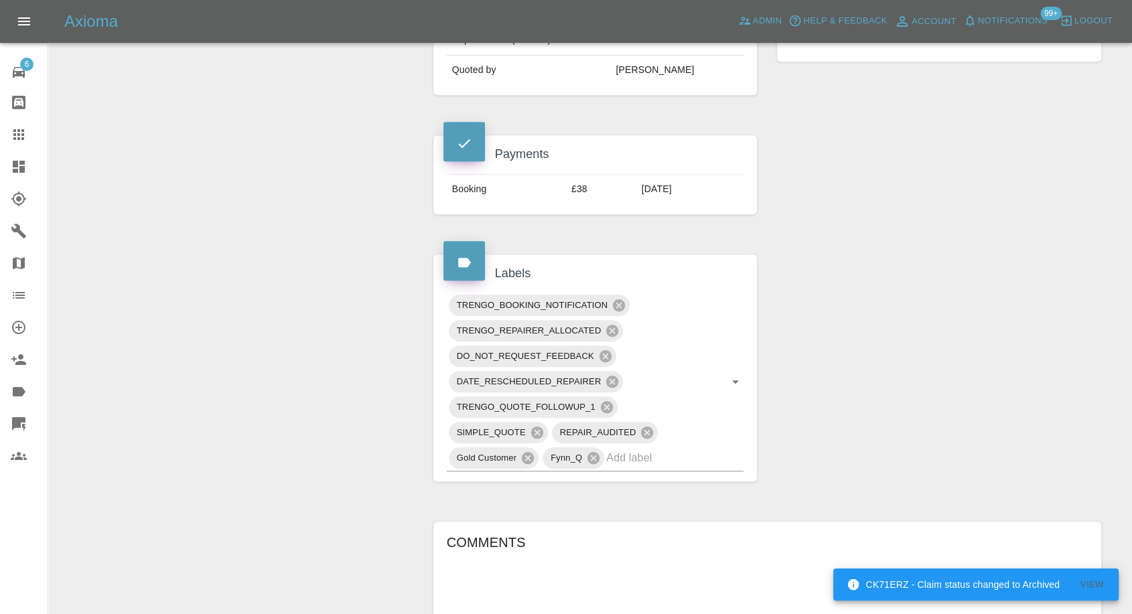
scroll to position [967, 0]
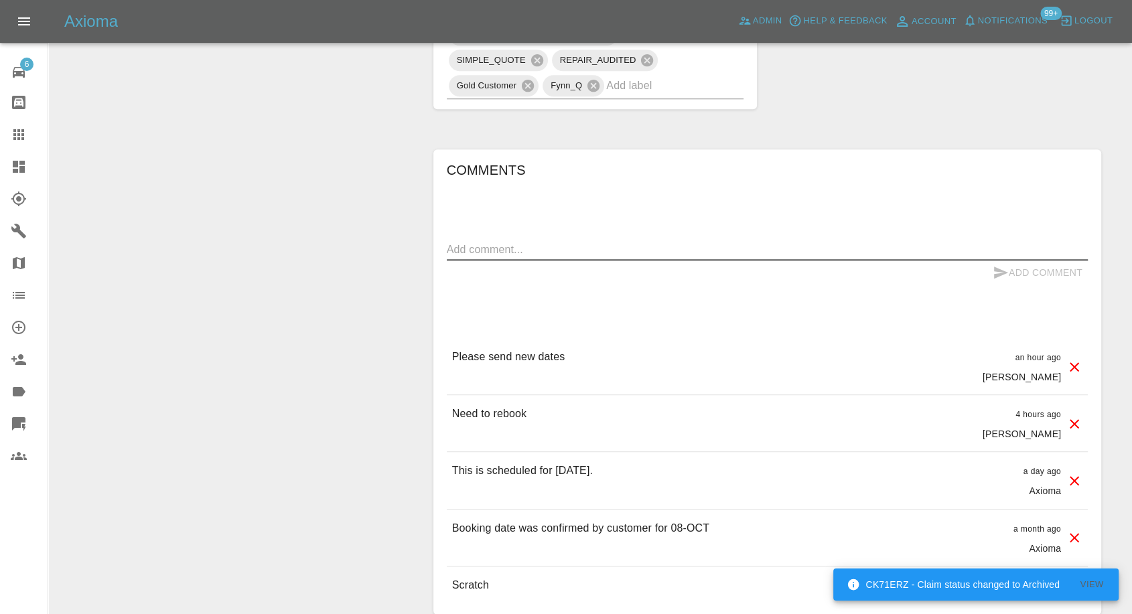
click at [575, 242] on textarea at bounding box center [767, 249] width 641 height 15
paste textarea "I’m writing to request a refund for the car repair appointment that was cancele…"
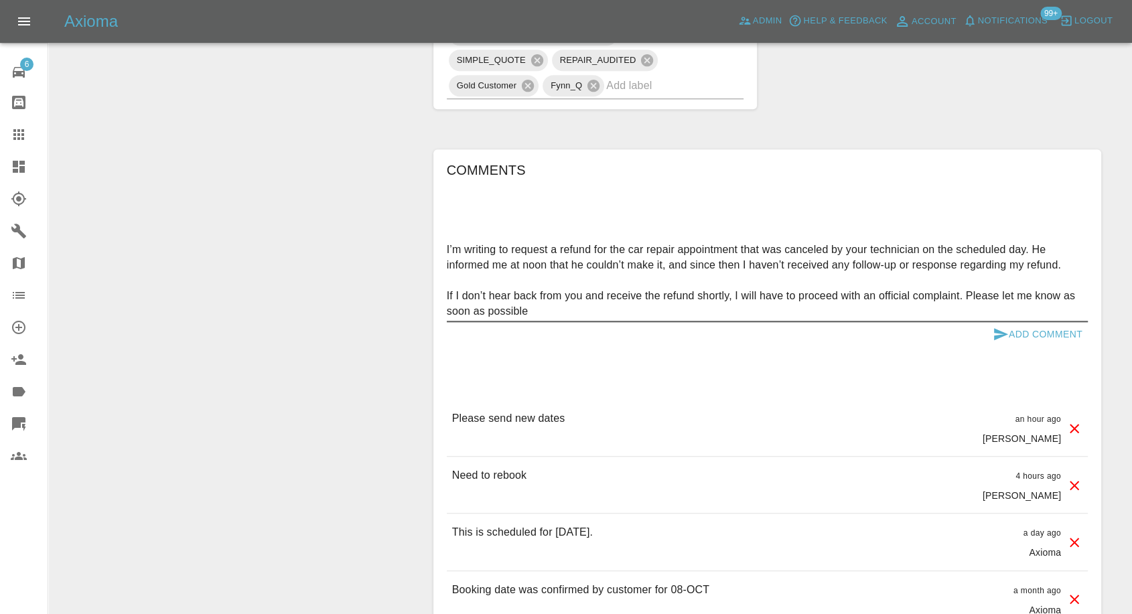
type textarea "I’m writing to request a refund for the car repair appointment that was cancele…"
click at [995, 328] on icon "submit" at bounding box center [1001, 334] width 14 height 12
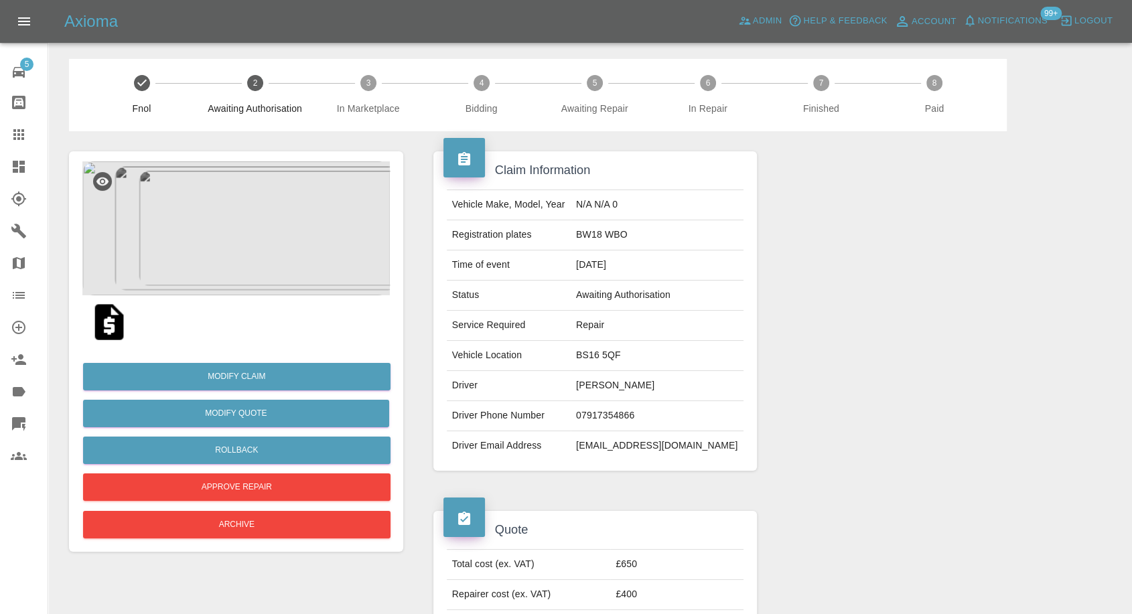
click at [111, 319] on img at bounding box center [109, 322] width 43 height 43
click at [246, 248] on img at bounding box center [235, 228] width 307 height 134
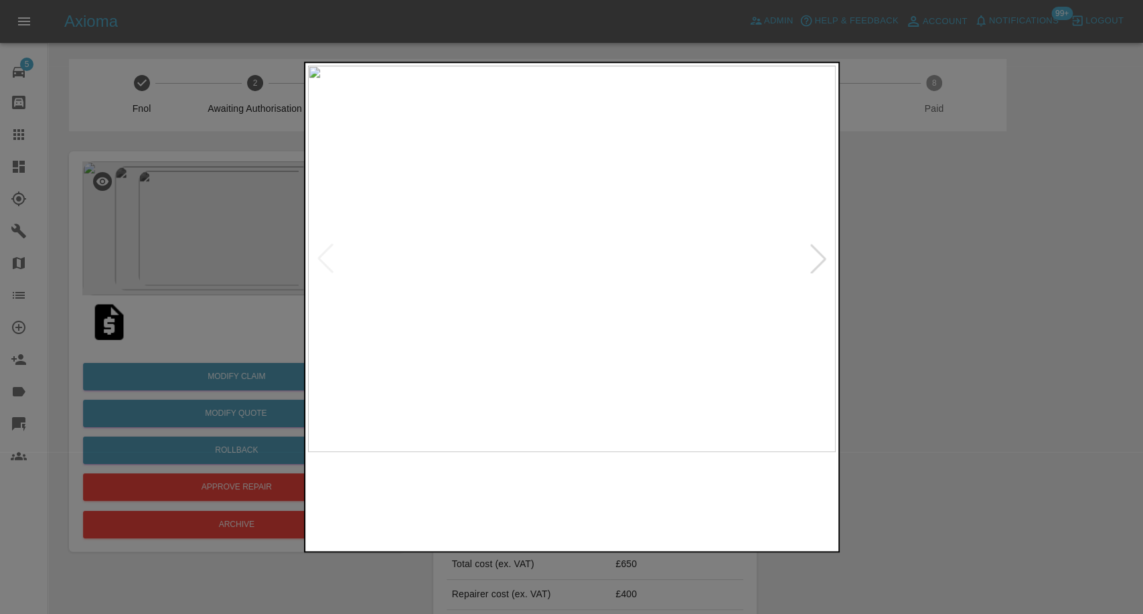
click at [526, 494] on img at bounding box center [504, 500] width 127 height 83
click at [657, 508] on img at bounding box center [638, 500] width 127 height 83
click at [1050, 386] on div at bounding box center [571, 307] width 1143 height 614
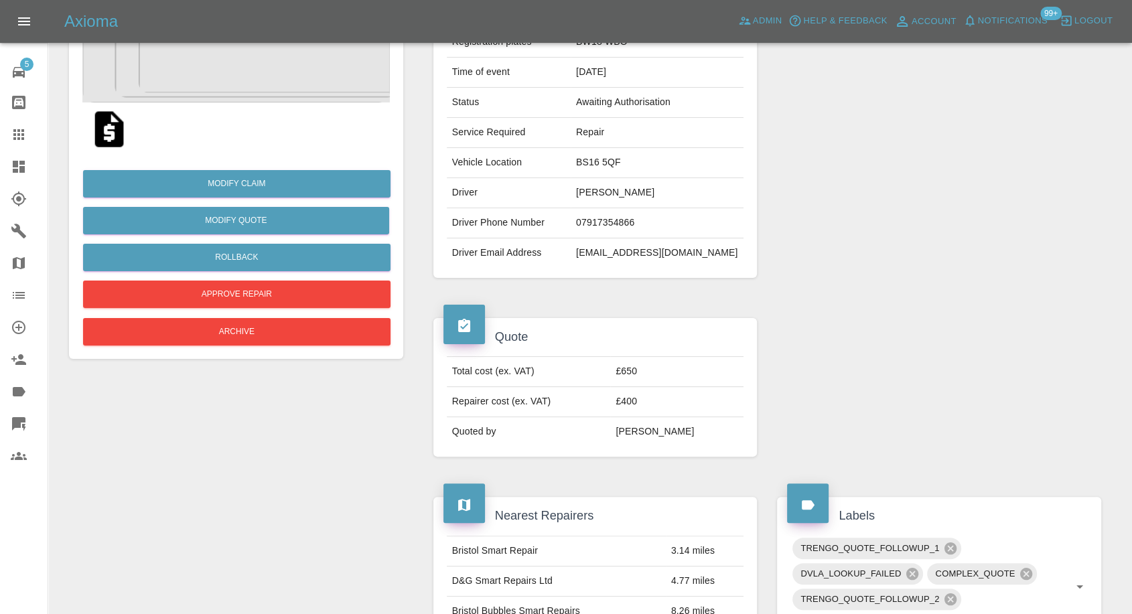
scroll to position [180, 0]
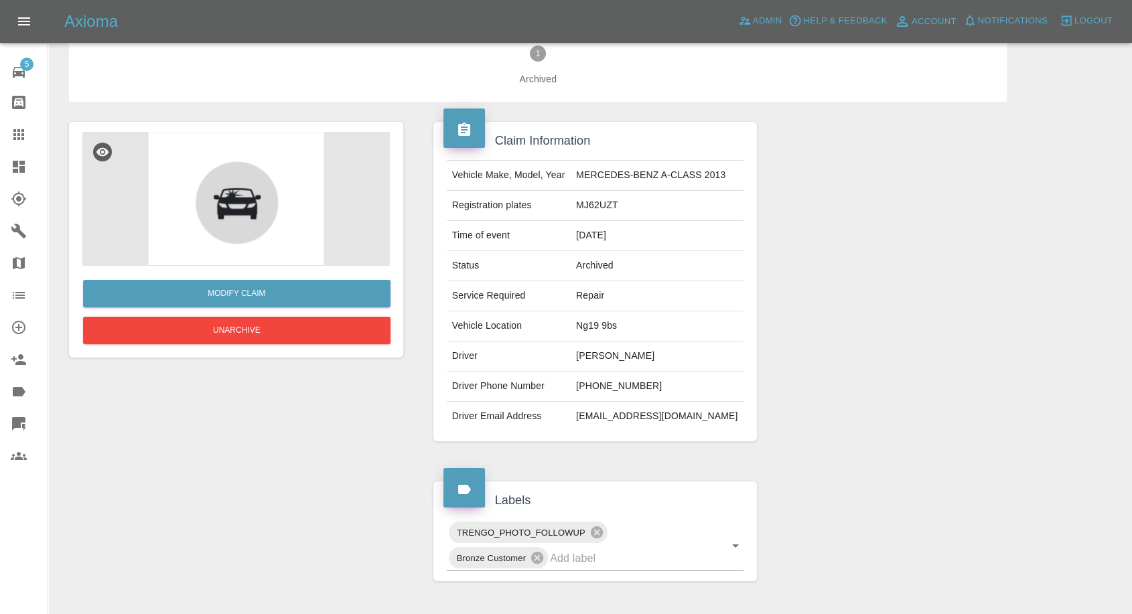
scroll to position [25, 0]
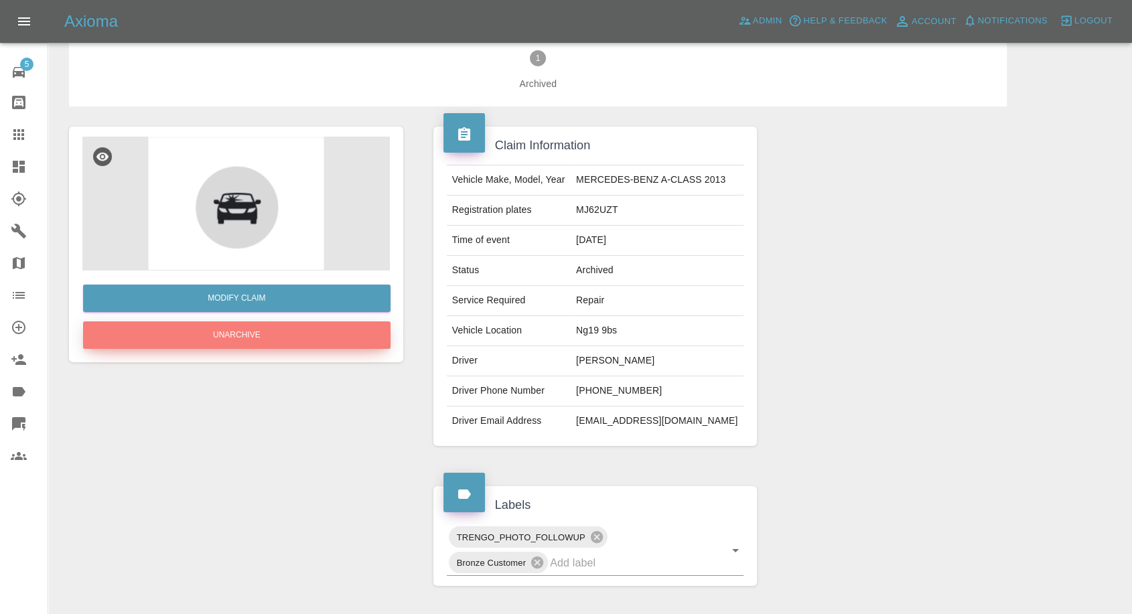
click at [240, 334] on button "Unarchive" at bounding box center [236, 334] width 307 height 27
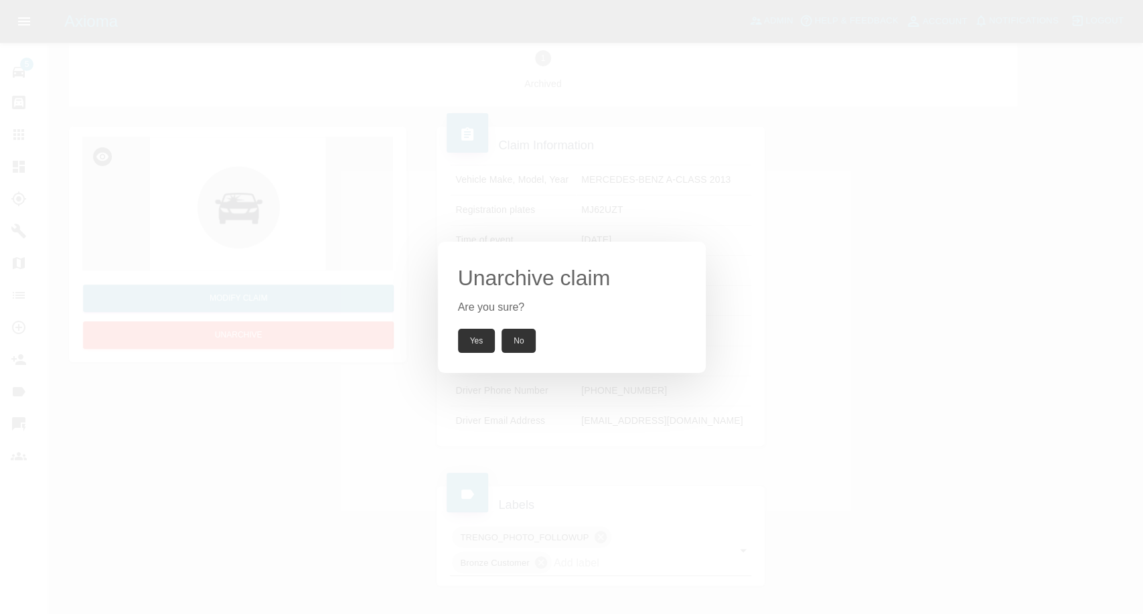
click at [474, 334] on button "Yes" at bounding box center [477, 341] width 38 height 24
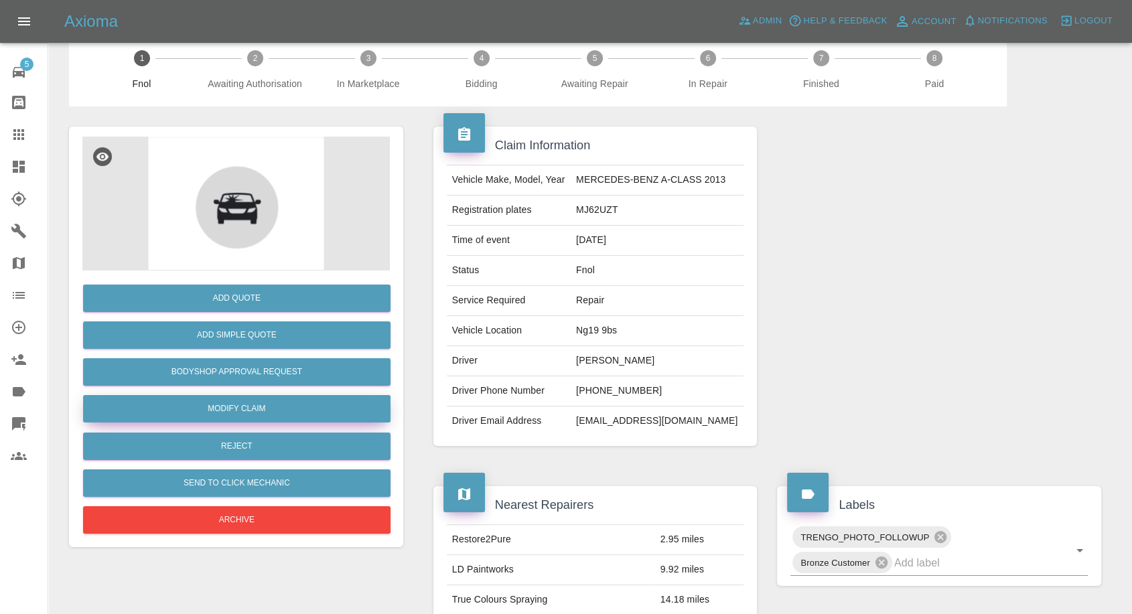
click at [242, 413] on link "Modify Claim" at bounding box center [236, 408] width 307 height 27
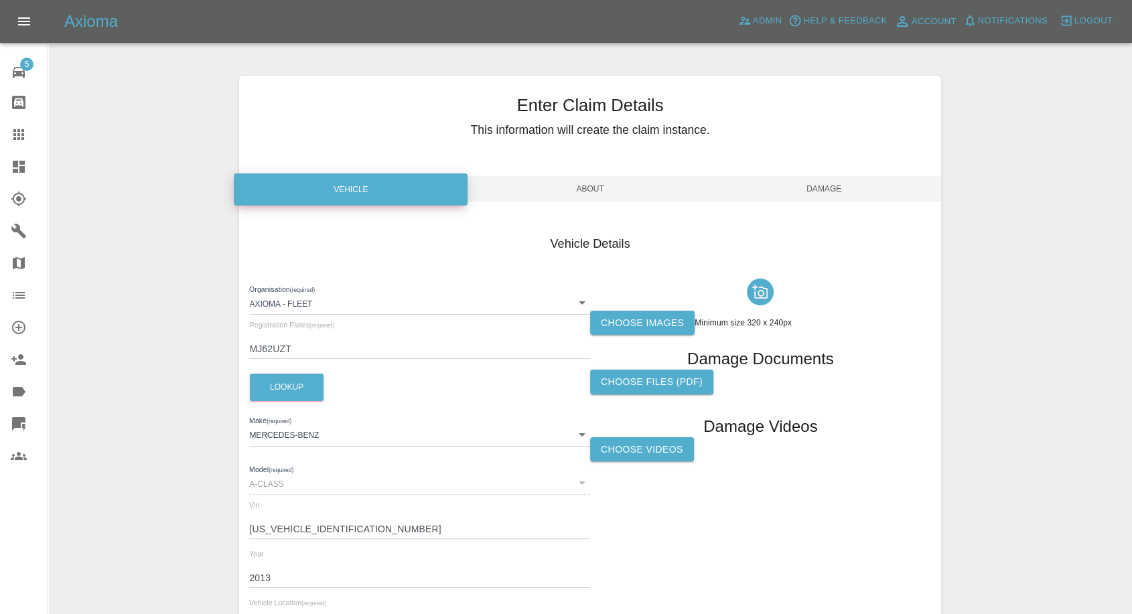
click at [626, 465] on div "Choose Videos" at bounding box center [760, 453] width 341 height 33
click at [650, 450] on label "Choose Videos" at bounding box center [642, 449] width 104 height 25
click at [0, 0] on input "Choose Videos" at bounding box center [0, 0] width 0 height 0
click at [649, 328] on label "Choose images" at bounding box center [642, 323] width 104 height 25
click at [0, 0] on input "Choose images" at bounding box center [0, 0] width 0 height 0
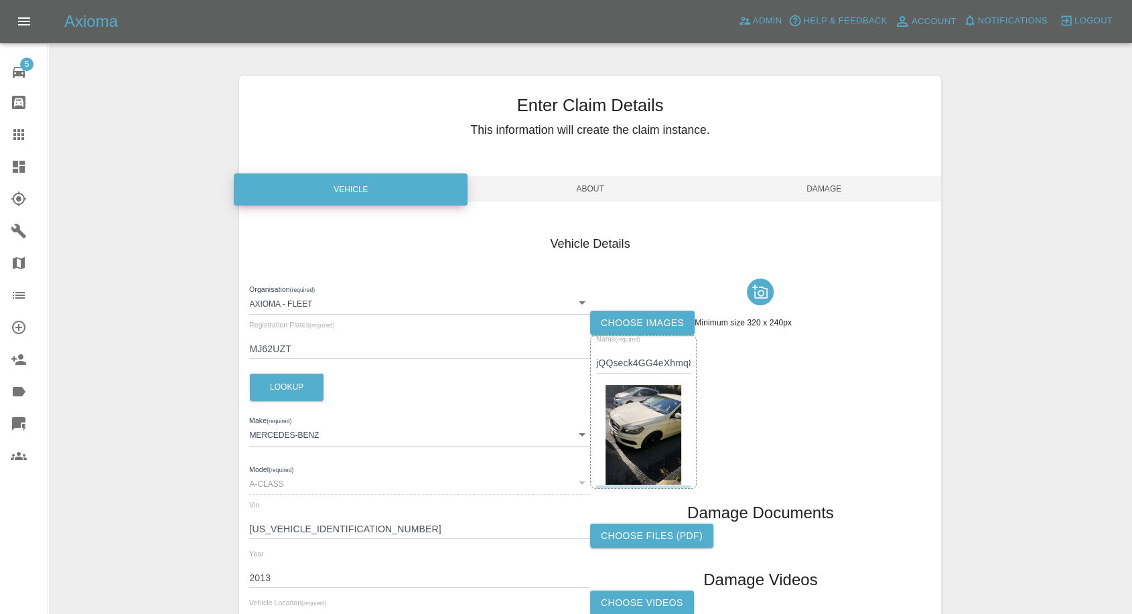
click at [802, 192] on span "Damage" at bounding box center [824, 188] width 234 height 25
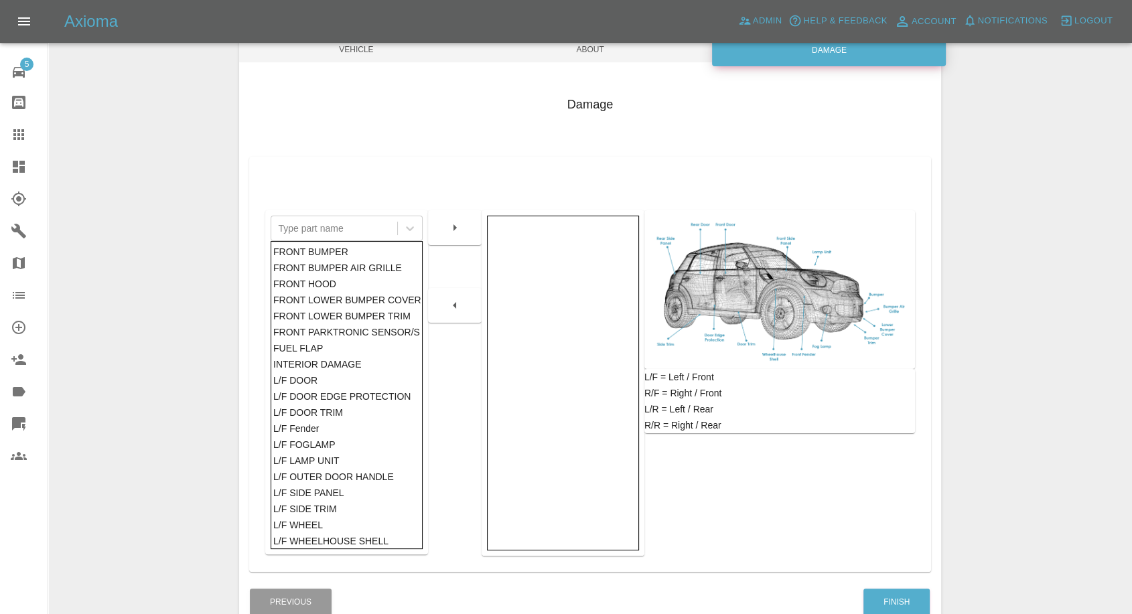
scroll to position [214, 0]
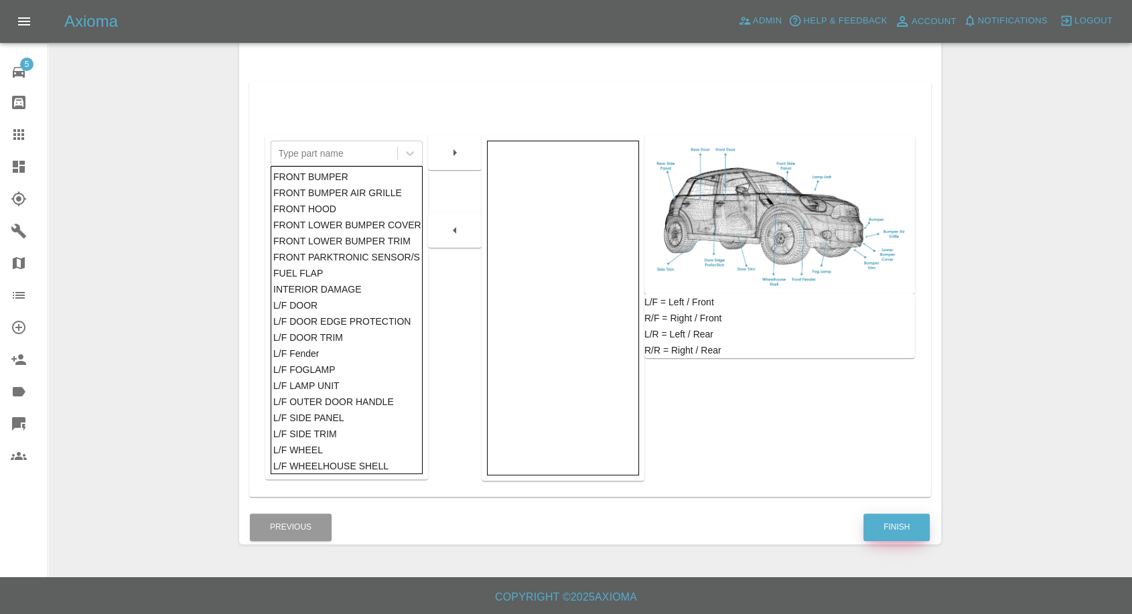
click at [871, 524] on button "Finish" at bounding box center [896, 527] width 66 height 27
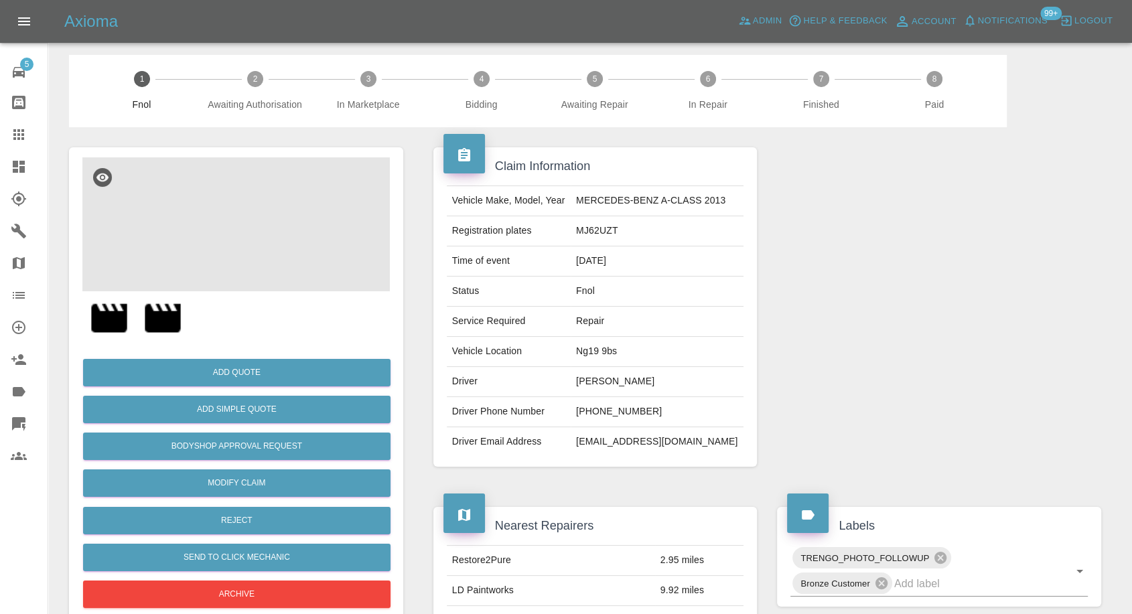
scroll to position [372, 0]
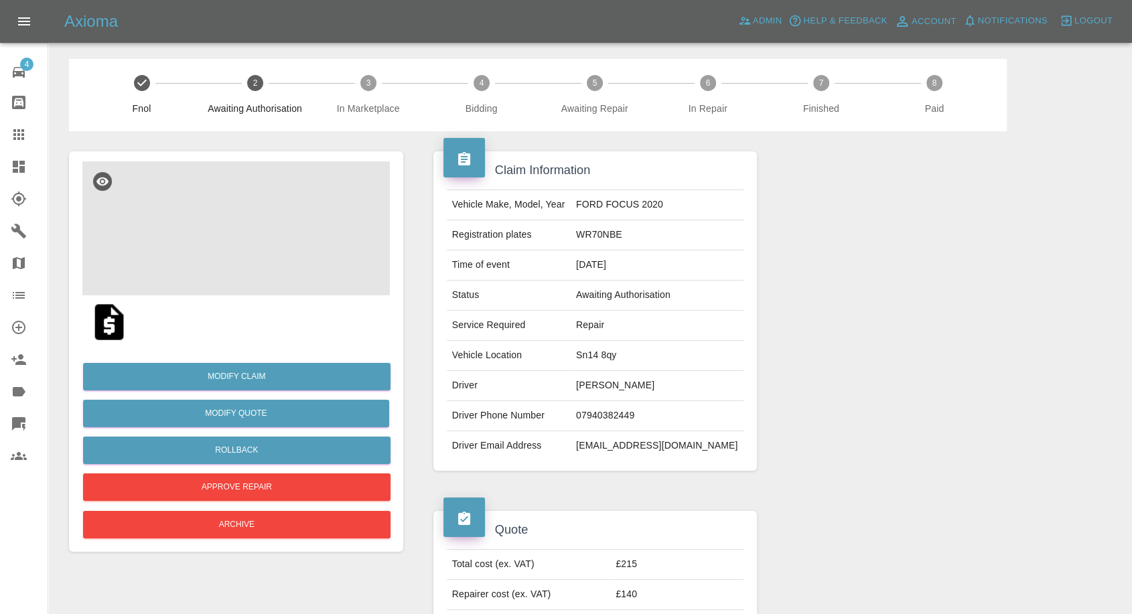
click at [267, 213] on img at bounding box center [235, 228] width 307 height 134
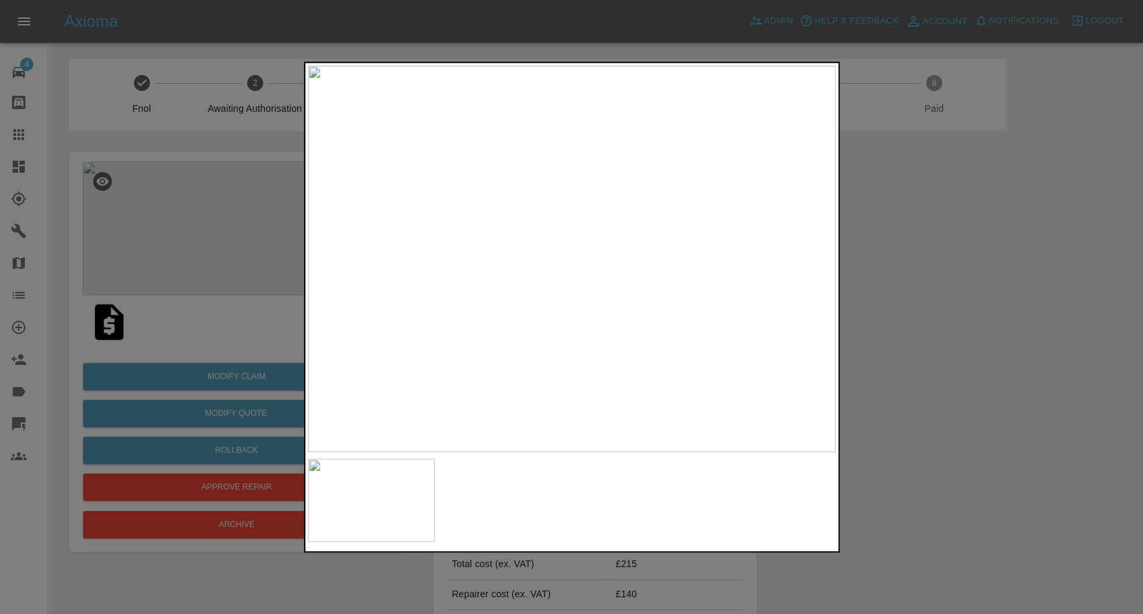
click at [1011, 388] on div at bounding box center [571, 307] width 1143 height 614
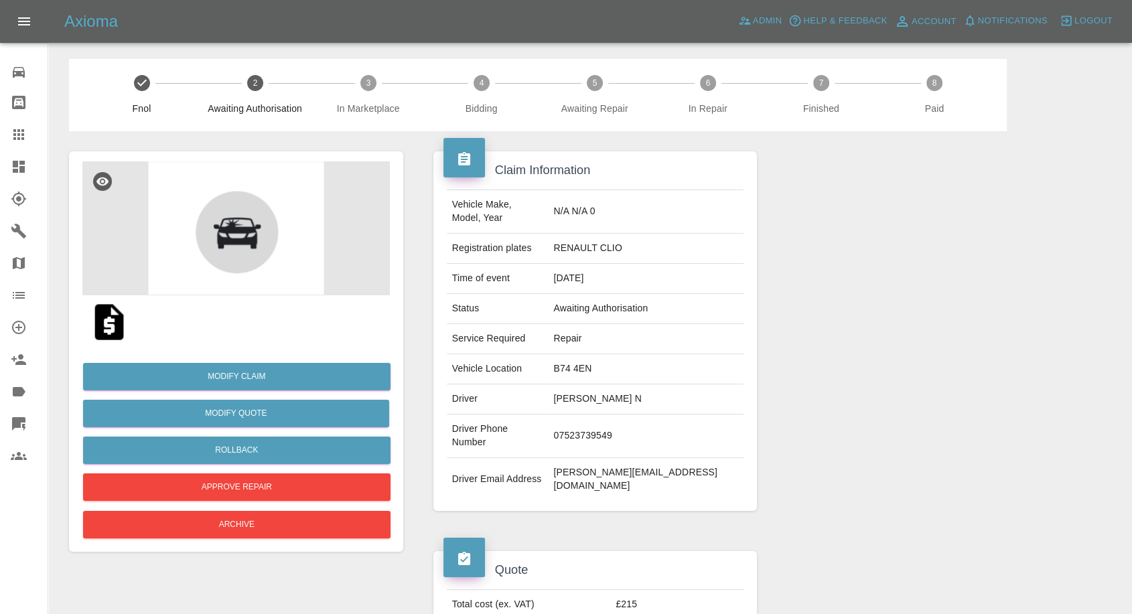
click at [638, 415] on td "07523739549" at bounding box center [646, 437] width 196 height 44
copy td "07523739549"
click at [264, 520] on button "Archive" at bounding box center [236, 524] width 307 height 27
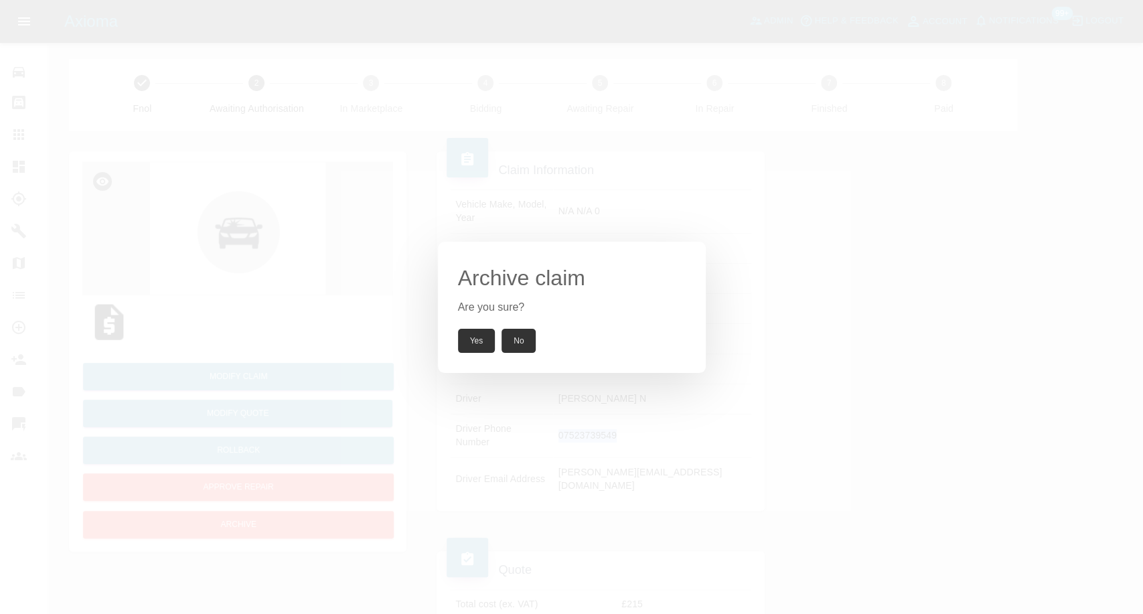
click at [477, 344] on button "Yes" at bounding box center [477, 341] width 38 height 24
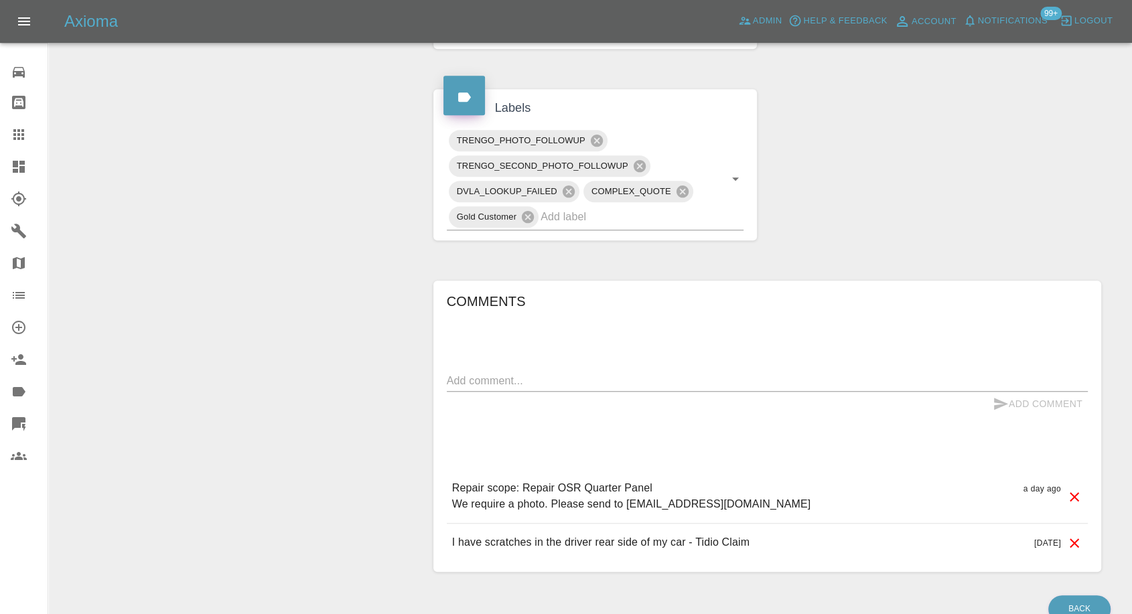
scroll to position [666, 0]
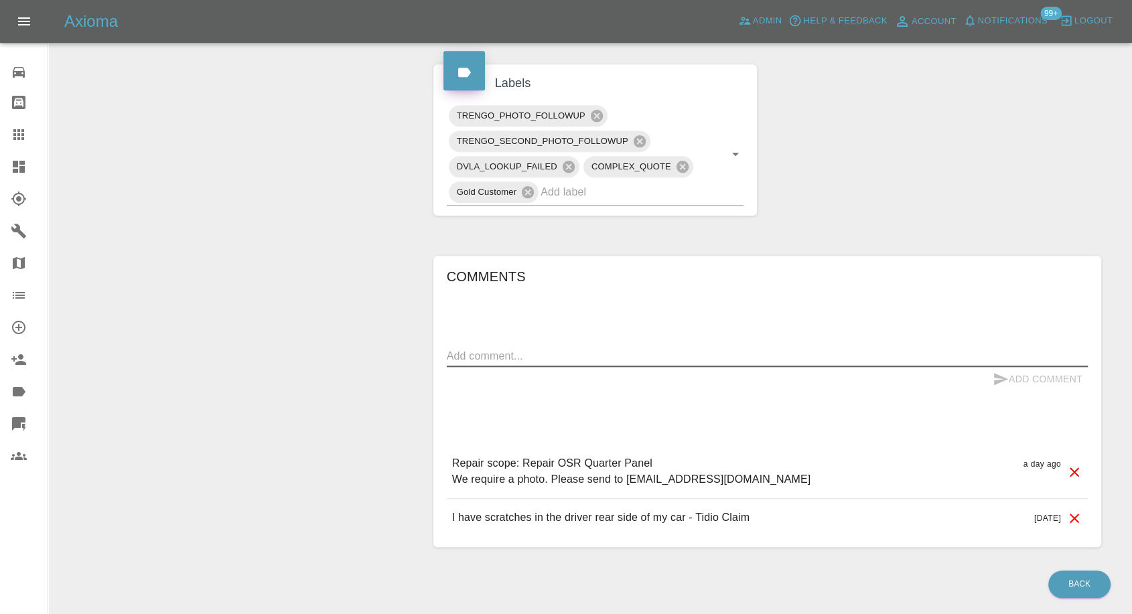
click at [502, 348] on textarea at bounding box center [767, 355] width 641 height 15
paste textarea "68dfa73cfb092db67c7af2d2"
type textarea "Dup - 68dfa73cfb092db67c7af2d2"
click at [998, 373] on icon "submit" at bounding box center [1001, 379] width 14 height 12
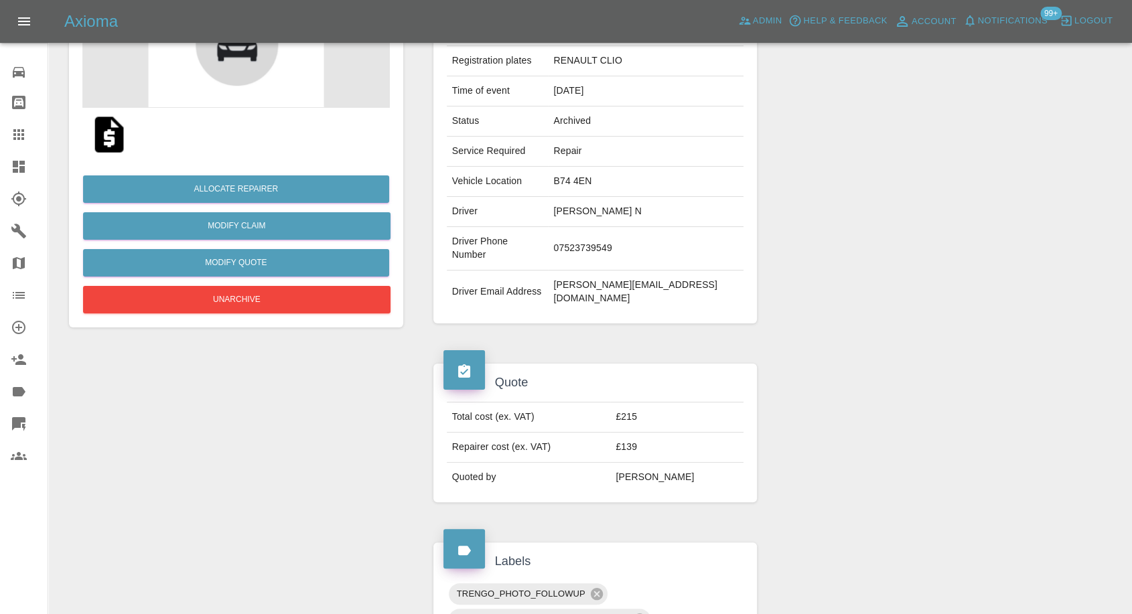
scroll to position [0, 0]
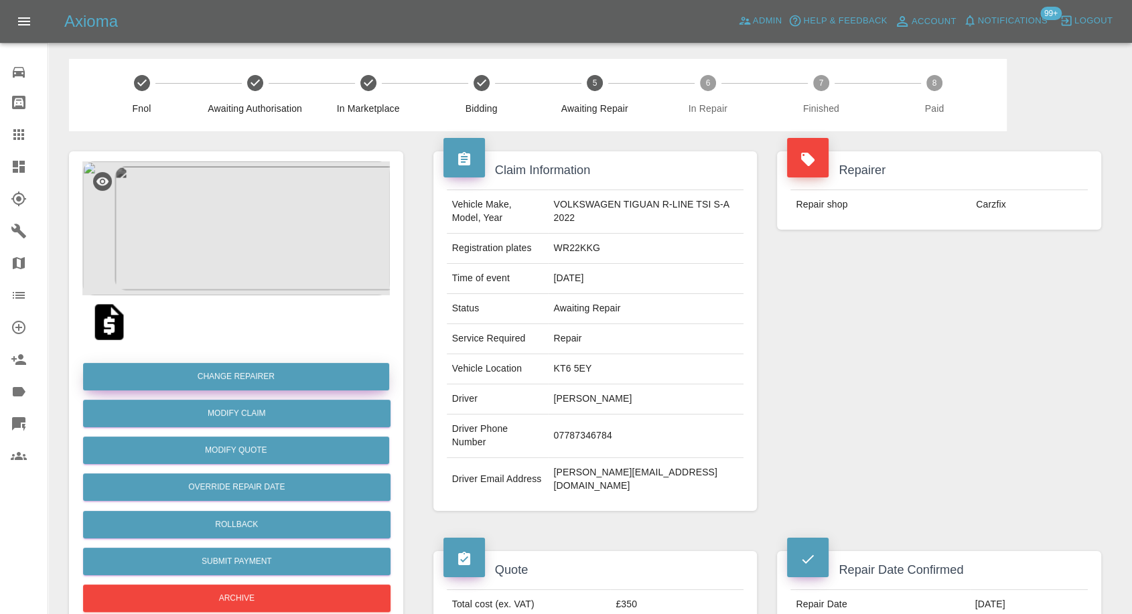
drag, startPoint x: 0, startPoint y: 0, endPoint x: 291, endPoint y: 366, distance: 467.2
click at [15, 135] on icon at bounding box center [18, 134] width 11 height 11
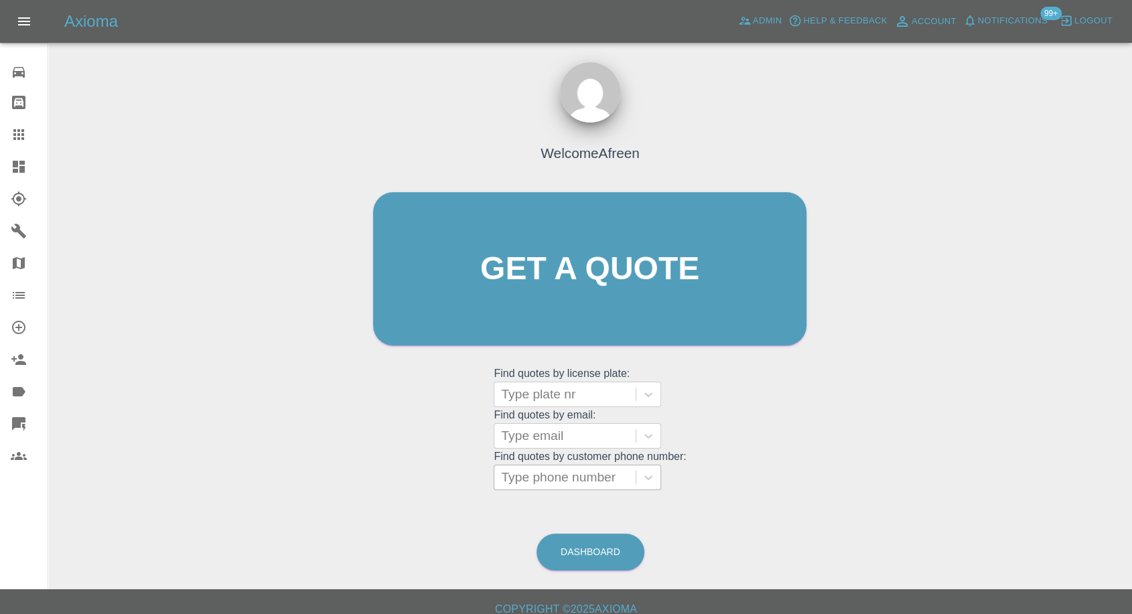
click at [528, 486] on div at bounding box center [565, 477] width 128 height 19
paste input "07523739549"
type input "07523739549"
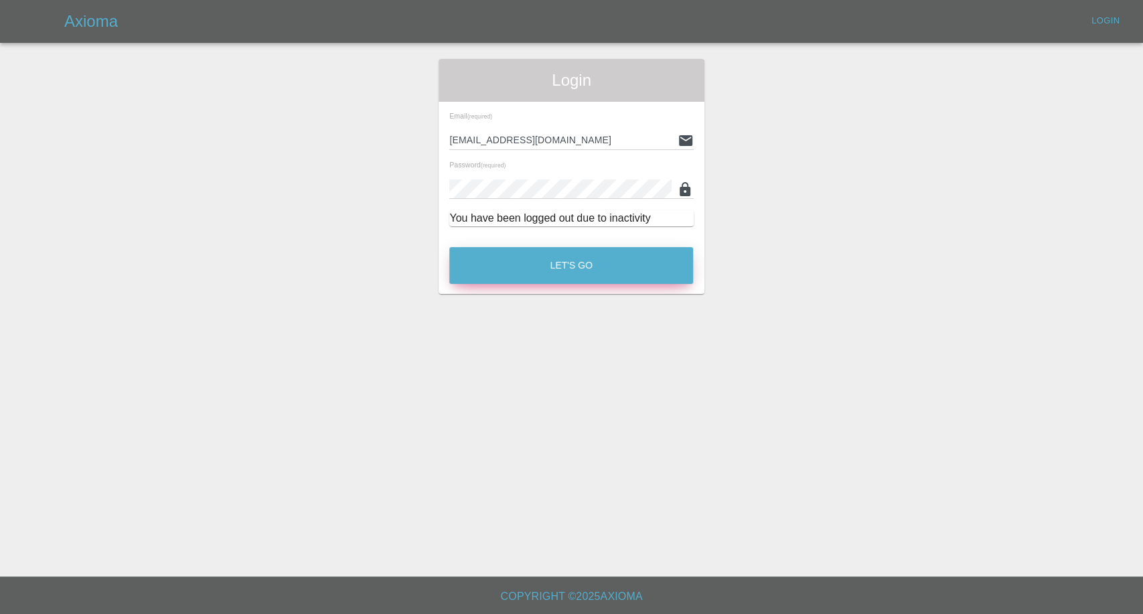
click at [591, 262] on button "Let's Go" at bounding box center [571, 265] width 244 height 37
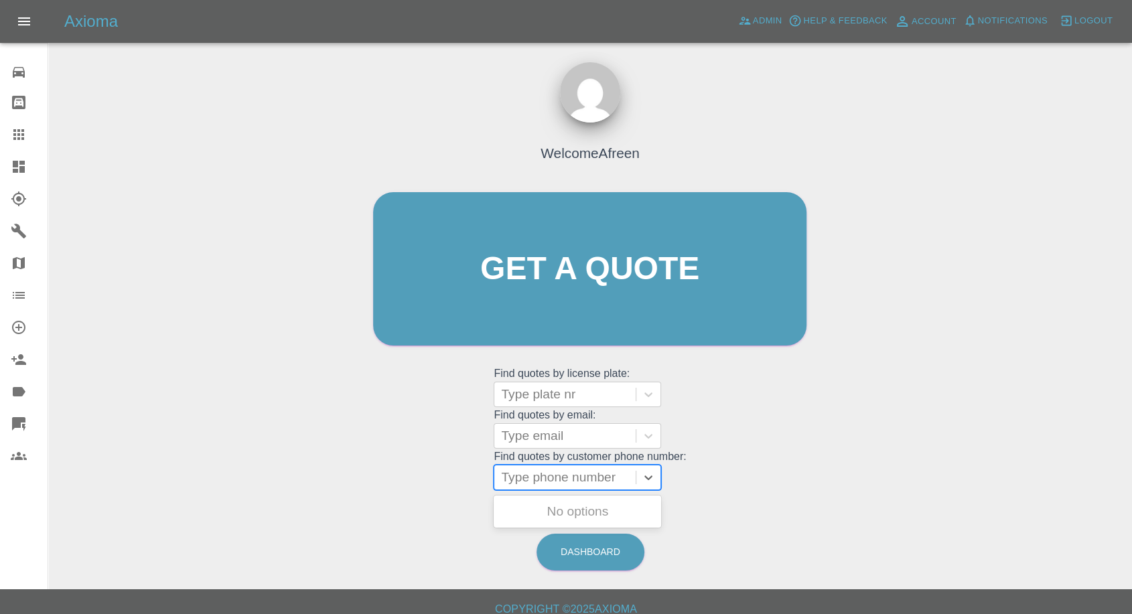
click at [562, 479] on div at bounding box center [565, 477] width 128 height 19
paste input "07523739549"
type input "07523739549"
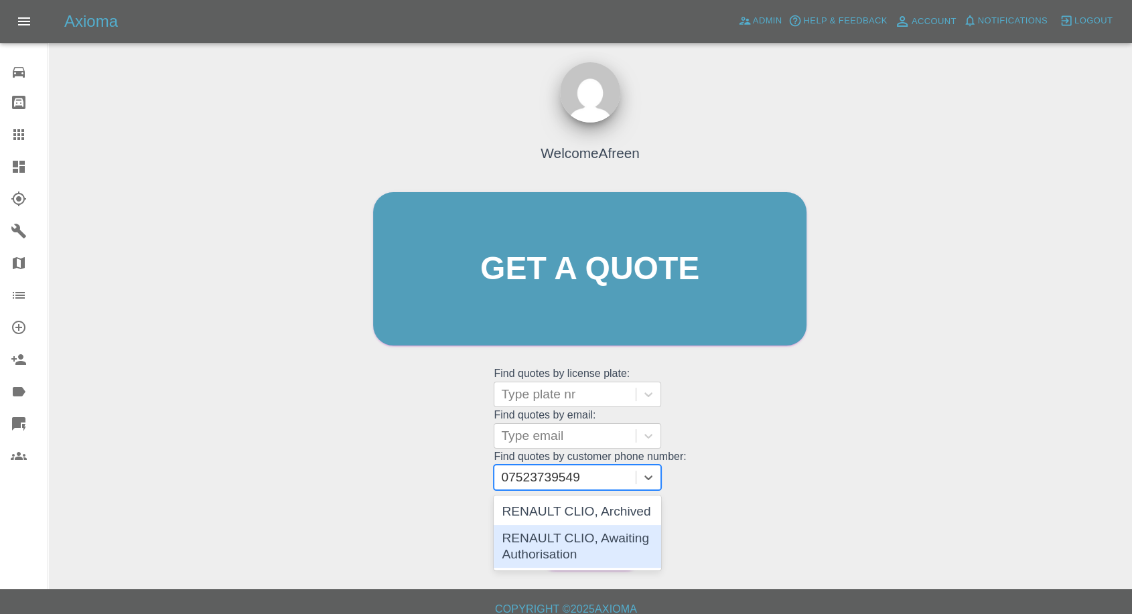
click at [554, 539] on div "RENAULT CLIO, Awaiting Authorisation" at bounding box center [577, 546] width 167 height 43
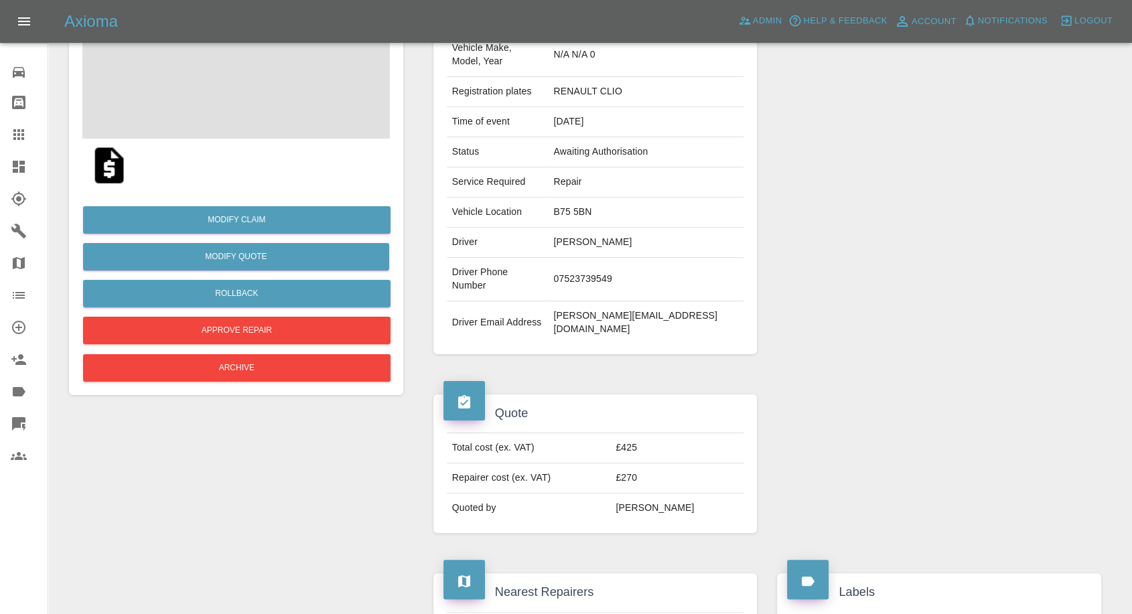
scroll to position [149, 0]
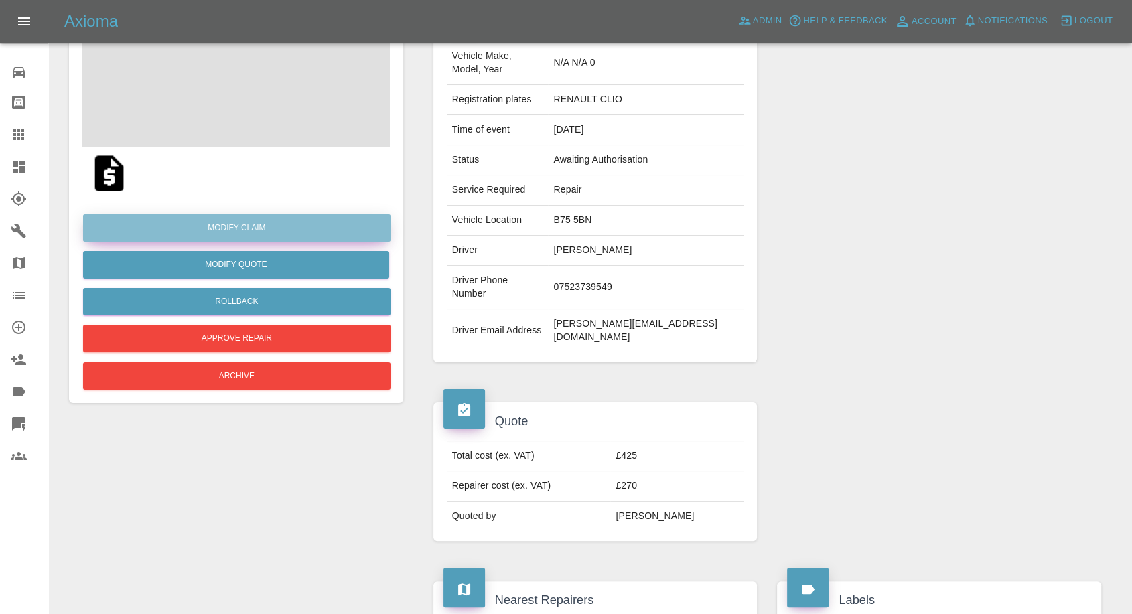
click at [259, 231] on link "Modify Claim" at bounding box center [236, 227] width 307 height 27
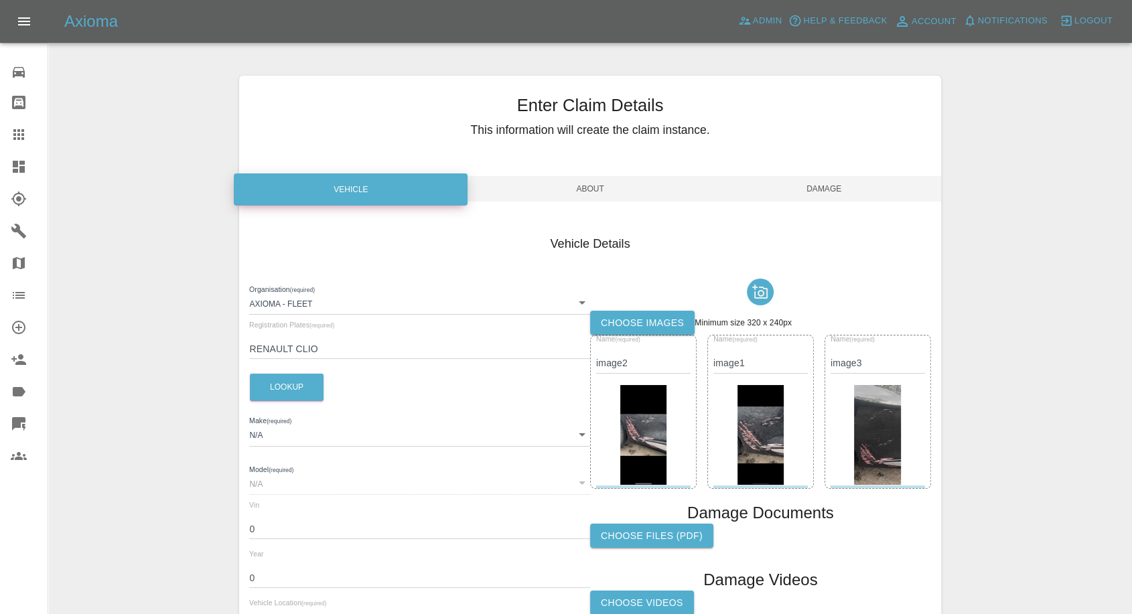
click at [632, 317] on label "Choose images" at bounding box center [642, 323] width 104 height 25
click at [0, 0] on input "Choose images" at bounding box center [0, 0] width 0 height 0
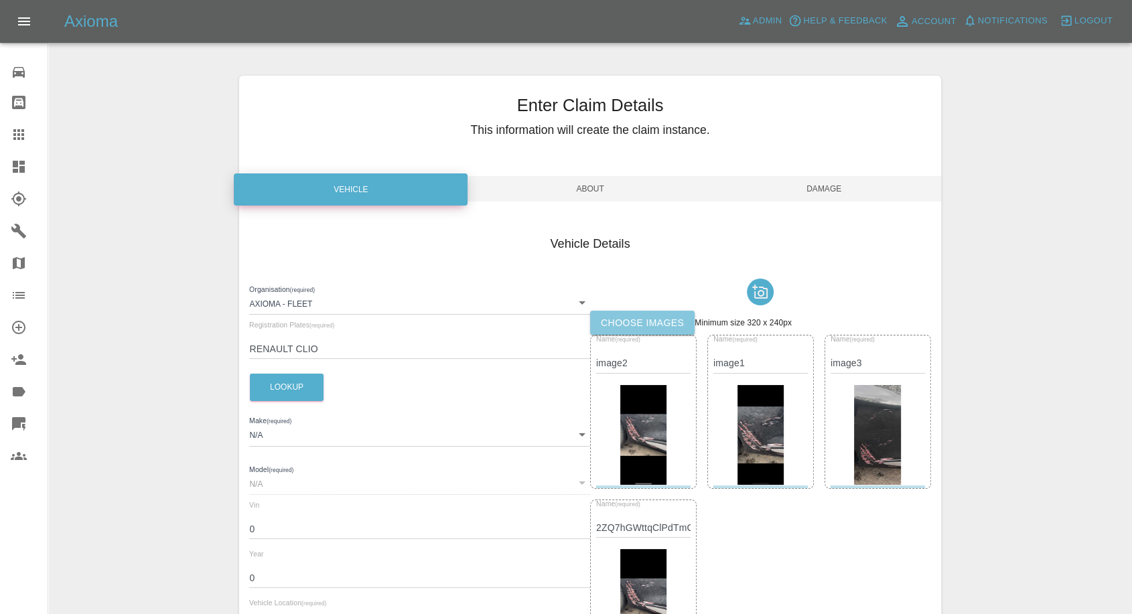
click at [670, 328] on label "Choose images" at bounding box center [642, 323] width 104 height 25
click at [0, 0] on input "Choose images" at bounding box center [0, 0] width 0 height 0
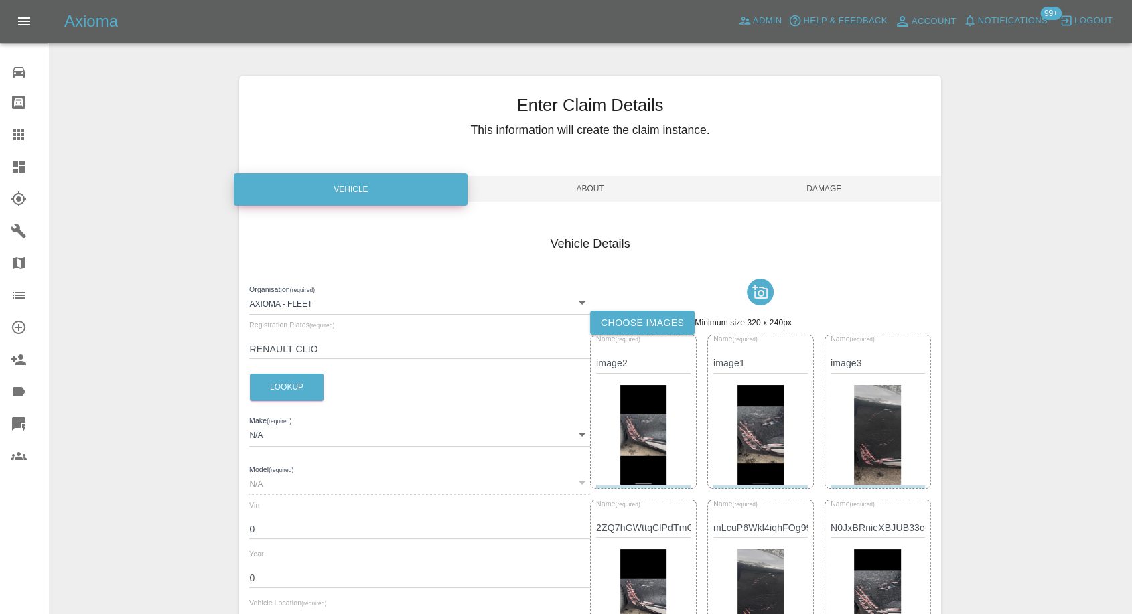
click at [810, 192] on span "Damage" at bounding box center [824, 188] width 234 height 25
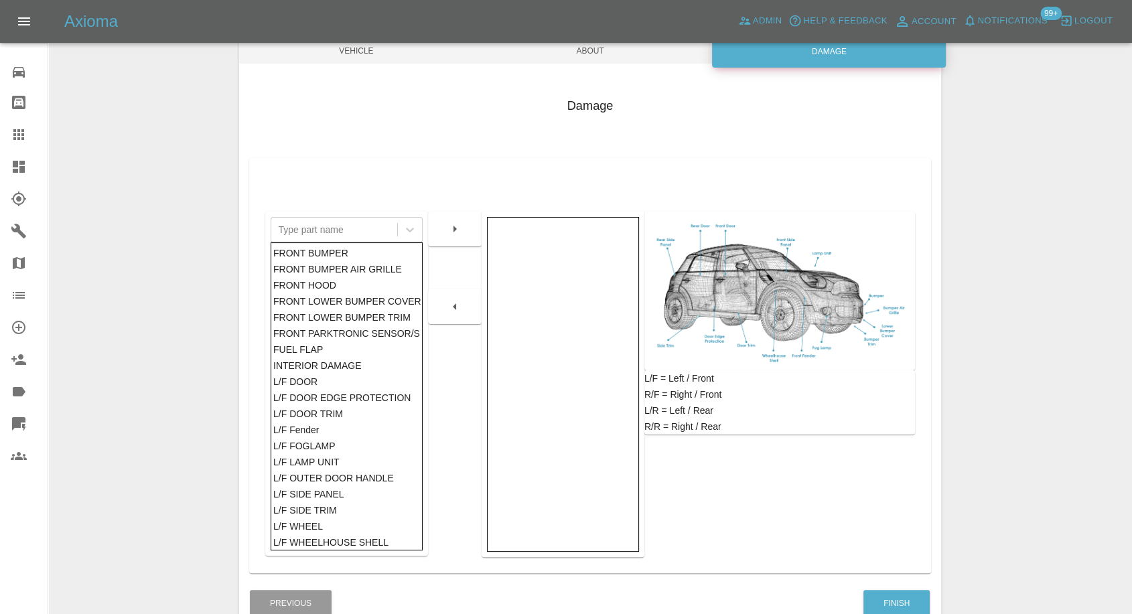
scroll to position [214, 0]
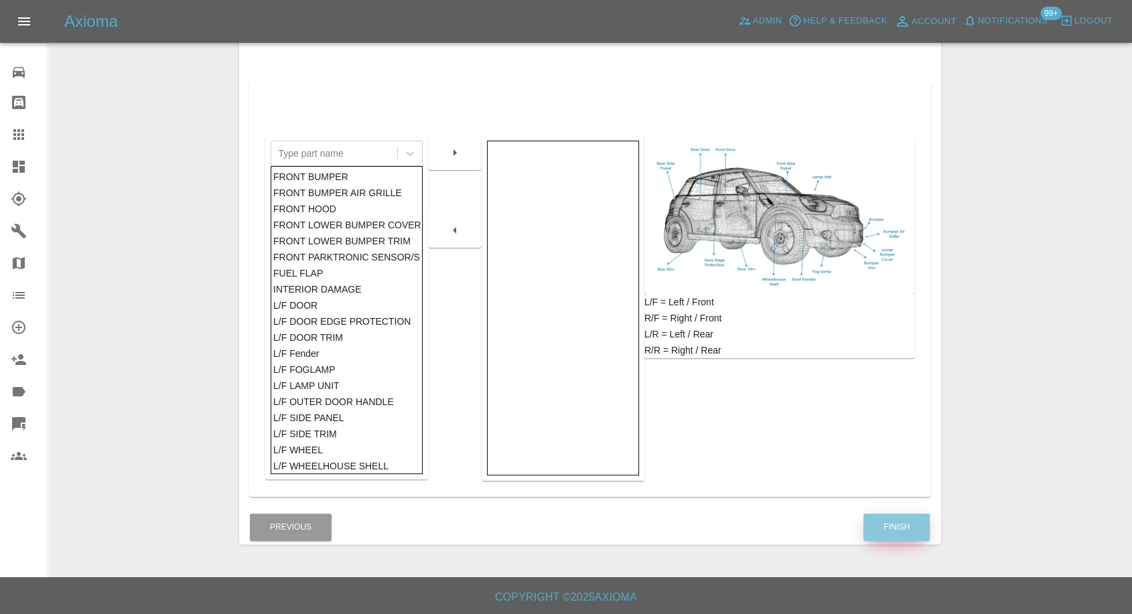
click at [901, 515] on button "Finish" at bounding box center [896, 527] width 66 height 27
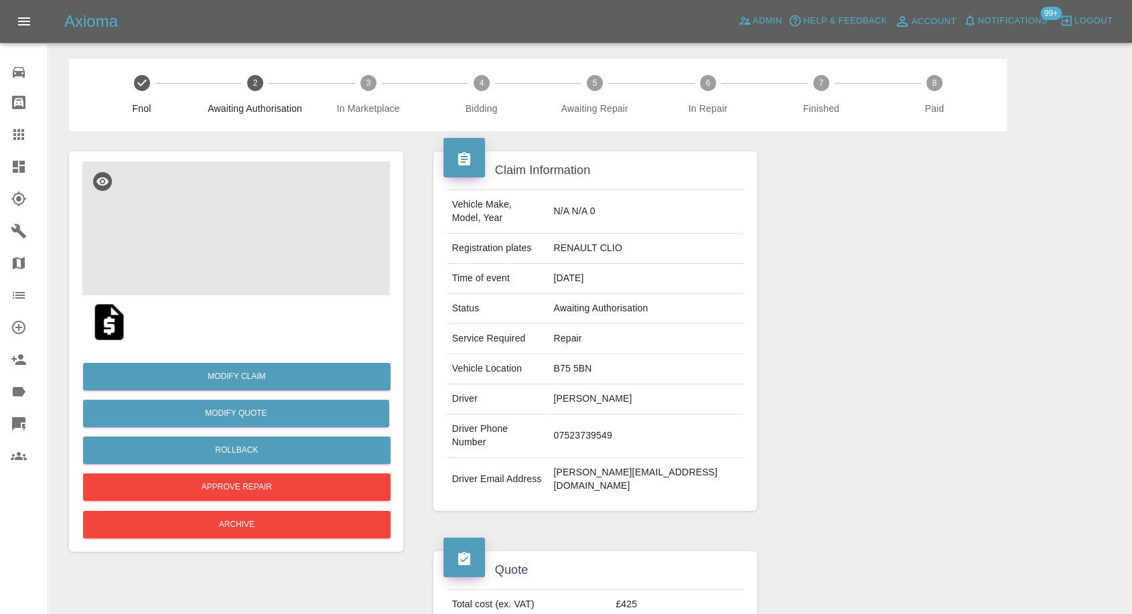
scroll to position [149, 0]
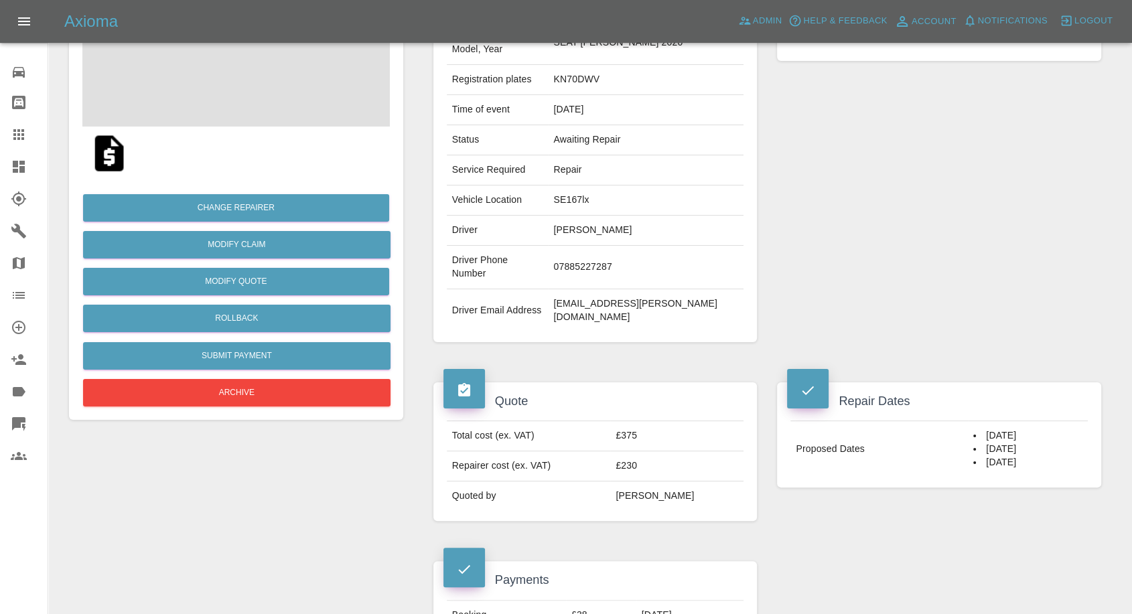
scroll to position [149, 0]
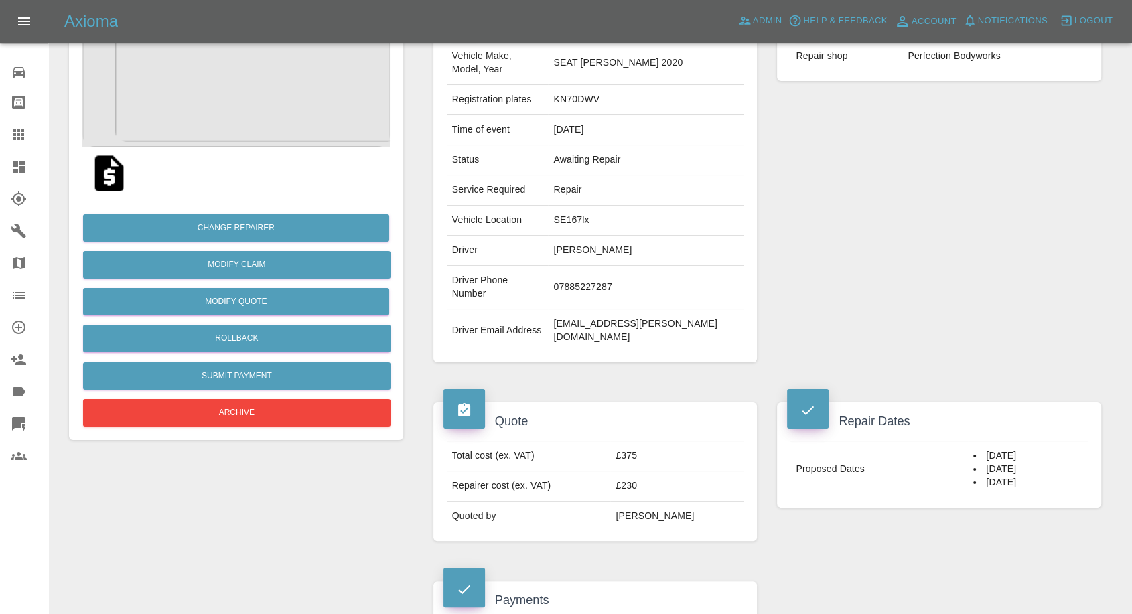
click at [612, 240] on td "[PERSON_NAME]" at bounding box center [646, 251] width 196 height 30
copy td "[PERSON_NAME]"
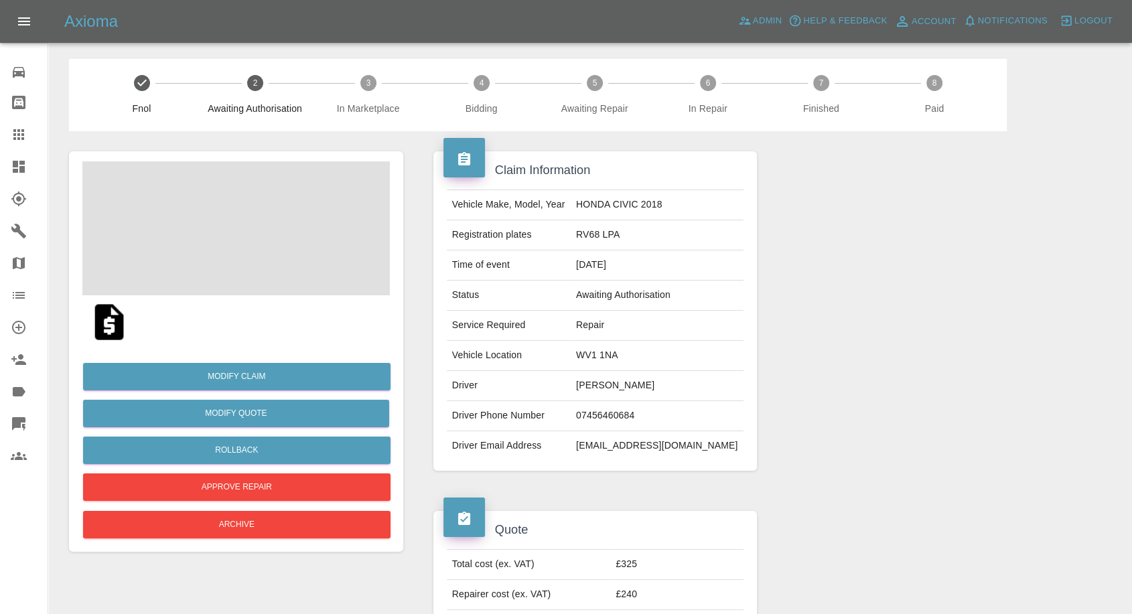
click at [650, 383] on td "[PERSON_NAME]" at bounding box center [657, 386] width 173 height 30
click at [650, 383] on td "Wiktoria Matysiak" at bounding box center [657, 386] width 173 height 30
copy td "Wiktoria Matysiak"
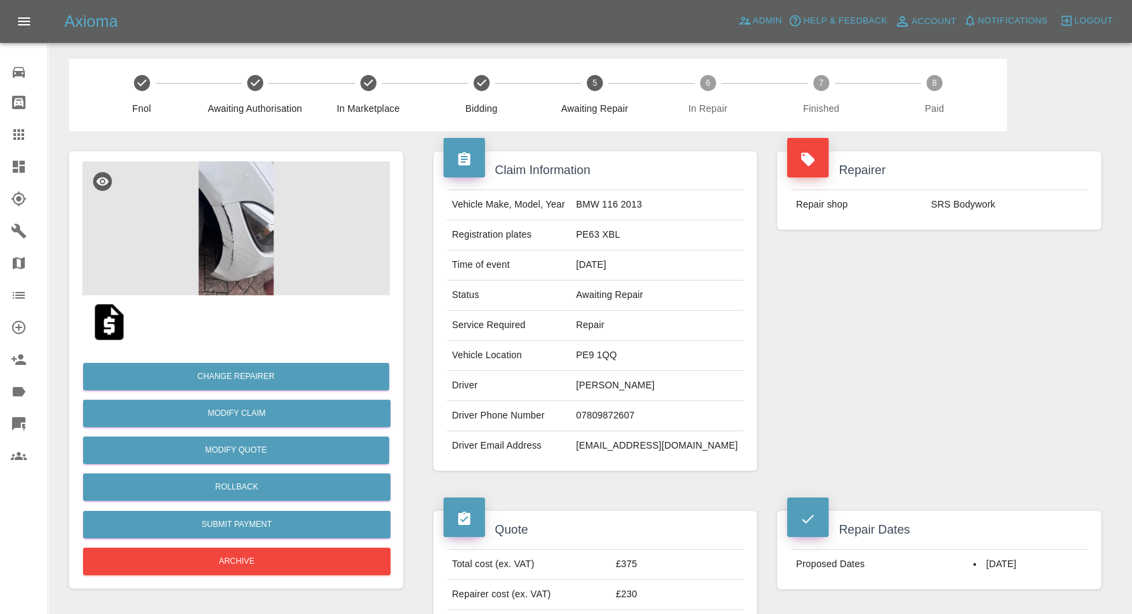
click at [603, 417] on td "07809872607" at bounding box center [657, 416] width 173 height 30
copy td "07809872607"
click at [836, 348] on div "Repairer Repair shop SRS Bodywork" at bounding box center [939, 311] width 344 height 360
click at [607, 387] on td "alexander Lassus Rodriguez" at bounding box center [657, 386] width 173 height 30
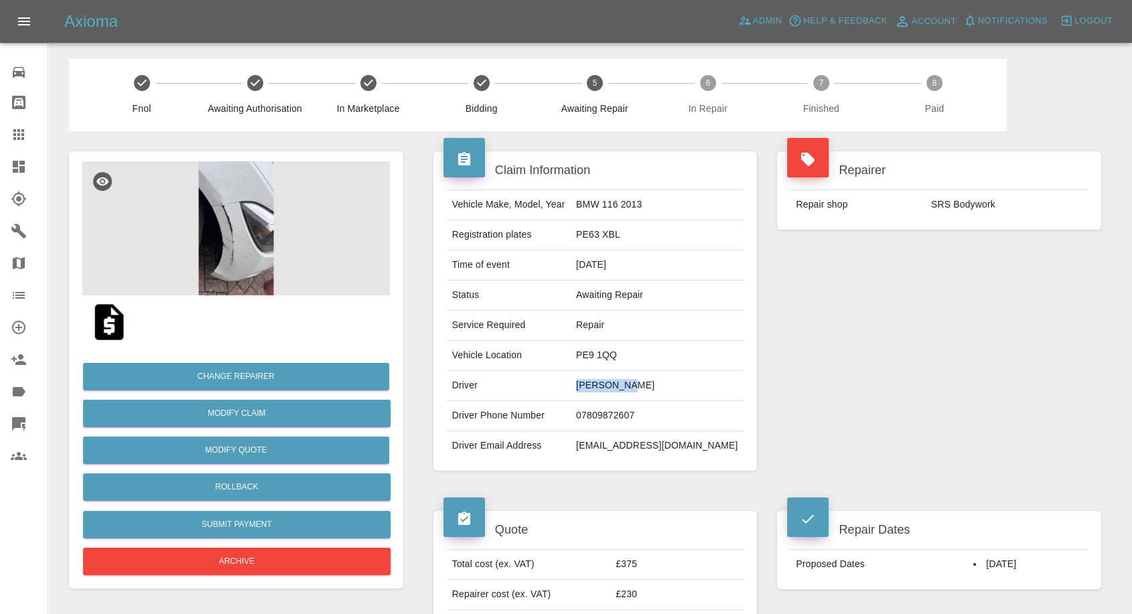
click at [607, 387] on td "alexander Lassus Rodriguez" at bounding box center [657, 386] width 173 height 30
copy td "alexander"
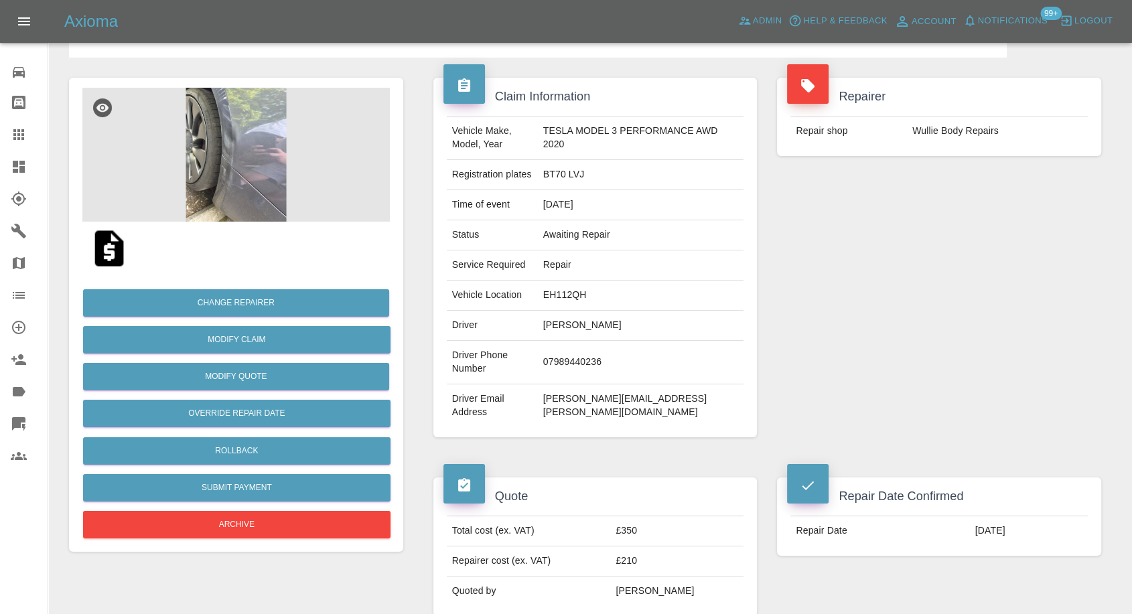
scroll to position [74, 0]
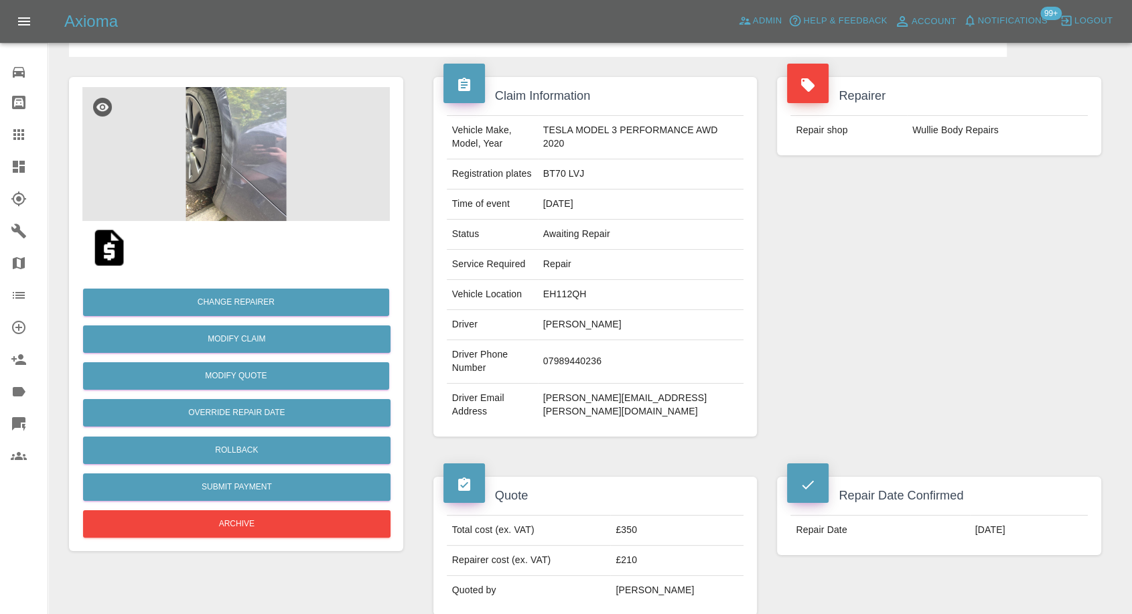
click at [571, 318] on td "John Mortimer" at bounding box center [641, 325] width 206 height 30
copy td "John Mortimer"
click at [579, 358] on td "07989440236" at bounding box center [641, 362] width 206 height 44
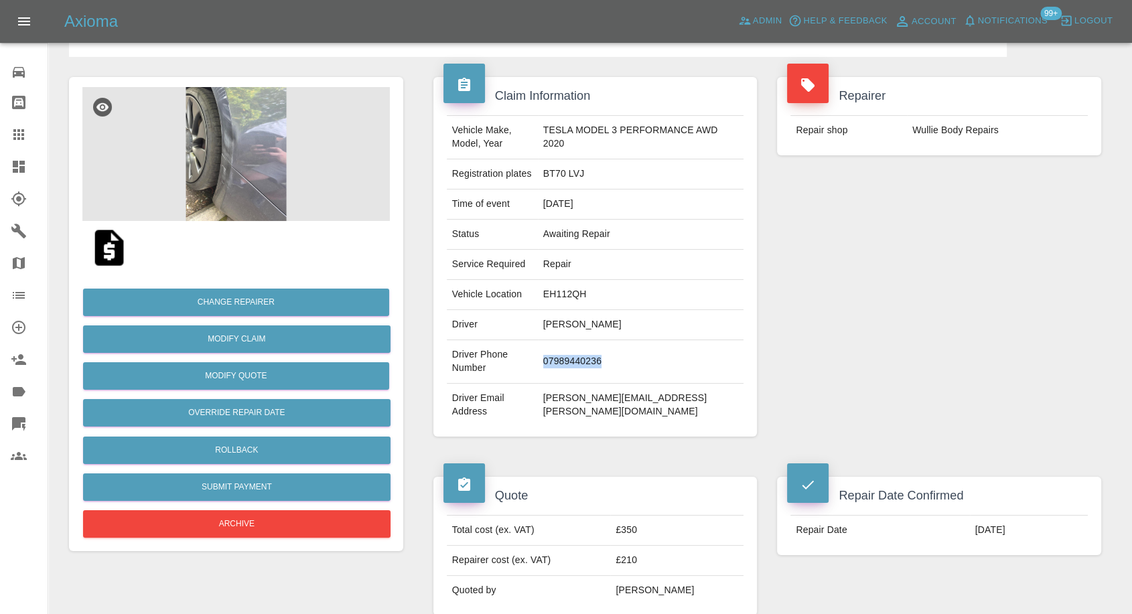
click at [579, 358] on td "07989440236" at bounding box center [641, 362] width 206 height 44
copy td "07989440236"
click at [885, 366] on div "Repairer Repair shop Wullie Body Repairs" at bounding box center [939, 257] width 344 height 400
click at [558, 321] on td "John Mortimer" at bounding box center [641, 325] width 206 height 30
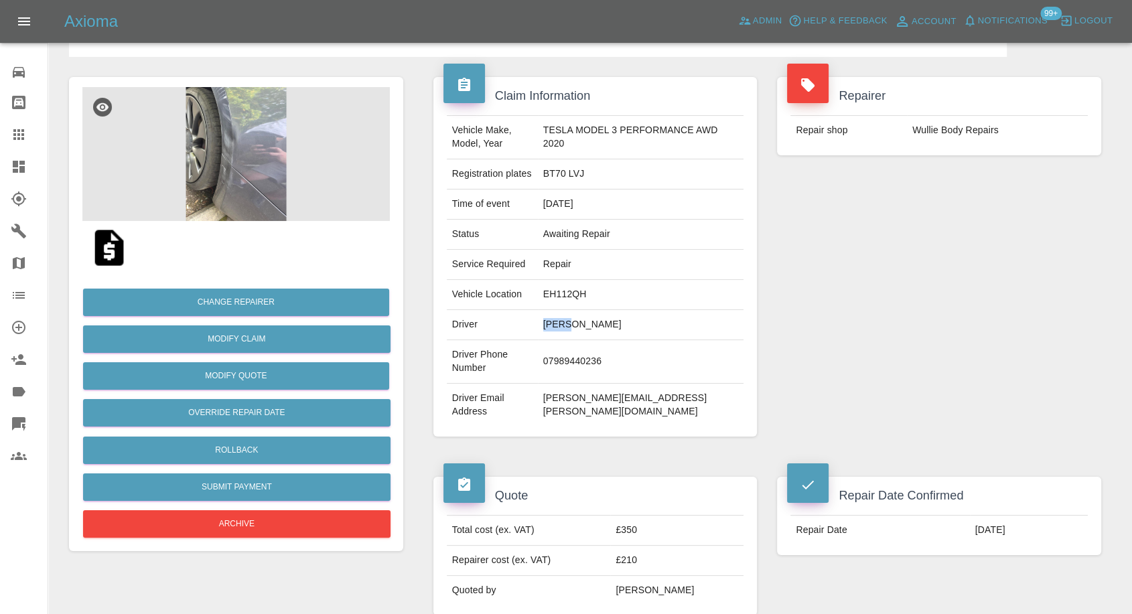
copy td "John"
click at [564, 293] on td "EH112QH" at bounding box center [641, 295] width 206 height 30
copy td "EH112QH"
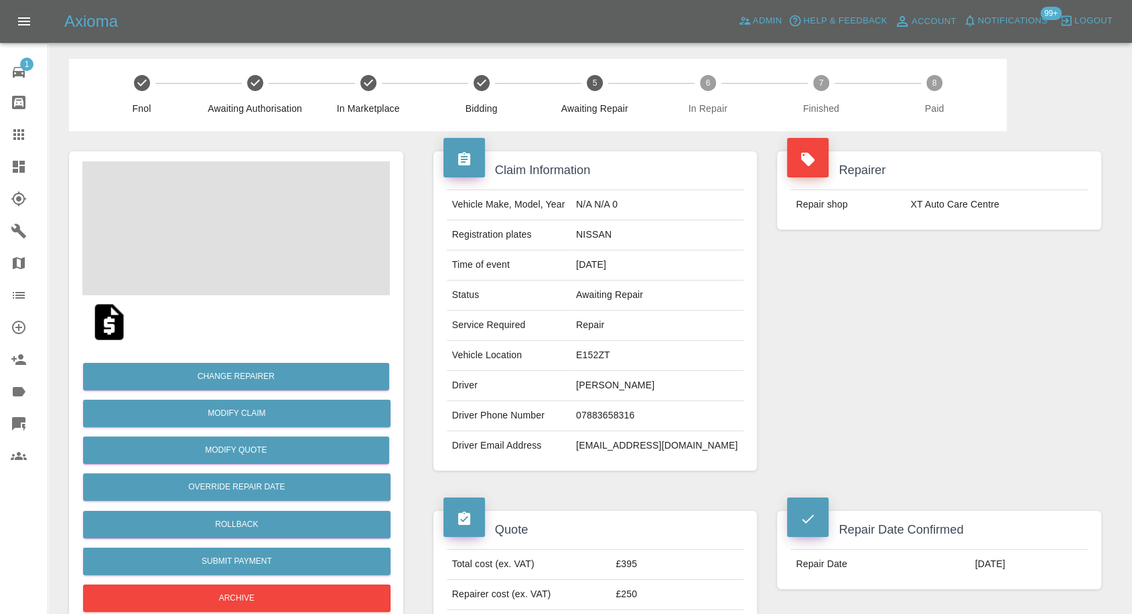
click at [636, 375] on td "[PERSON_NAME]" at bounding box center [657, 386] width 173 height 30
copy td "[PERSON_NAME]"
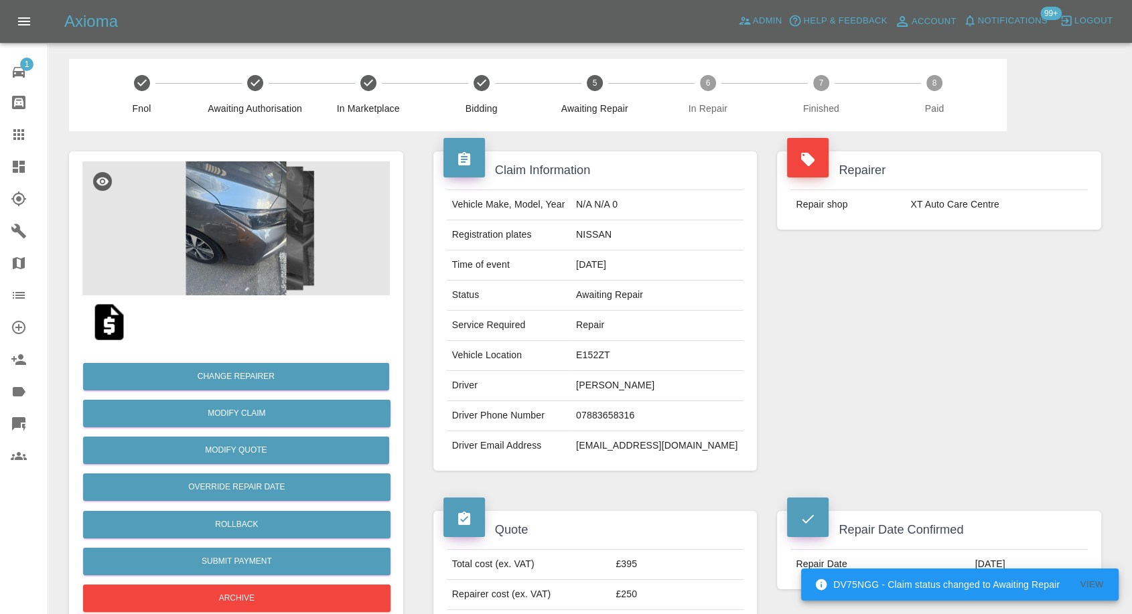
click at [632, 415] on td "07883658316" at bounding box center [657, 416] width 173 height 30
copy td "07883658316"
click at [927, 316] on div "Repairer Repair shop XT Auto Care Centre" at bounding box center [939, 311] width 344 height 360
click at [624, 388] on td "GABRIEL GABRIEL" at bounding box center [657, 386] width 173 height 30
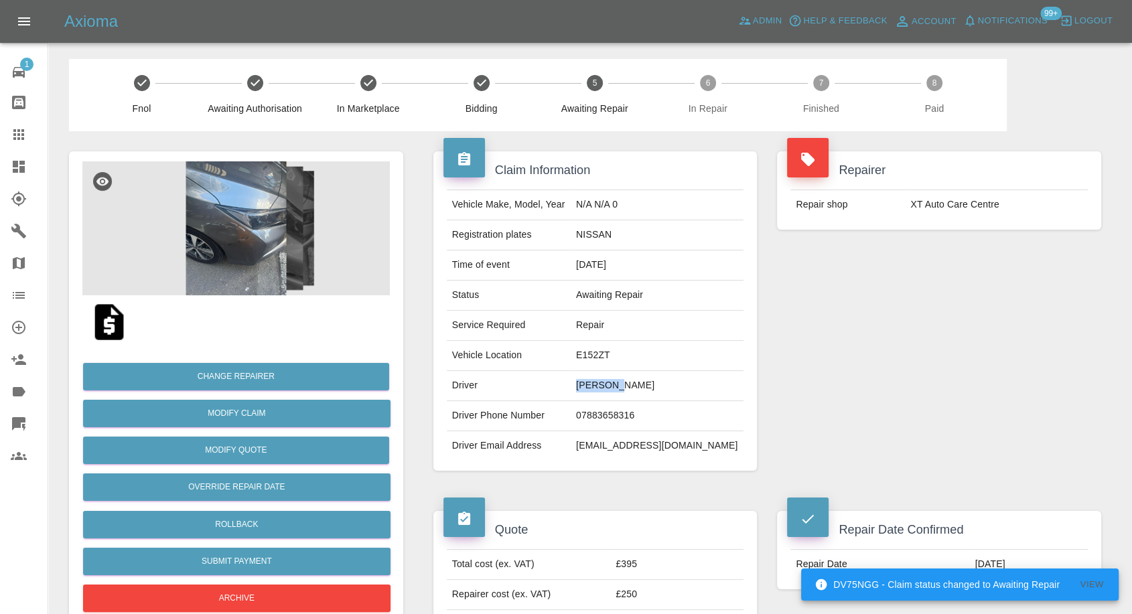
click at [624, 388] on td "GABRIEL GABRIEL" at bounding box center [657, 386] width 173 height 30
copy td "GABRIEL"
click at [883, 335] on div "Repairer Repair shop XT Auto Care Centre" at bounding box center [939, 311] width 344 height 360
click at [614, 354] on td "E152ZT" at bounding box center [657, 356] width 173 height 30
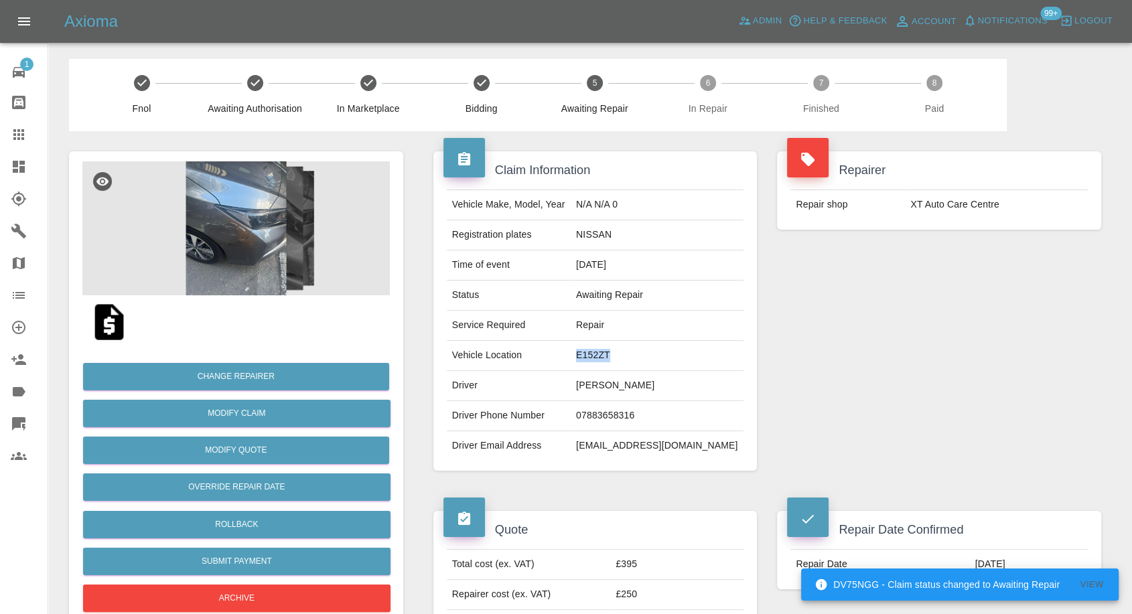
copy td "E152ZT"
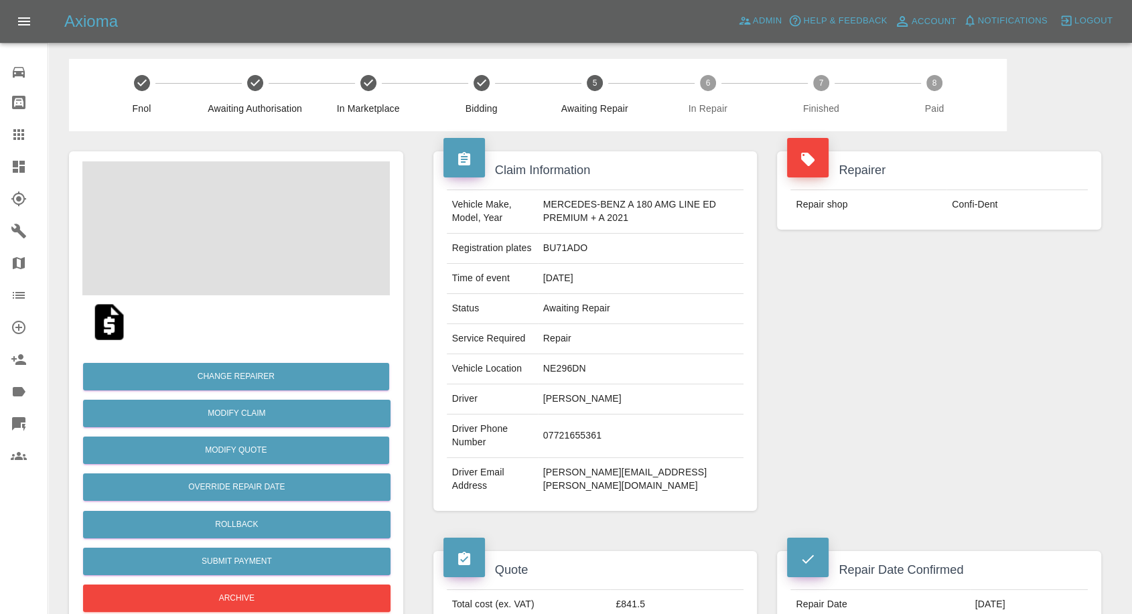
click at [563, 401] on td "[PERSON_NAME]" at bounding box center [641, 399] width 206 height 30
copy td "[PERSON_NAME]"
click at [589, 433] on td "07721655361" at bounding box center [641, 437] width 206 height 44
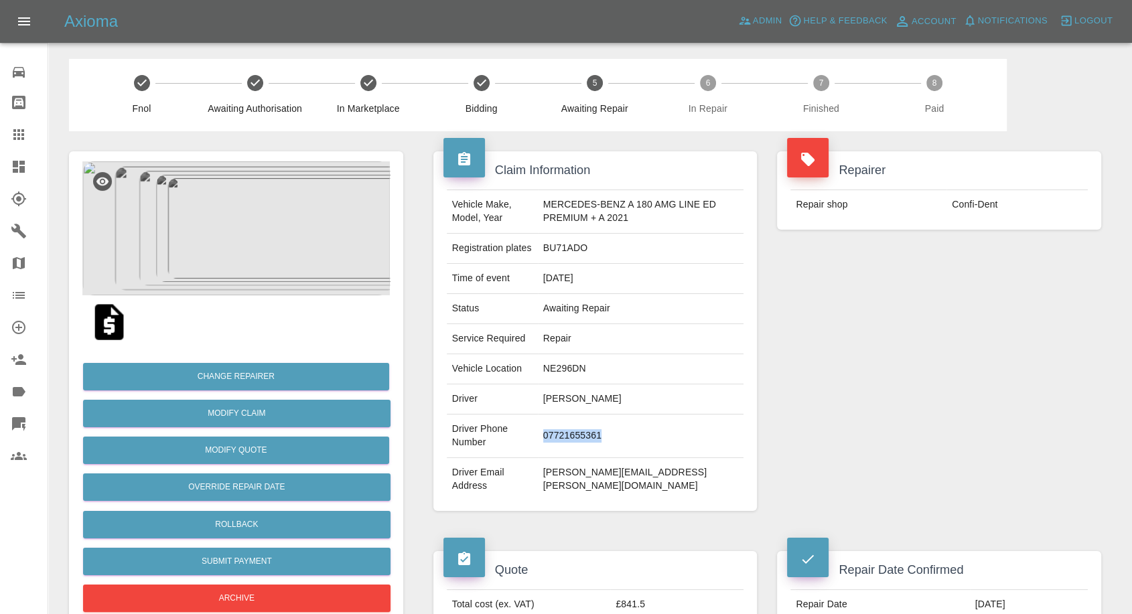
click at [589, 433] on td "07721655361" at bounding box center [641, 437] width 206 height 44
copy td "07721655361"
click at [843, 382] on div "Repairer Repair shop Confi-Dent" at bounding box center [939, 331] width 344 height 400
click at [551, 401] on td "Marin Miskovic" at bounding box center [641, 399] width 206 height 30
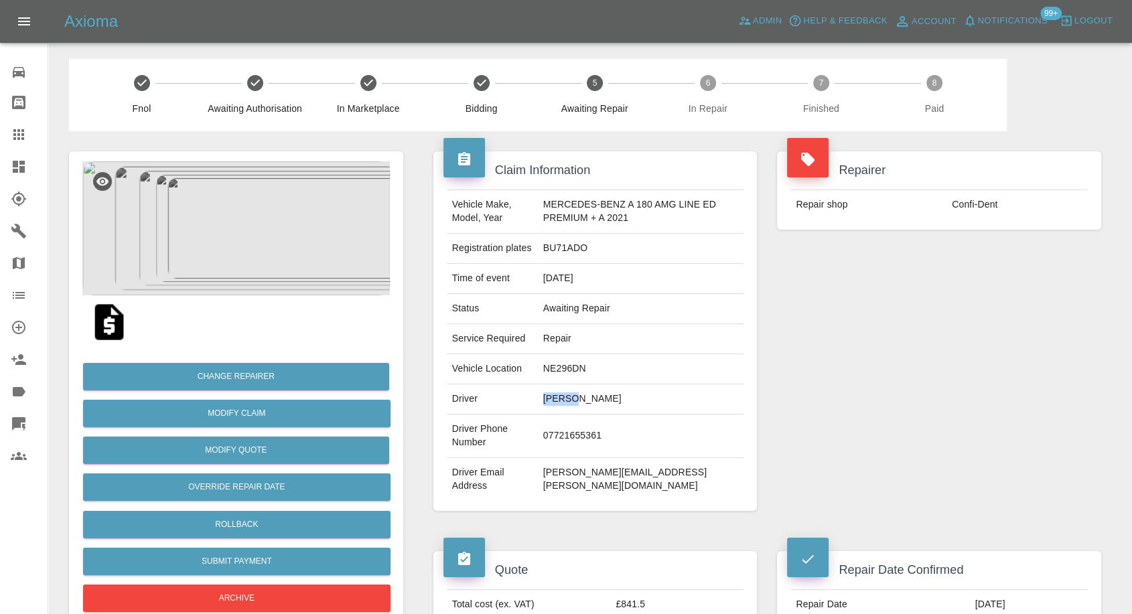
copy td "Marin"
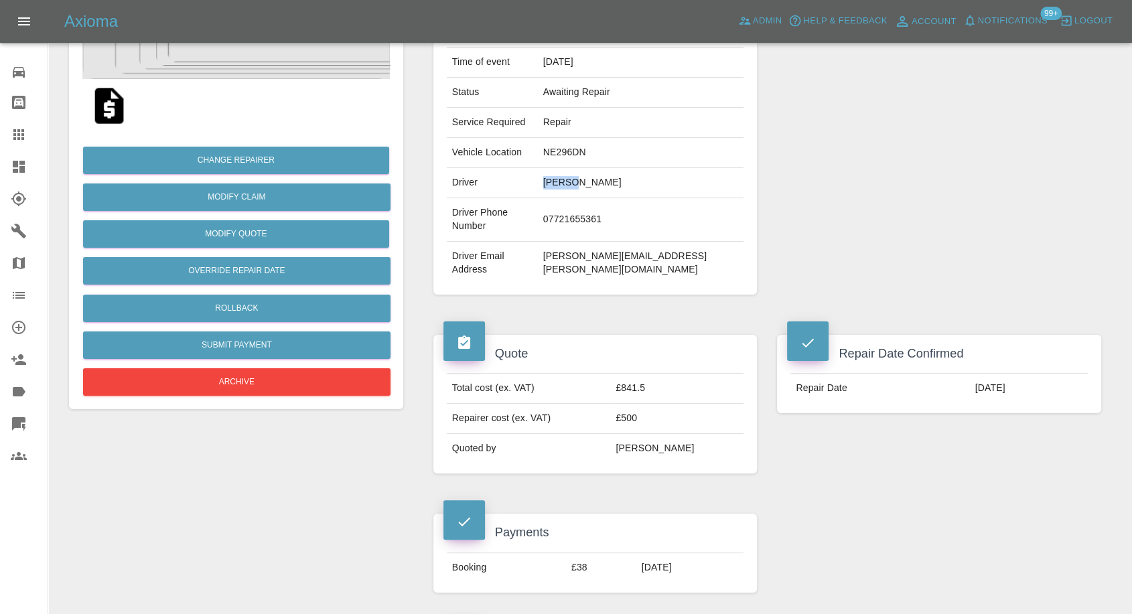
scroll to position [223, 0]
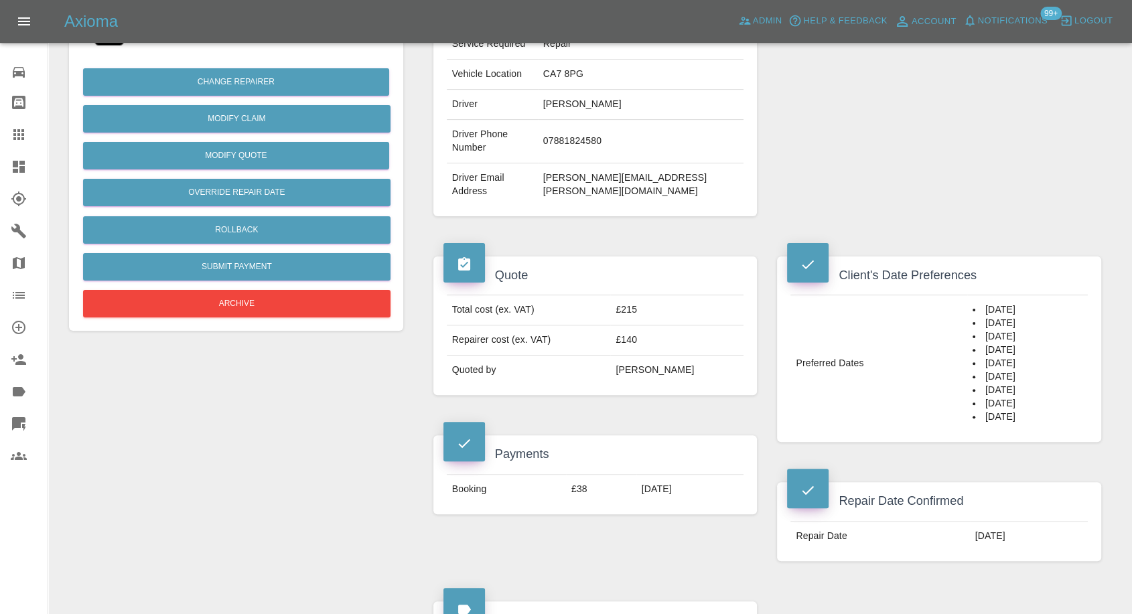
scroll to position [223, 0]
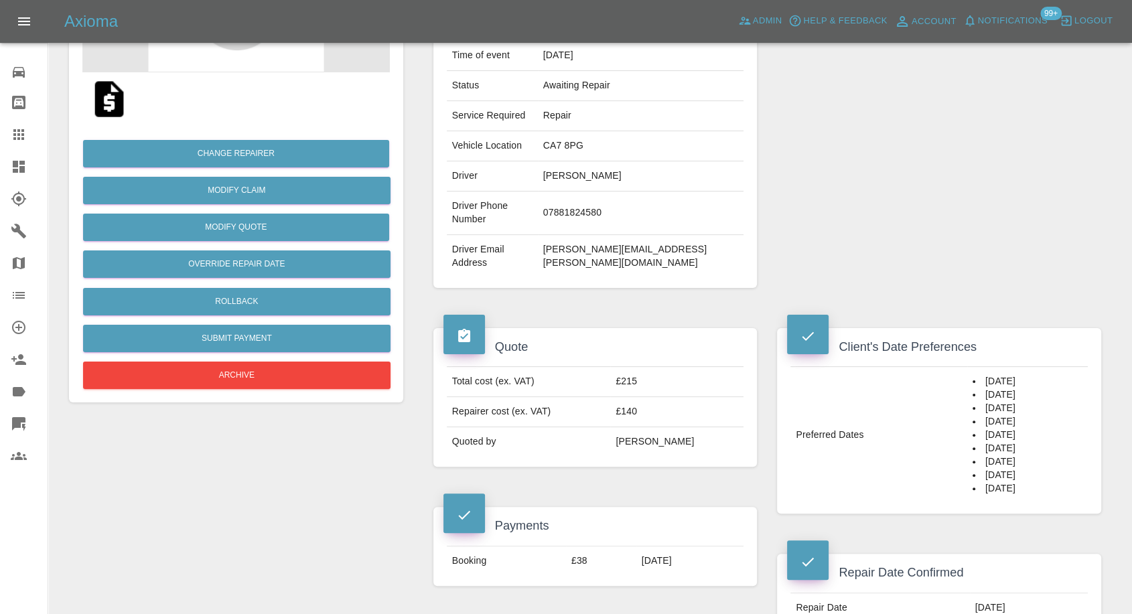
click at [613, 165] on td "Darren Reynolds" at bounding box center [641, 176] width 206 height 30
copy td "Darren Reynolds"
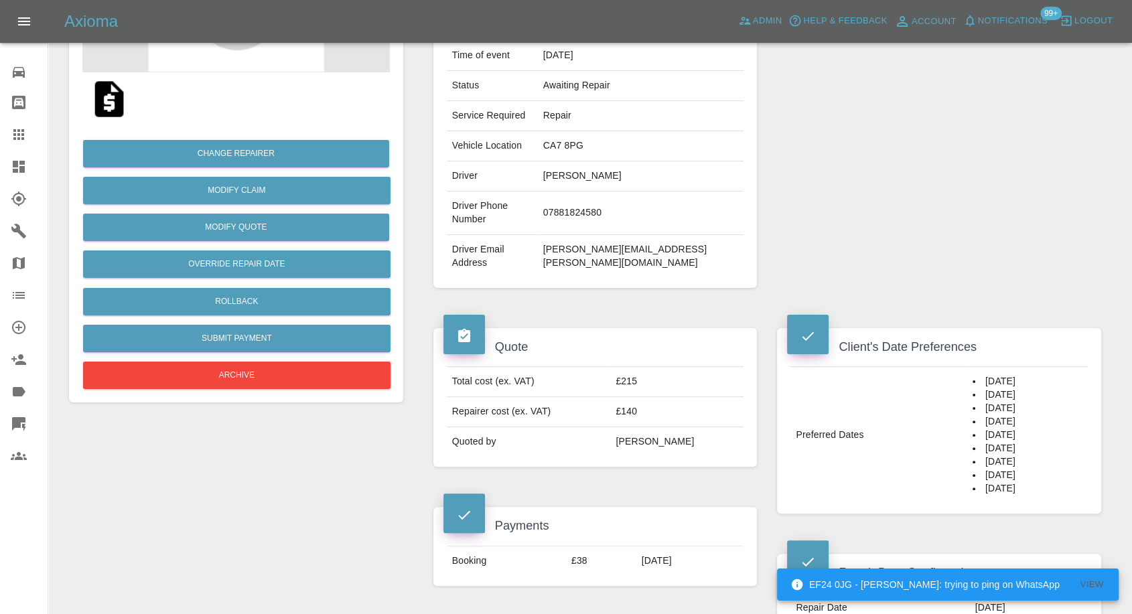
click at [603, 192] on td "07881824580" at bounding box center [641, 214] width 206 height 44
copy td "07881824580"
click at [561, 244] on div "Vehicle Make, Model, Year MITSUBISHI L200 2019 Registration plates WO68 WSZ Tim…" at bounding box center [595, 122] width 324 height 332
click at [607, 235] on td "darren.reynolds@live.co.uk" at bounding box center [641, 256] width 206 height 43
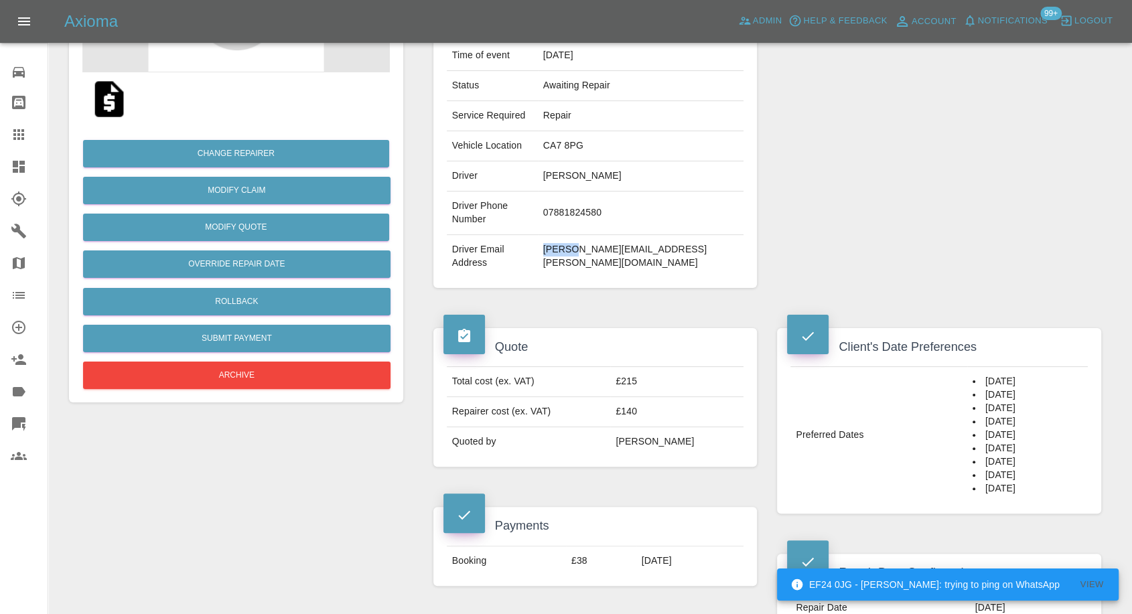
click at [607, 235] on td "darren.reynolds@live.co.uk" at bounding box center [641, 256] width 206 height 43
copy div "darren.reynolds@live.co.uk"
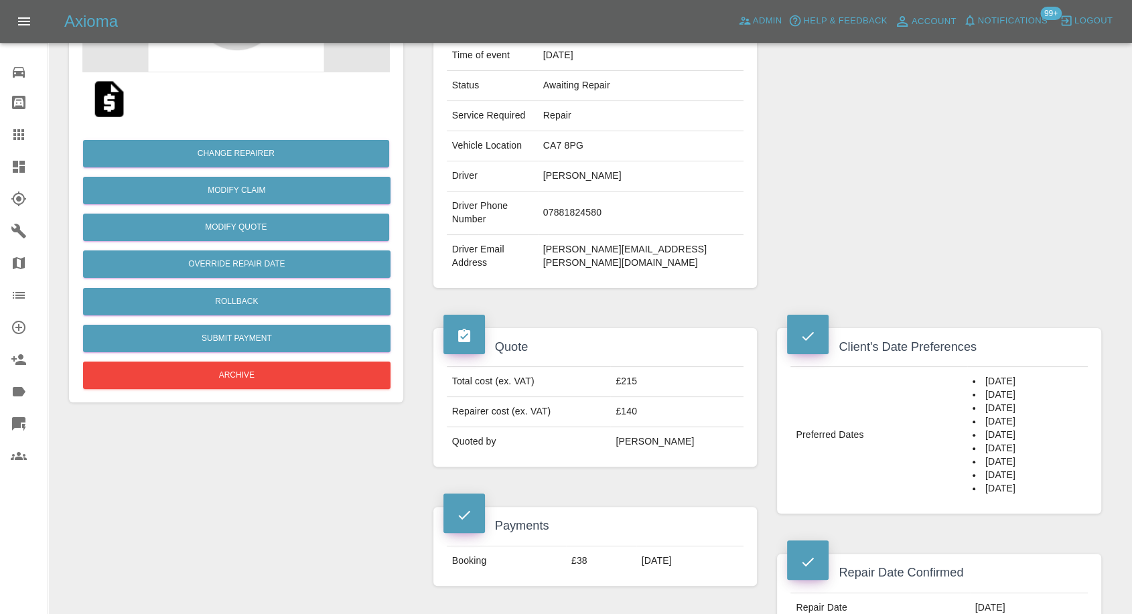
click at [610, 161] on td "Darren Reynolds" at bounding box center [641, 176] width 206 height 30
copy td "Darren"
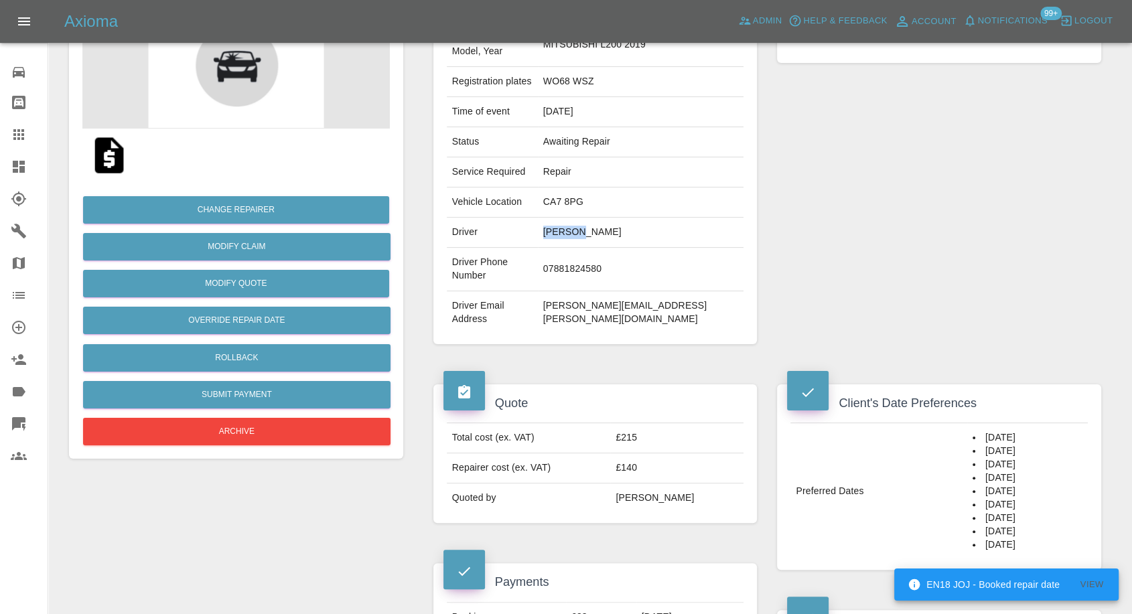
scroll to position [149, 0]
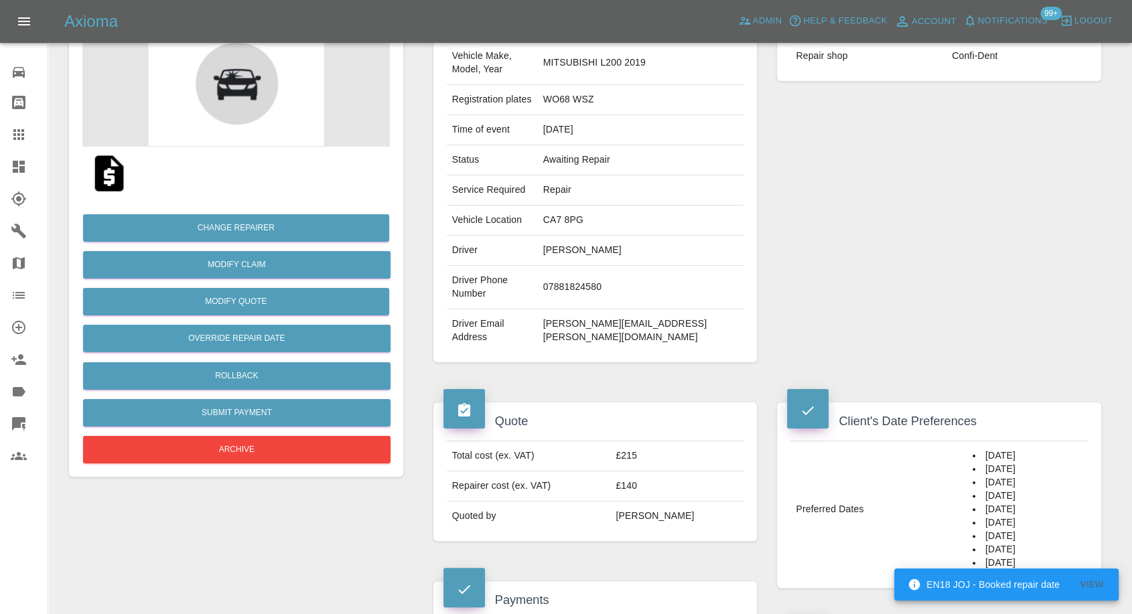
click at [612, 90] on td "WO68 WSZ" at bounding box center [641, 100] width 206 height 30
copy td "WO68"
click at [610, 90] on td "WO68 WSZ" at bounding box center [641, 100] width 206 height 30
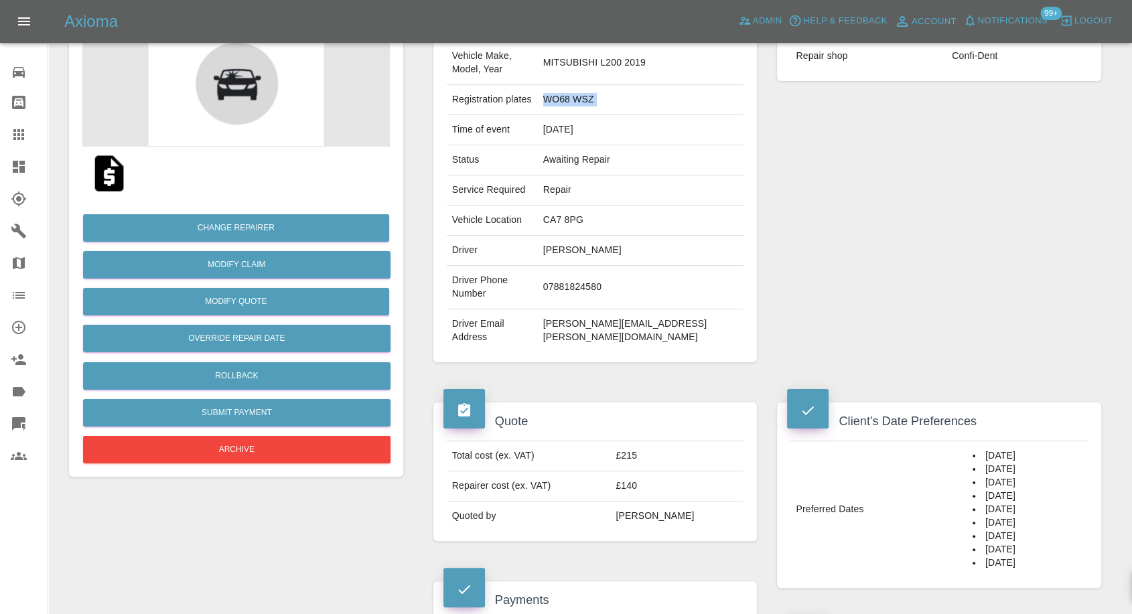
click at [610, 90] on td "WO68 WSZ" at bounding box center [641, 100] width 206 height 30
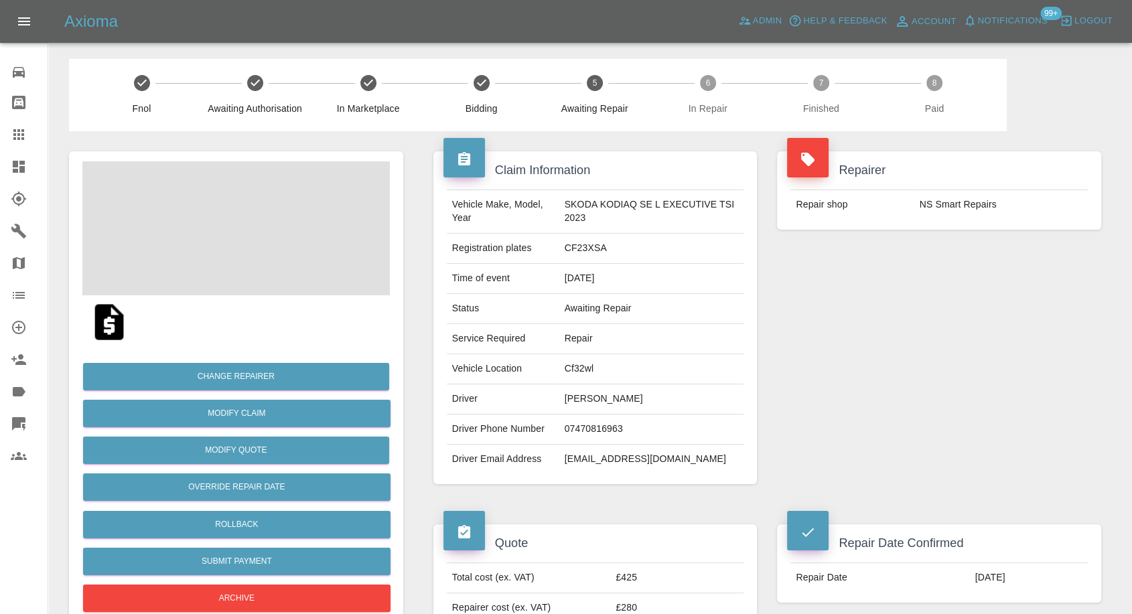
click at [591, 404] on td "[PERSON_NAME]" at bounding box center [651, 399] width 185 height 30
click at [591, 404] on td "Joseph Boktor" at bounding box center [651, 399] width 185 height 30
copy td "Joseph Boktor"
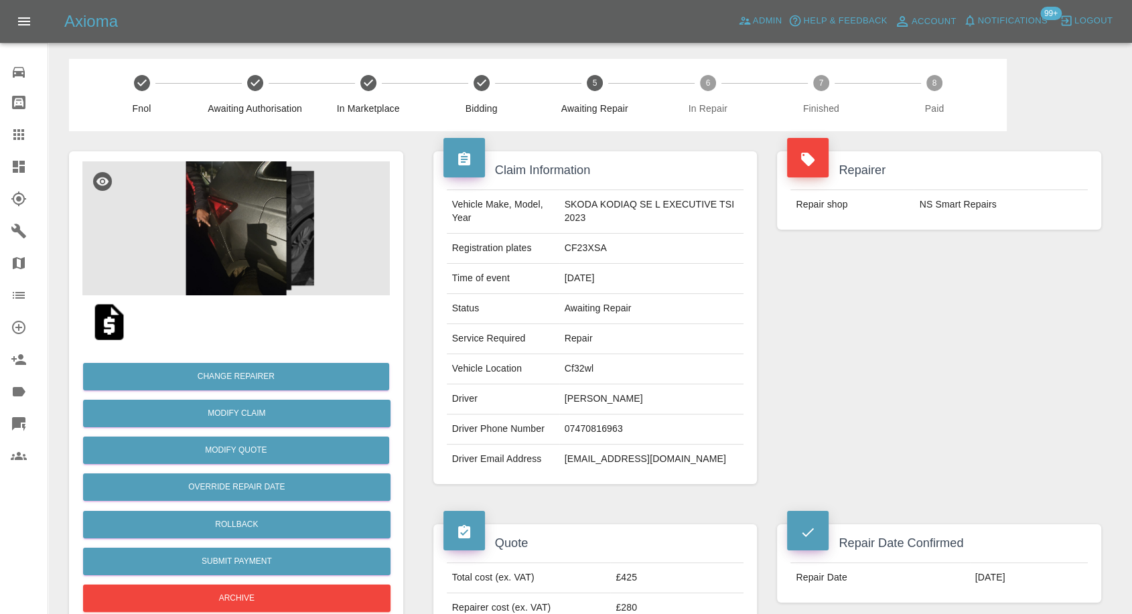
click at [612, 427] on td "07470816963" at bounding box center [651, 430] width 185 height 30
copy td "07470816963"
click at [816, 423] on div "Repairer Repair shop NS Smart Repairs" at bounding box center [939, 317] width 344 height 373
click at [567, 395] on td "Joseph Boktor" at bounding box center [651, 399] width 185 height 30
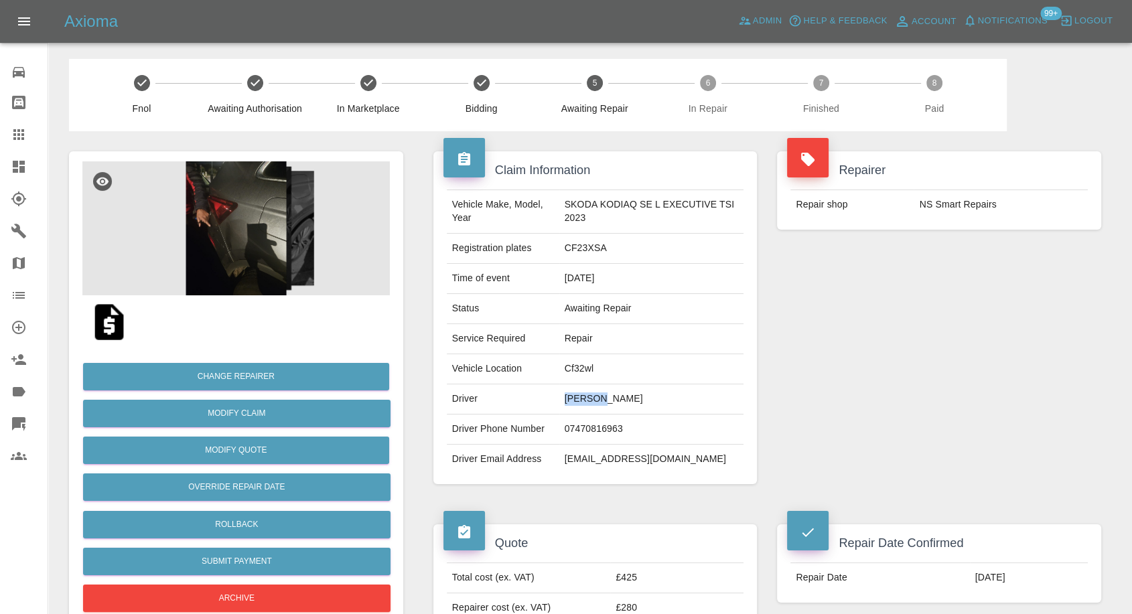
click at [567, 395] on td "Joseph Boktor" at bounding box center [651, 399] width 185 height 30
copy td "Joseph"
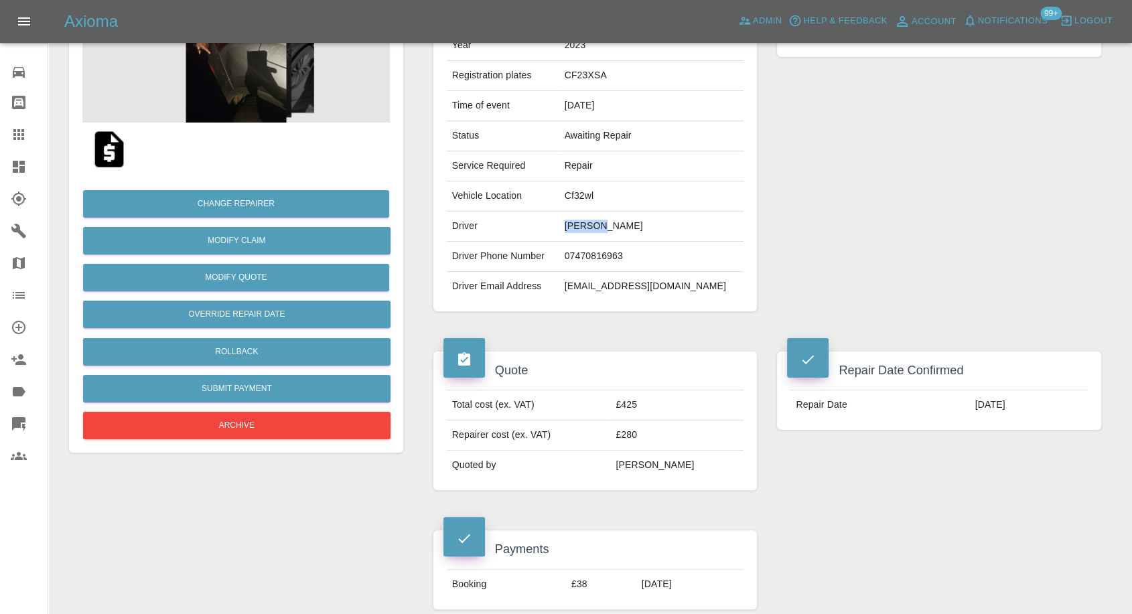
scroll to position [297, 0]
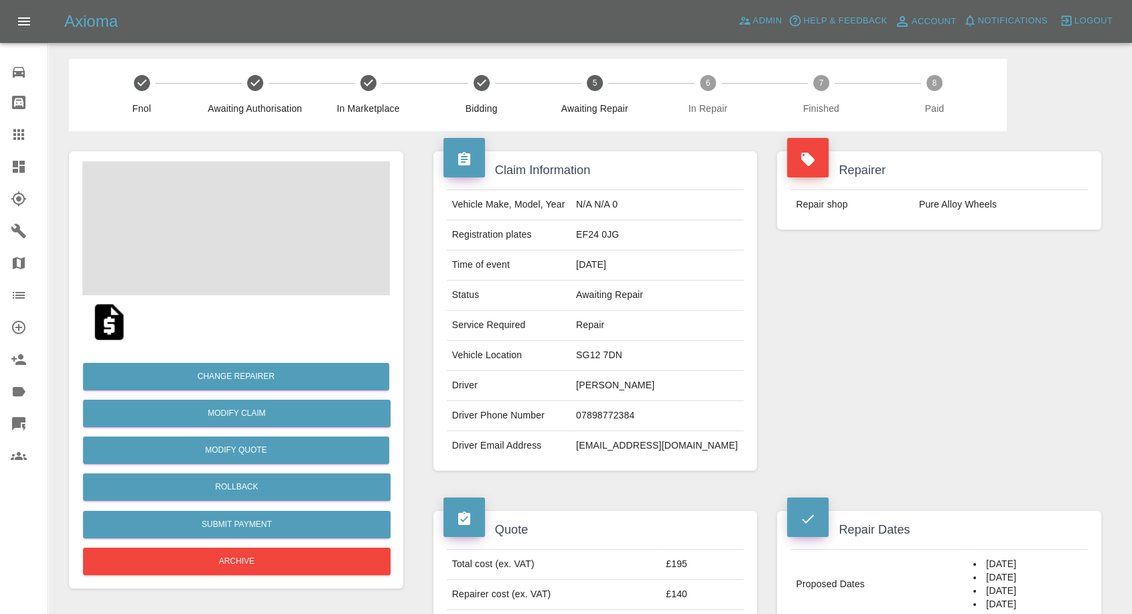
click at [623, 384] on td "[PERSON_NAME]" at bounding box center [657, 386] width 173 height 30
click at [622, 417] on td "07898772384" at bounding box center [657, 416] width 173 height 30
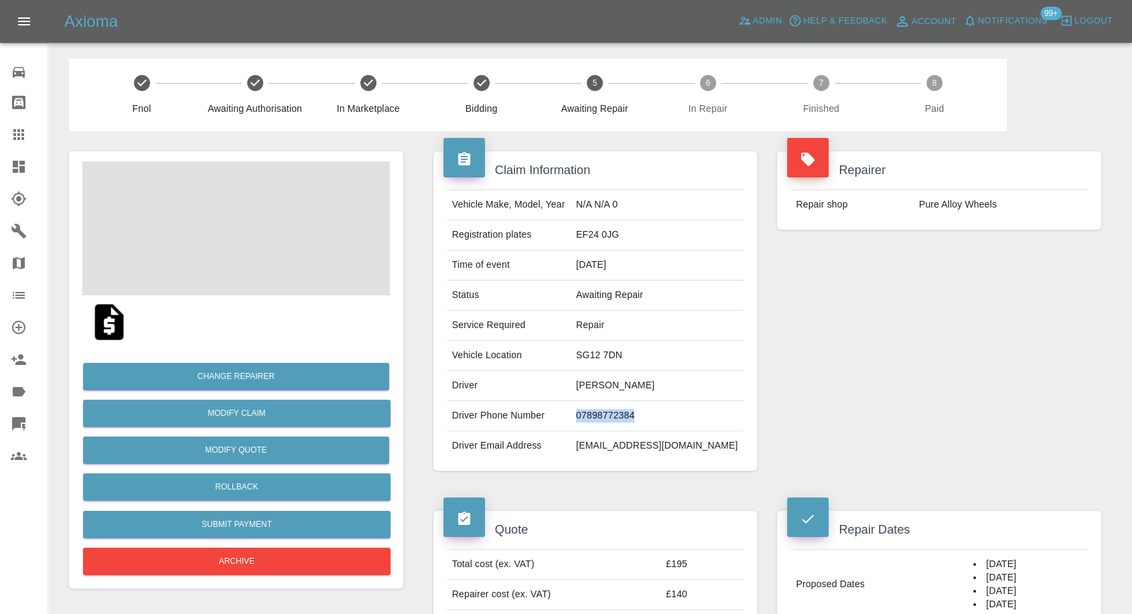
copy td "07898772384"
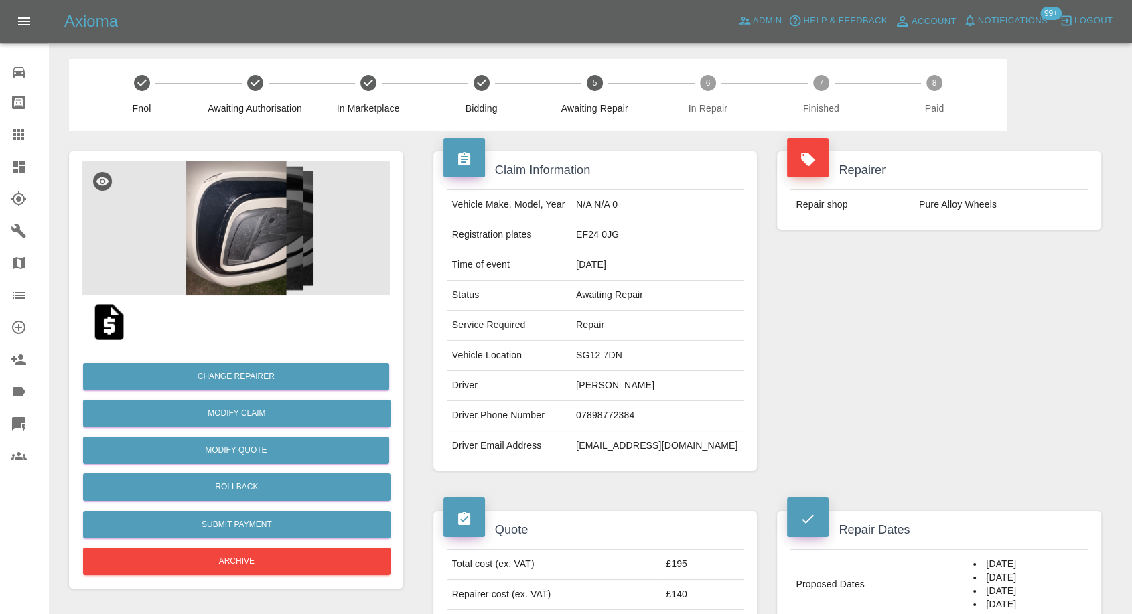
drag, startPoint x: 829, startPoint y: 415, endPoint x: 821, endPoint y: 423, distance: 11.8
click at [826, 419] on div "Repairer Repair shop Pure Alloy Wheels" at bounding box center [939, 311] width 344 height 360
click at [595, 384] on td "[PERSON_NAME]" at bounding box center [657, 386] width 173 height 30
copy td "[PERSON_NAME]"
